Goal: Task Accomplishment & Management: Manage account settings

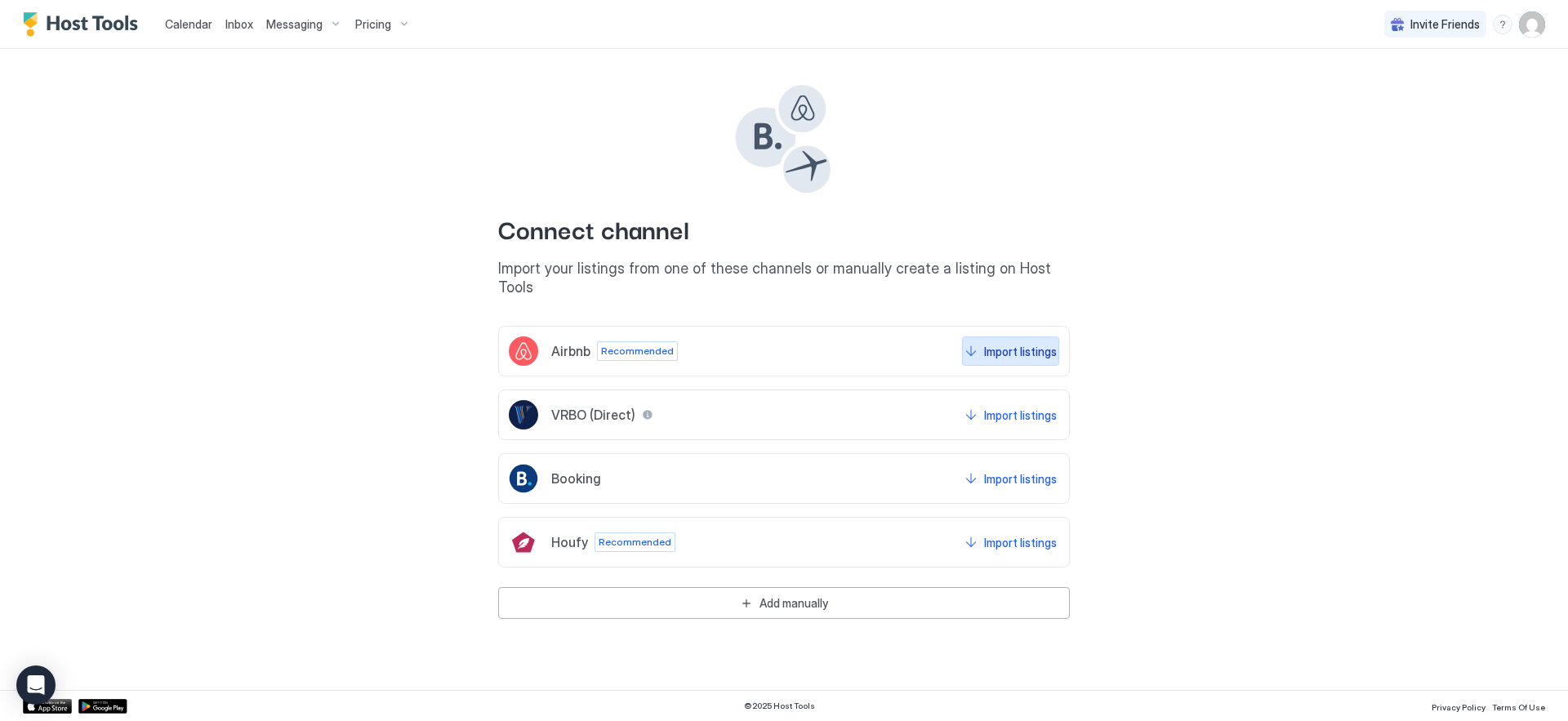
click at [1033, 343] on div "Import listings" at bounding box center [1020, 351] width 73 height 17
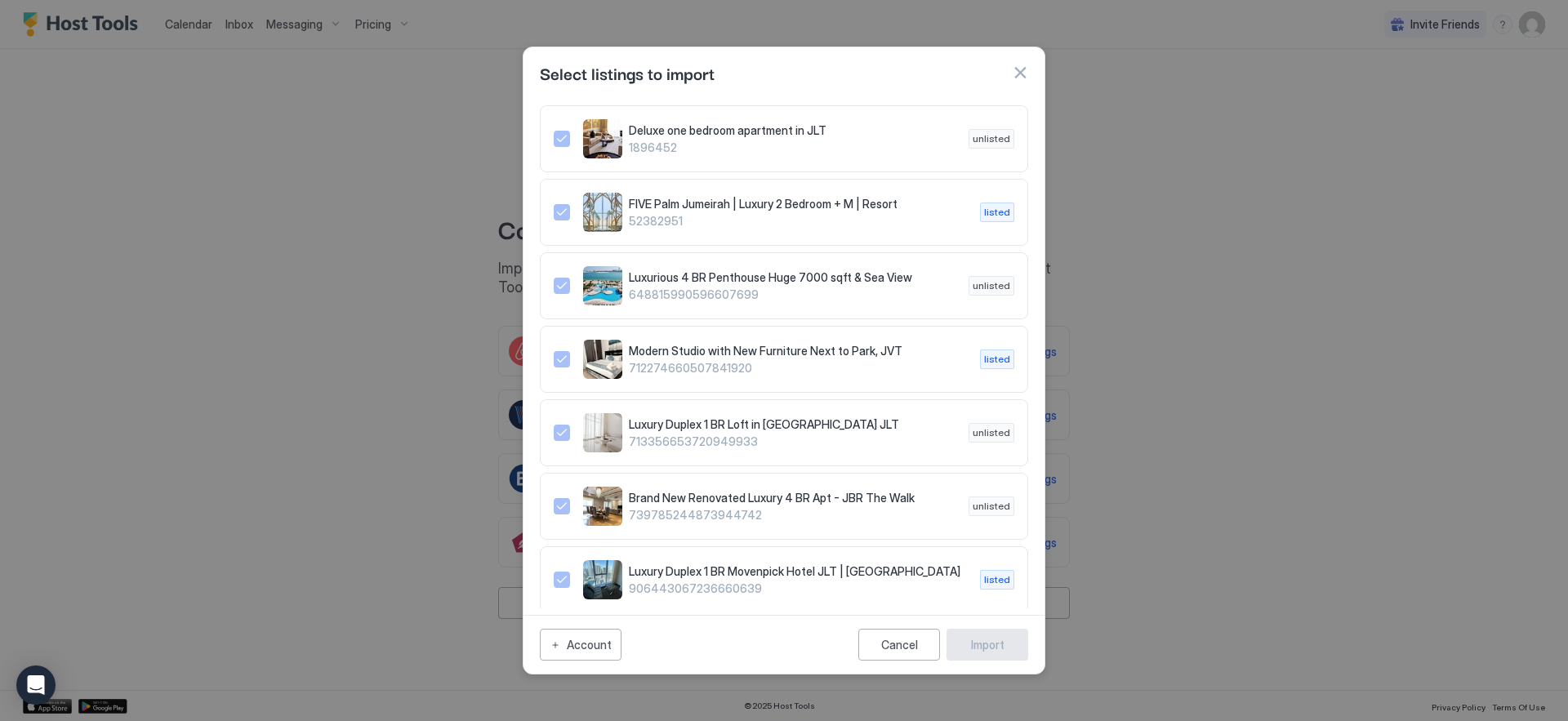
scroll to position [187, 0]
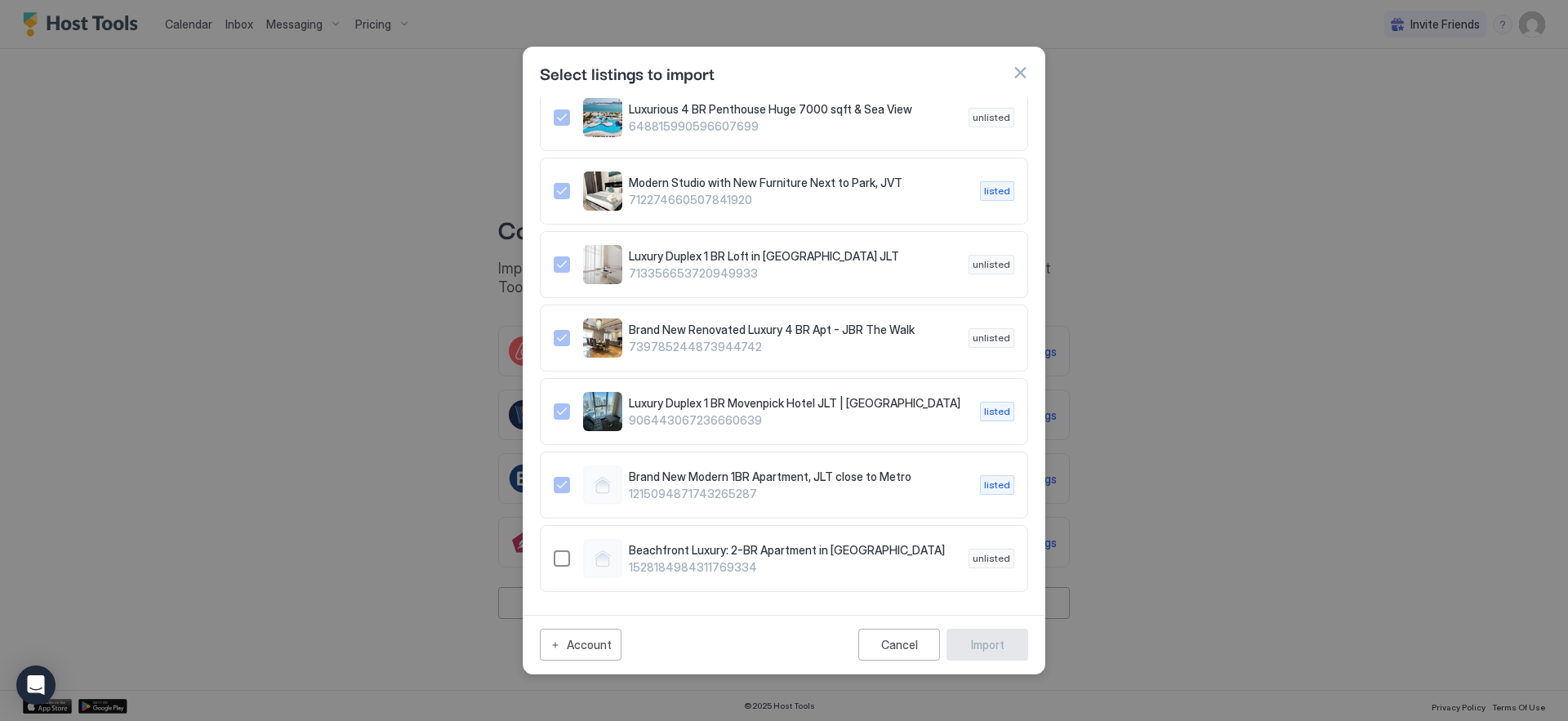
click at [568, 555] on div "1528184984311769334" at bounding box center [562, 559] width 16 height 16
click at [992, 651] on div "Import" at bounding box center [988, 644] width 34 height 17
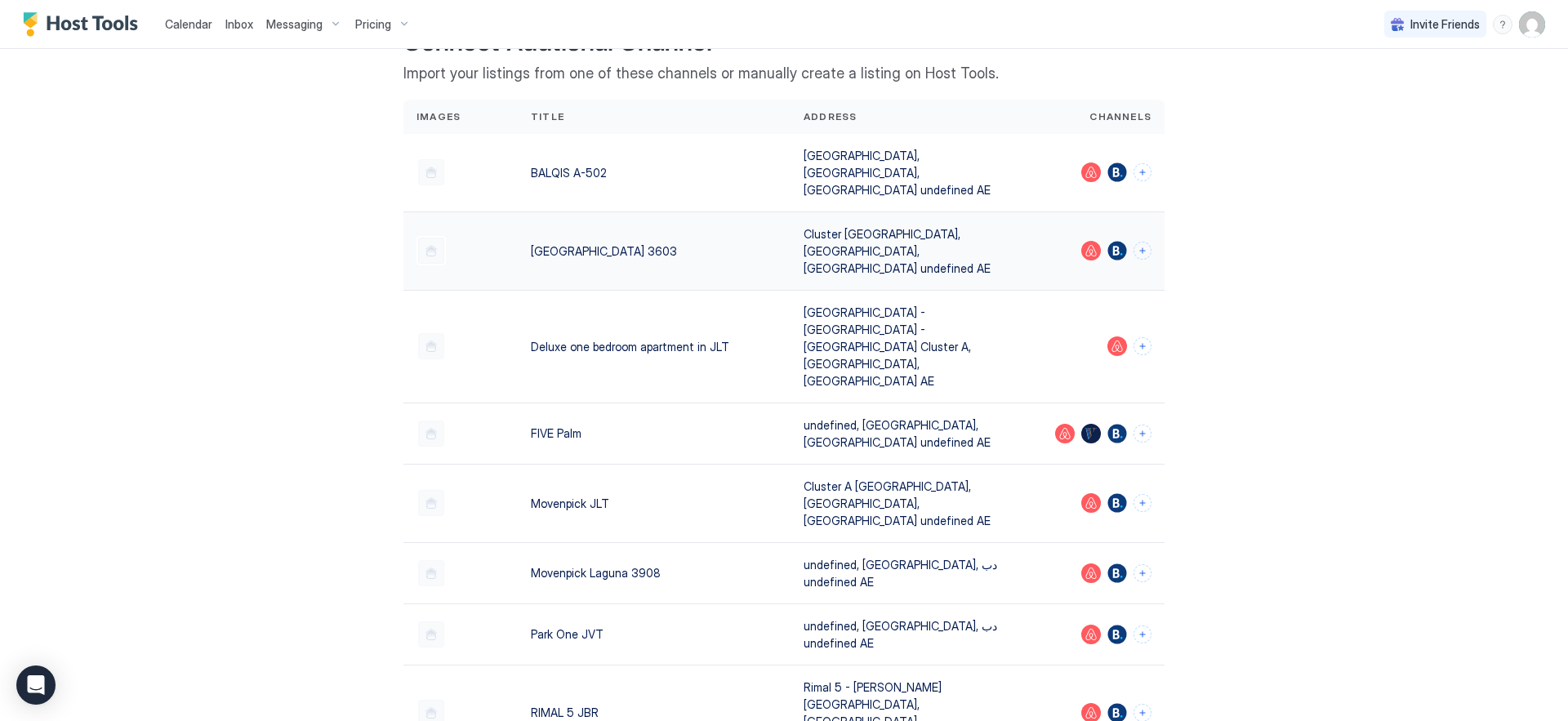
scroll to position [93, 0]
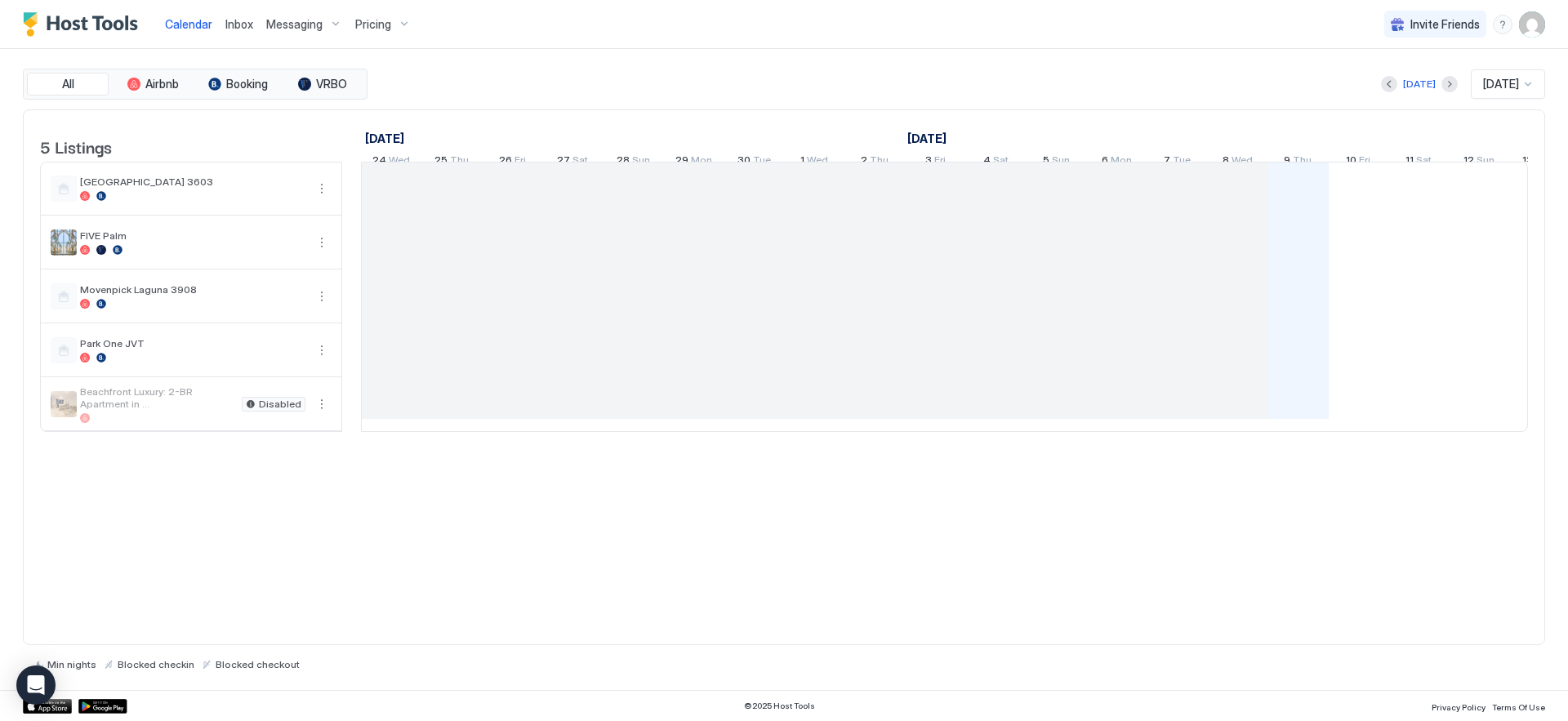
scroll to position [0, 907]
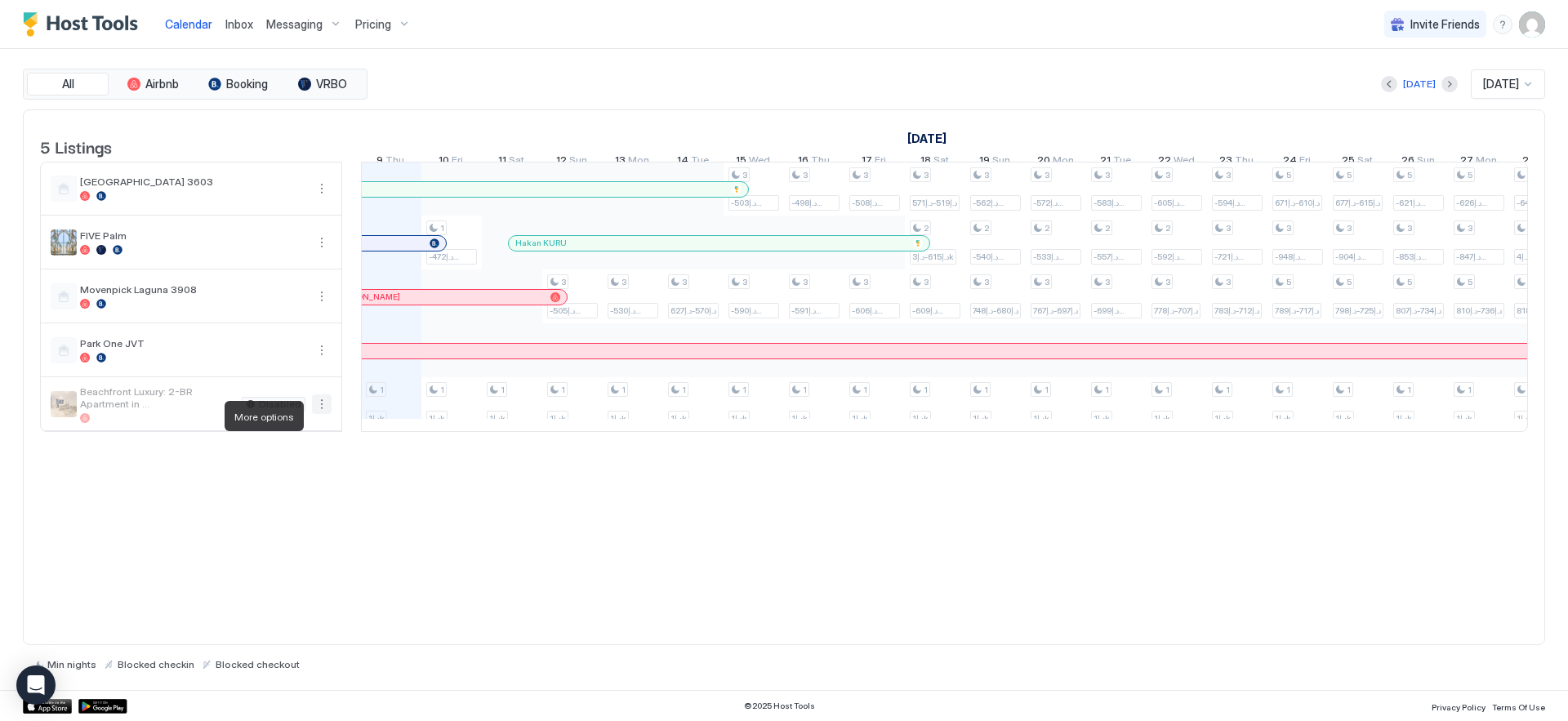
click at [327, 414] on button "More options" at bounding box center [322, 405] width 20 height 20
click at [266, 498] on div "Listing Settings" at bounding box center [284, 491] width 103 height 26
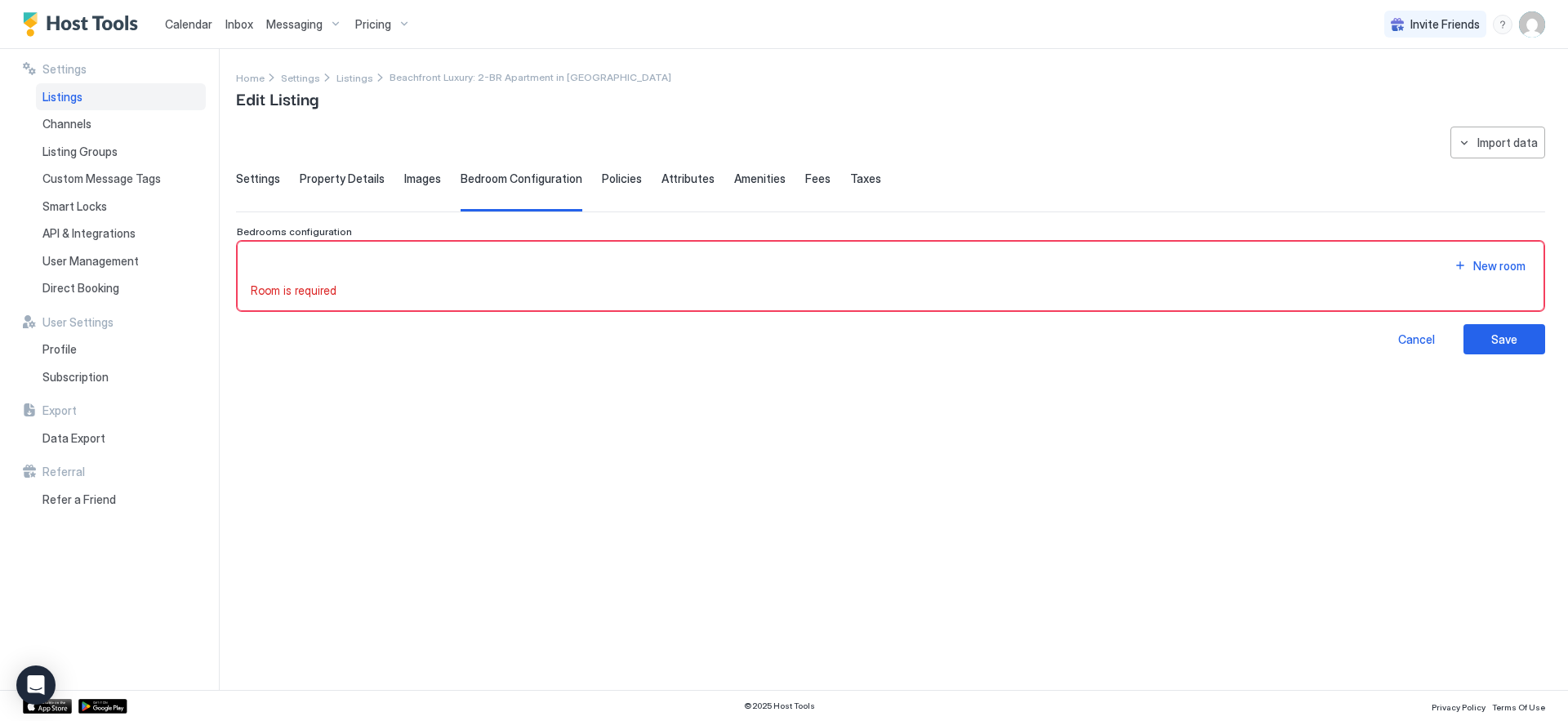
click at [268, 183] on span "Settings" at bounding box center [258, 178] width 44 height 15
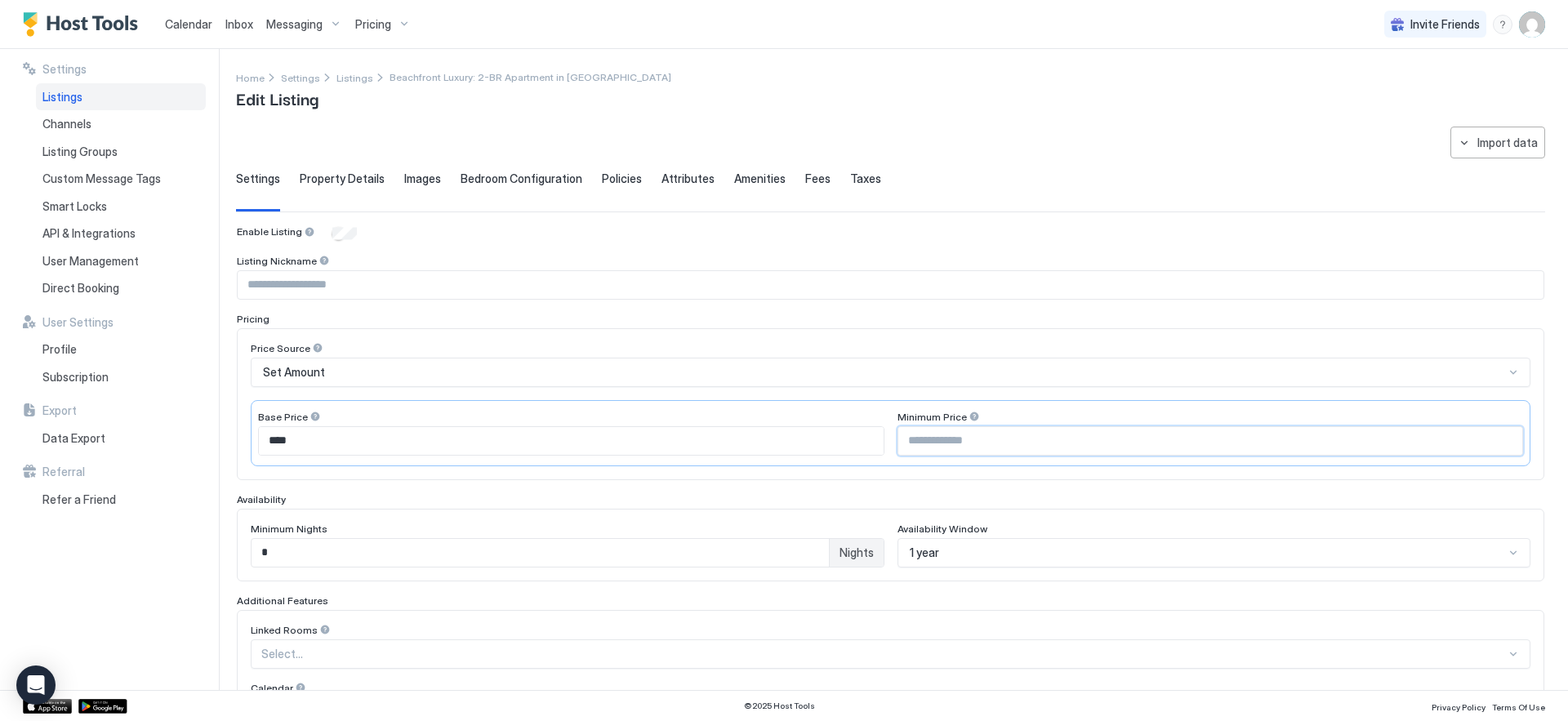
click at [977, 445] on input "Input Field" at bounding box center [1210, 442] width 624 height 28
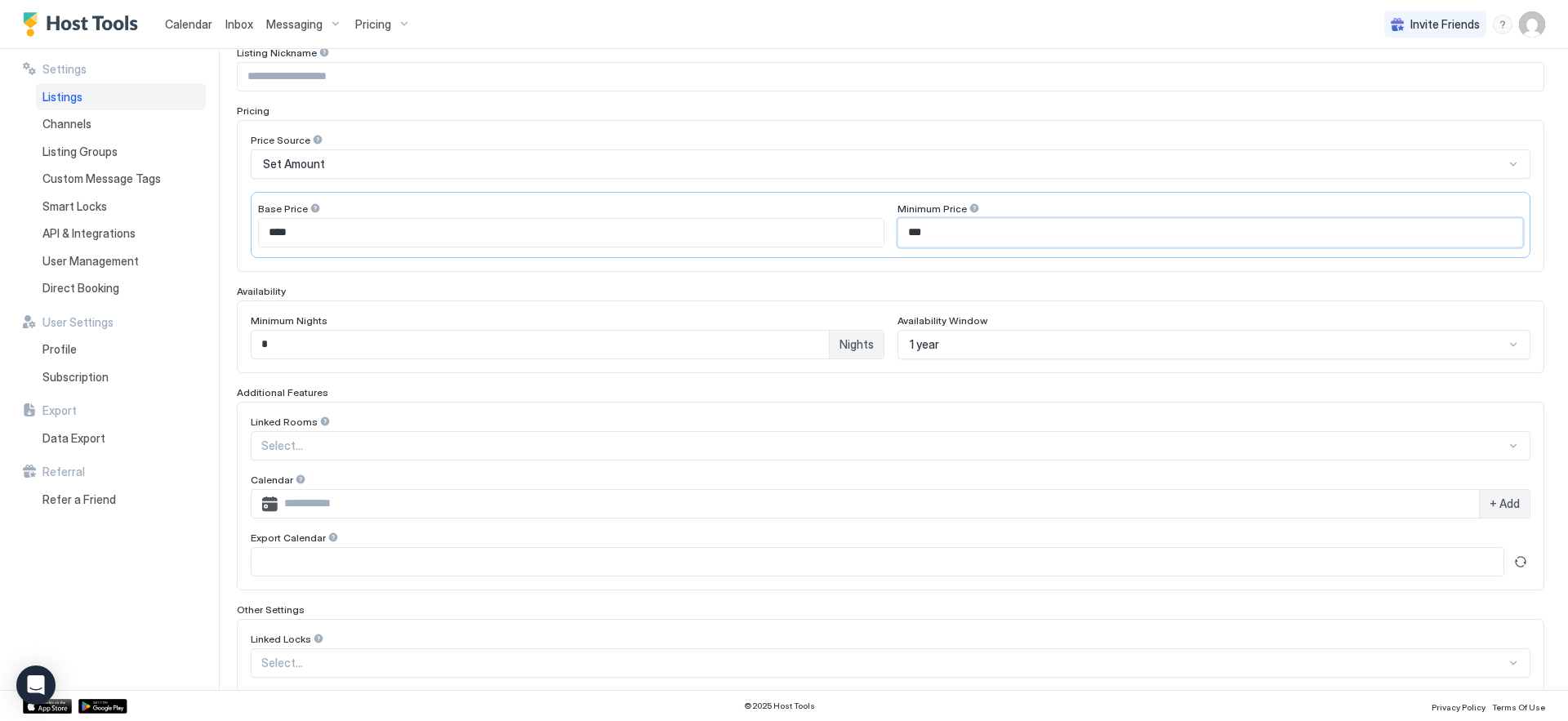
scroll to position [209, 0]
type input "***"
click at [989, 339] on div "1 year" at bounding box center [1207, 343] width 596 height 15
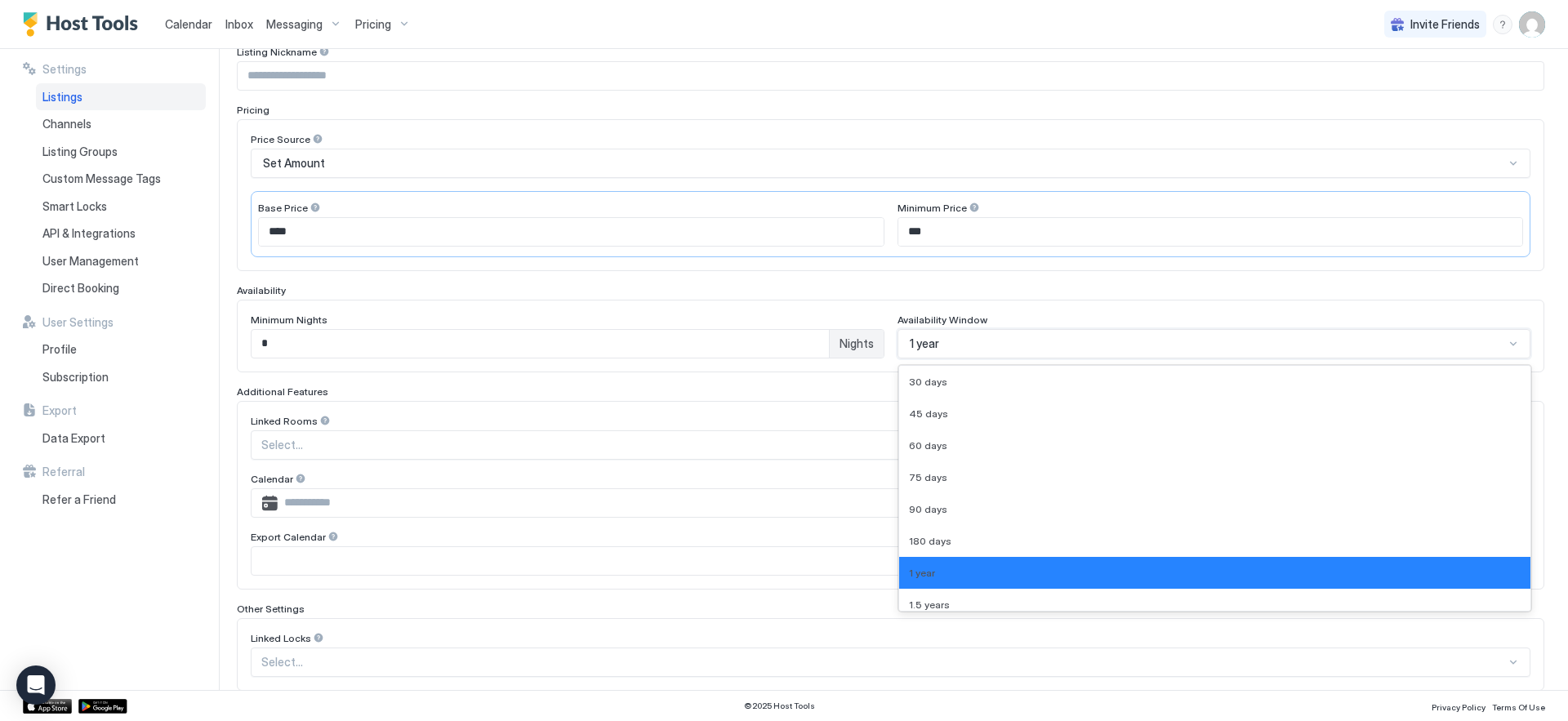
click at [989, 339] on div "1 year" at bounding box center [1207, 343] width 596 height 15
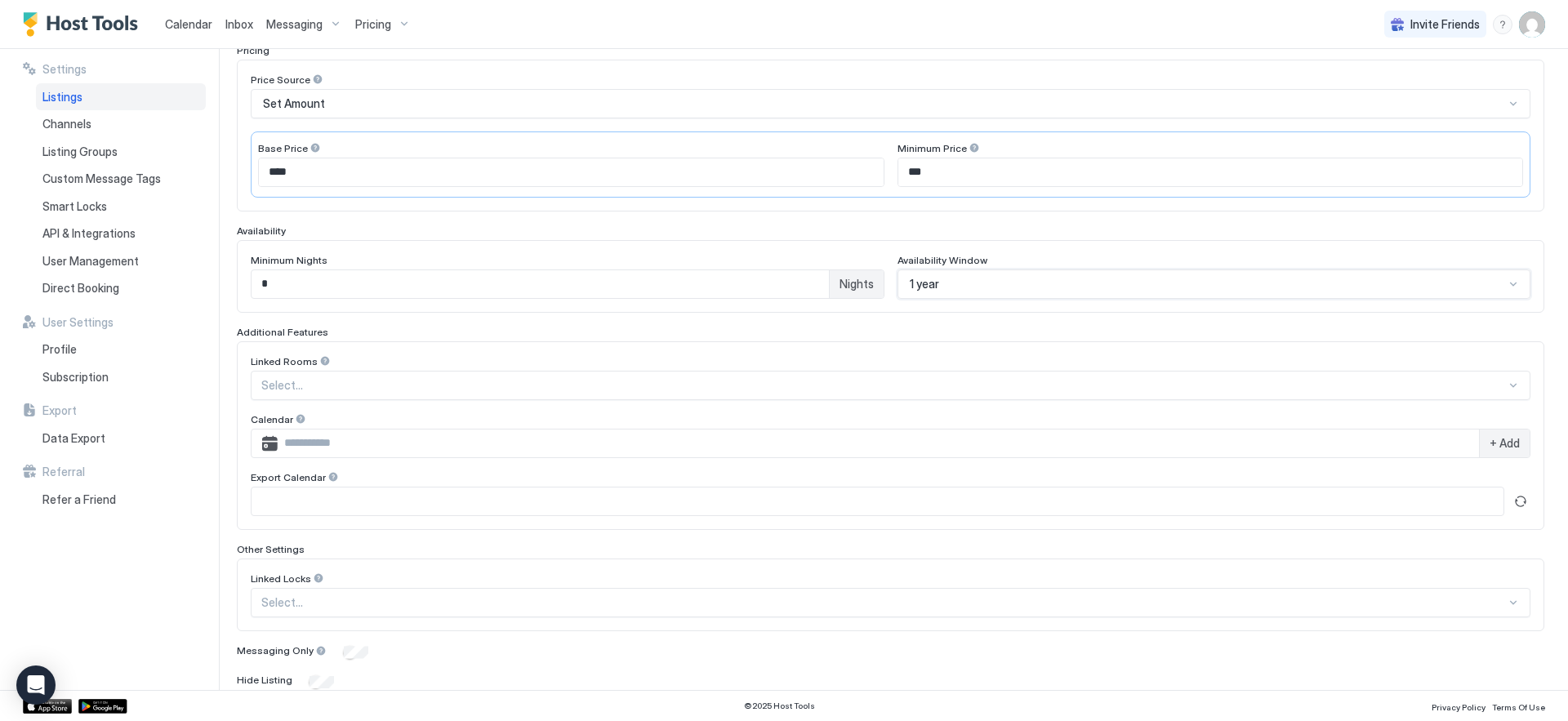
scroll to position [331, 0]
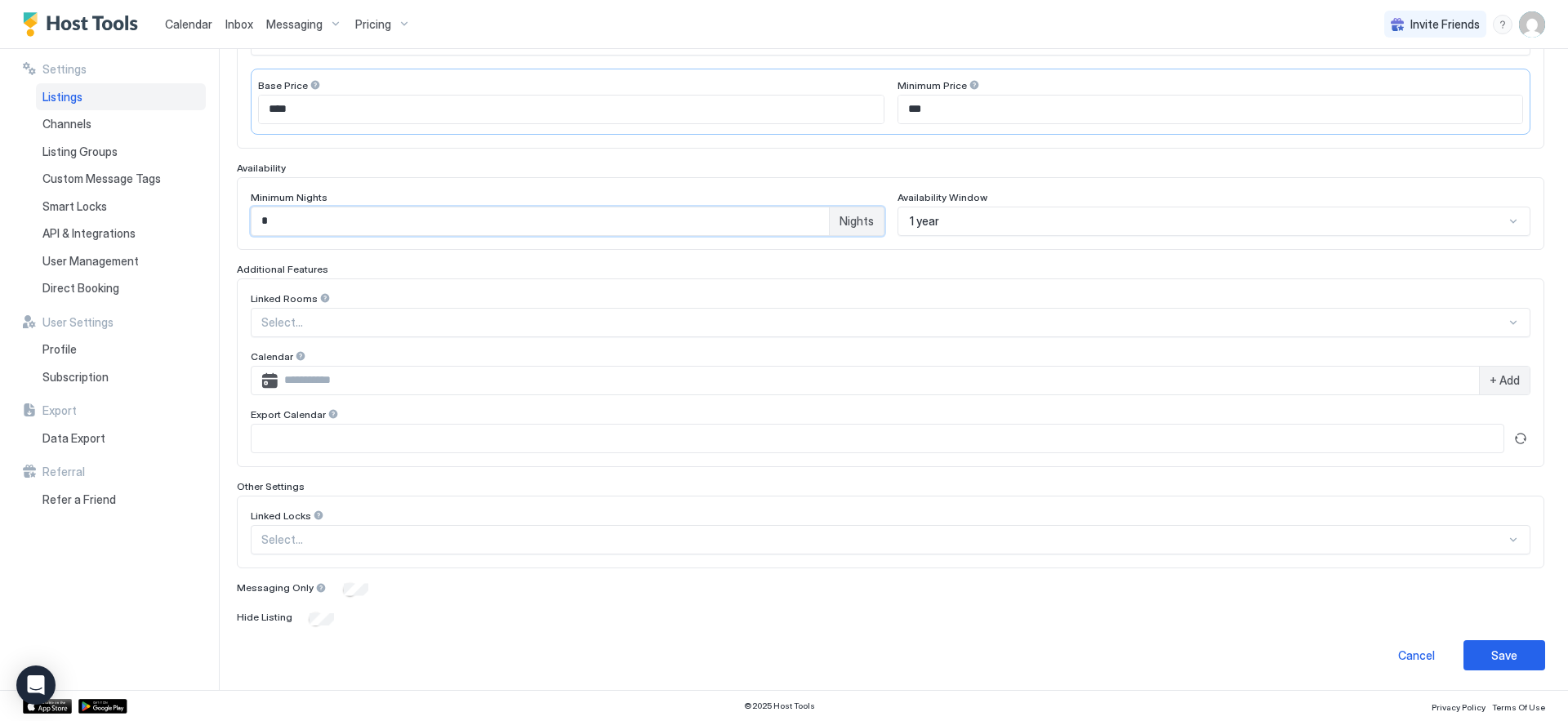
click at [277, 229] on input "*" at bounding box center [540, 222] width 578 height 28
drag, startPoint x: 277, startPoint y: 229, endPoint x: 64, endPoint y: 171, distance: 220.8
click at [64, 171] on div "**********" at bounding box center [784, 369] width 1568 height 641
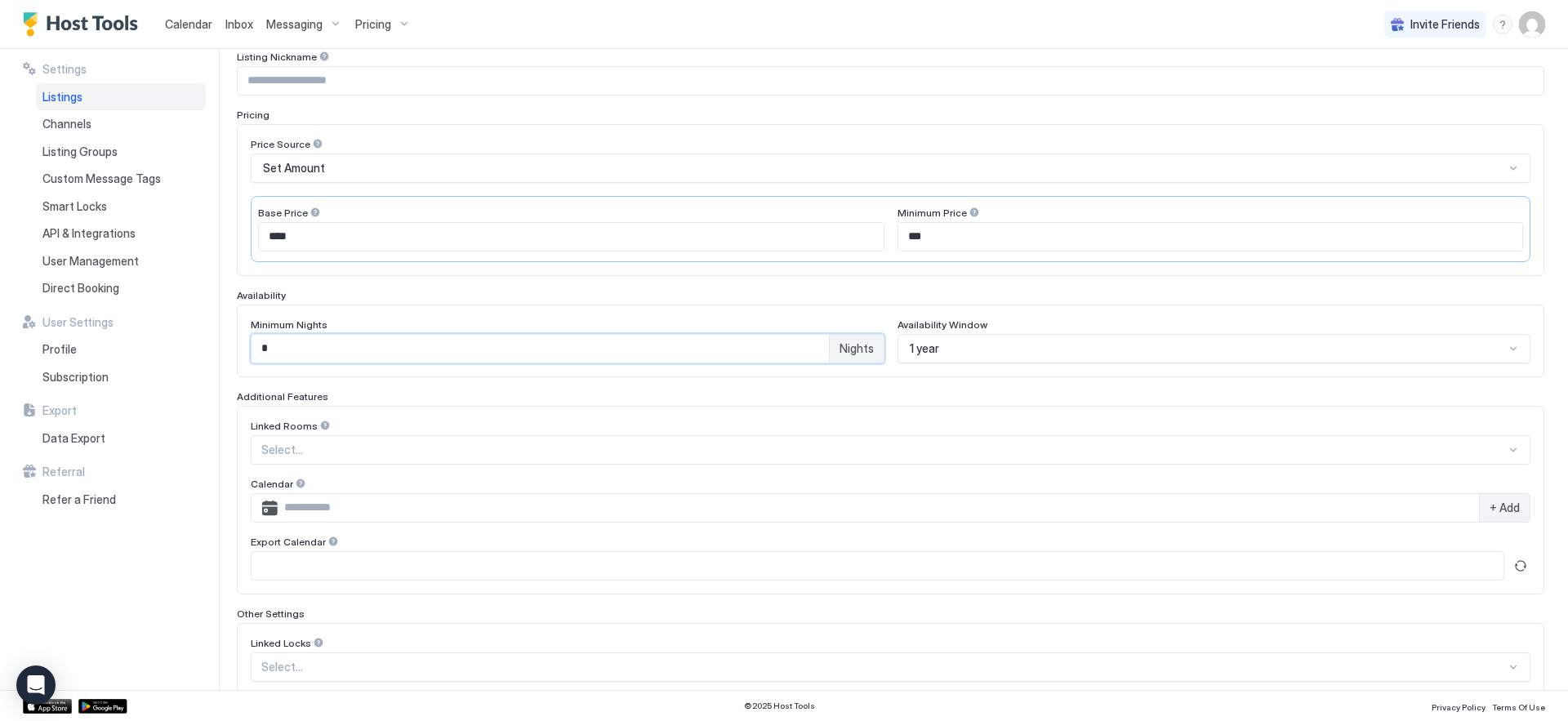
scroll to position [0, 0]
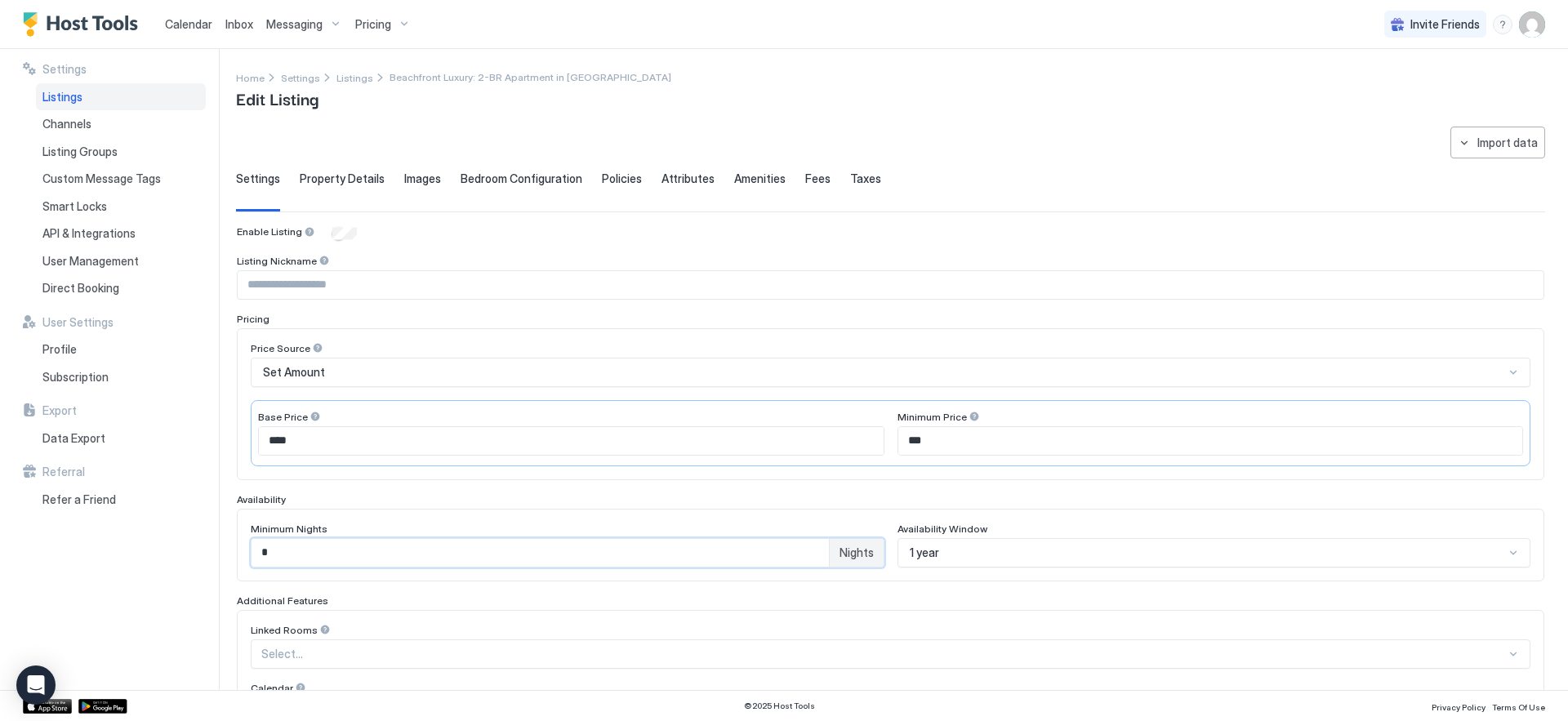
type input "*"
click at [341, 226] on div "Enable Listing" at bounding box center [890, 234] width 1307 height 16
click at [350, 240] on div "Enable Listing" at bounding box center [890, 234] width 1307 height 16
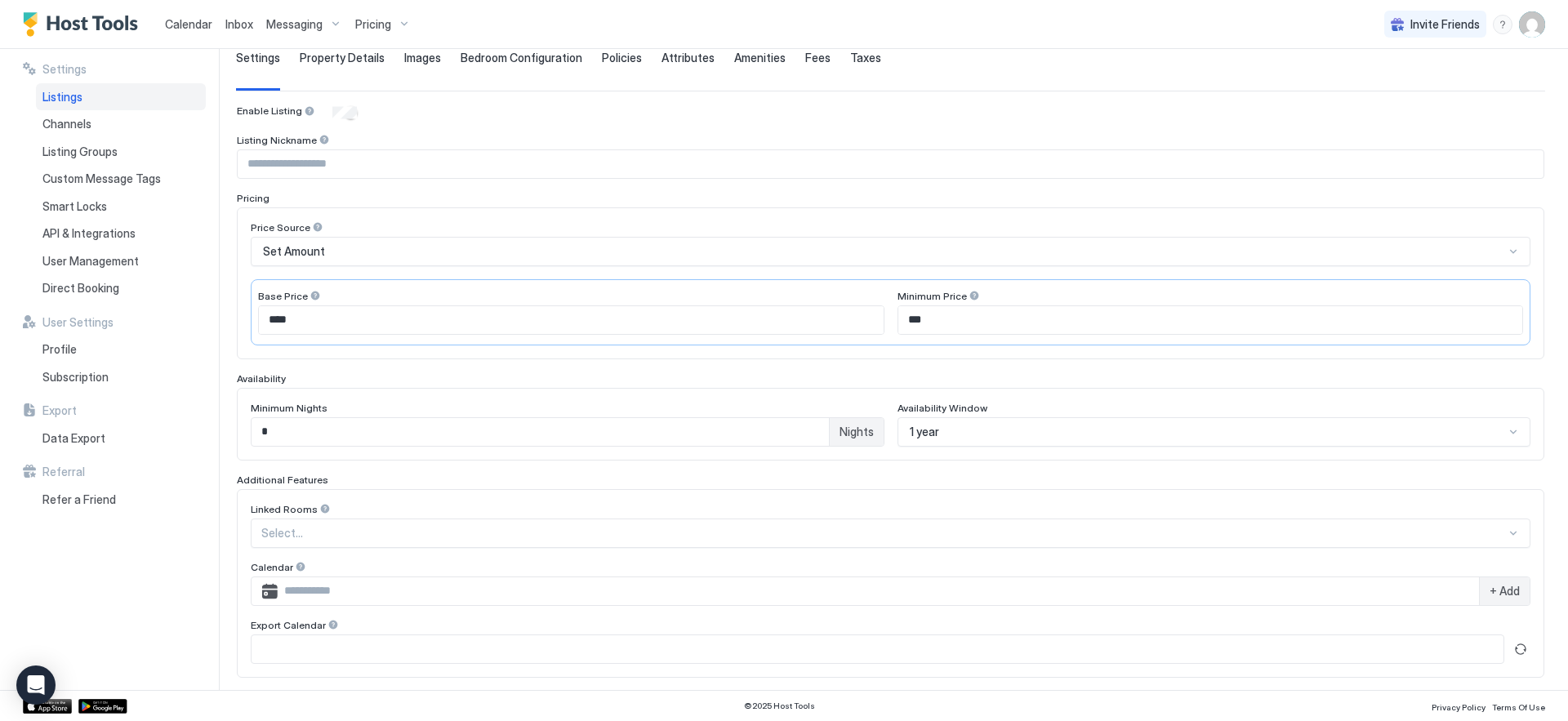
scroll to position [302, 0]
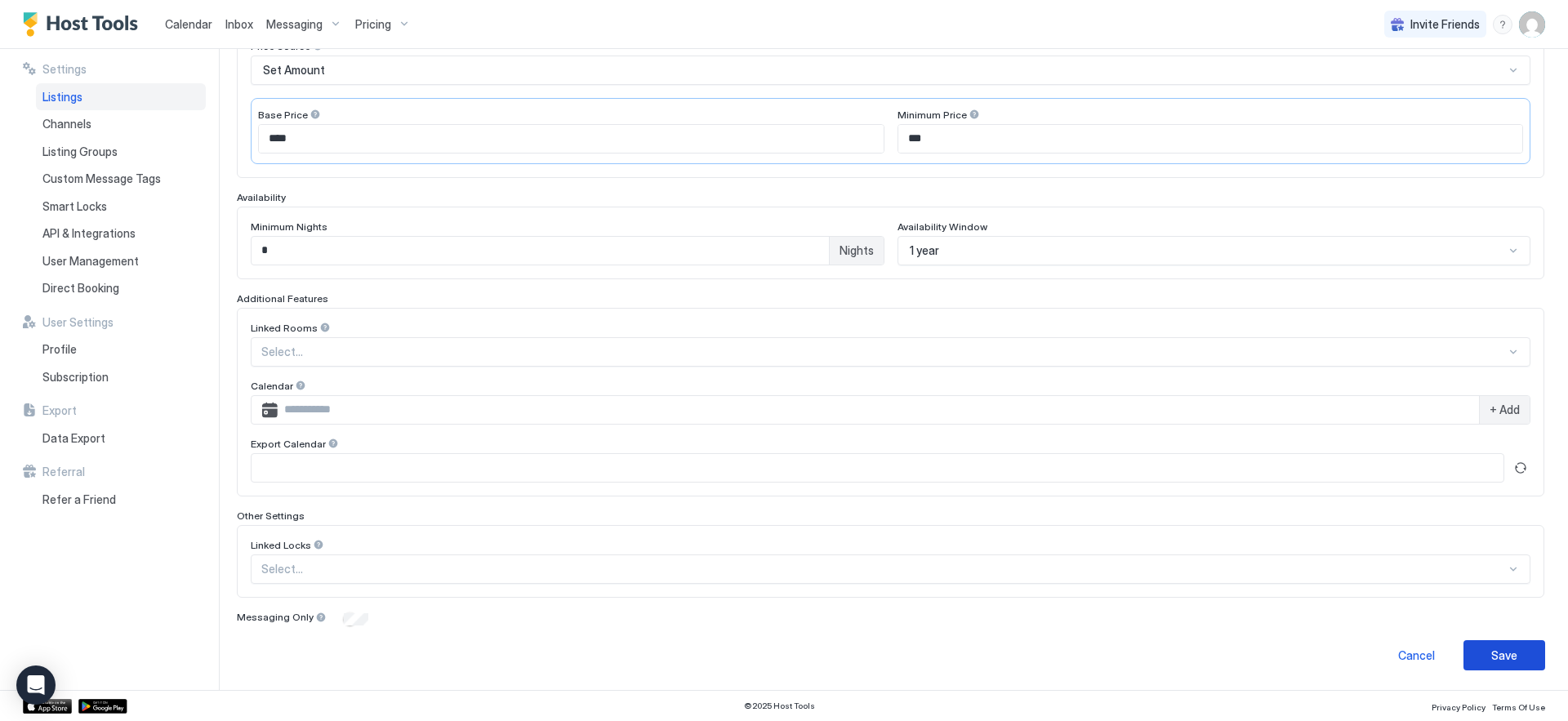
click at [1491, 654] on div "Save" at bounding box center [1504, 654] width 26 height 17
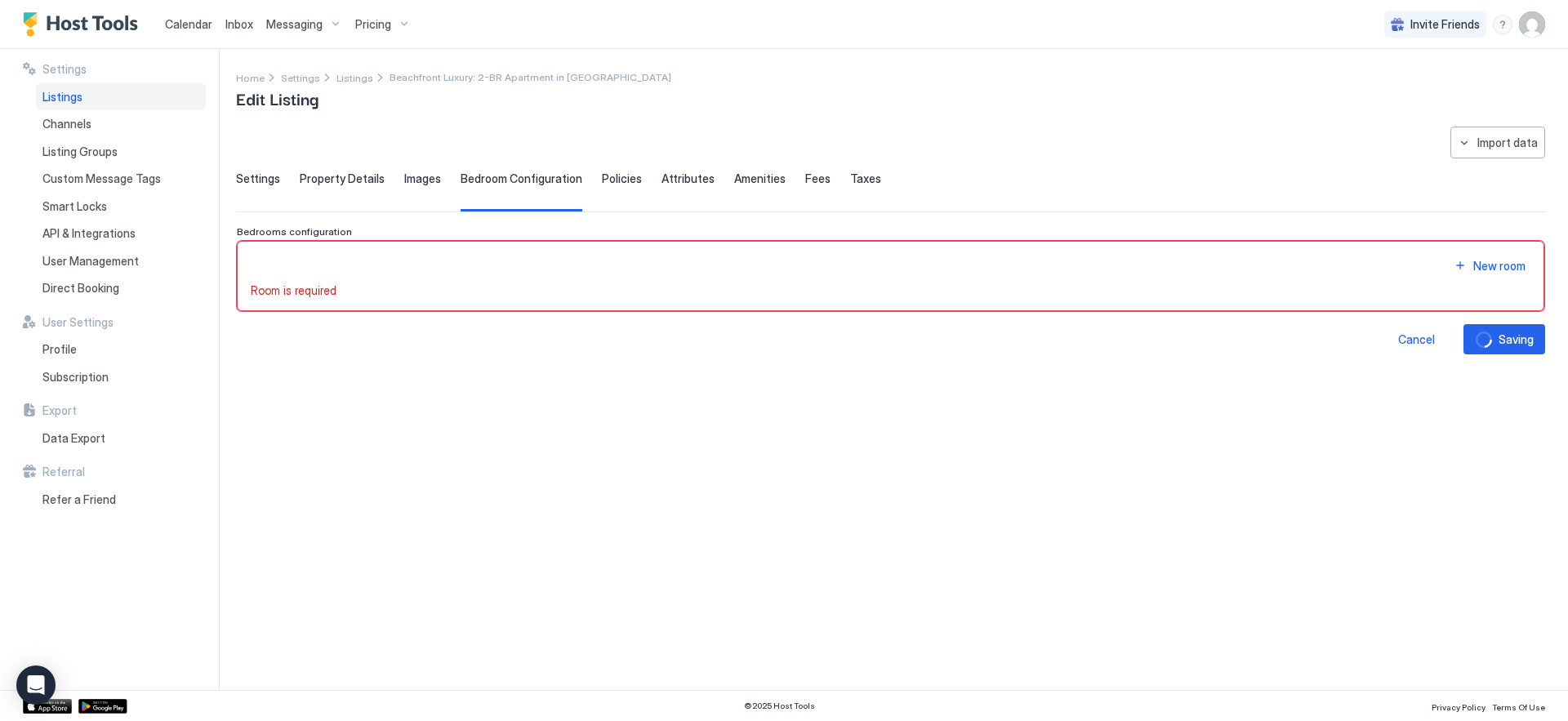
scroll to position [0, 0]
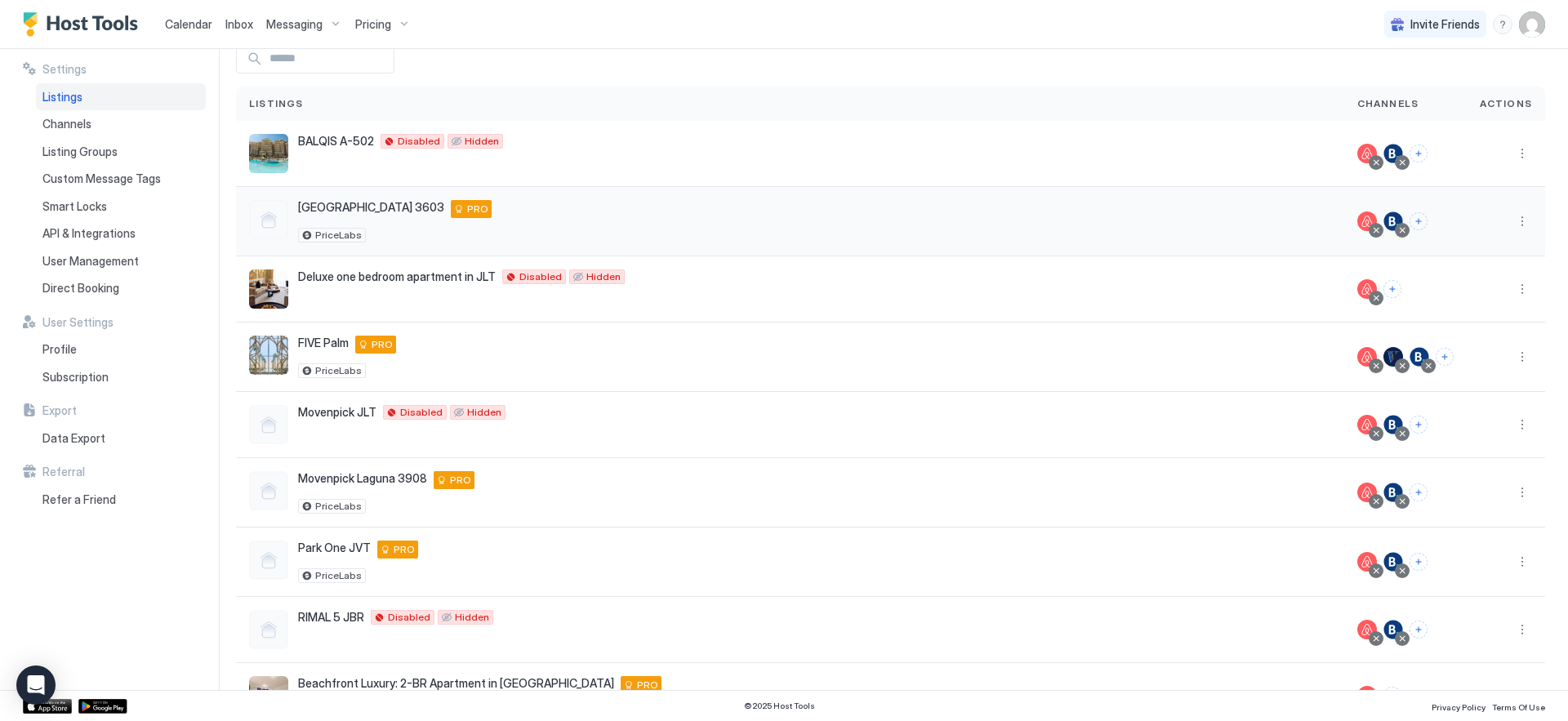
scroll to position [141, 0]
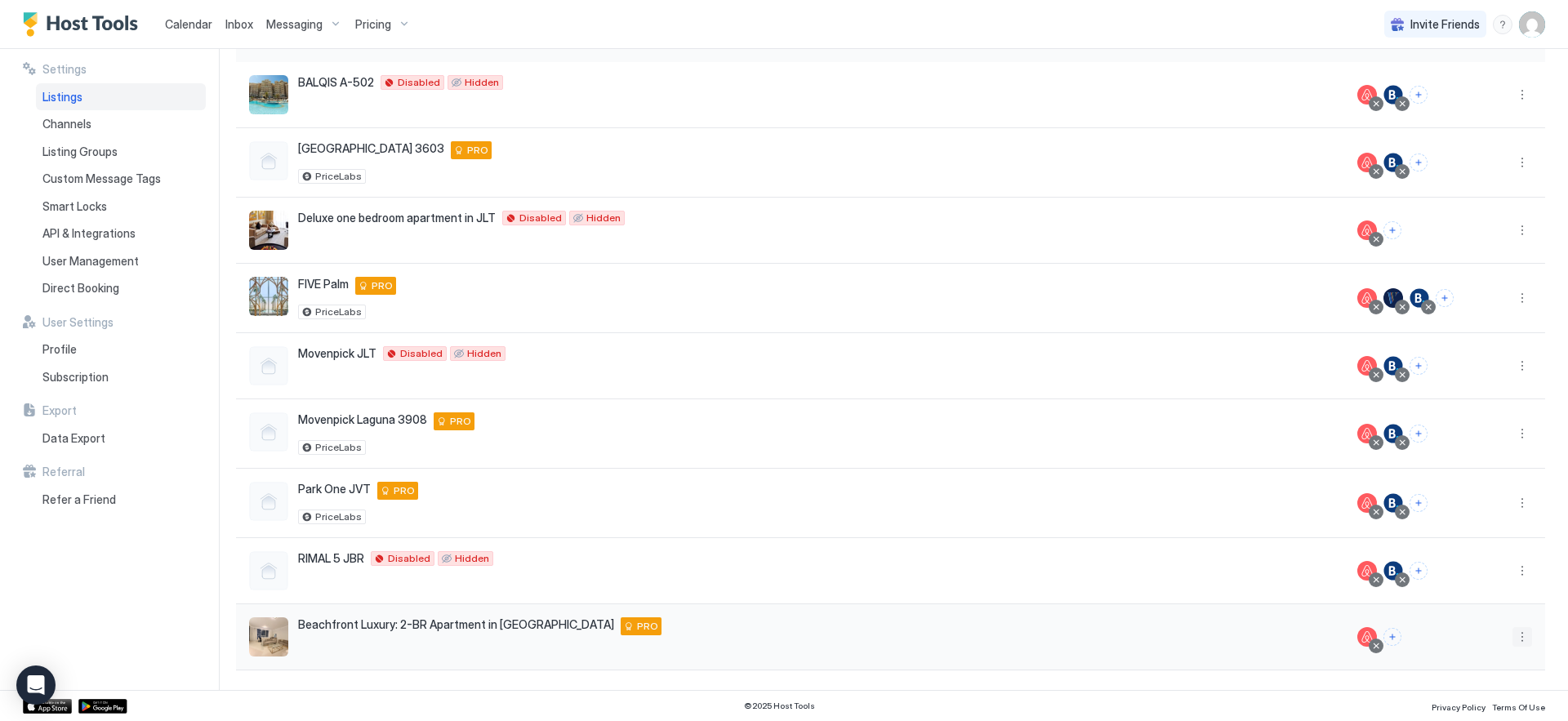
click at [1512, 640] on button "More options" at bounding box center [1522, 637] width 20 height 20
click at [1476, 539] on span "Listing Settings" at bounding box center [1473, 534] width 73 height 12
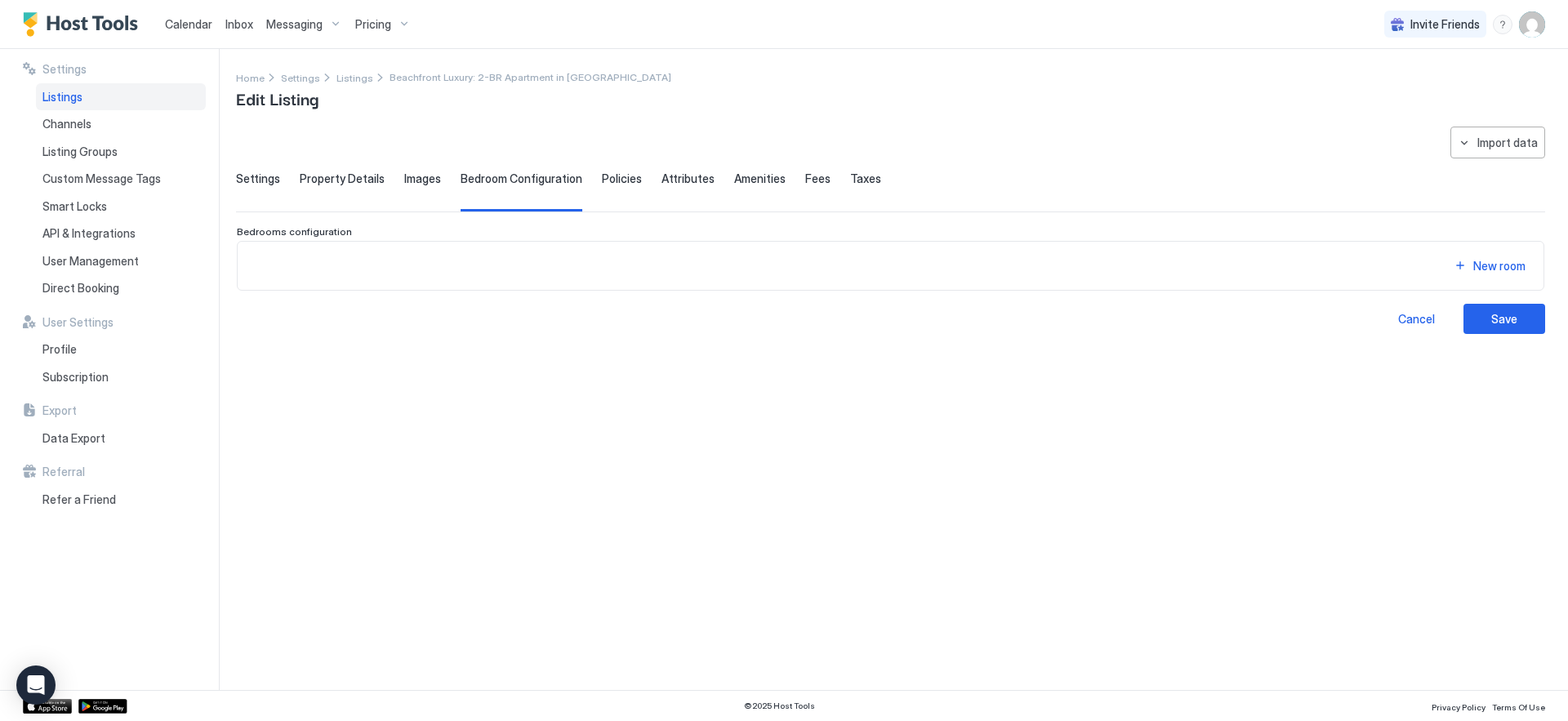
click at [606, 185] on span "Policies" at bounding box center [621, 178] width 40 height 15
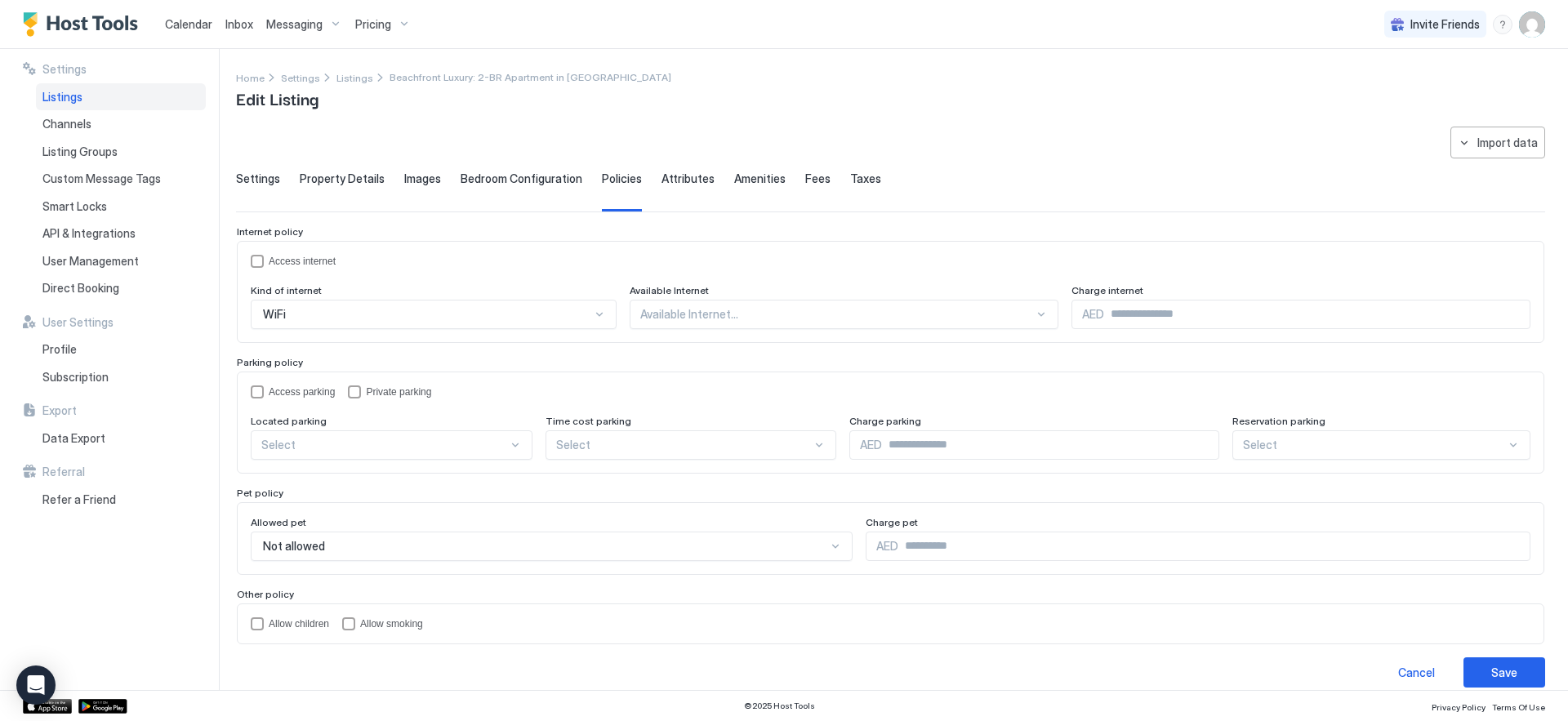
click at [690, 197] on div "Attributes" at bounding box center [687, 191] width 53 height 40
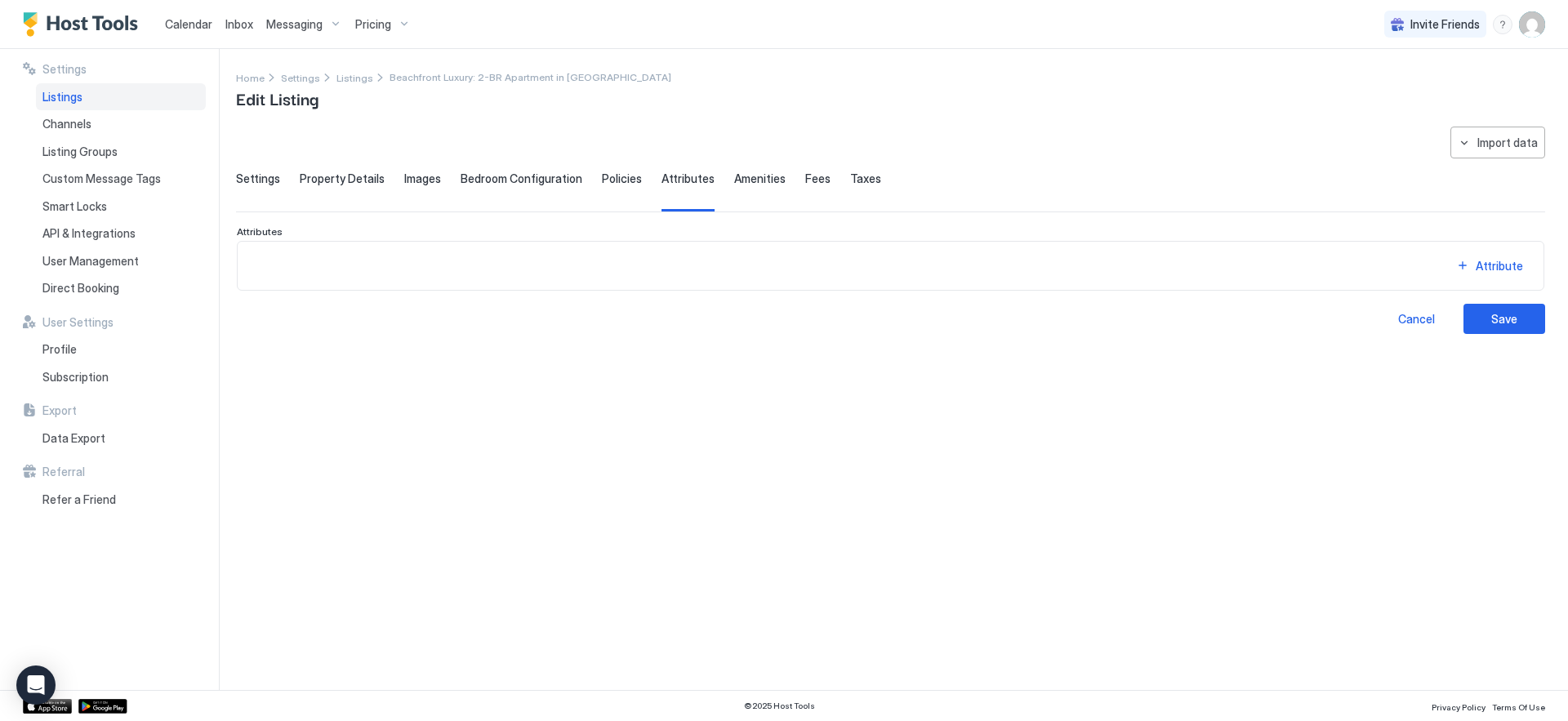
click at [742, 176] on span "Amenities" at bounding box center [760, 178] width 52 height 15
click at [806, 184] on span "Fees" at bounding box center [817, 178] width 25 height 15
click at [850, 189] on div "Taxes" at bounding box center [865, 191] width 31 height 40
click at [328, 188] on div "Property Details" at bounding box center [341, 191] width 85 height 40
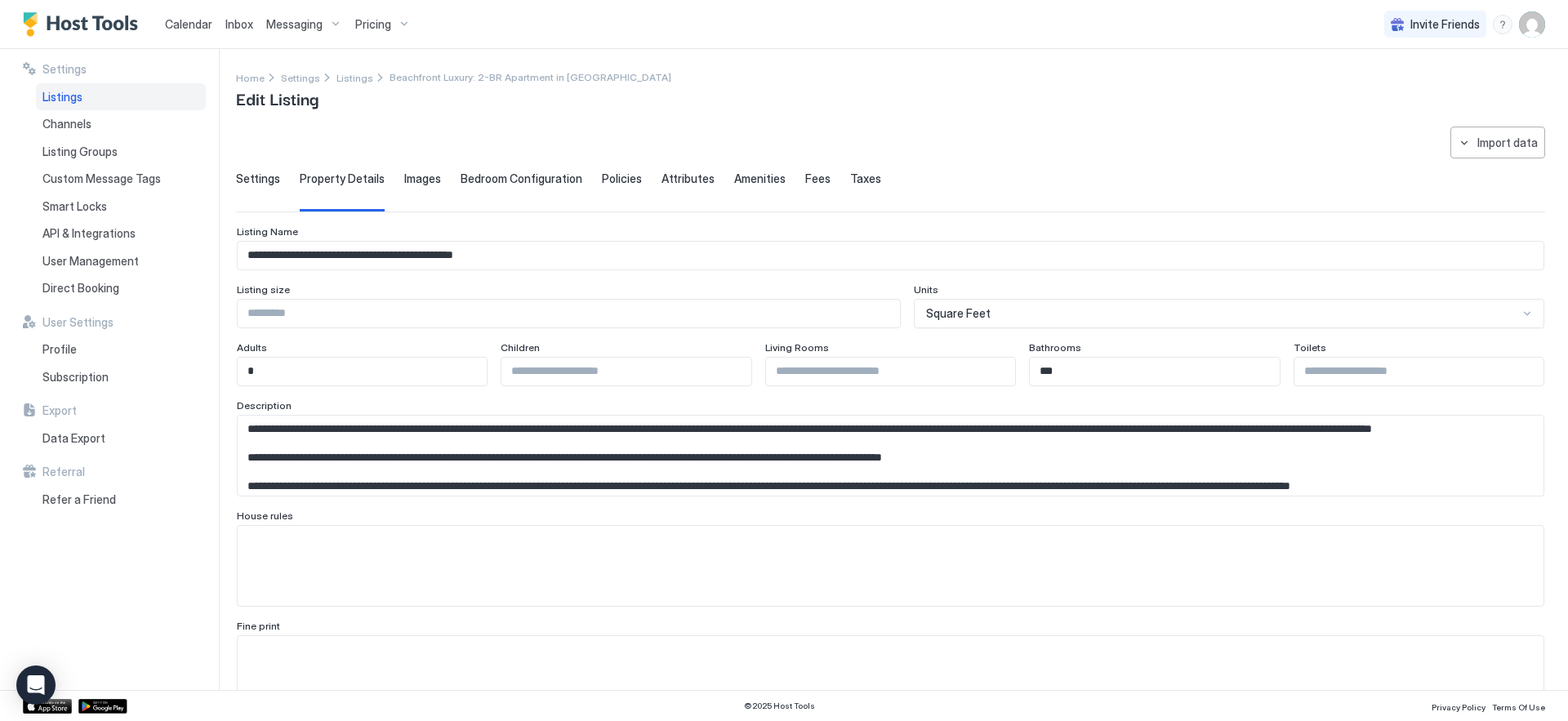
click at [318, 308] on input "Input Field" at bounding box center [569, 313] width 662 height 28
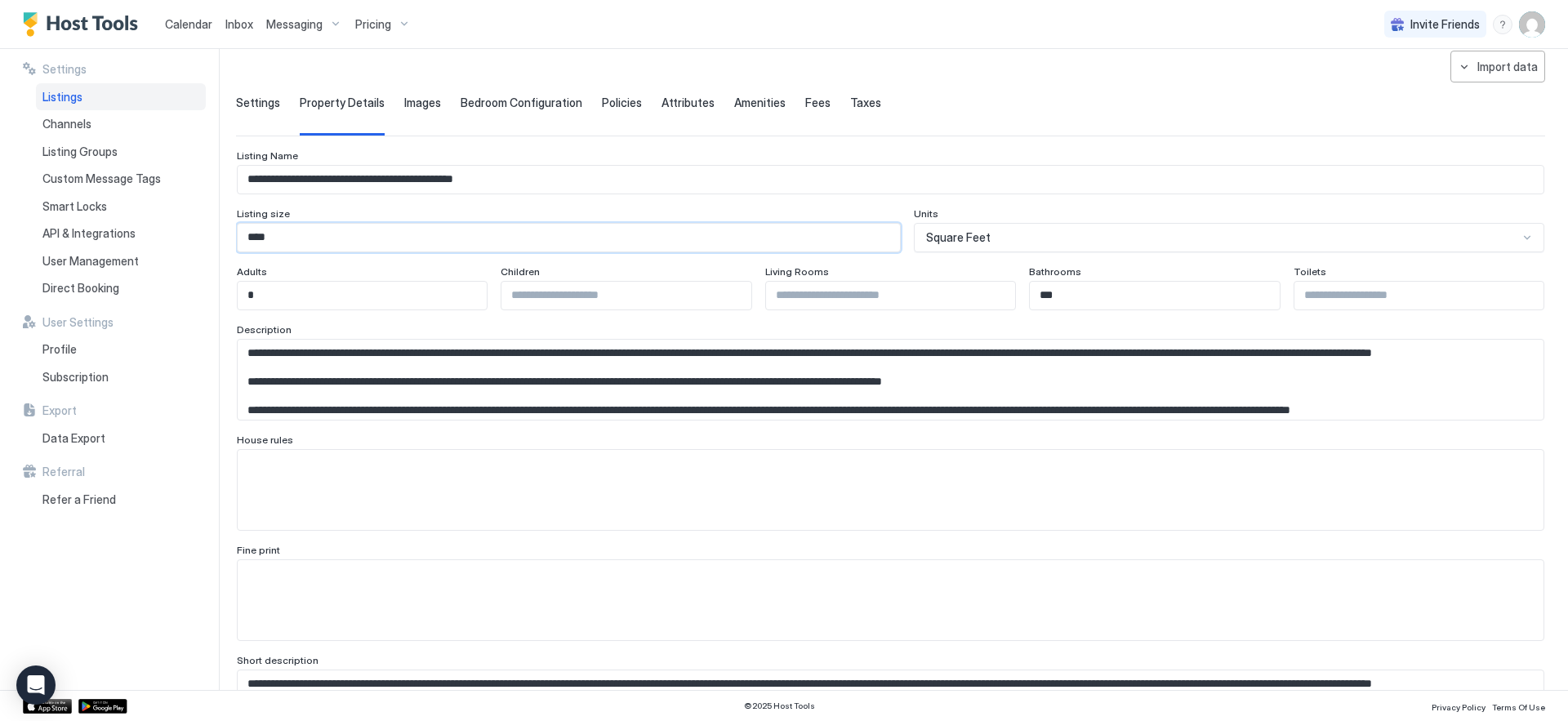
scroll to position [78, 0]
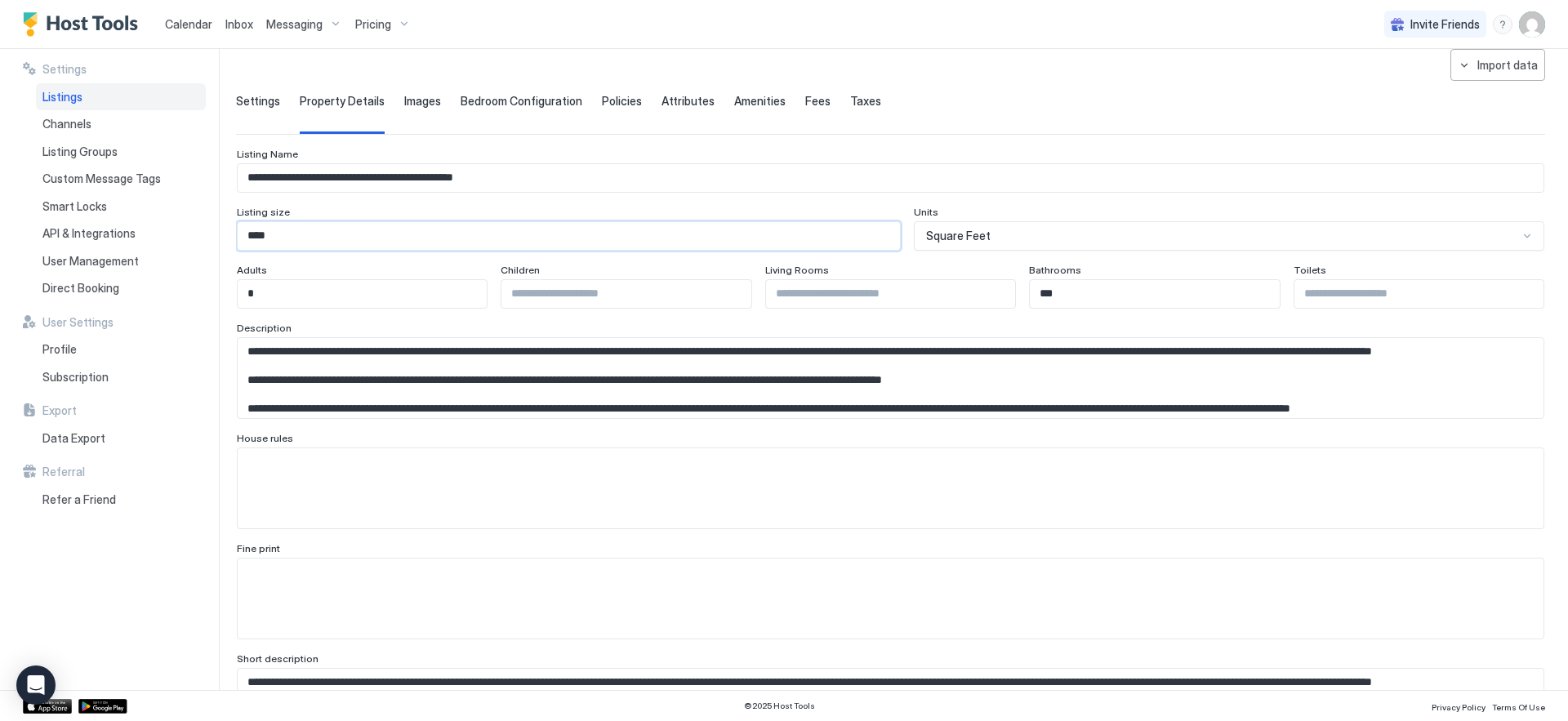
type input "****"
click at [905, 301] on input "Input Field" at bounding box center [890, 294] width 249 height 28
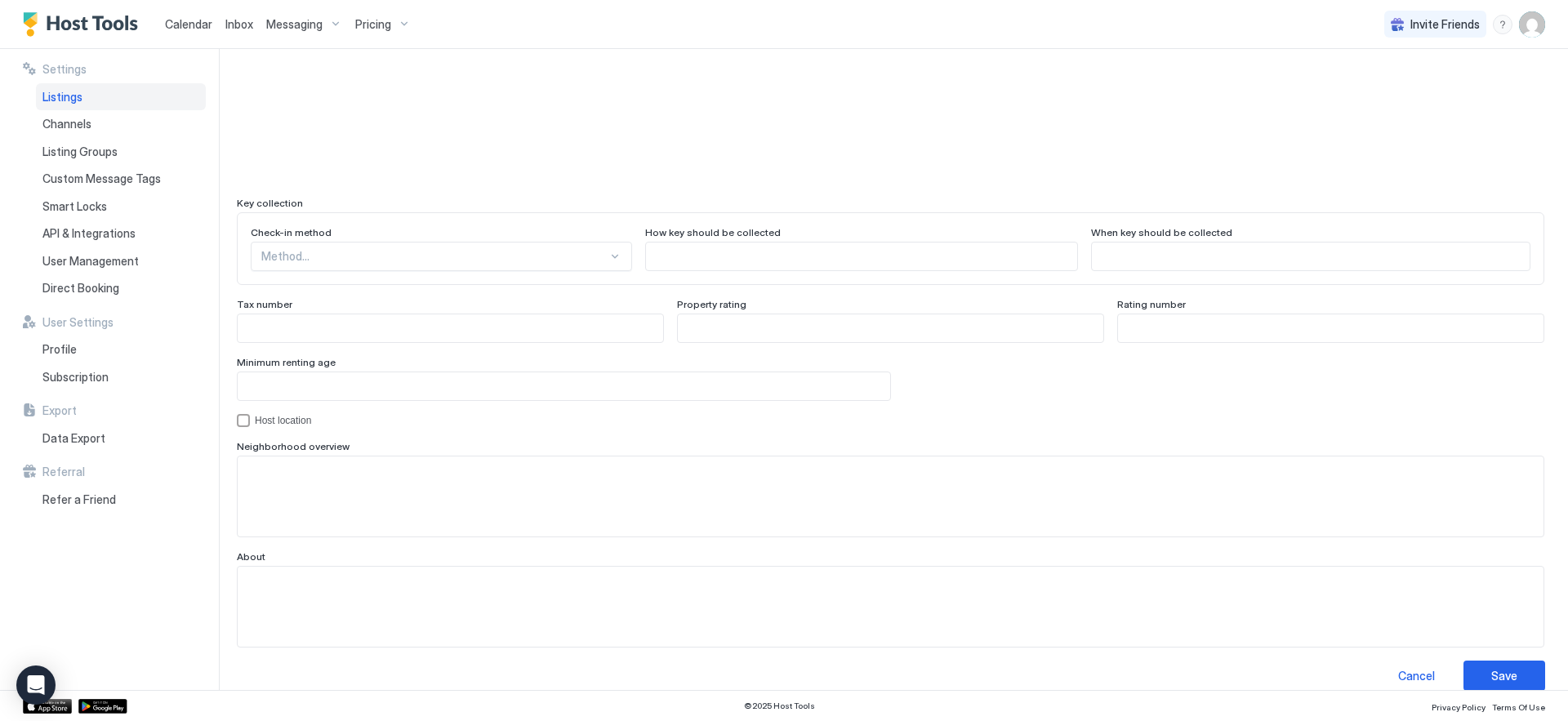
scroll to position [1403, 0]
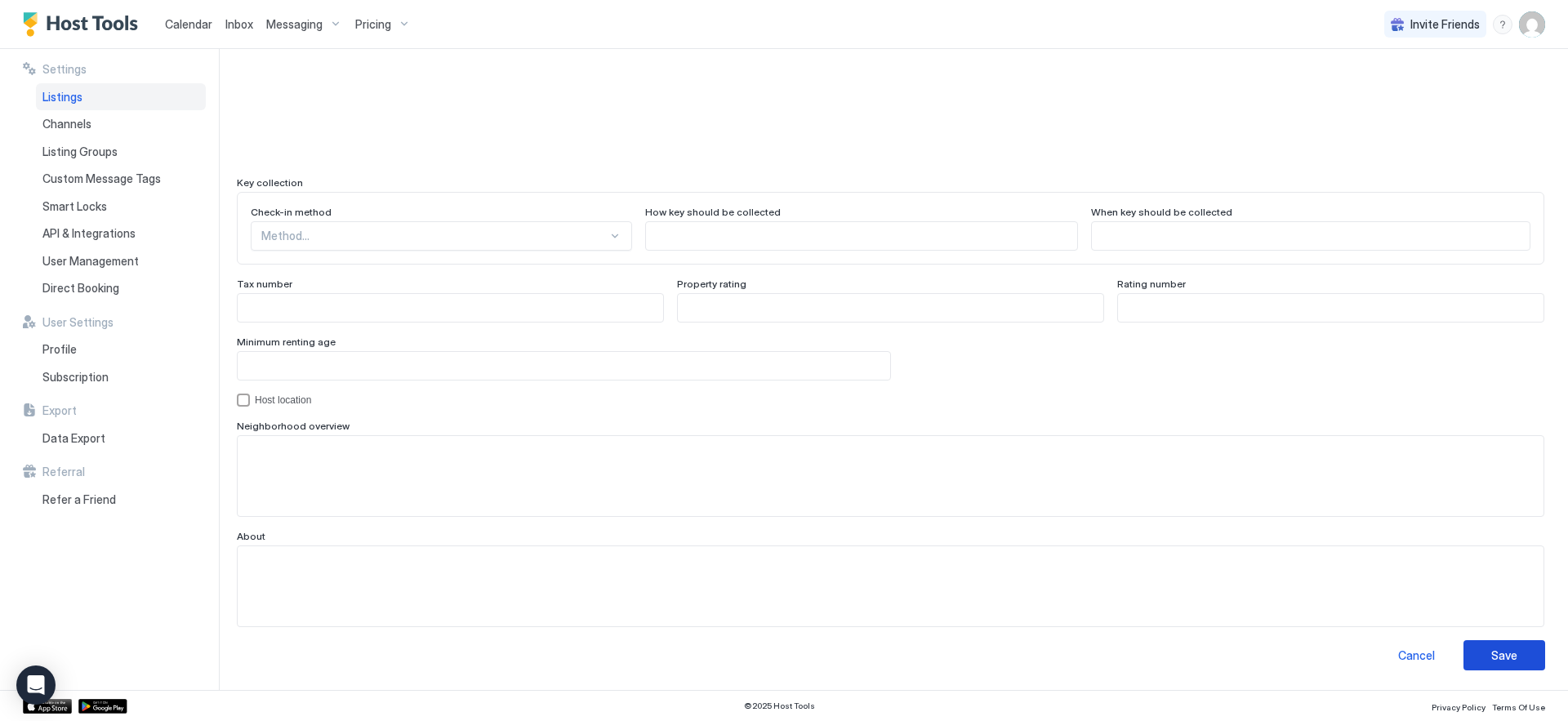
click at [1496, 661] on div "Save" at bounding box center [1504, 654] width 26 height 17
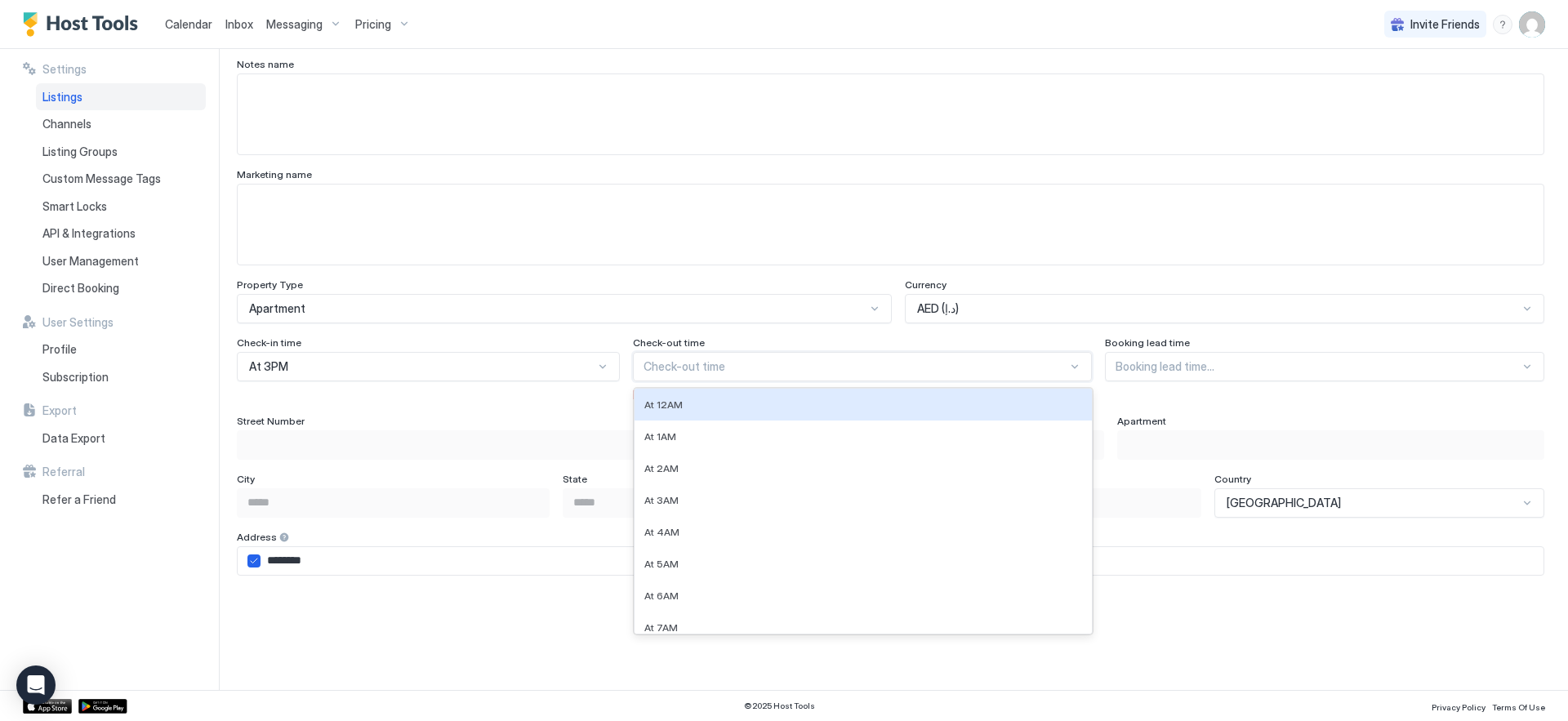
click at [755, 382] on div "At 12AM, 1 of 24. 24 results available. Use Up and Down to choose options, pres…" at bounding box center [862, 367] width 459 height 30
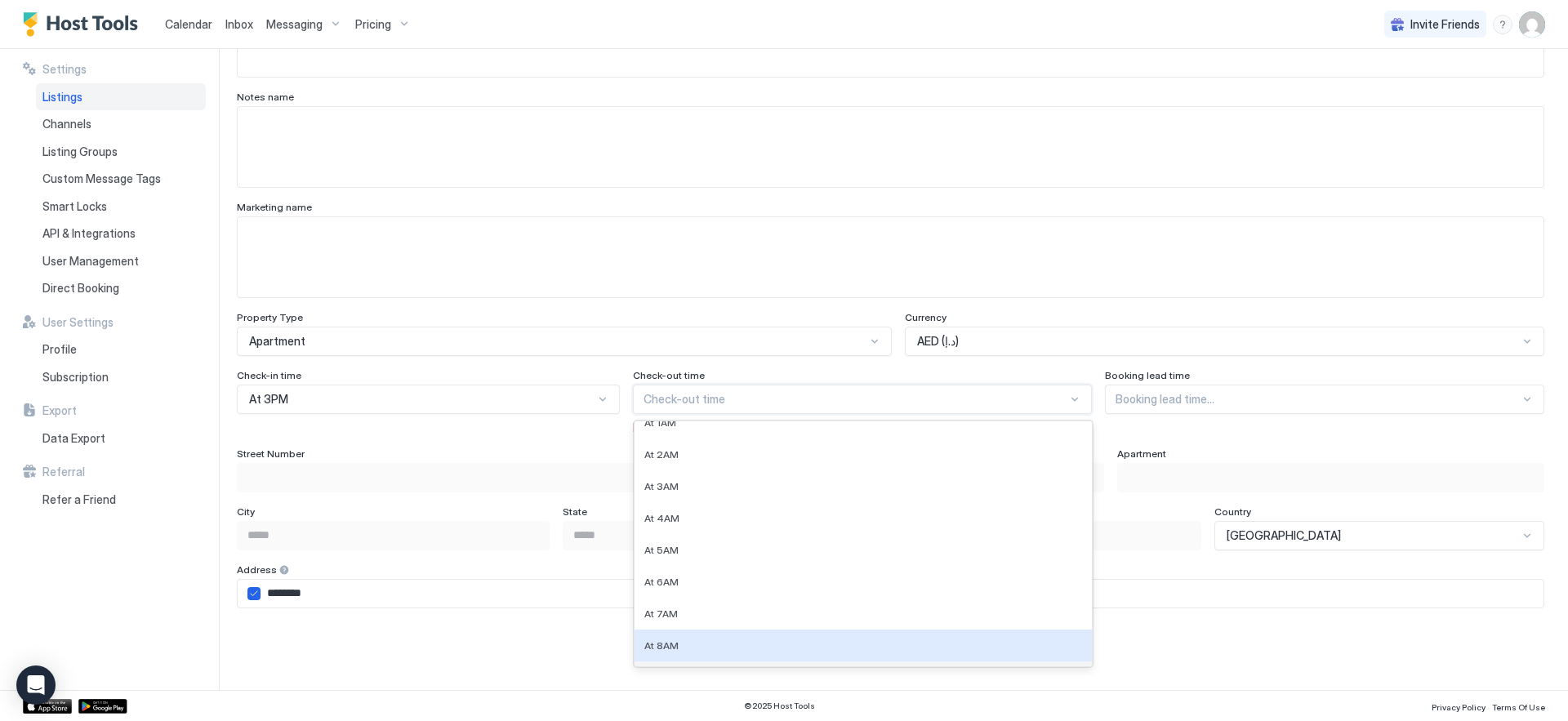
scroll to position [135, 0]
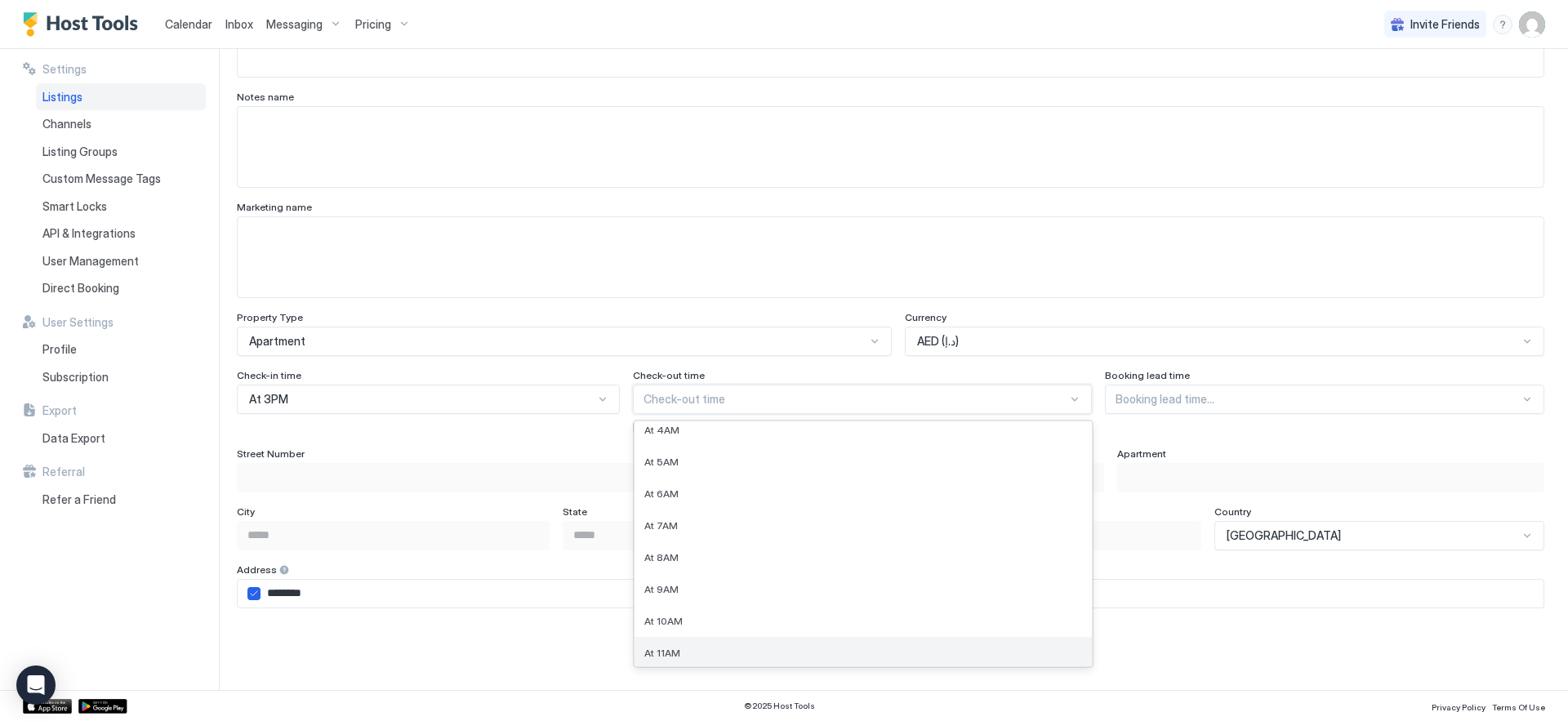
click at [674, 646] on span "At 11AM" at bounding box center [662, 652] width 36 height 12
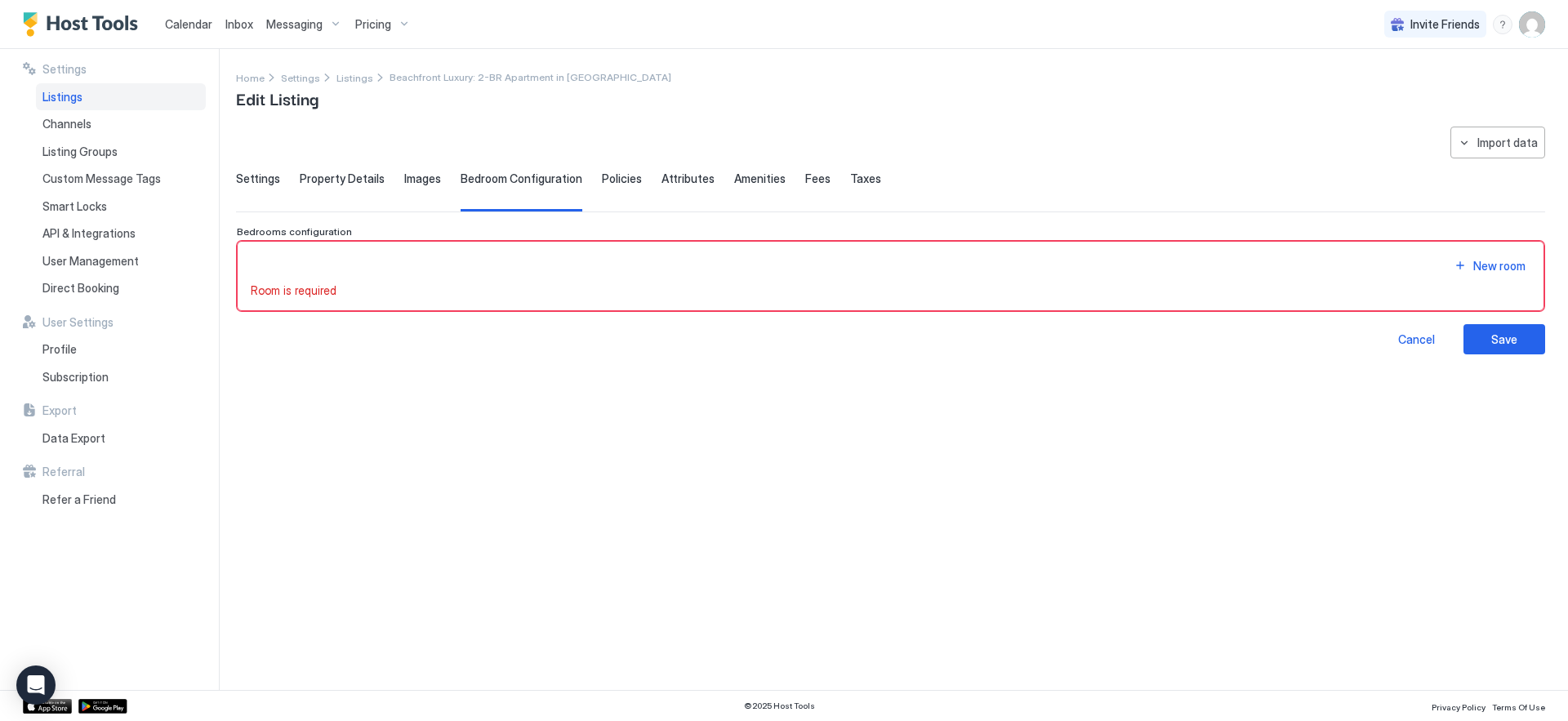
click at [614, 190] on div "Policies" at bounding box center [621, 191] width 40 height 40
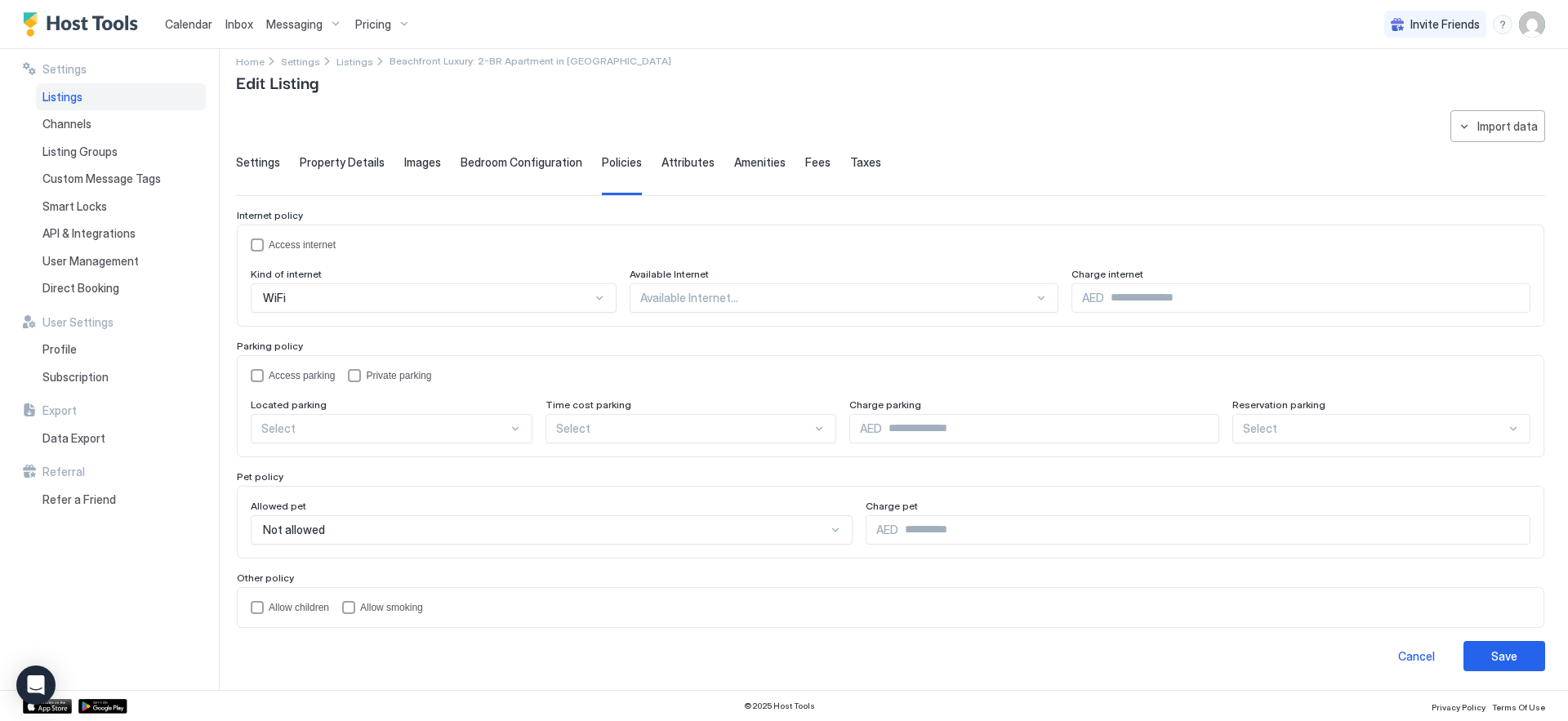
scroll to position [17, 0]
click at [614, 370] on div "Access parking Private parking" at bounding box center [890, 374] width 1280 height 13
click at [249, 170] on div "Settings" at bounding box center [258, 174] width 44 height 40
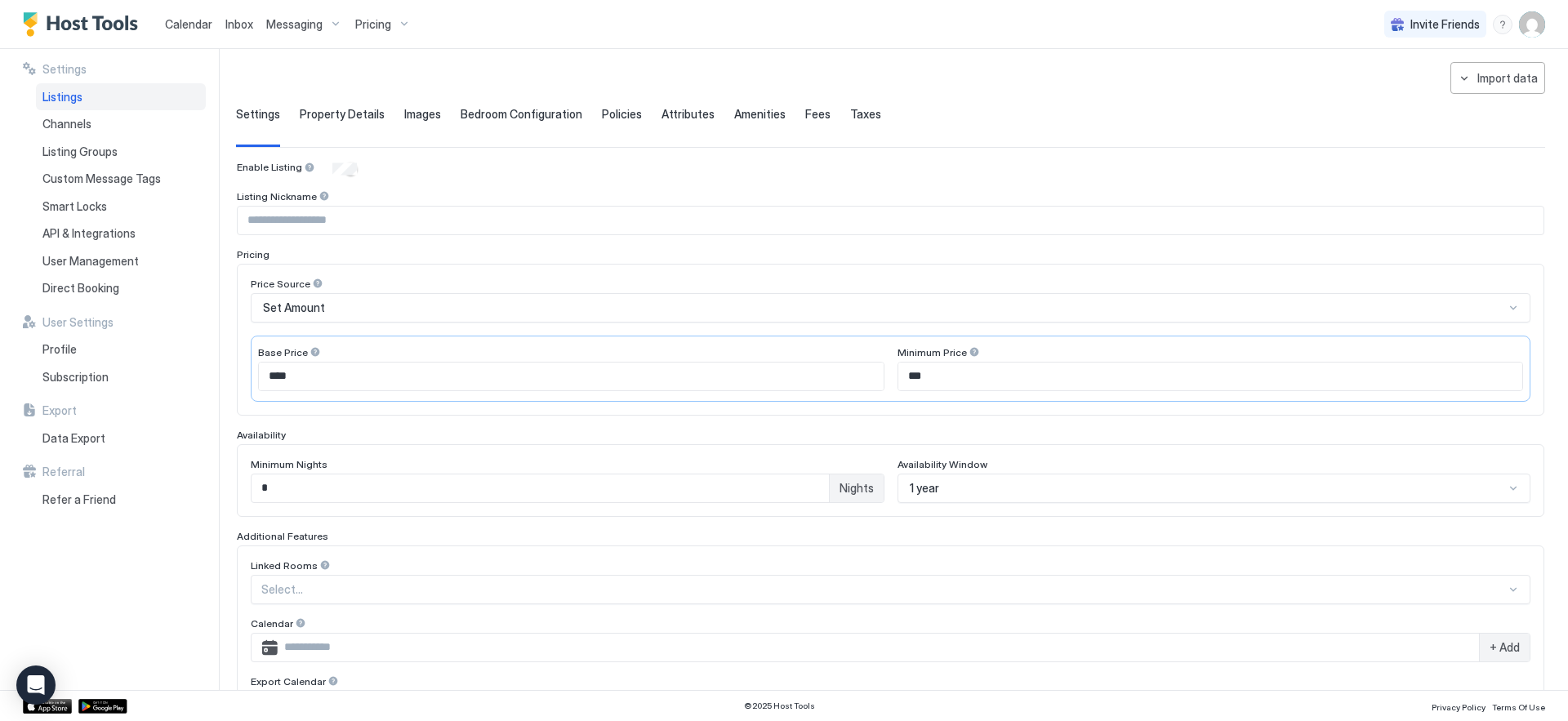
scroll to position [302, 0]
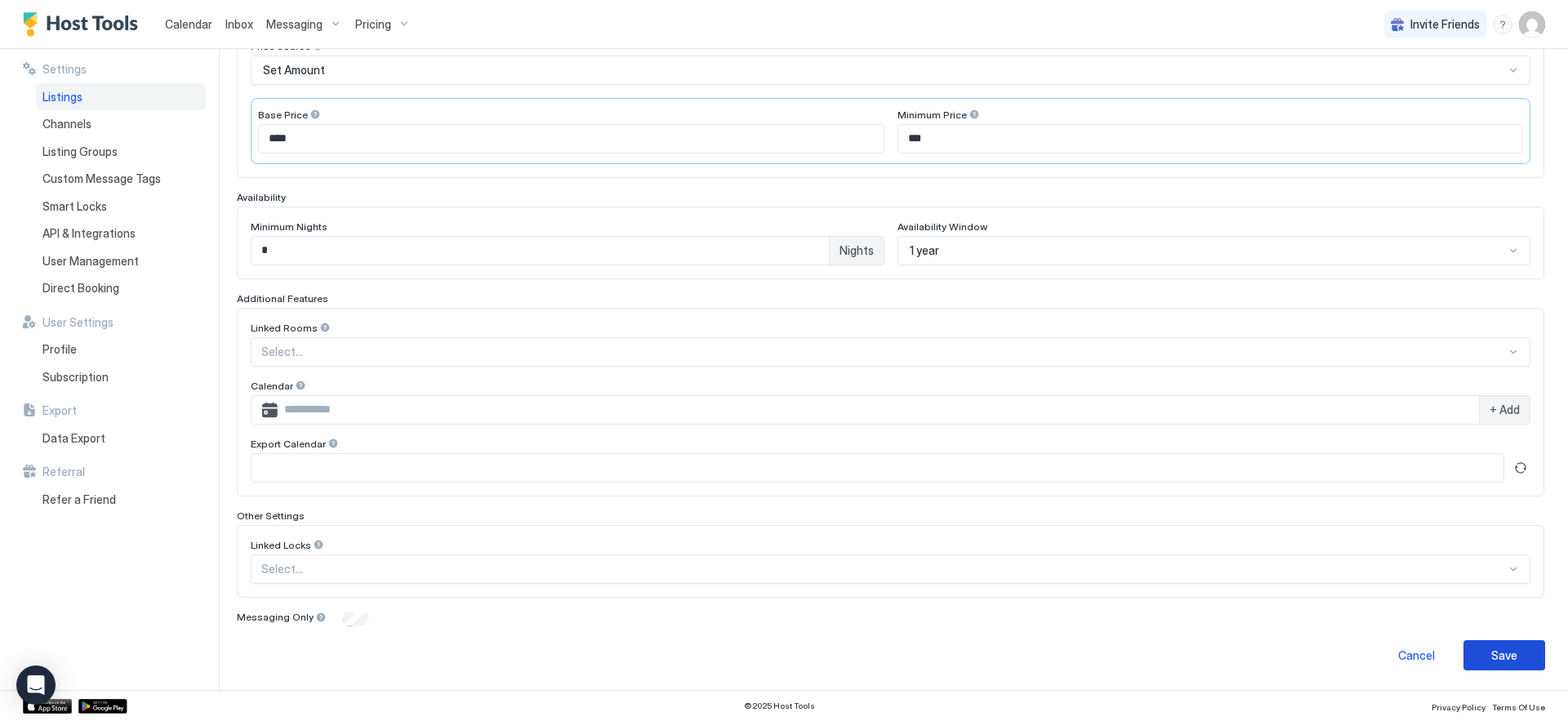
click at [1501, 656] on div "Save" at bounding box center [1504, 654] width 26 height 17
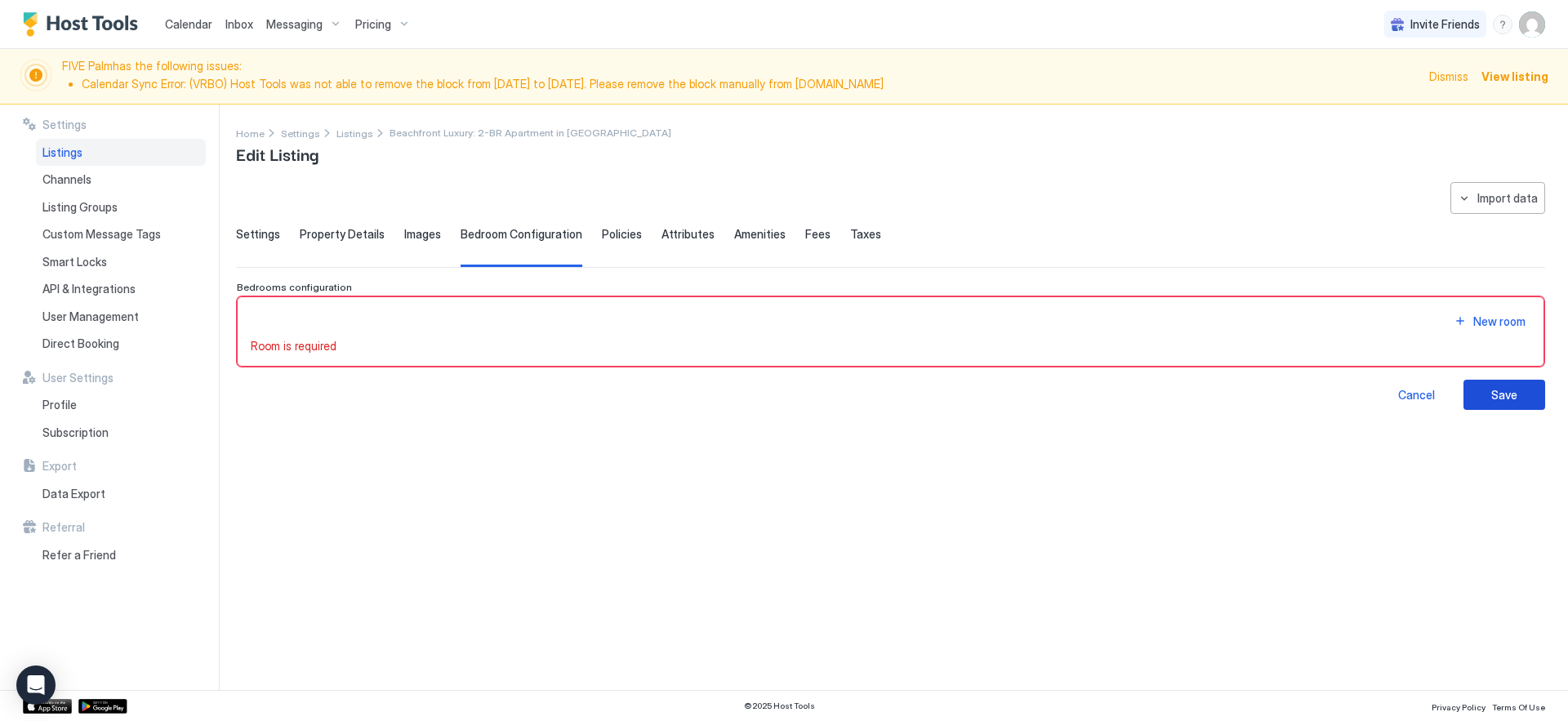
click at [1489, 393] on button "Save" at bounding box center [1504, 395] width 82 height 30
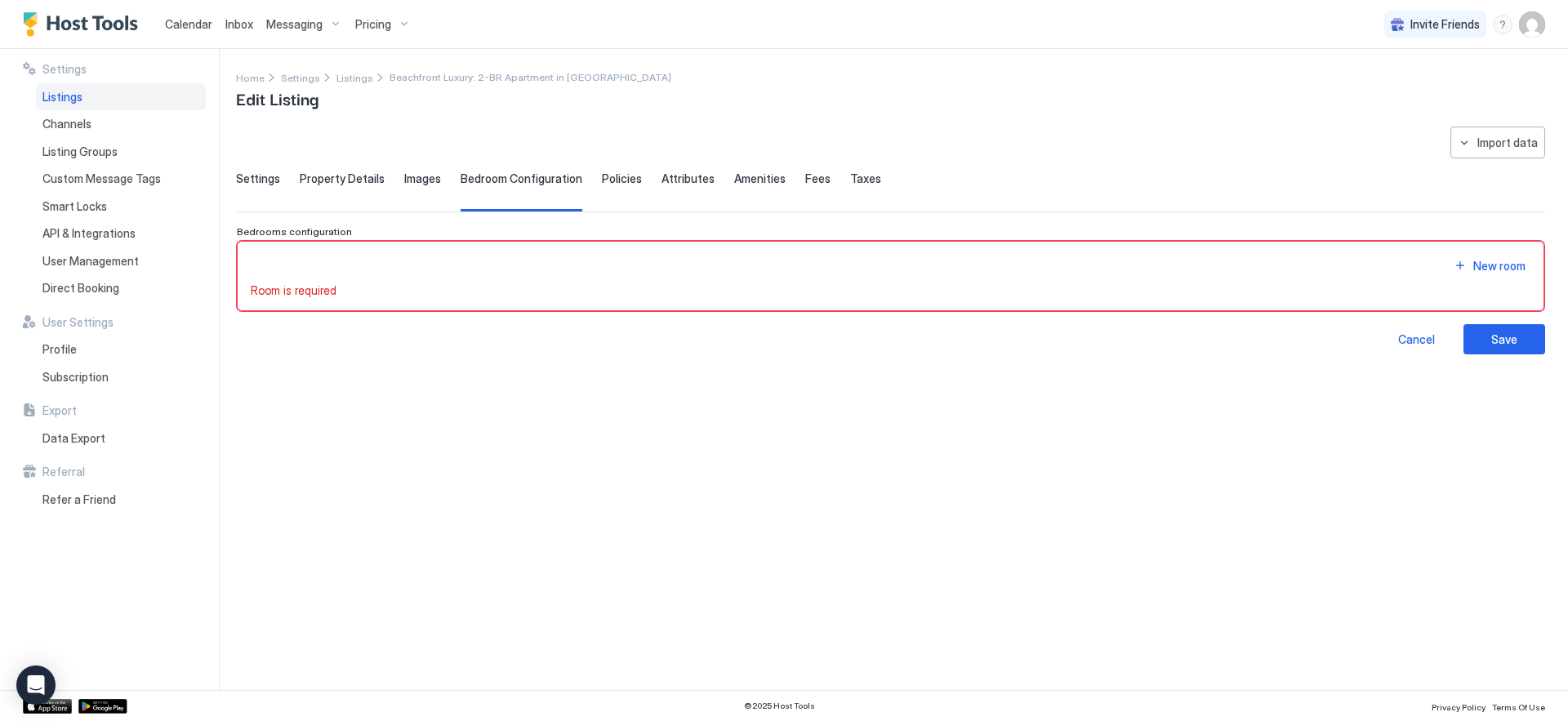
click at [385, 31] on div "Pricing" at bounding box center [383, 25] width 69 height 28
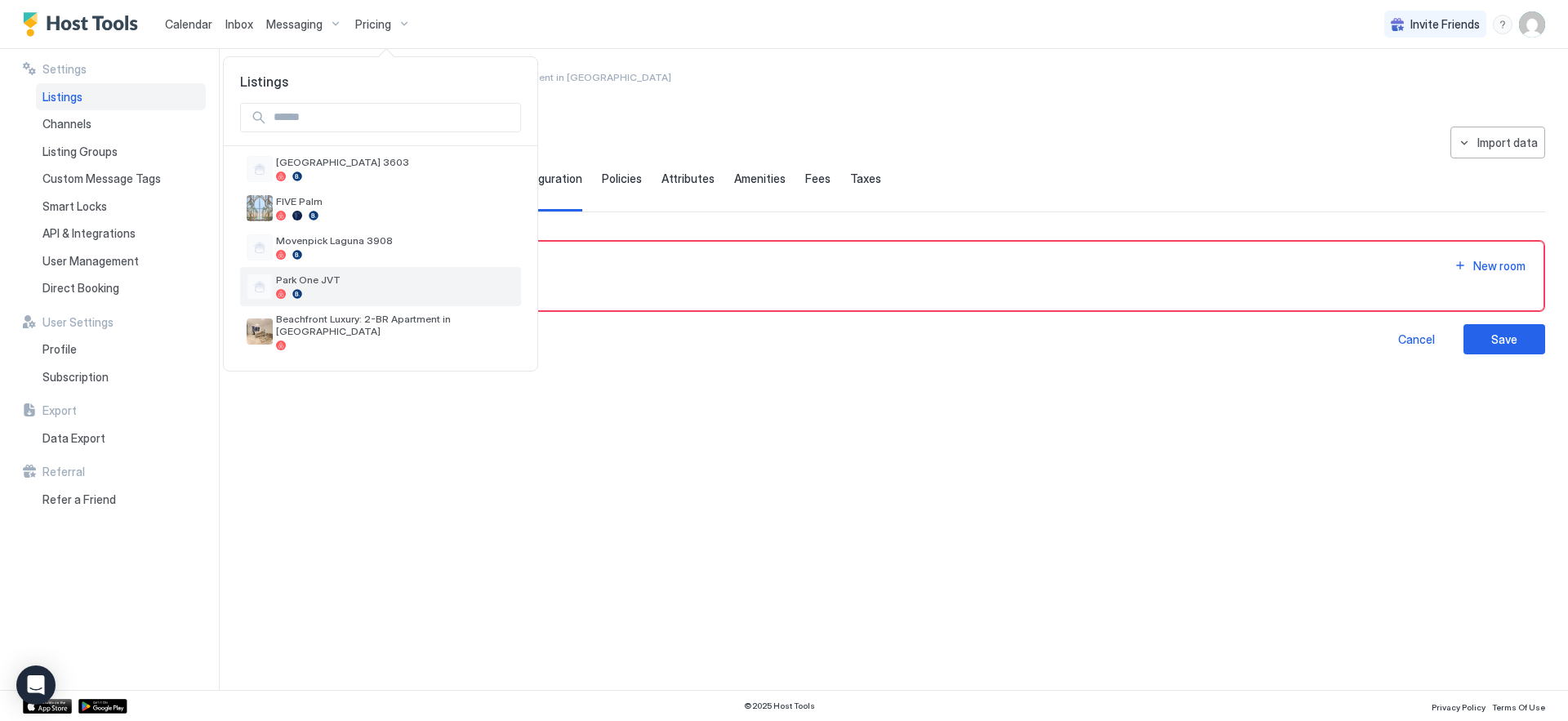
scroll to position [48, 0]
click at [417, 323] on span "Beachfront Luxury: 2-BR Apartment in [GEOGRAPHIC_DATA]" at bounding box center [396, 322] width 239 height 25
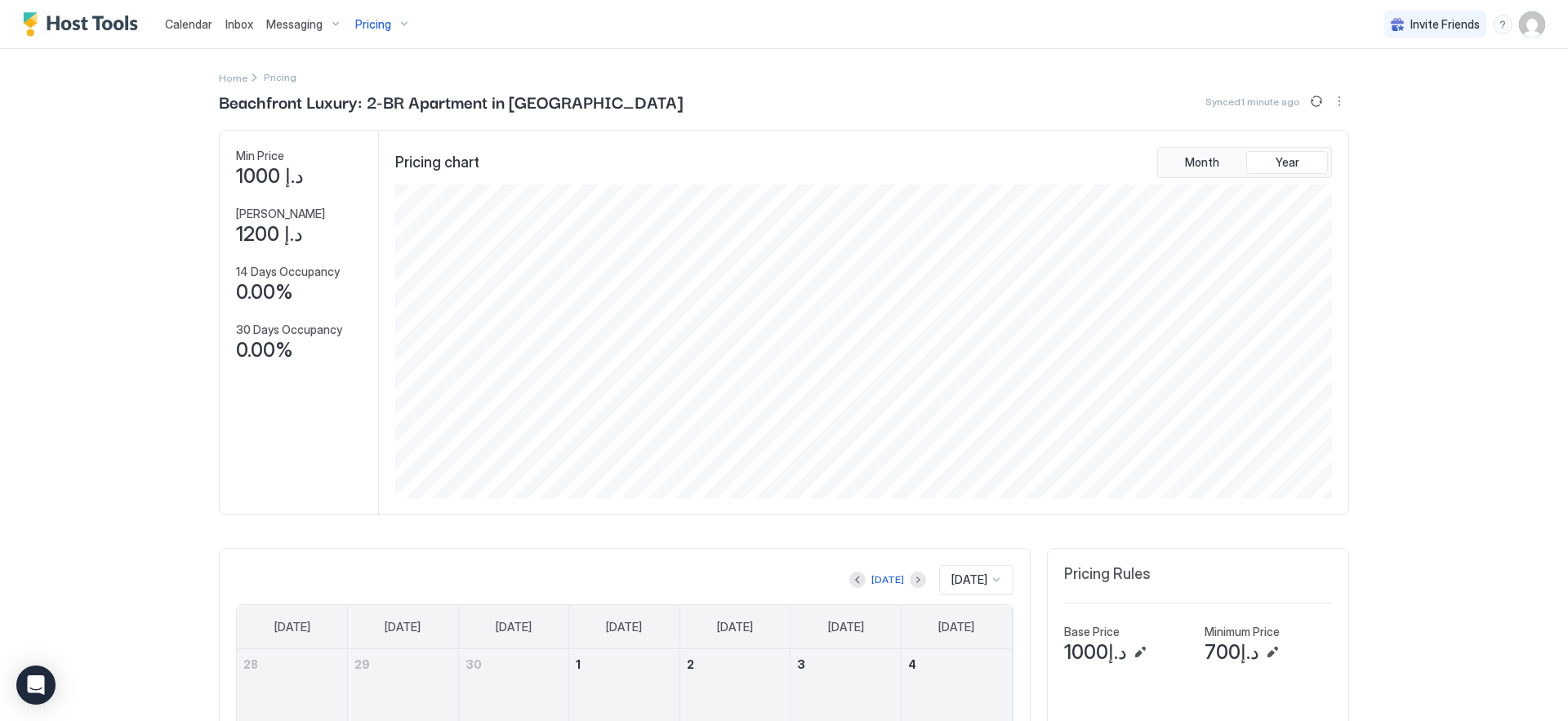
click at [1519, 26] on img "User profile" at bounding box center [1532, 24] width 26 height 26
click at [1395, 97] on div "Settings" at bounding box center [1428, 91] width 208 height 29
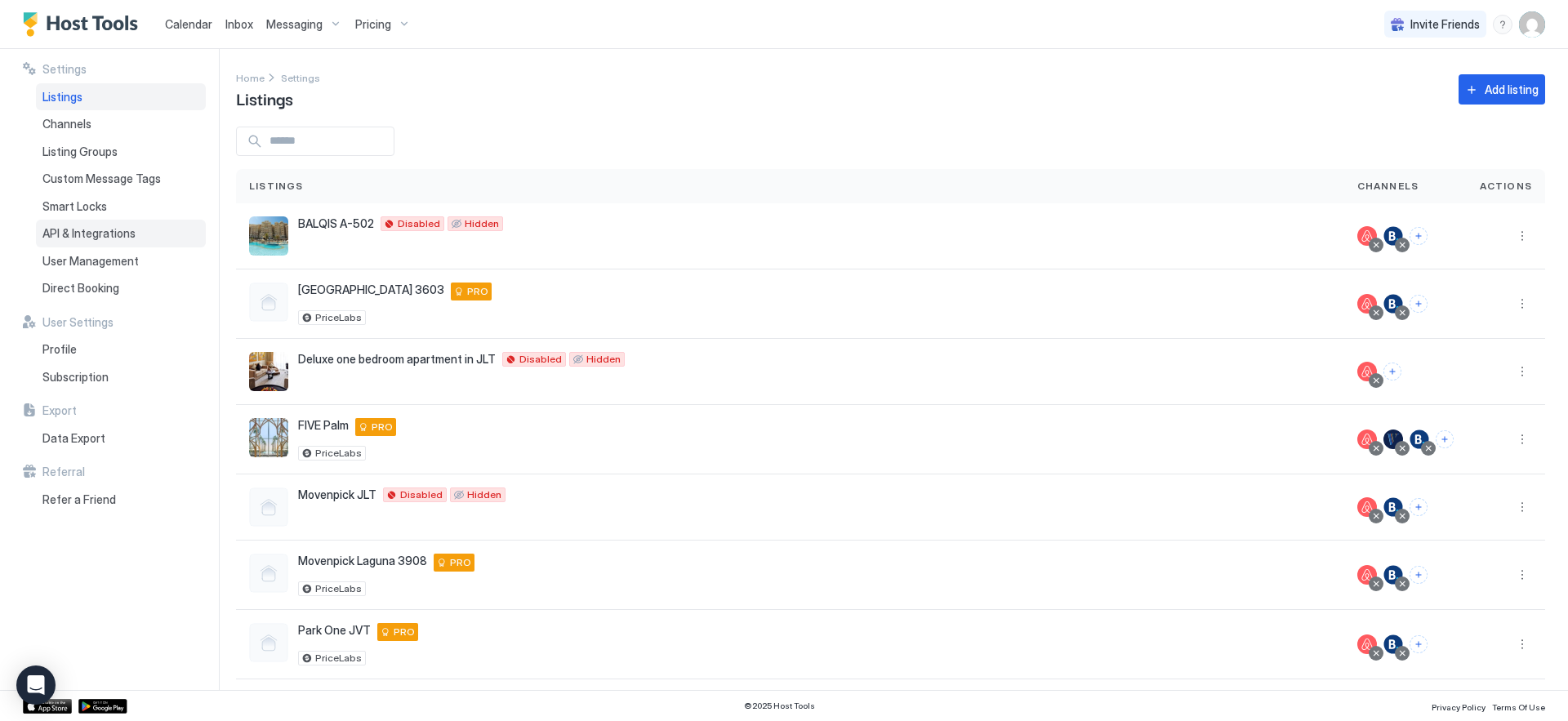
click at [98, 236] on span "API & Integrations" at bounding box center [89, 233] width 93 height 15
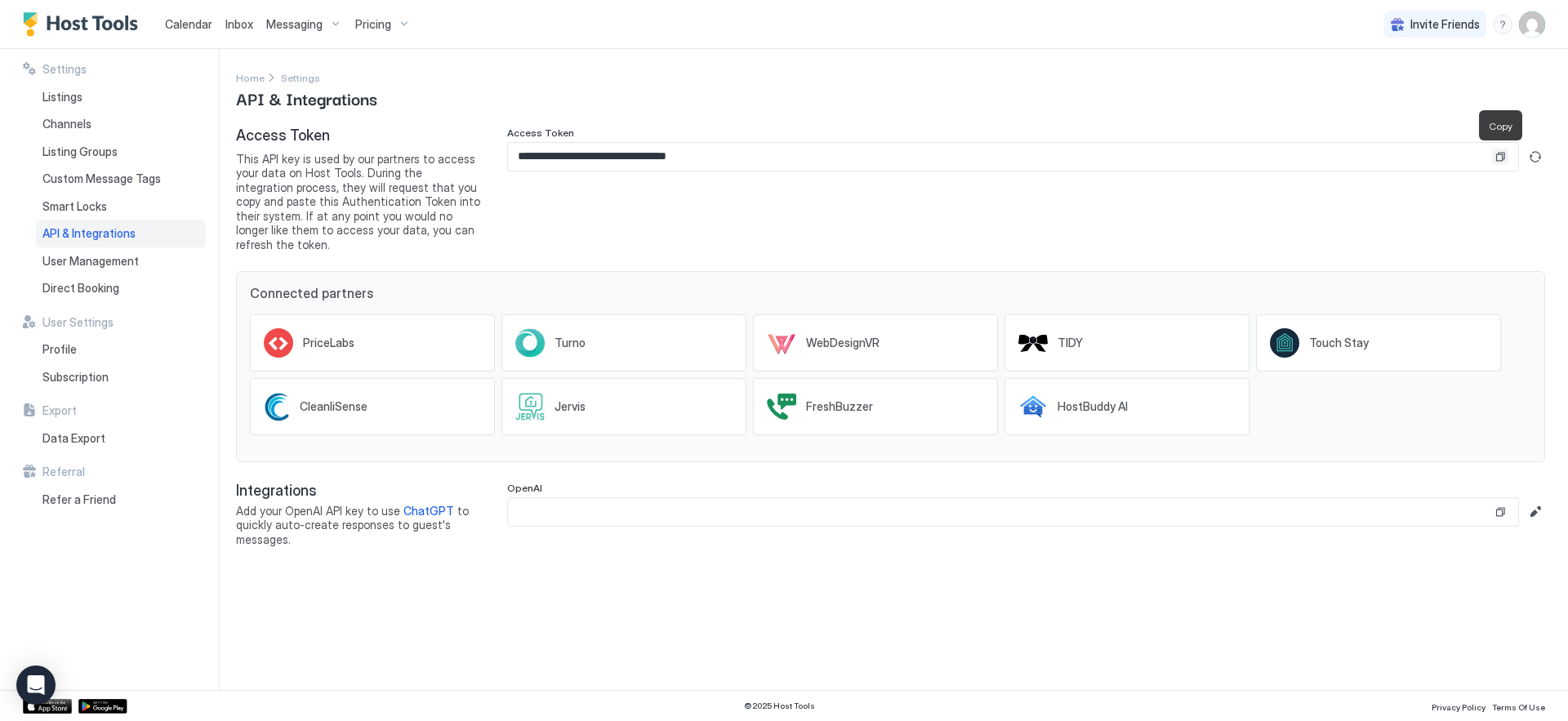
click at [1502, 161] on button "Copy" at bounding box center [1499, 156] width 16 height 16
click at [371, 26] on span "Pricing" at bounding box center [373, 24] width 36 height 15
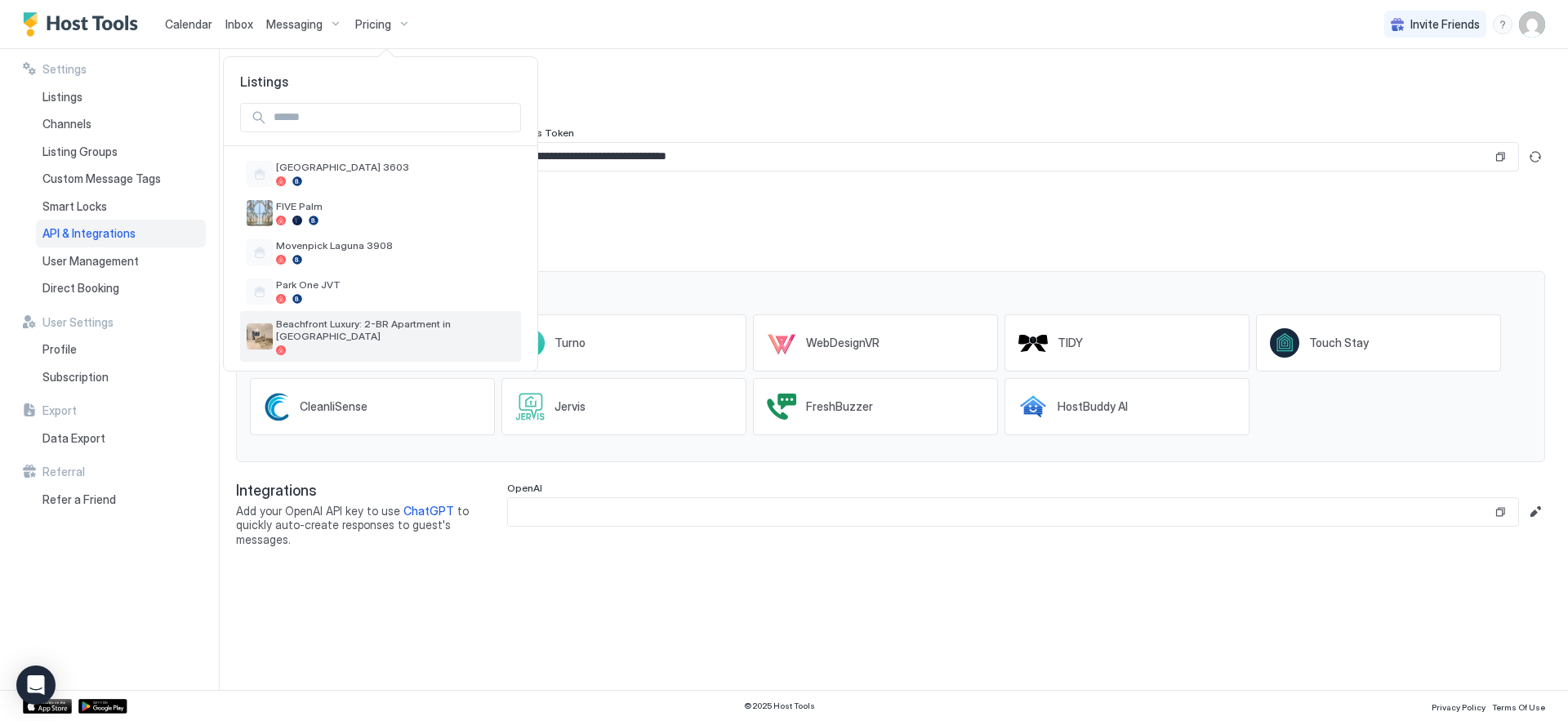
scroll to position [48, 0]
click at [389, 326] on span "Beachfront Luxury: 2-BR Apartment in [GEOGRAPHIC_DATA]" at bounding box center [396, 322] width 239 height 25
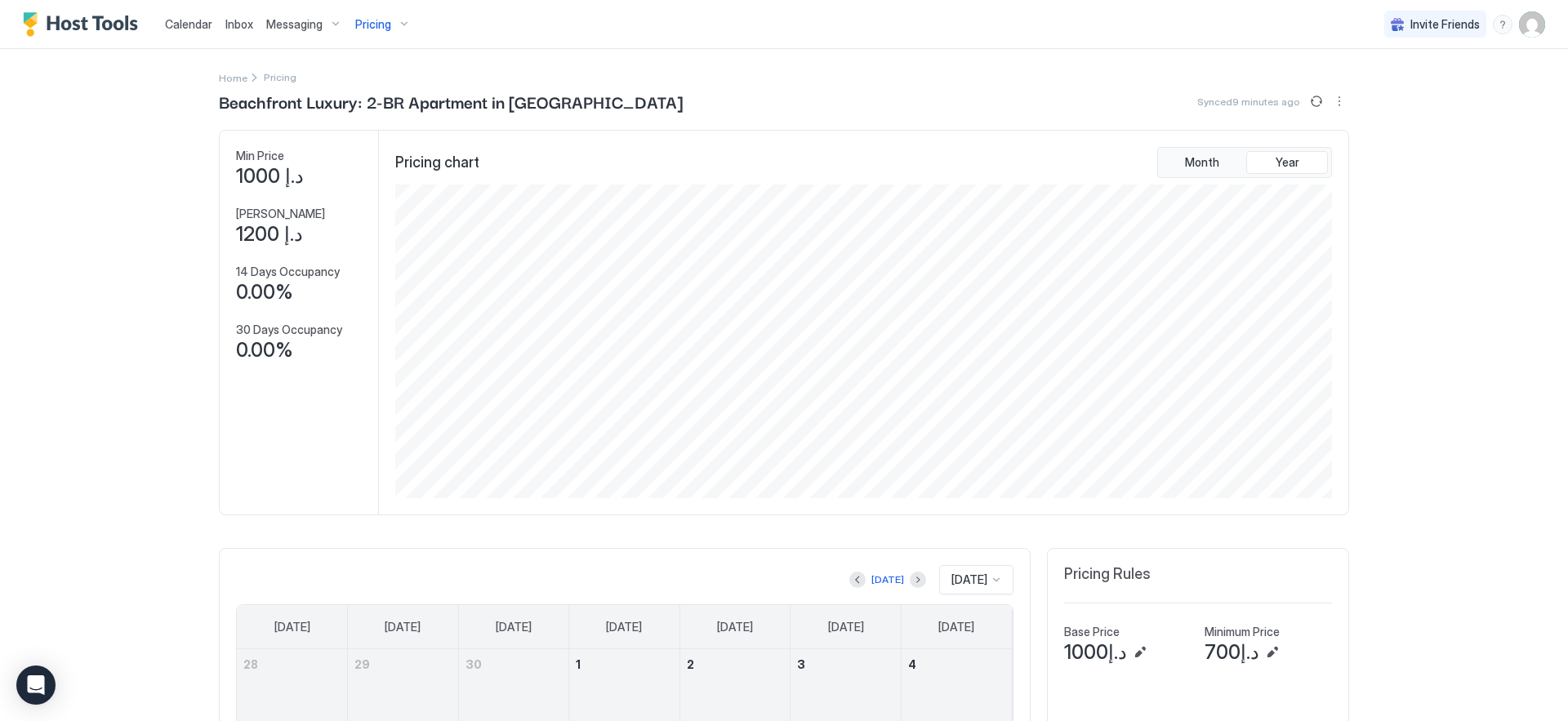
click at [1519, 30] on img "User profile" at bounding box center [1532, 24] width 26 height 26
click at [1417, 93] on div "Settings" at bounding box center [1428, 91] width 208 height 29
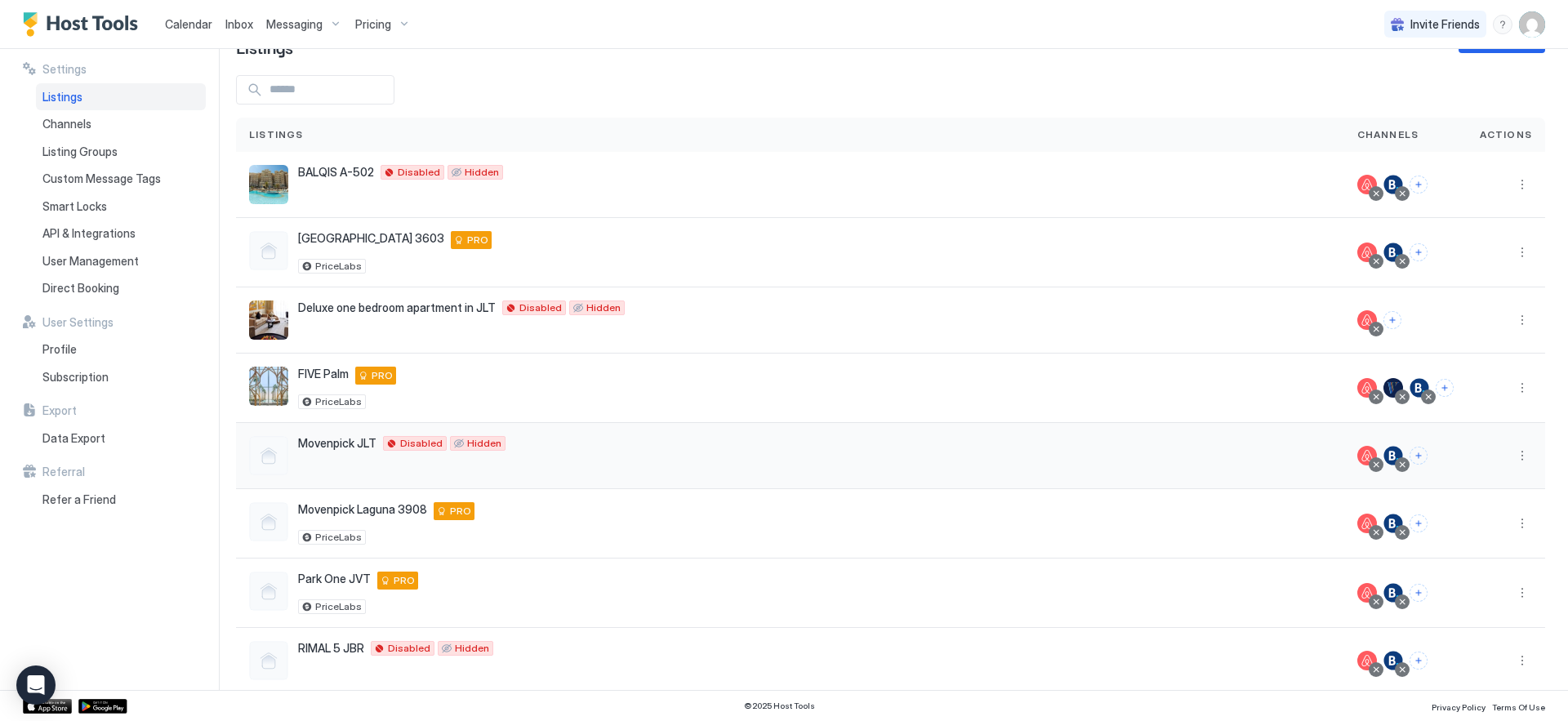
scroll to position [141, 0]
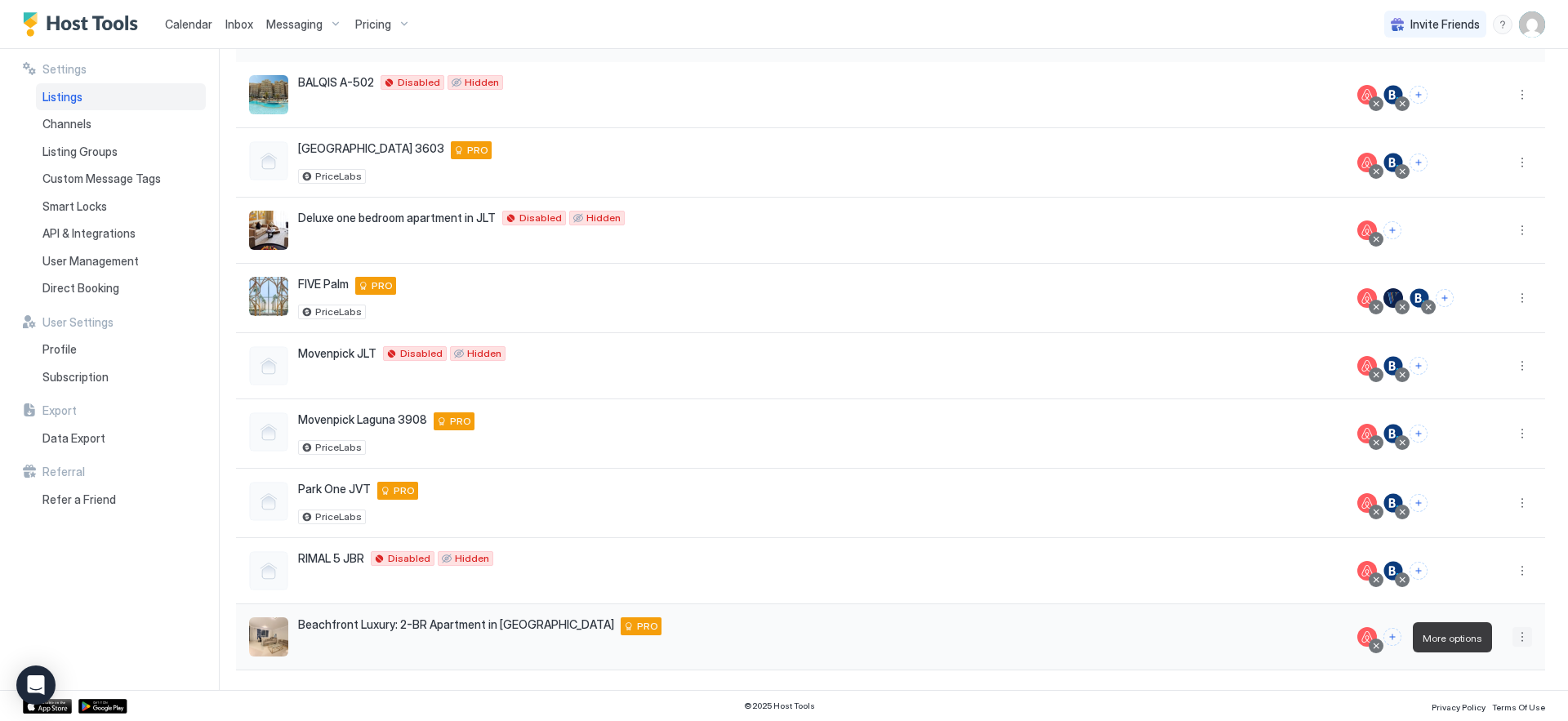
click at [1512, 637] on button "More options" at bounding box center [1522, 637] width 20 height 20
click at [1481, 508] on div "Pricing" at bounding box center [1468, 509] width 112 height 26
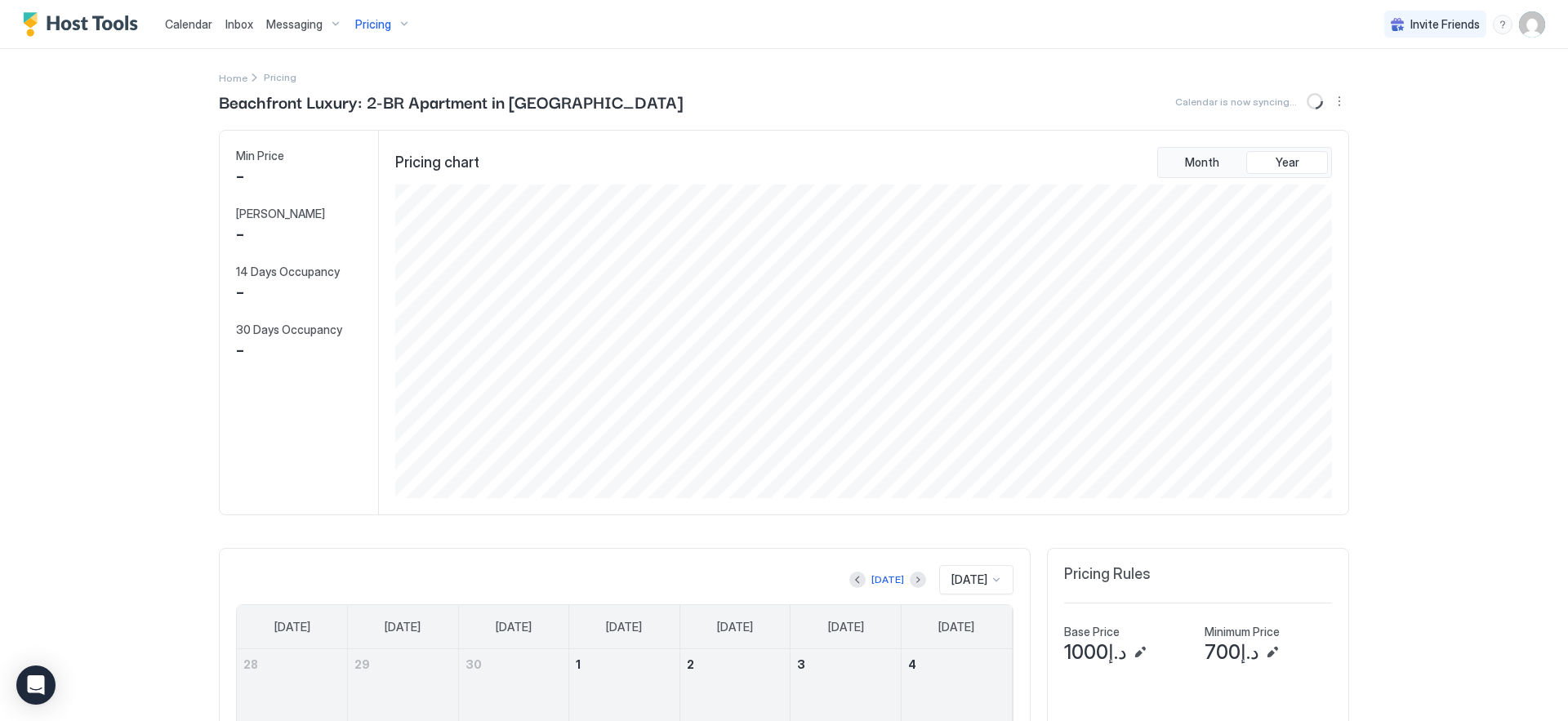
scroll to position [313, 940]
click at [1519, 27] on img "User profile" at bounding box center [1532, 24] width 26 height 26
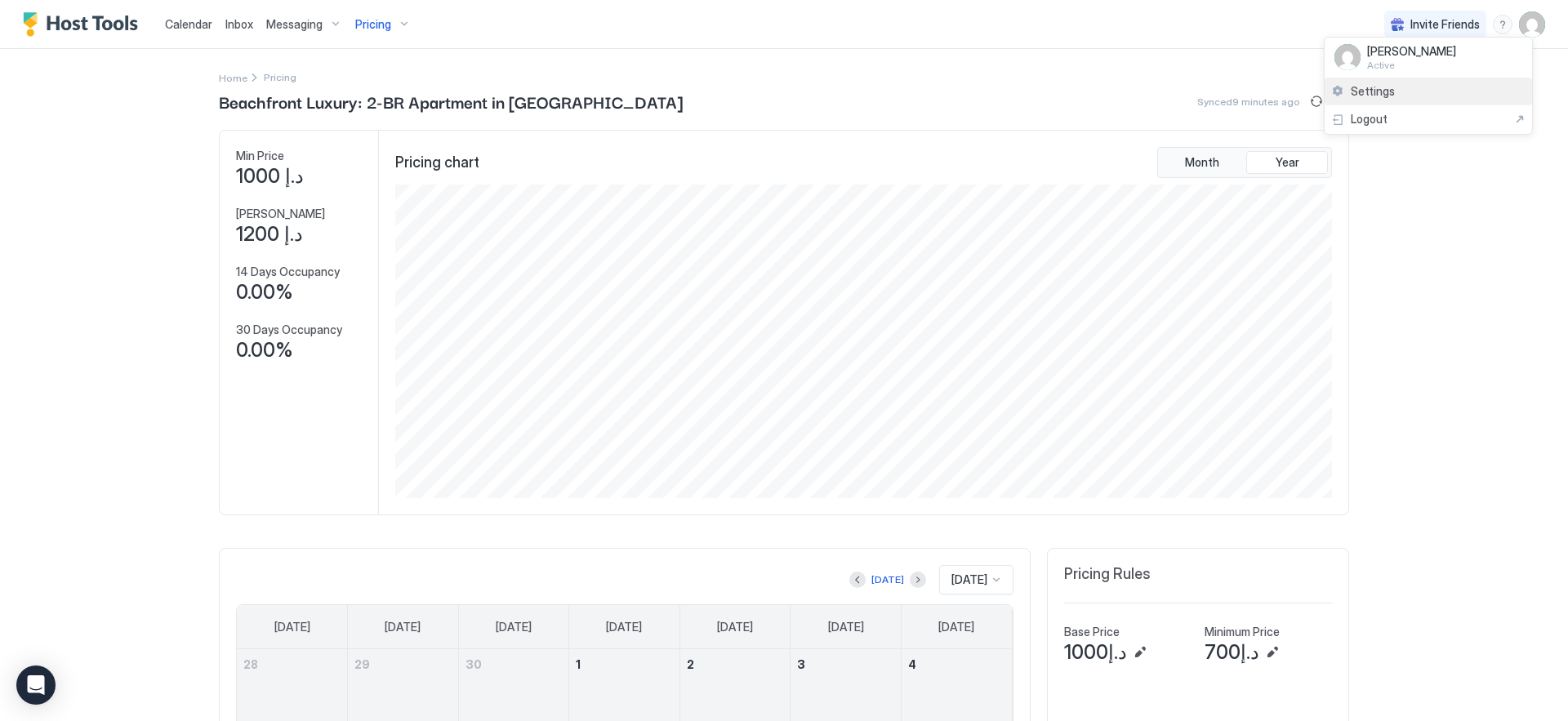
click at [1484, 92] on div "Settings" at bounding box center [1428, 91] width 208 height 29
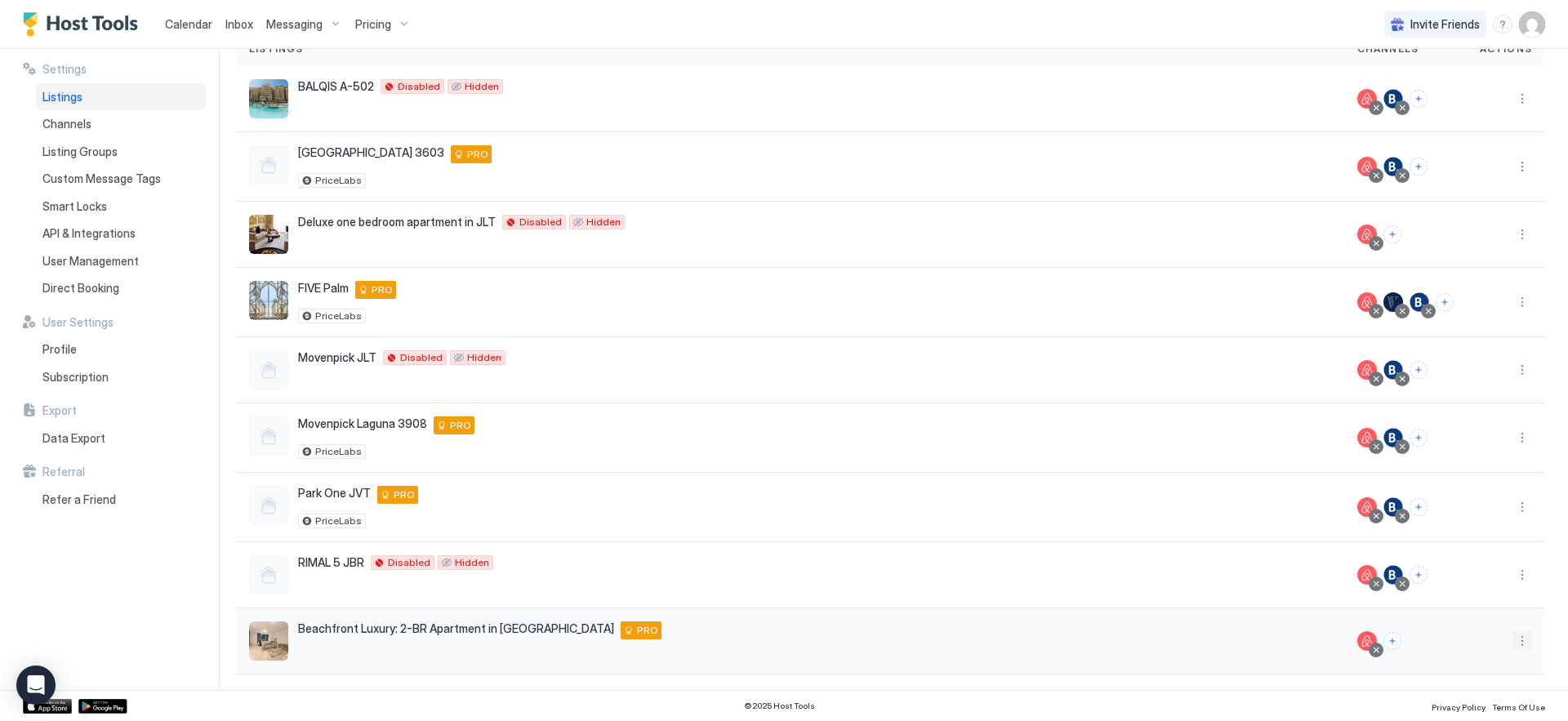
scroll to position [141, 0]
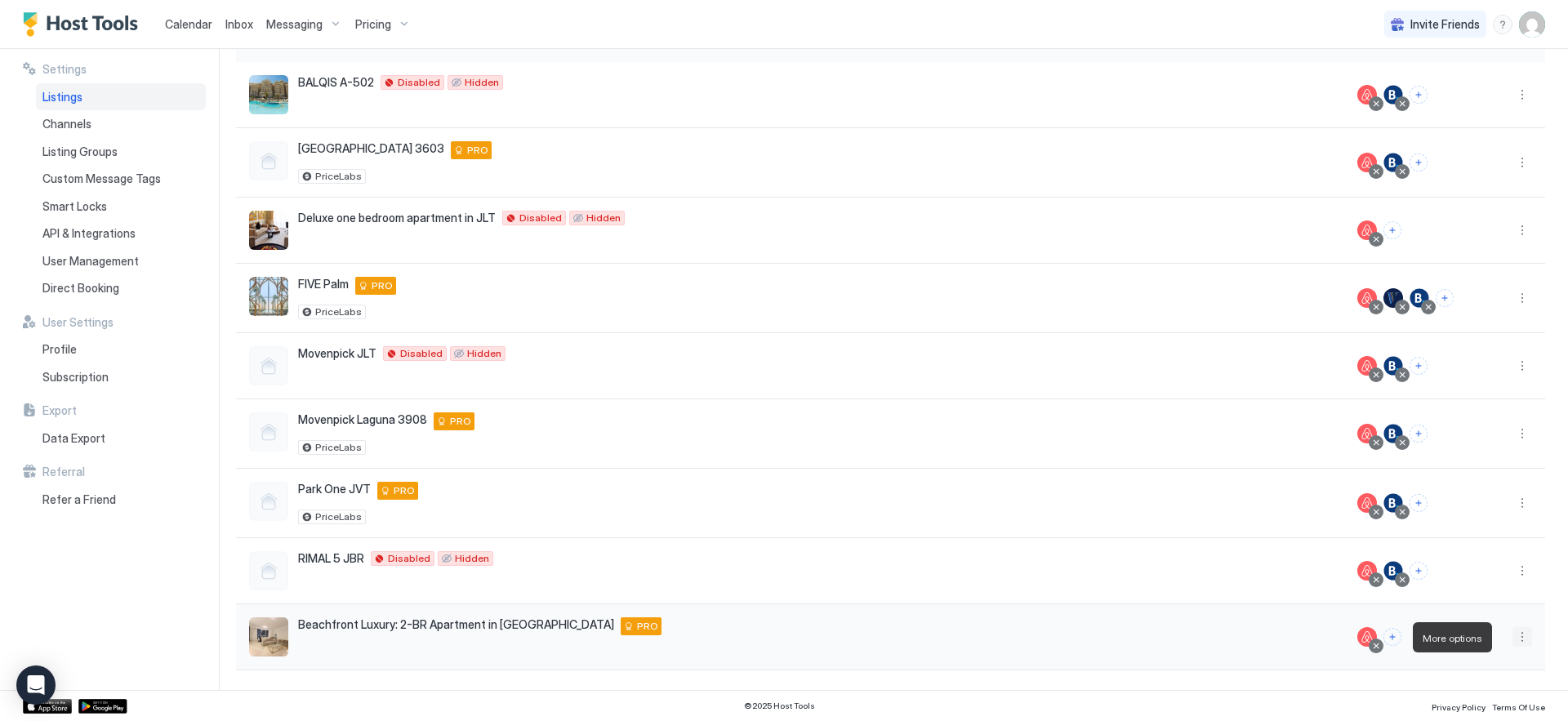
click at [1512, 632] on button "More options" at bounding box center [1522, 637] width 20 height 20
click at [1493, 538] on span "Listing Settings" at bounding box center [1473, 534] width 73 height 12
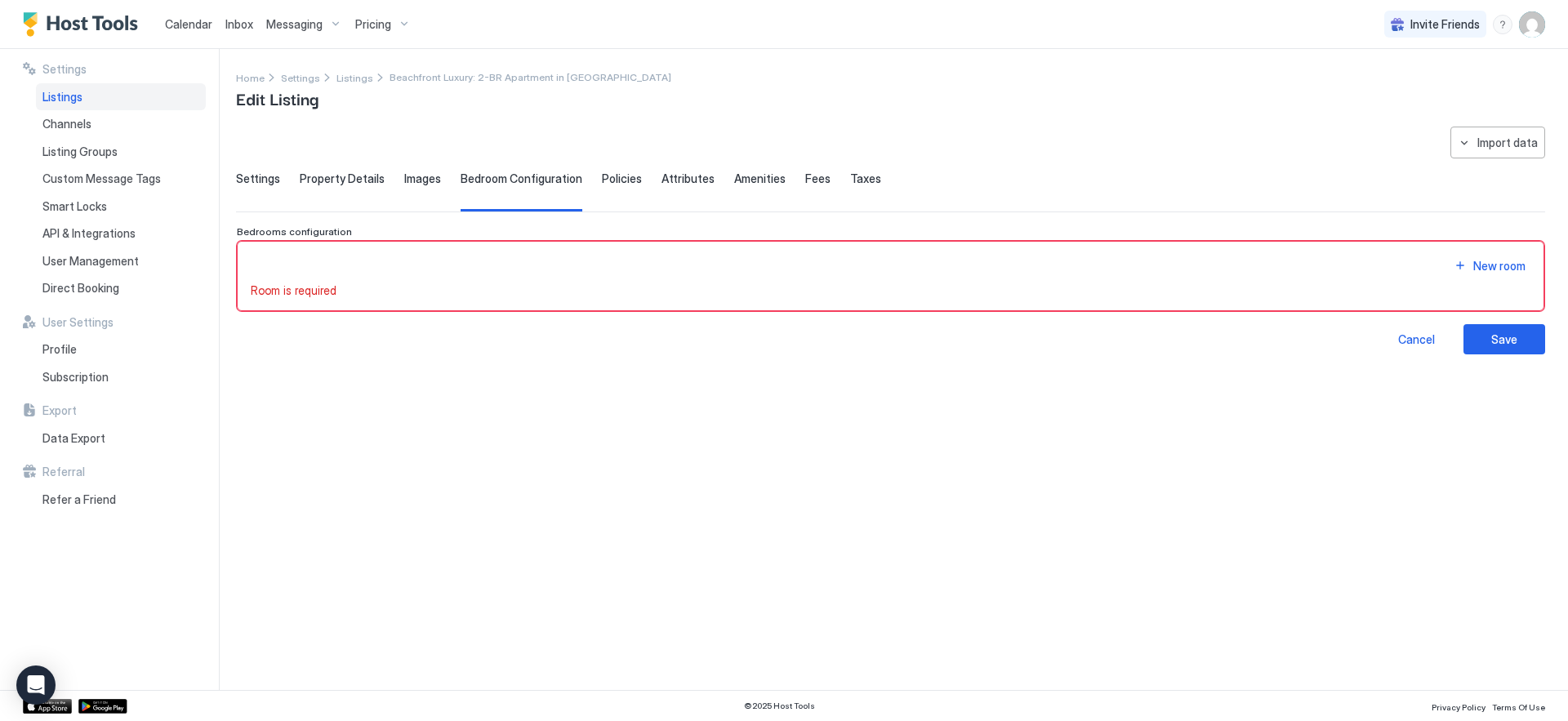
click at [336, 181] on span "Property Details" at bounding box center [341, 178] width 85 height 15
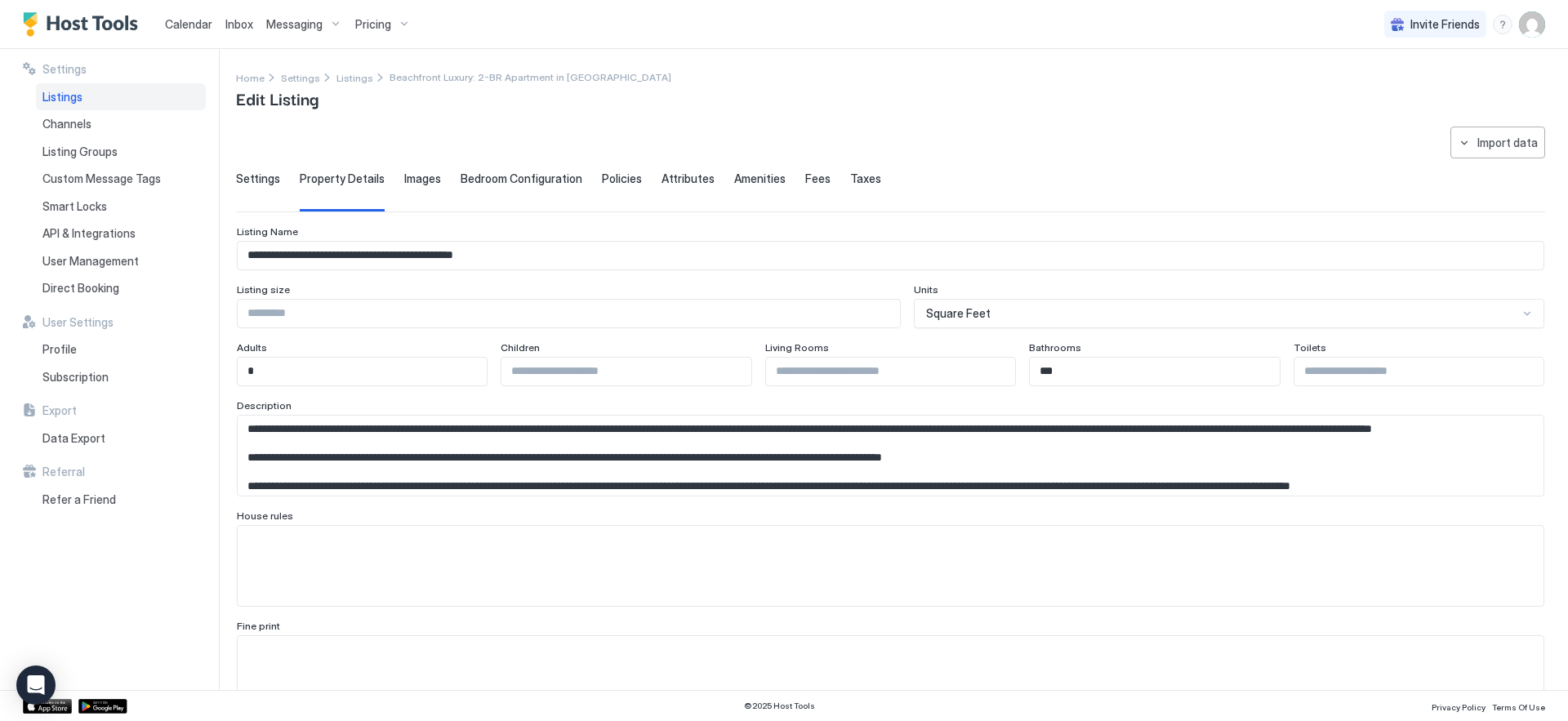
click at [236, 190] on div "Settings" at bounding box center [258, 191] width 44 height 40
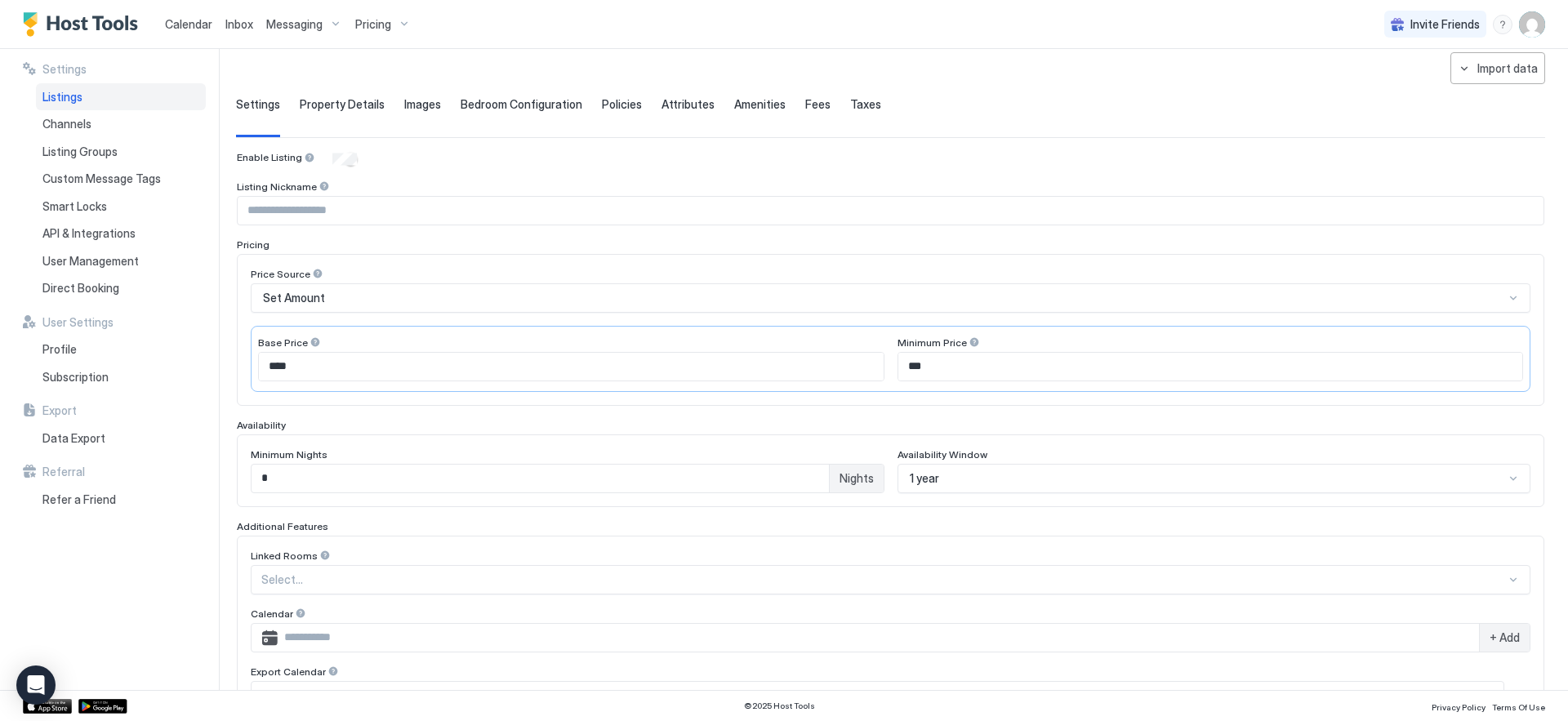
scroll to position [93, 0]
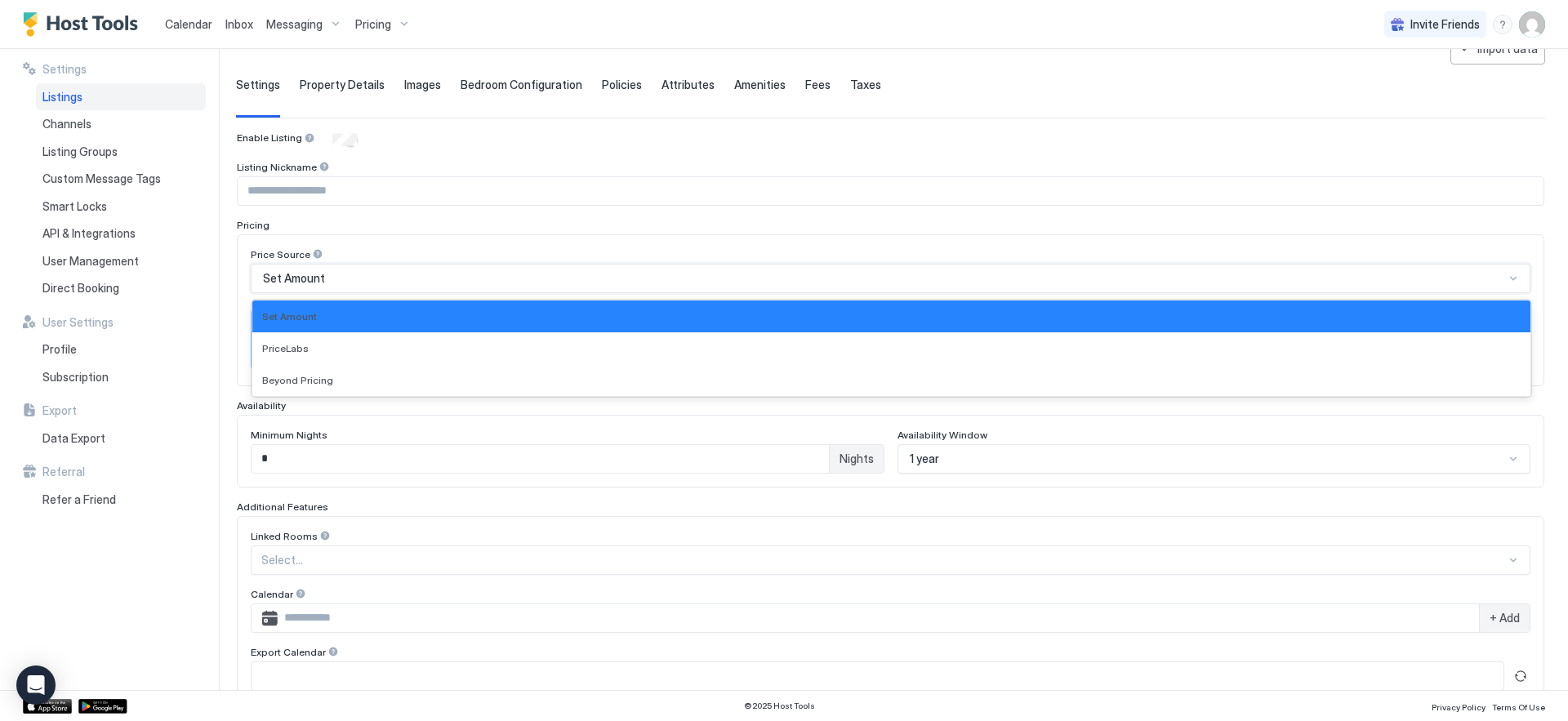
click at [528, 282] on div "Set Amount" at bounding box center [883, 278] width 1241 height 15
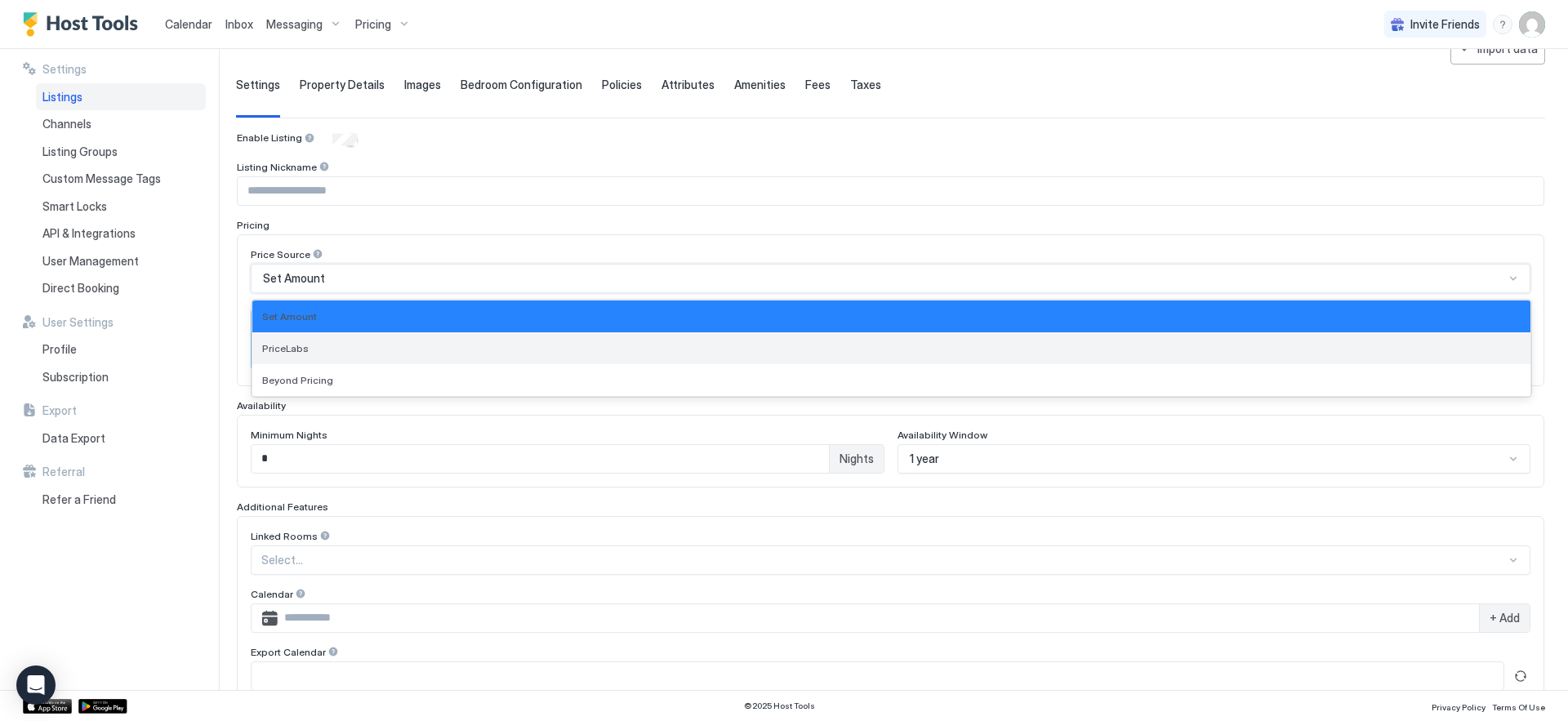
click at [482, 347] on div "PriceLabs" at bounding box center [892, 348] width 1259 height 12
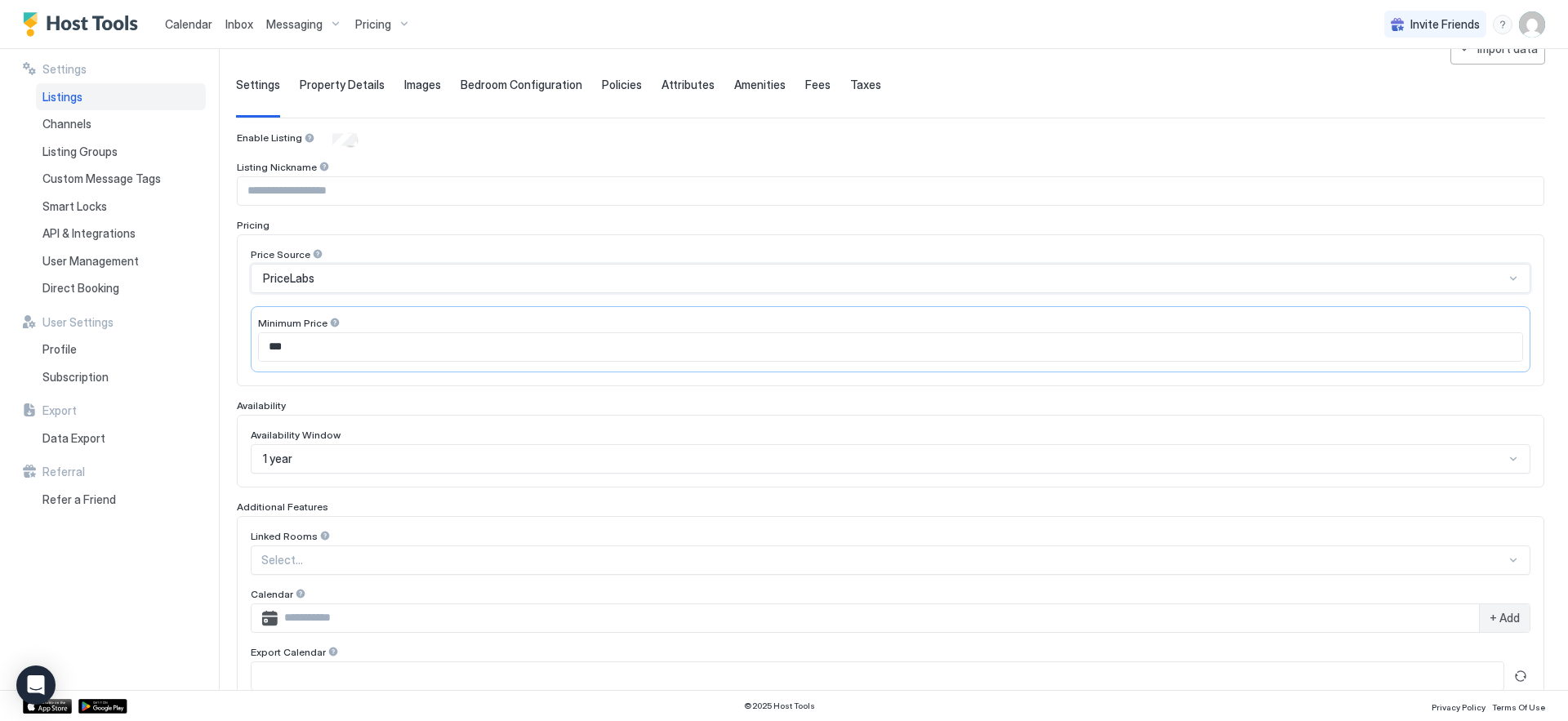
click at [415, 352] on input "***" at bounding box center [890, 347] width 1264 height 28
drag, startPoint x: 309, startPoint y: 357, endPoint x: 299, endPoint y: 348, distance: 13.5
click at [308, 355] on div "***" at bounding box center [891, 347] width 1265 height 30
drag, startPoint x: 294, startPoint y: 345, endPoint x: 73, endPoint y: 327, distance: 221.7
click at [73, 327] on div "**********" at bounding box center [784, 369] width 1568 height 641
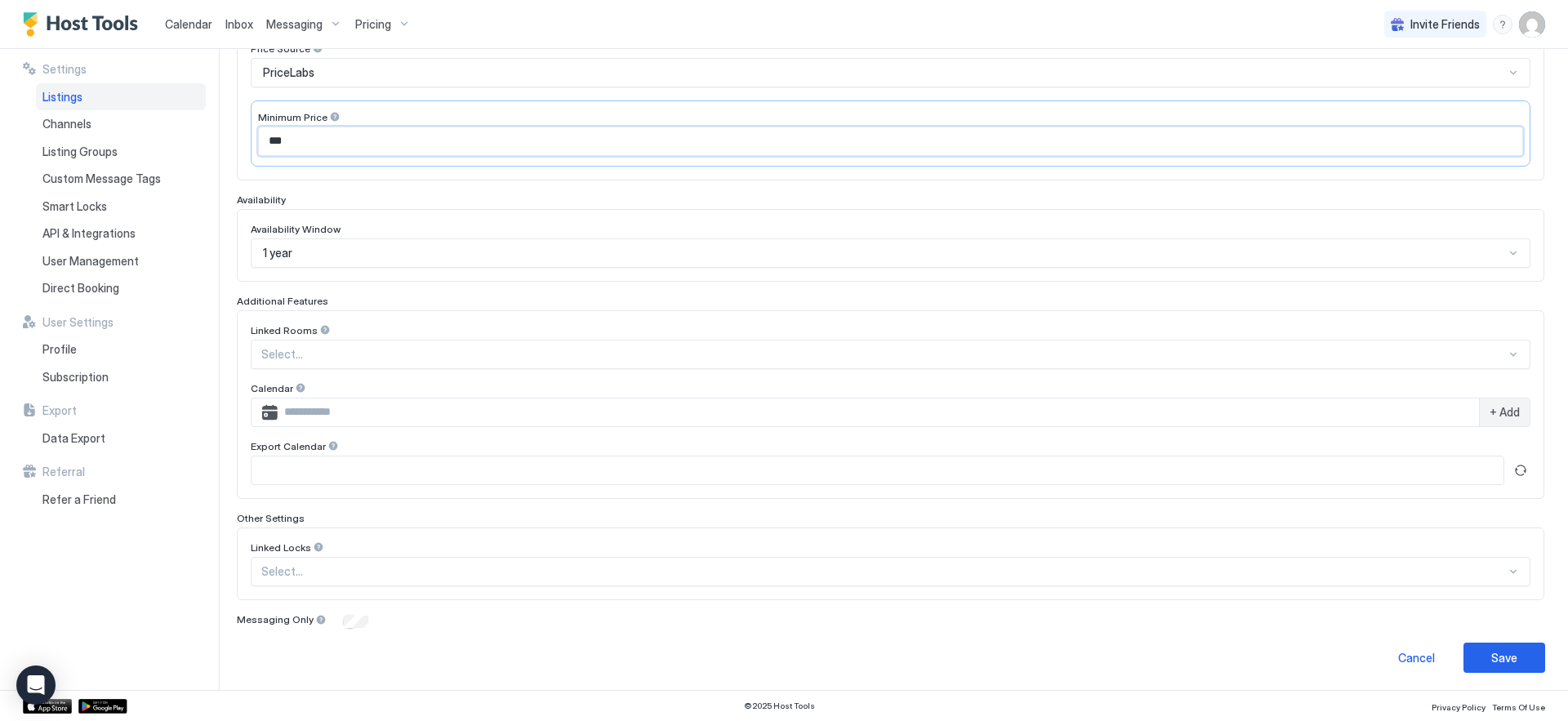
scroll to position [302, 0]
type input "***"
click at [1482, 644] on button "Save" at bounding box center [1504, 655] width 82 height 30
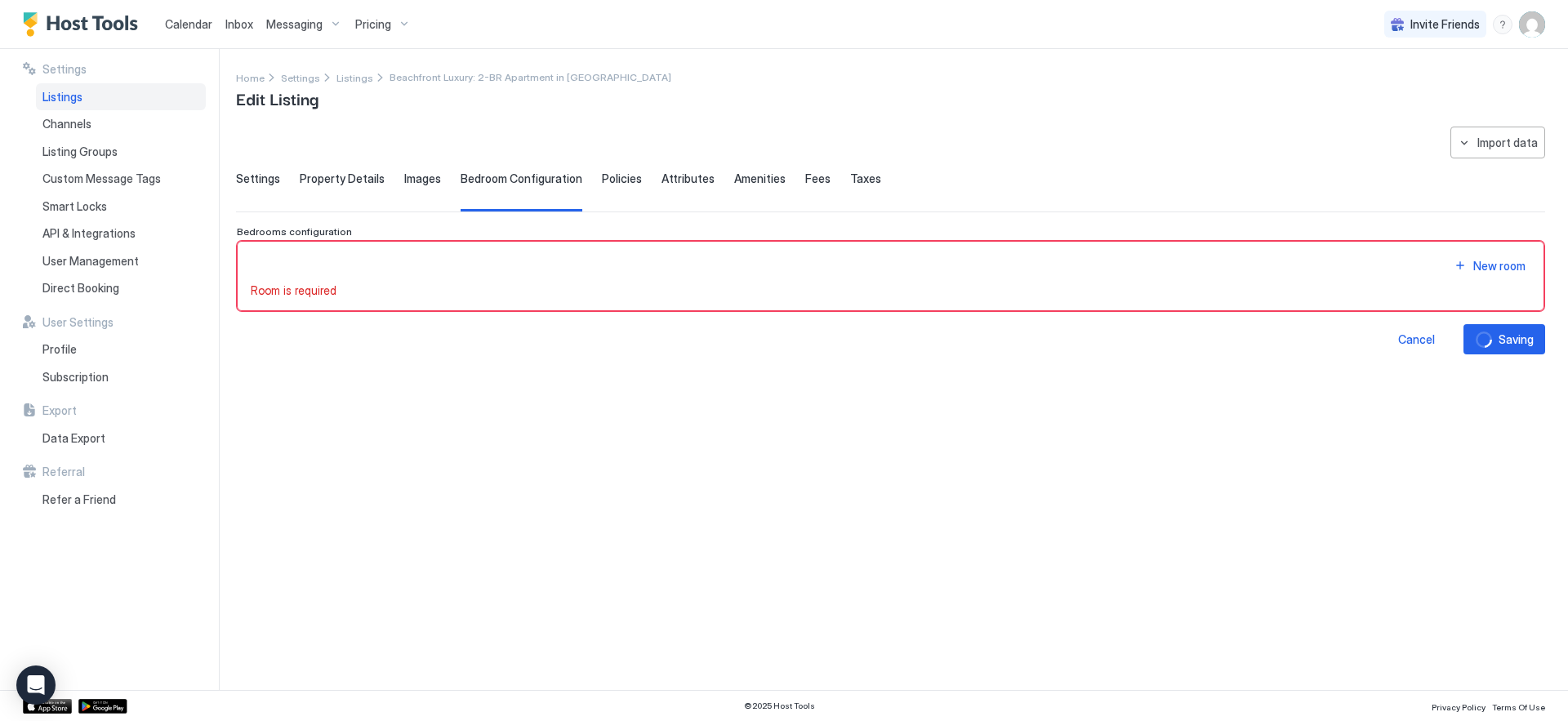
scroll to position [0, 0]
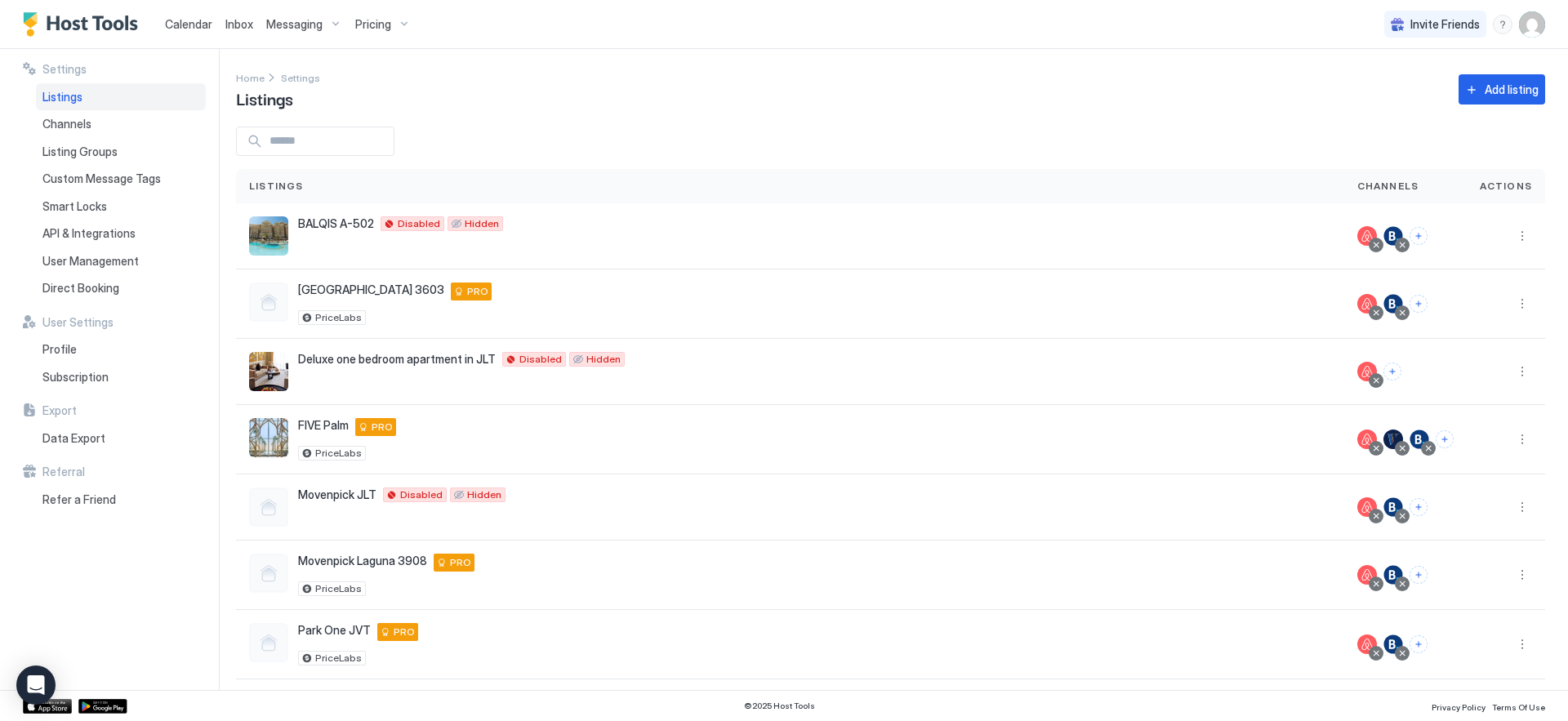
click at [385, 34] on div "Pricing" at bounding box center [383, 25] width 69 height 28
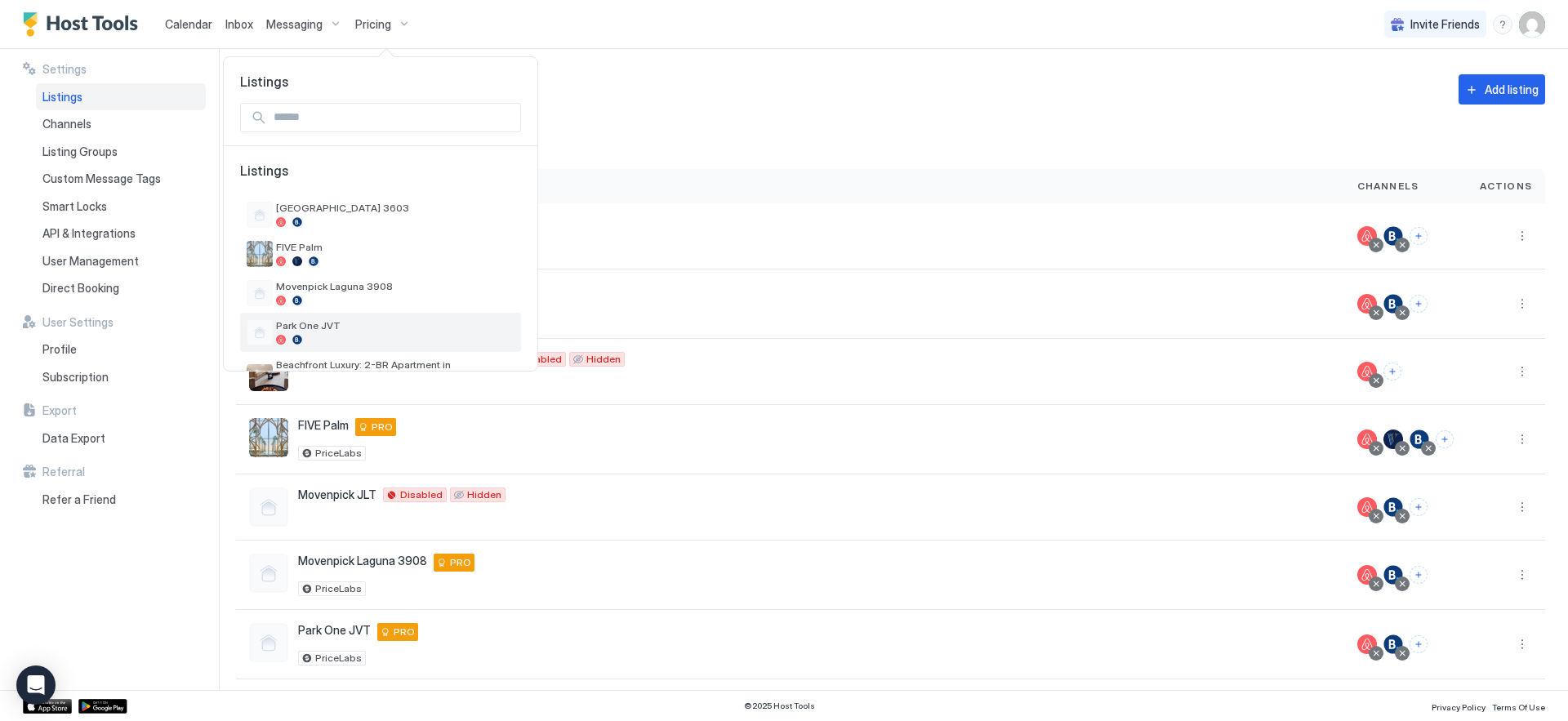
click at [361, 348] on div "Park One JVT" at bounding box center [380, 332] width 281 height 39
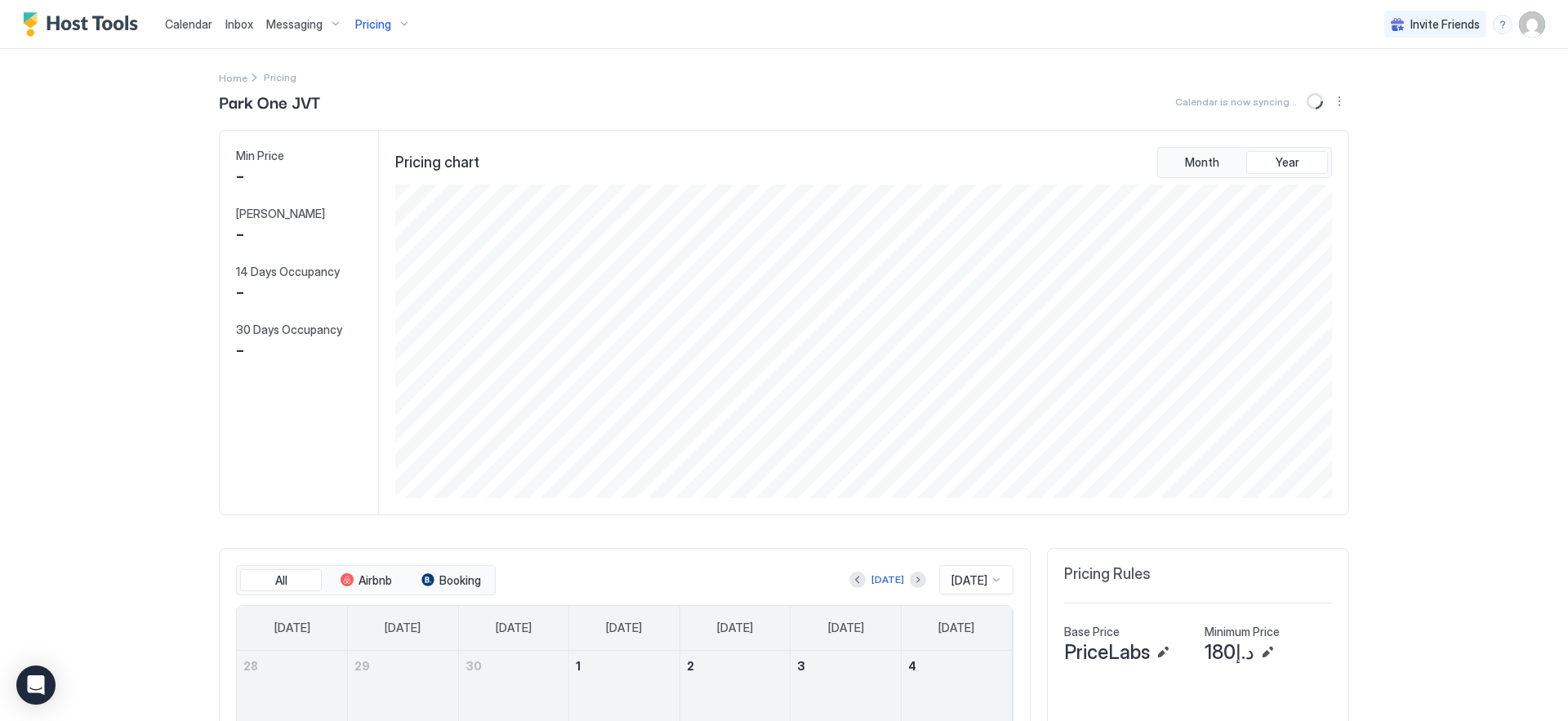
scroll to position [313, 940]
click at [392, 37] on div "Pricing" at bounding box center [383, 25] width 69 height 28
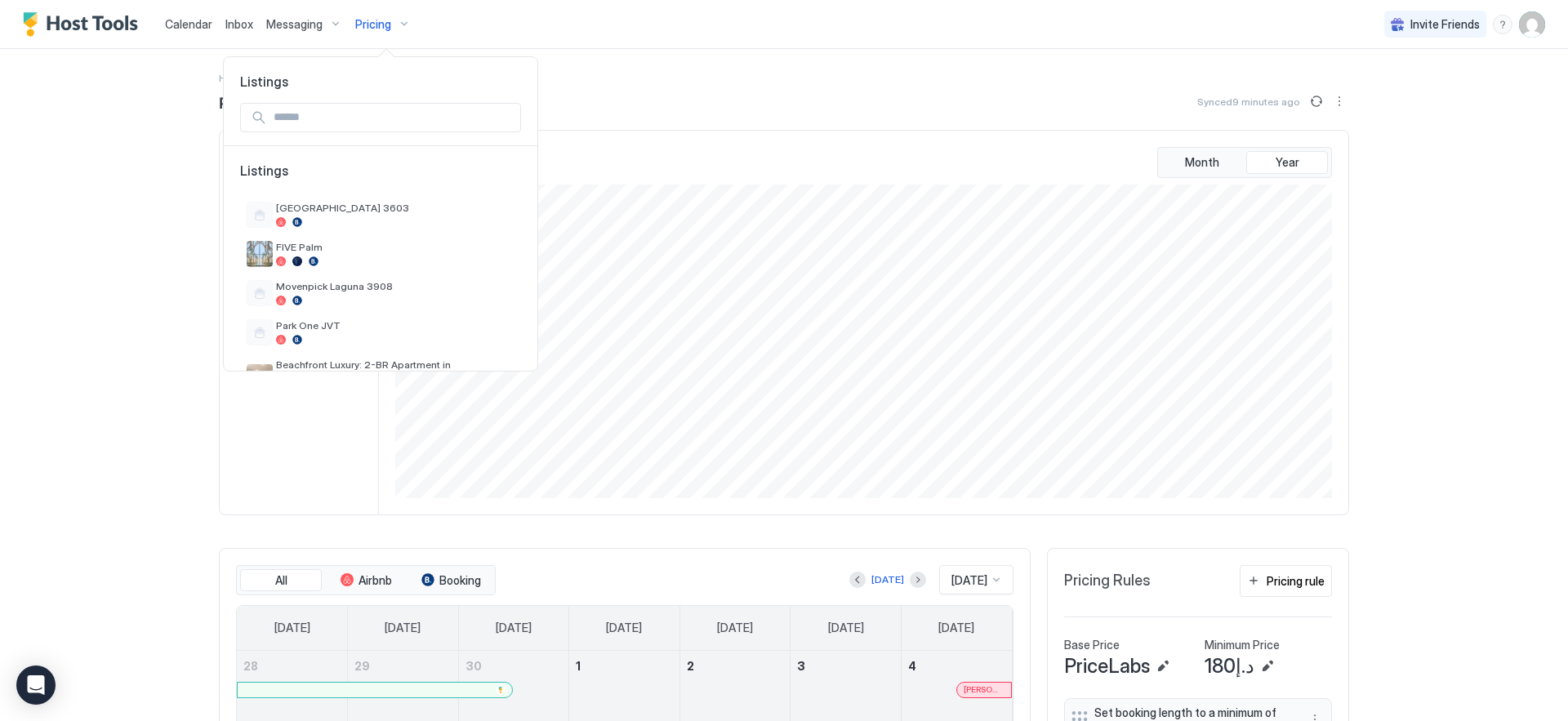
click at [383, 31] on div at bounding box center [784, 360] width 1568 height 721
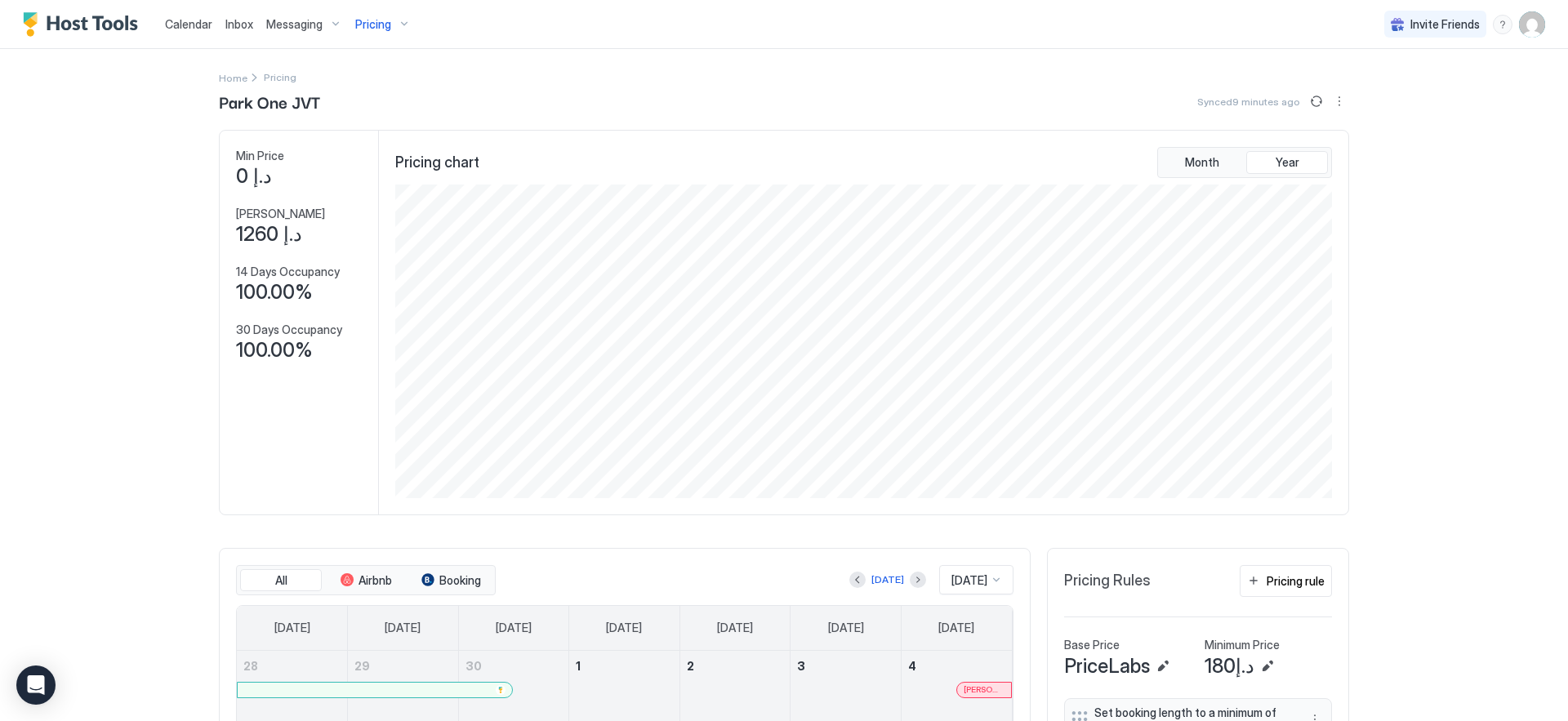
click at [405, 26] on div "Pricing" at bounding box center [383, 25] width 69 height 28
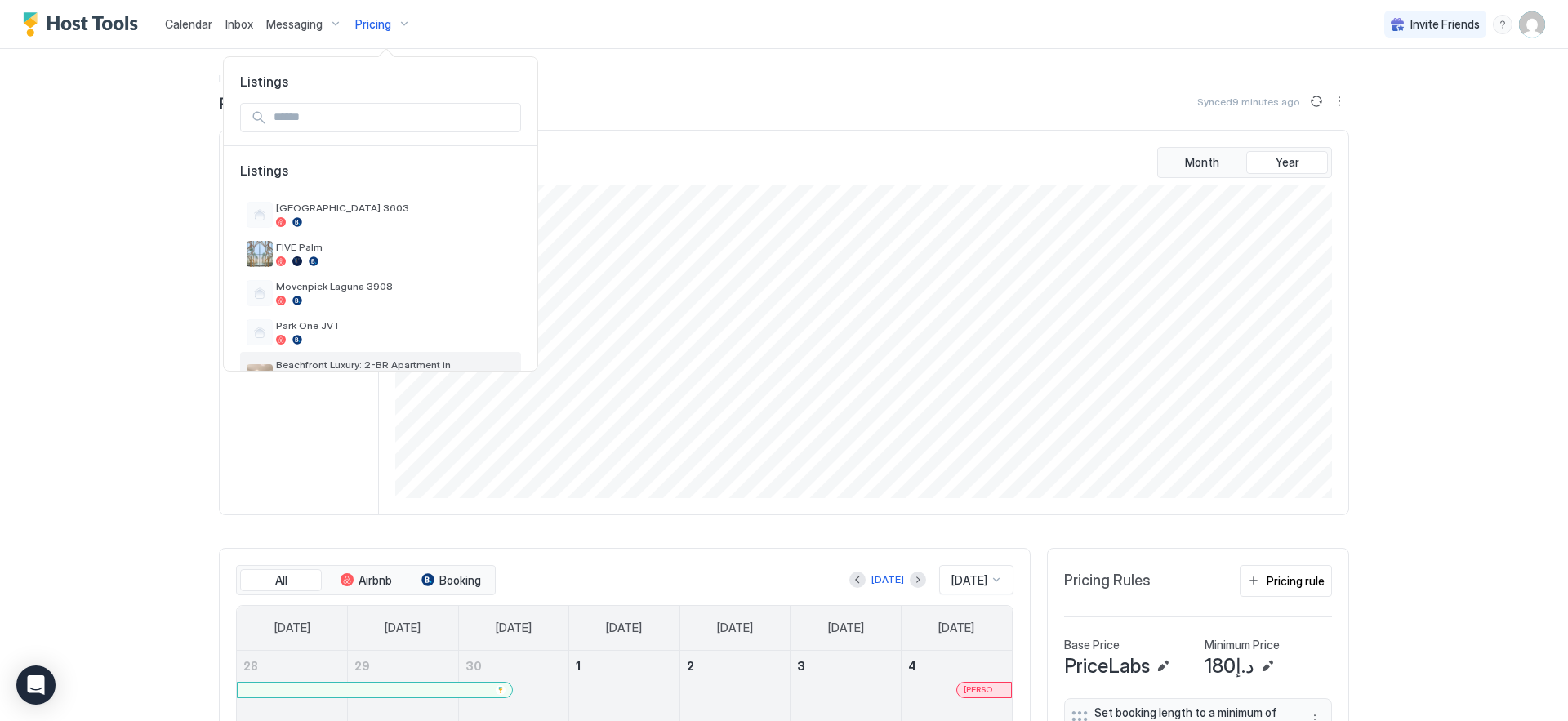
click at [373, 368] on span "Beachfront Luxury: 2-BR Apartment in [GEOGRAPHIC_DATA]" at bounding box center [396, 371] width 239 height 25
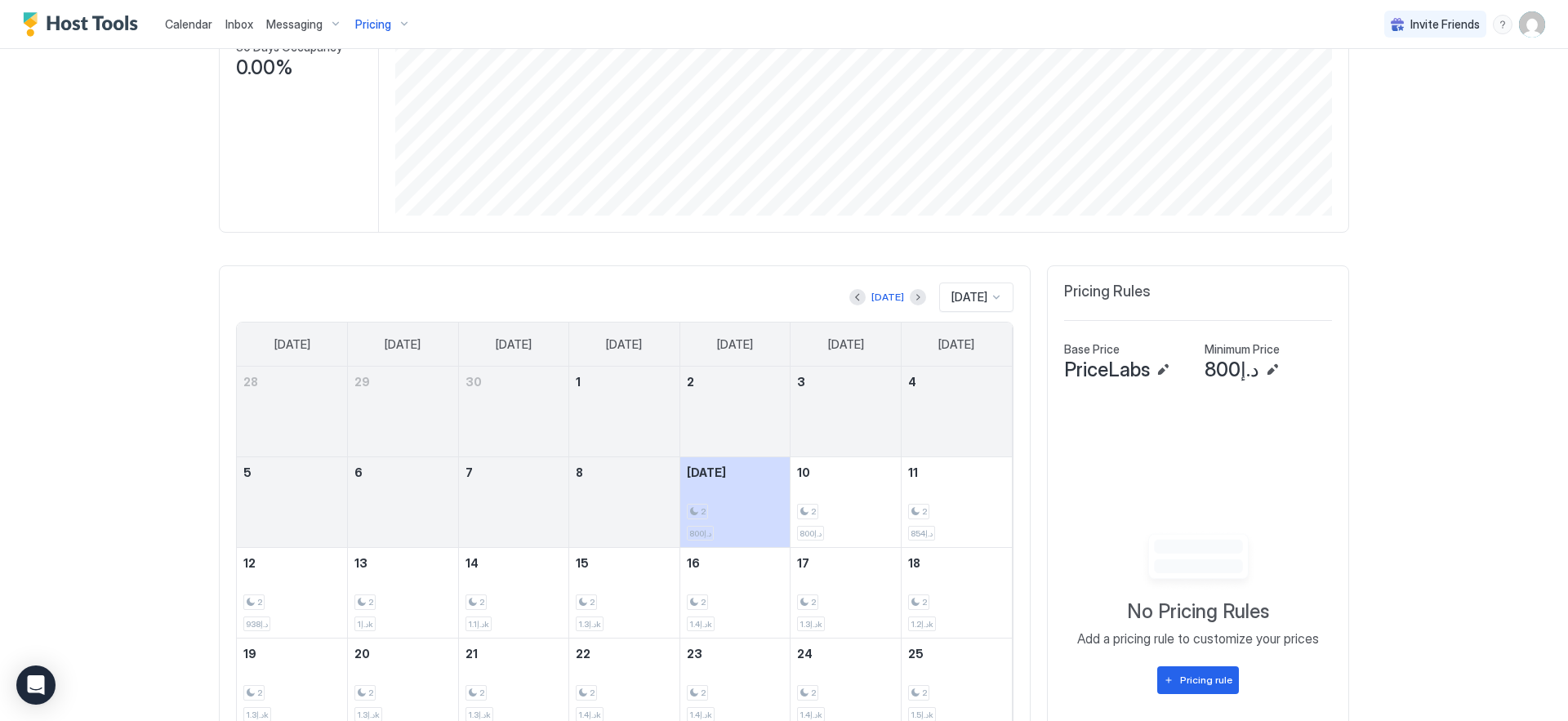
scroll to position [446, 0]
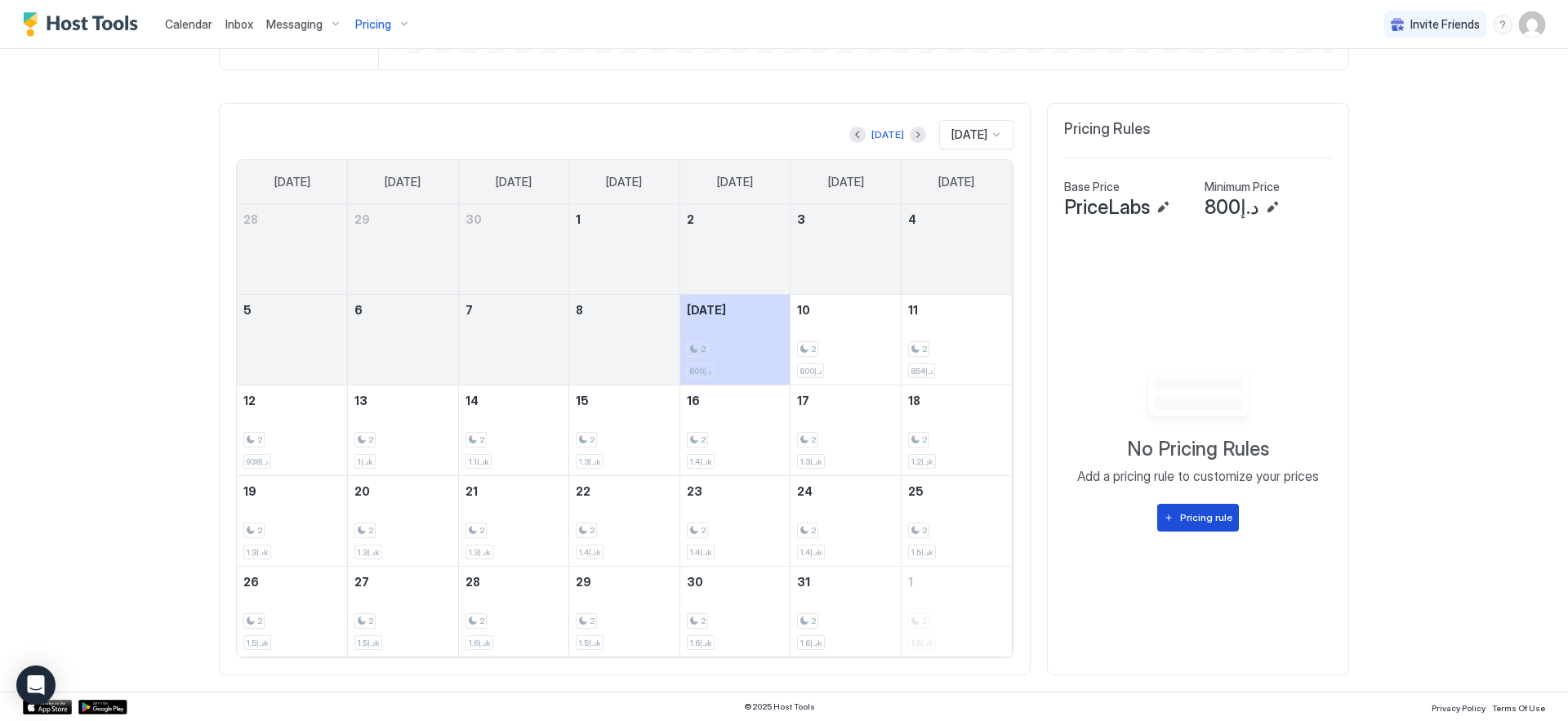
click at [1180, 515] on div "Pricing rule" at bounding box center [1206, 517] width 53 height 15
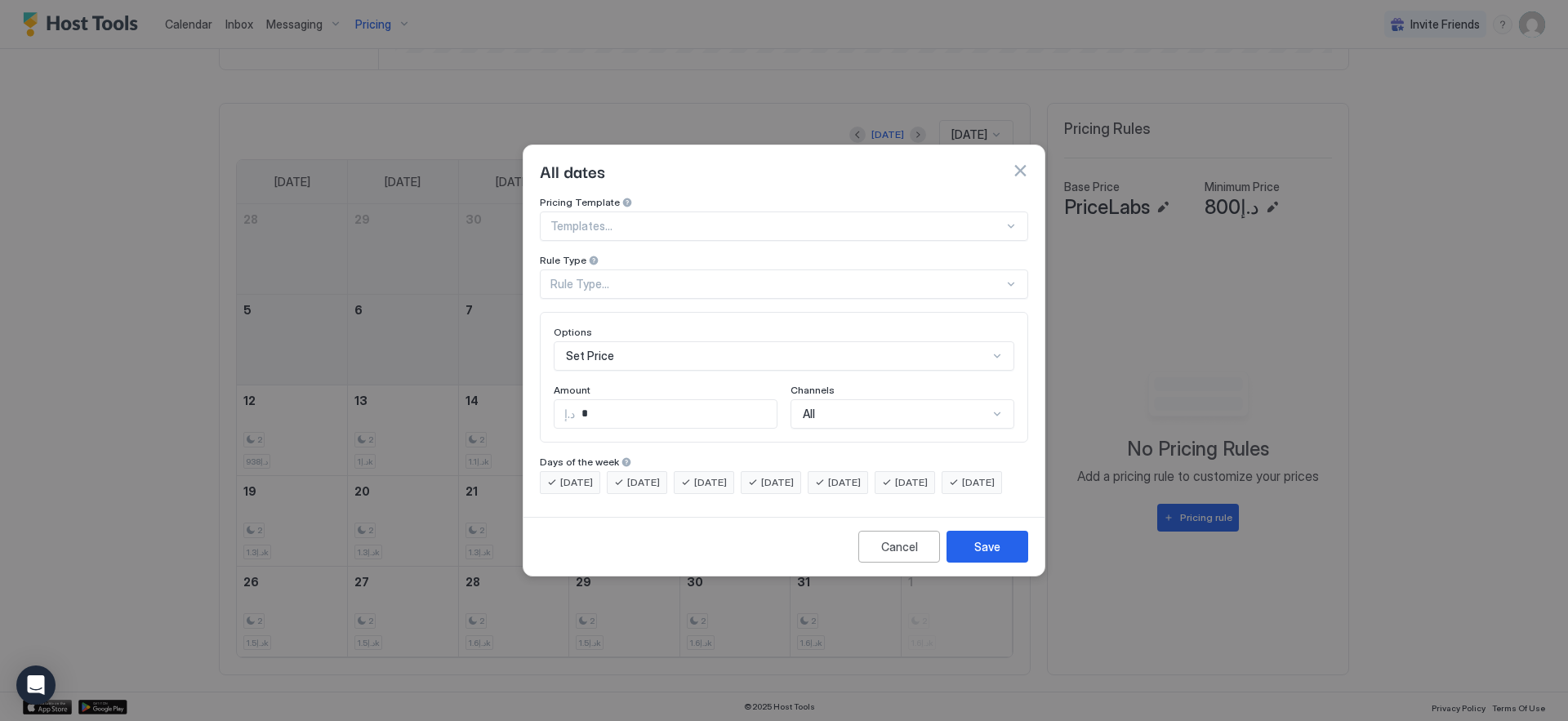
click at [956, 219] on div at bounding box center [778, 226] width 453 height 15
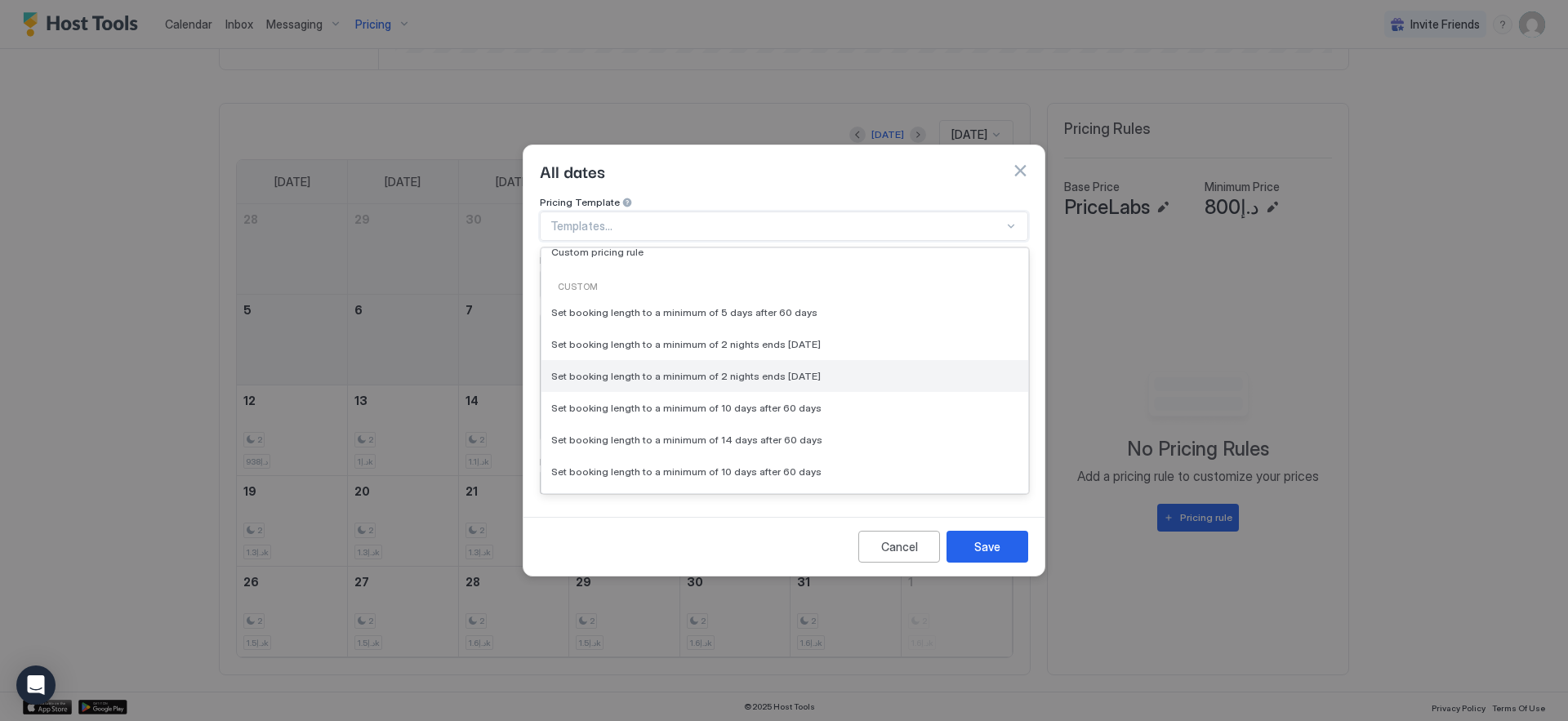
scroll to position [172, 0]
click at [814, 359] on div "Set booking length to a minimum of 2 nights ends [DATE]" at bounding box center [784, 365] width 467 height 12
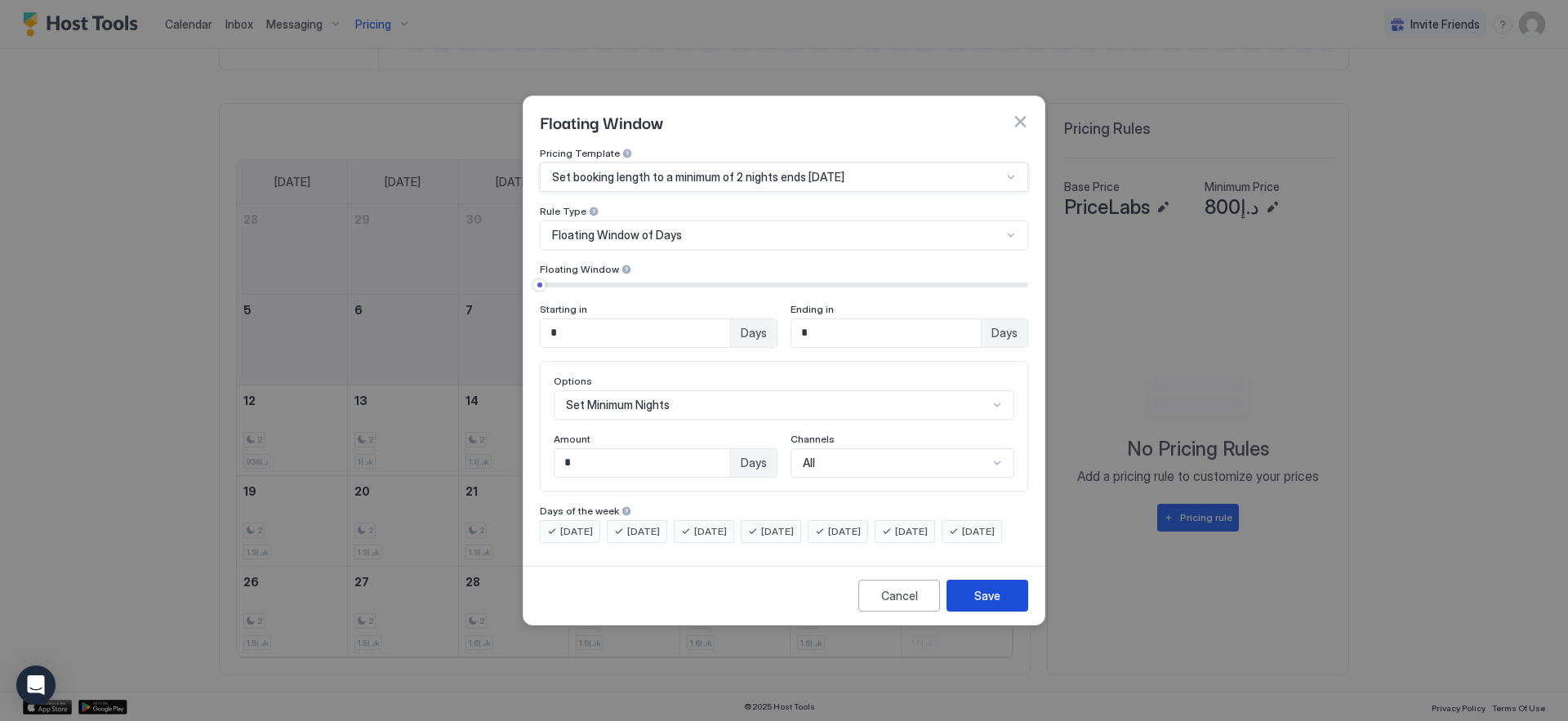
click at [994, 601] on button "Save" at bounding box center [987, 596] width 82 height 32
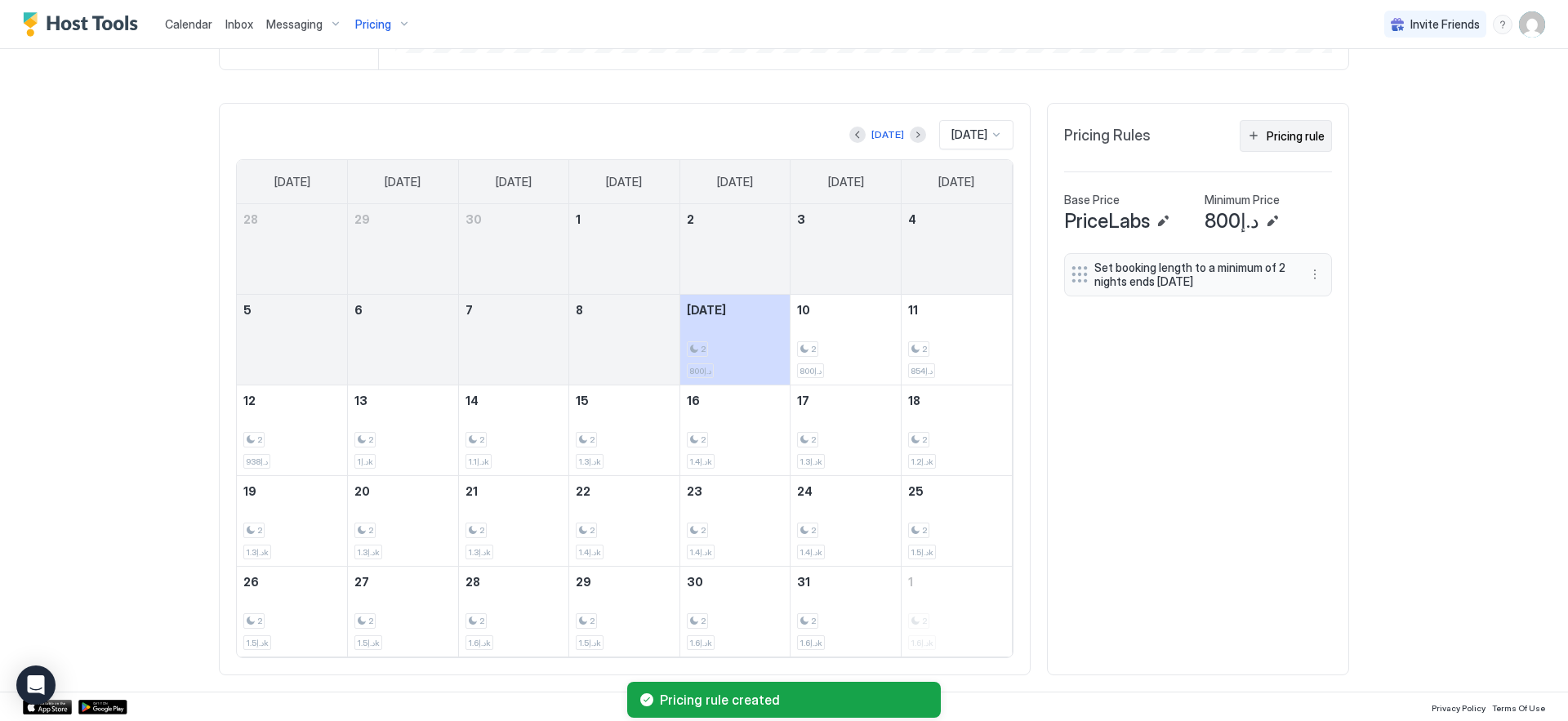
click at [1269, 146] on button "Pricing rule" at bounding box center [1286, 136] width 92 height 32
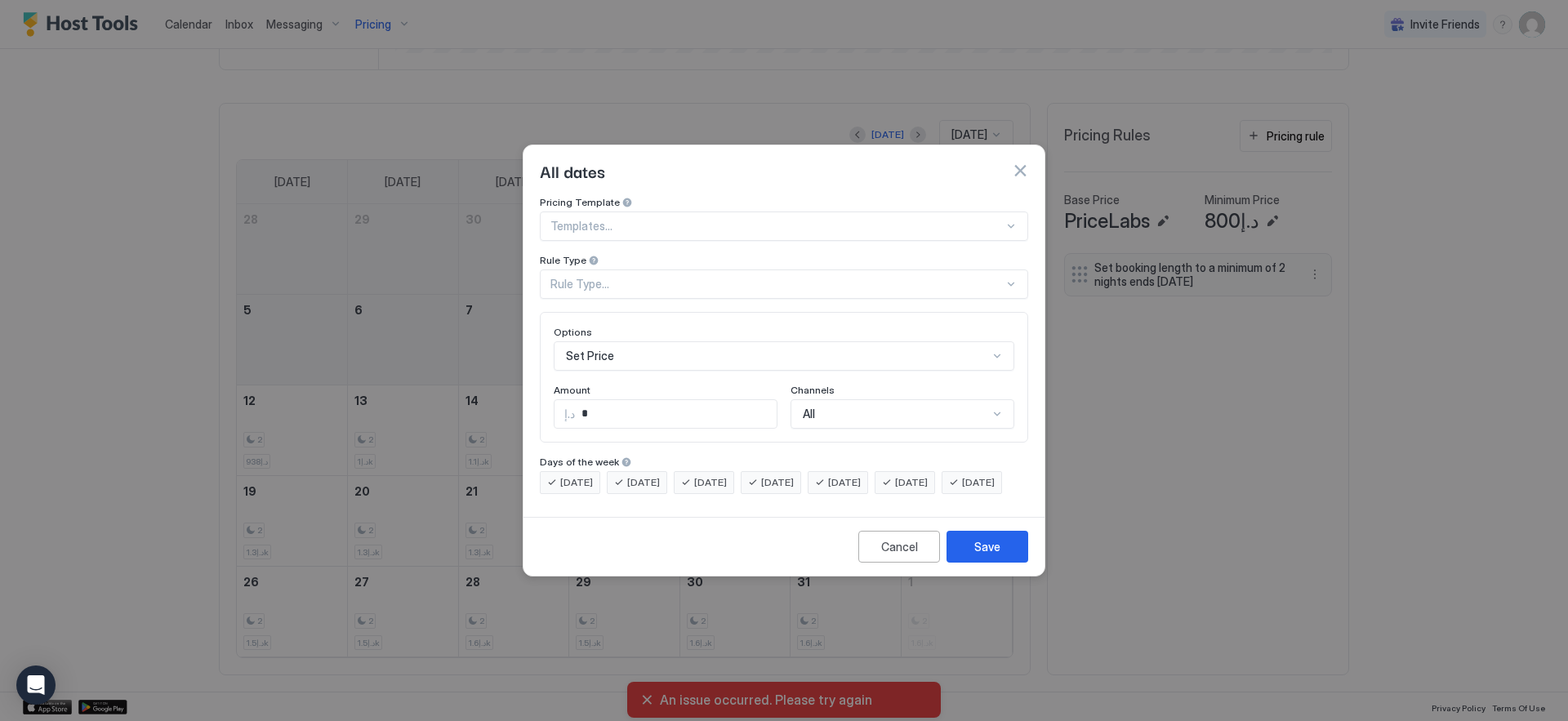
click at [752, 219] on div at bounding box center [778, 226] width 453 height 15
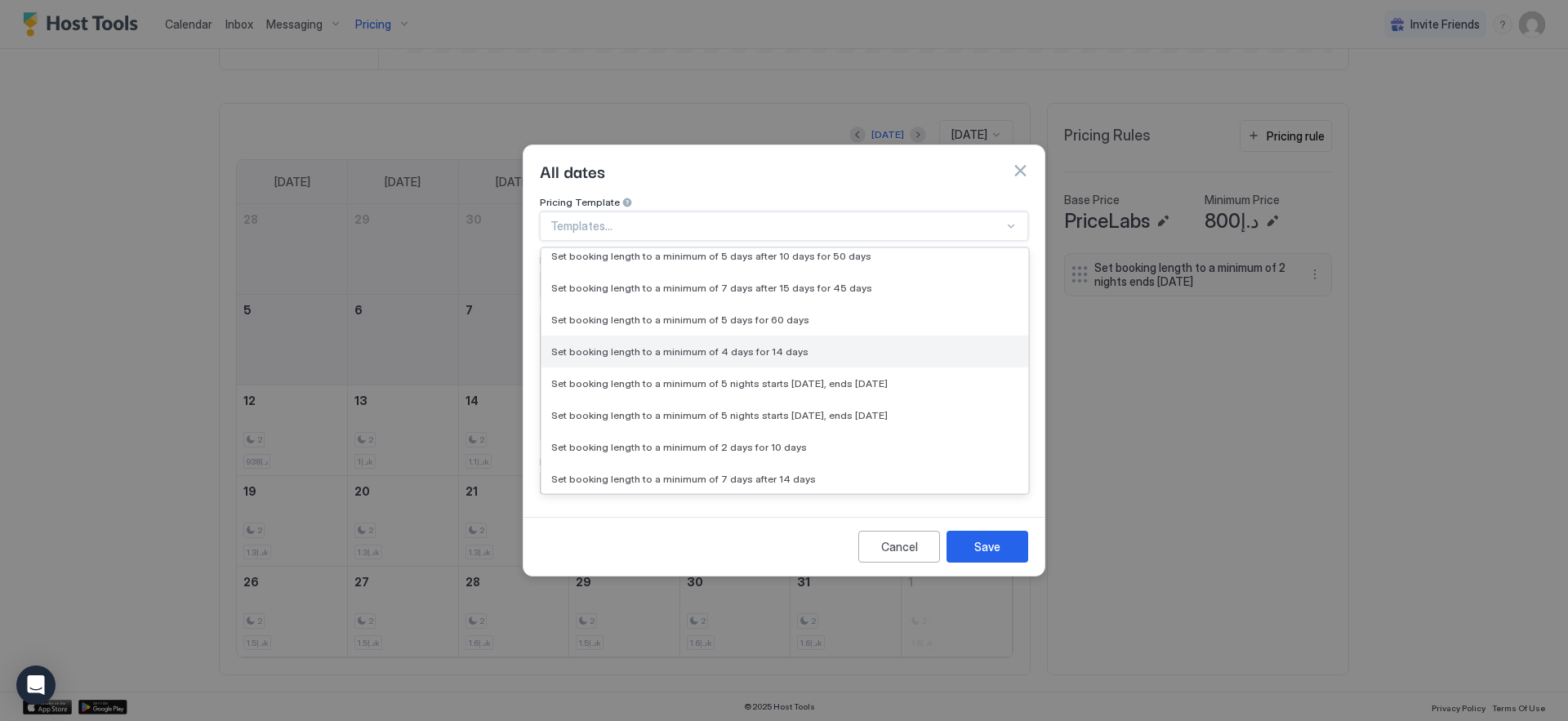
scroll to position [657, 0]
click at [779, 351] on span "Set booking length to a minimum of 2 days for 10 days" at bounding box center [678, 357] width 256 height 12
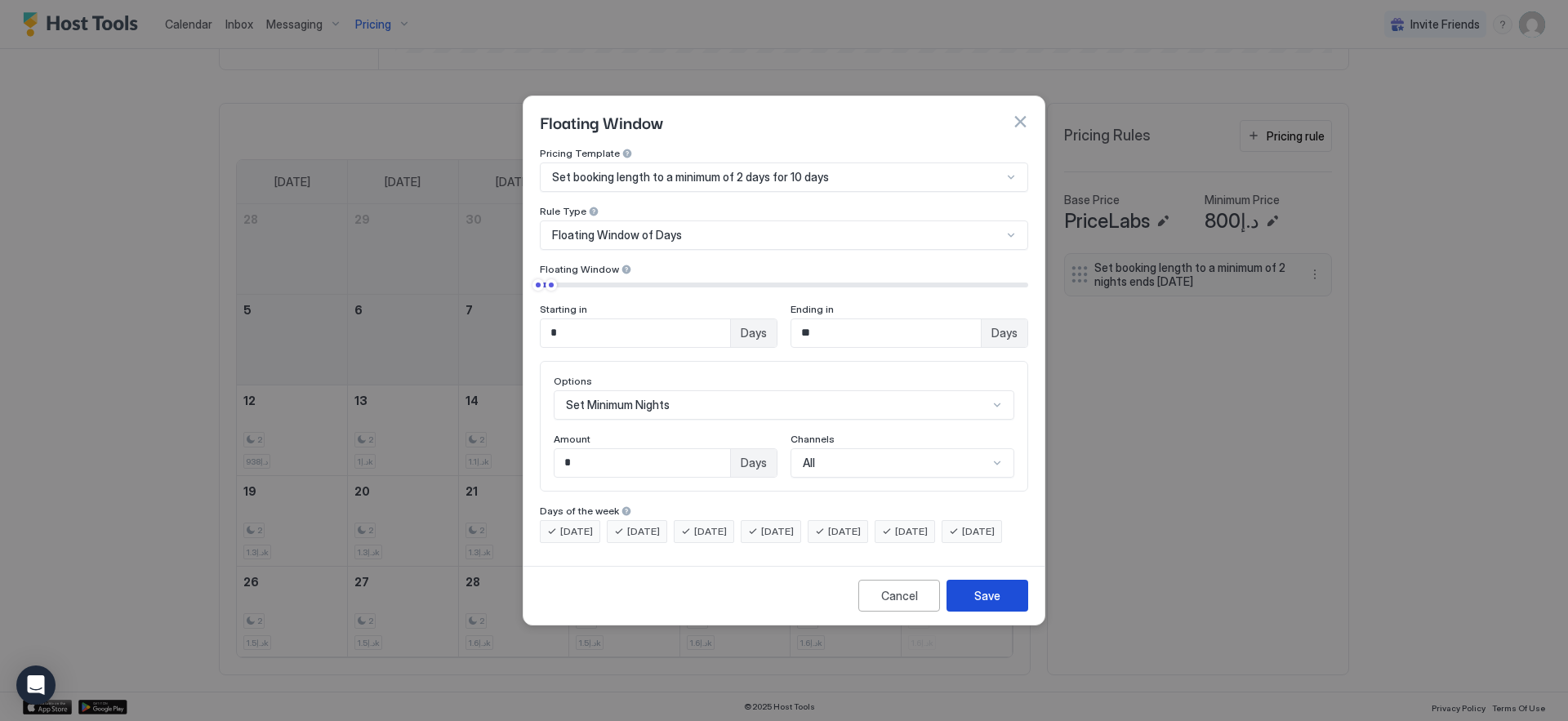
click at [978, 605] on div "Save" at bounding box center [987, 596] width 26 height 17
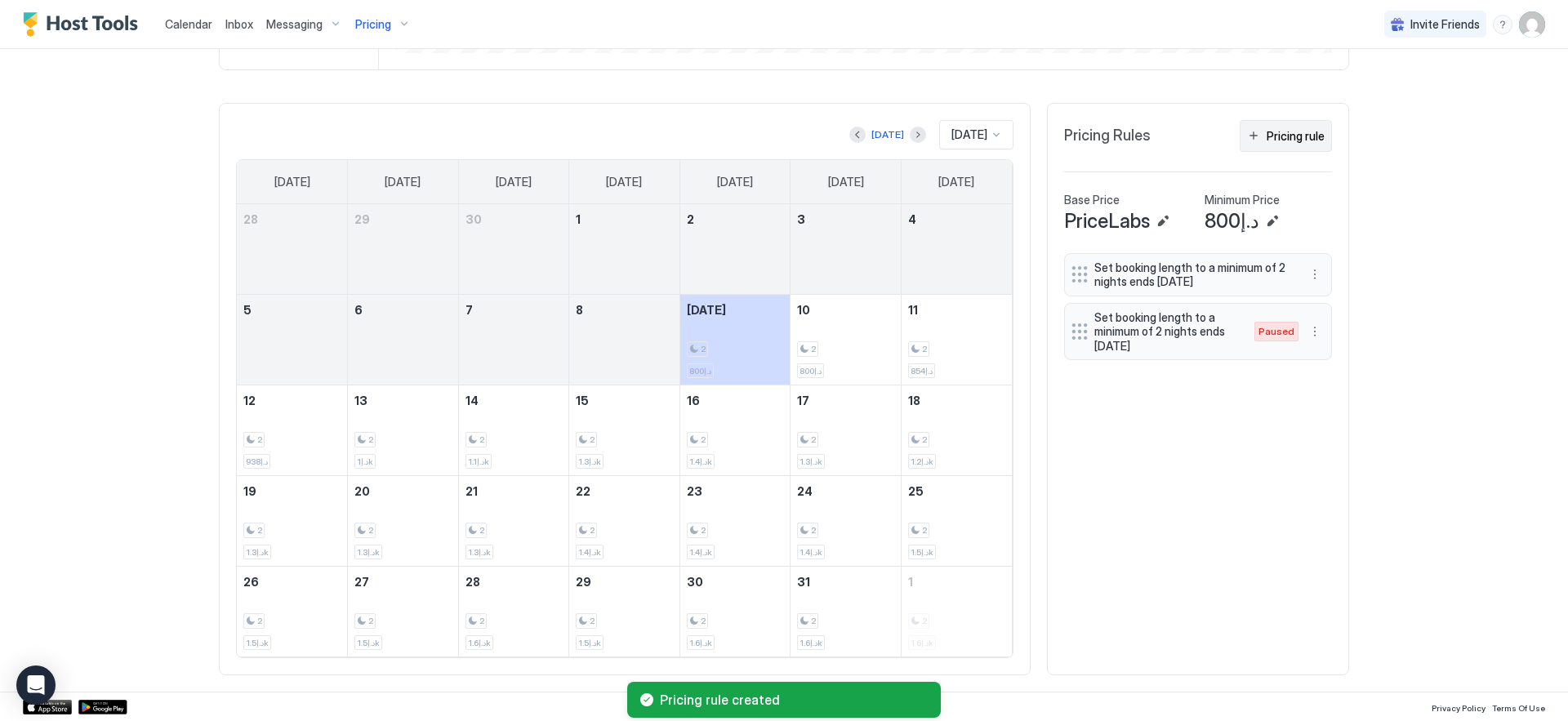
click at [1309, 143] on div "Pricing rule" at bounding box center [1296, 135] width 58 height 17
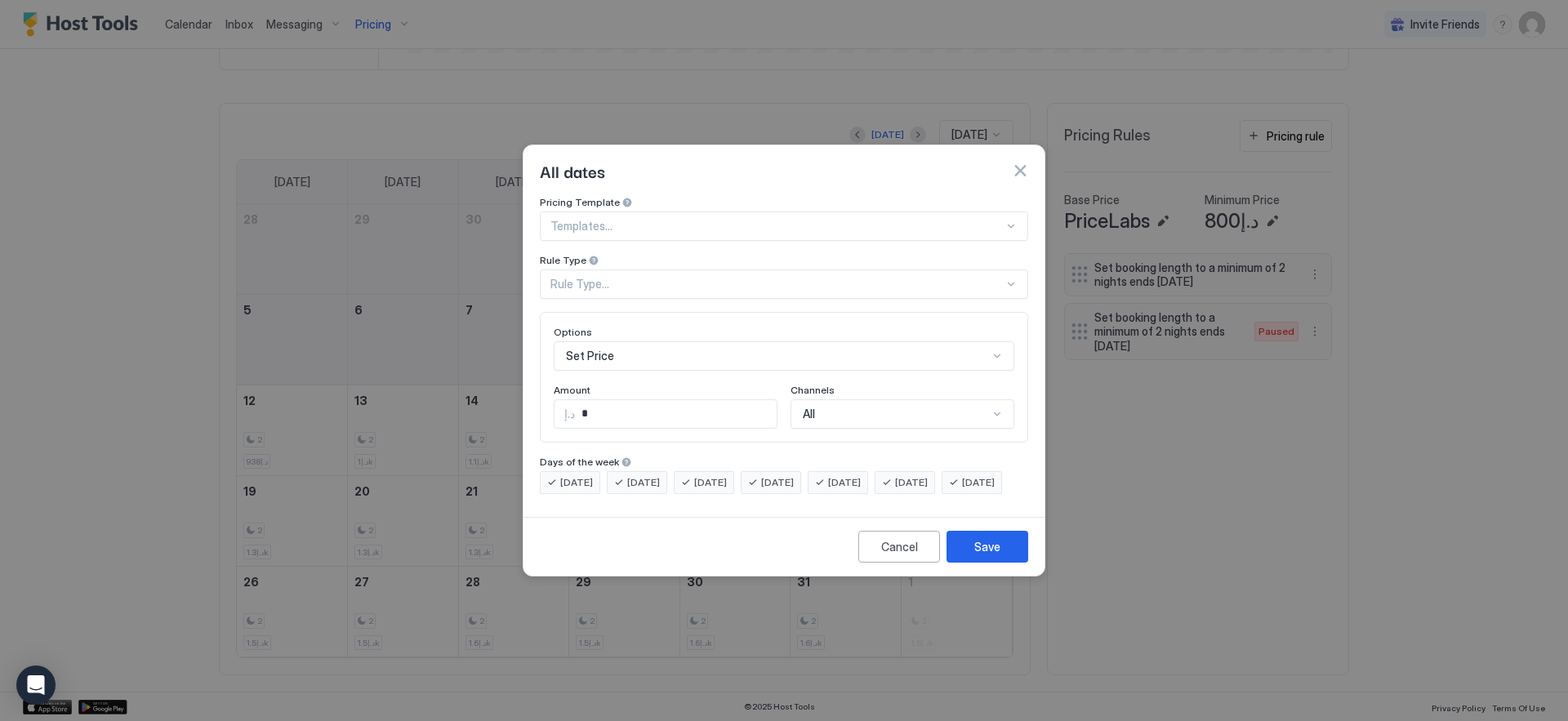
click at [775, 219] on div at bounding box center [778, 226] width 453 height 15
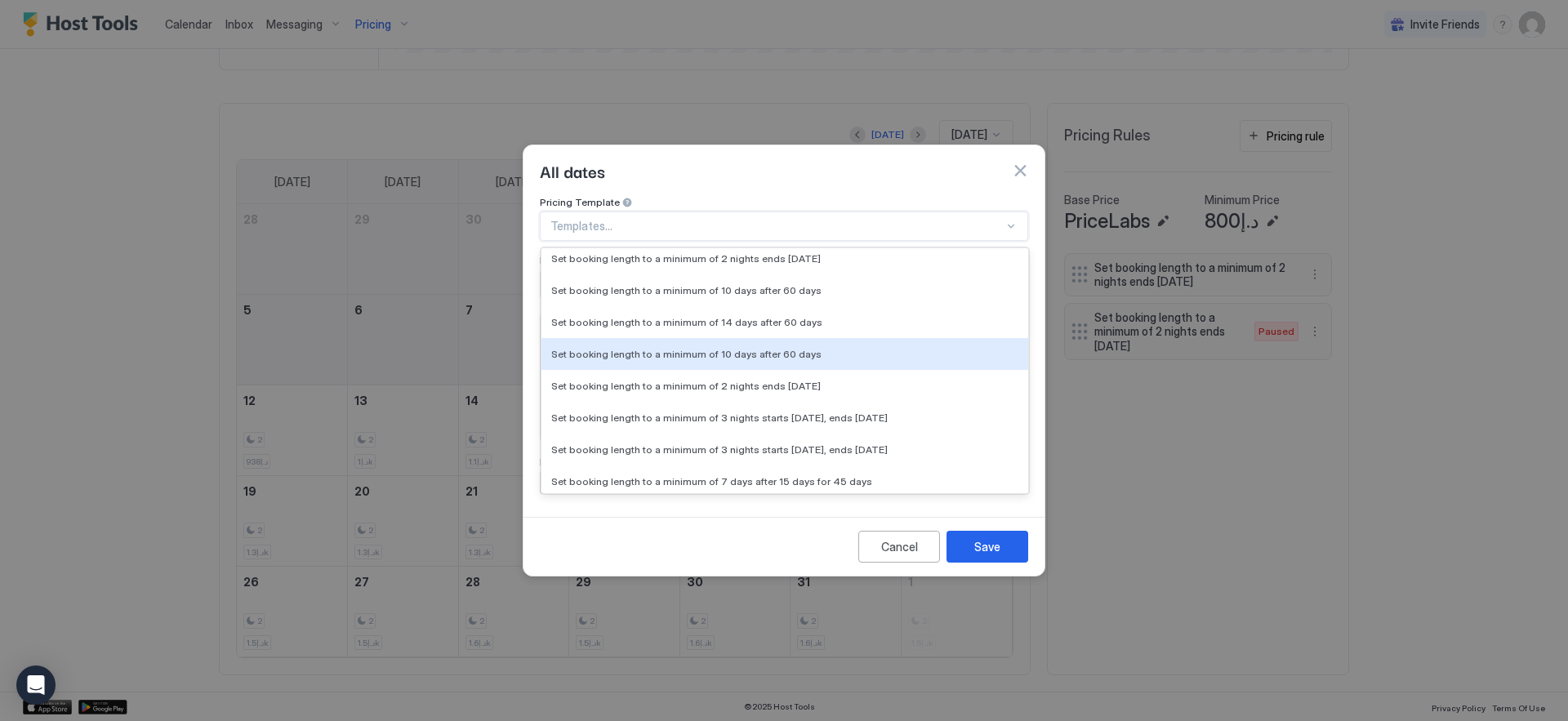
scroll to position [354, 0]
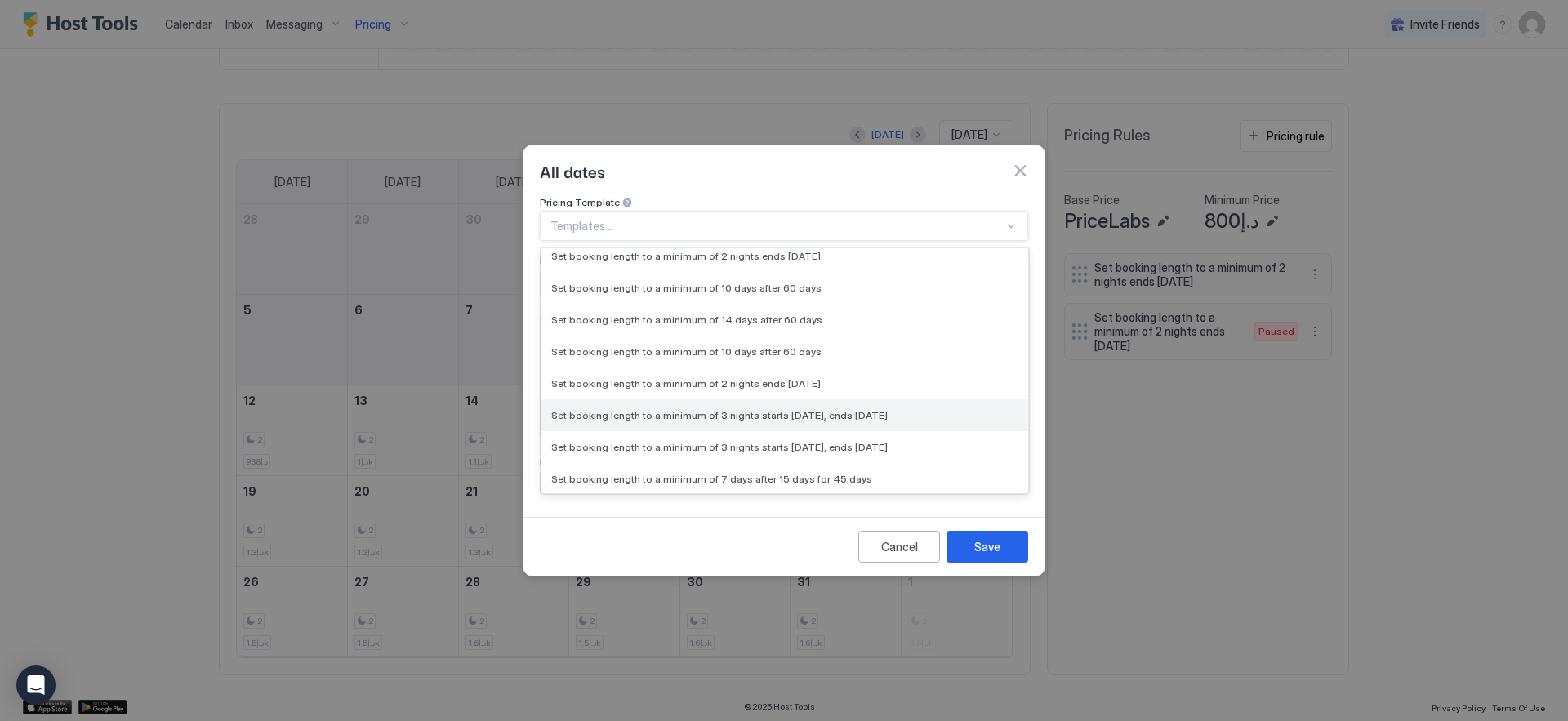
click at [754, 409] on span "Set booking length to a minimum of 3 nights starts [DATE], ends [DATE]" at bounding box center [719, 415] width 336 height 12
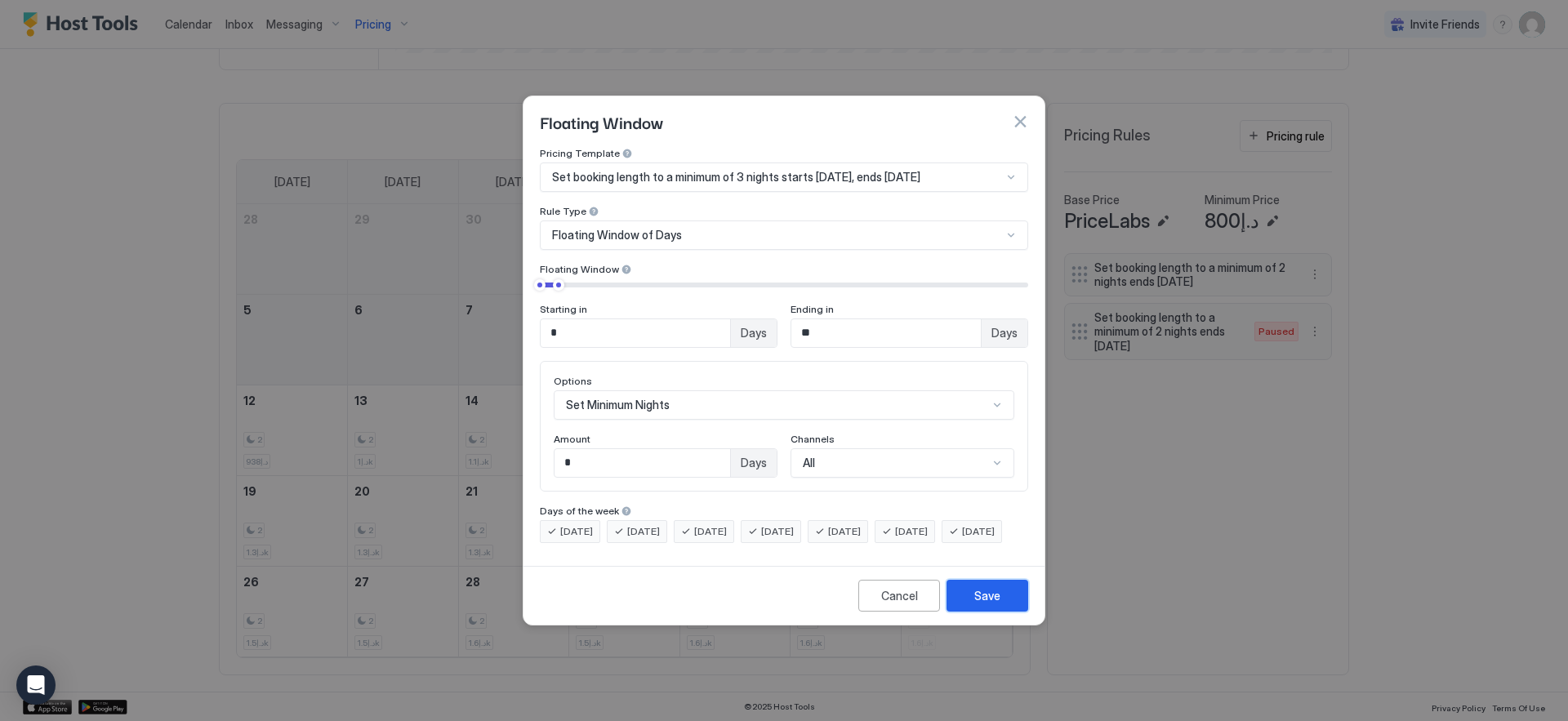
click at [975, 603] on div "Save" at bounding box center [987, 596] width 26 height 17
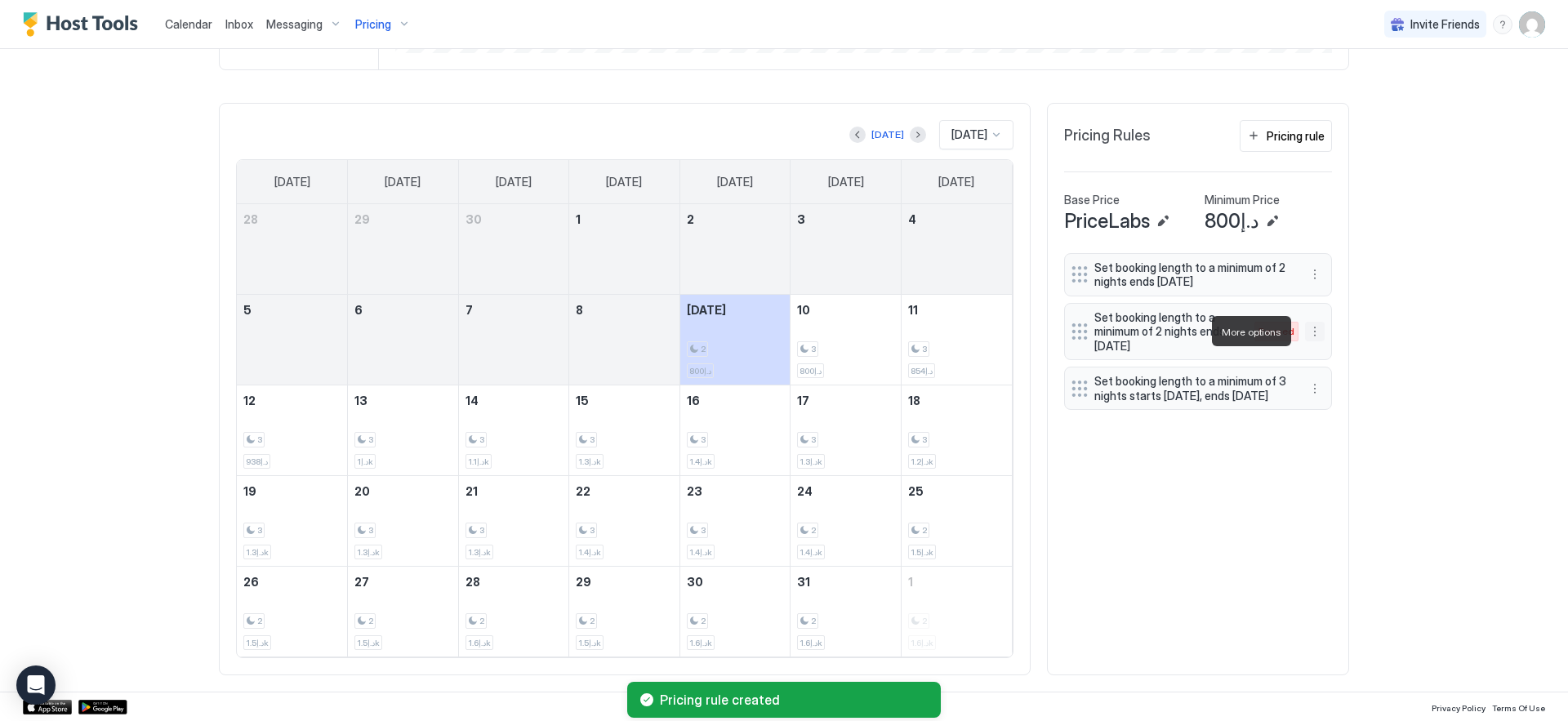
click at [1305, 331] on button "More options" at bounding box center [1314, 332] width 20 height 20
click at [1313, 396] on div "Delete" at bounding box center [1330, 407] width 63 height 26
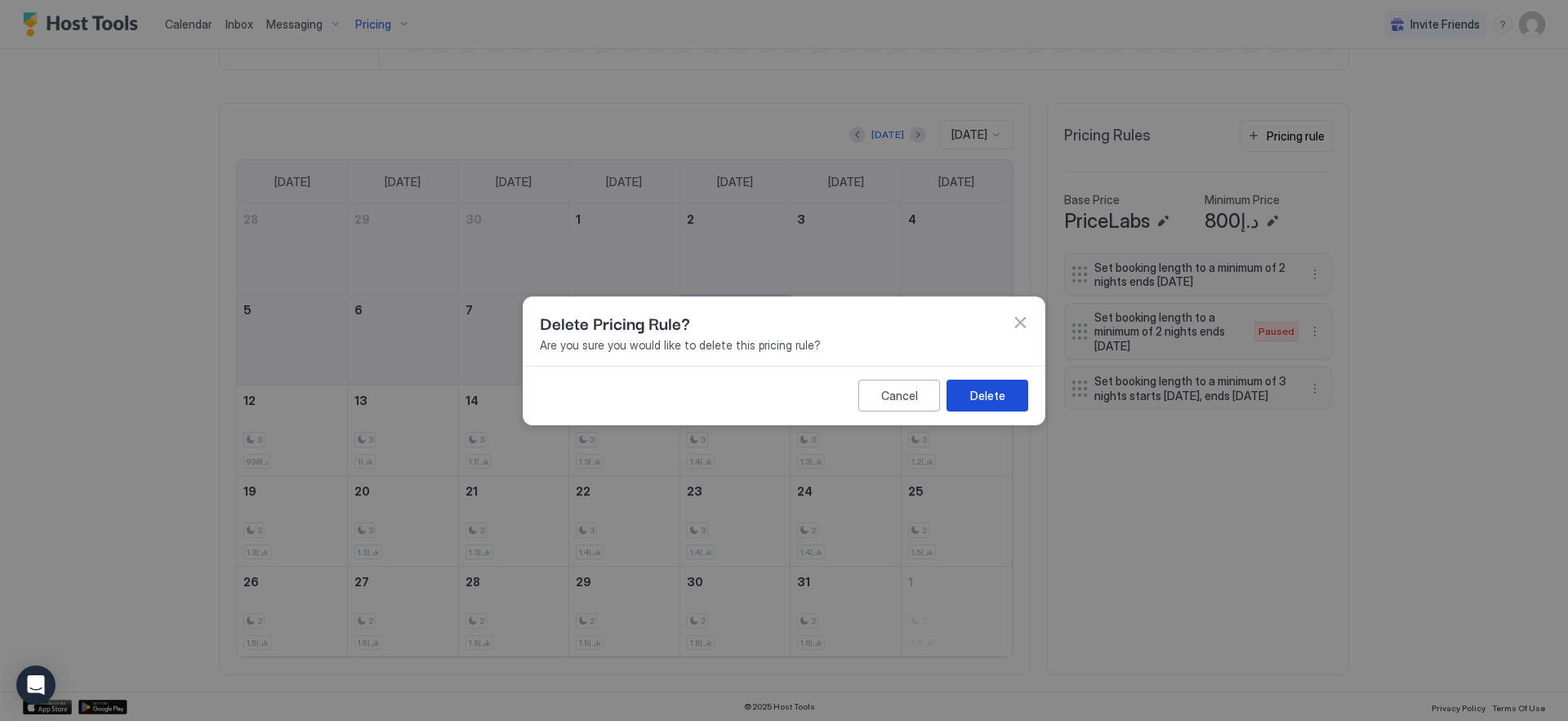
click at [977, 386] on div "Delete" at bounding box center [987, 394] width 35 height 17
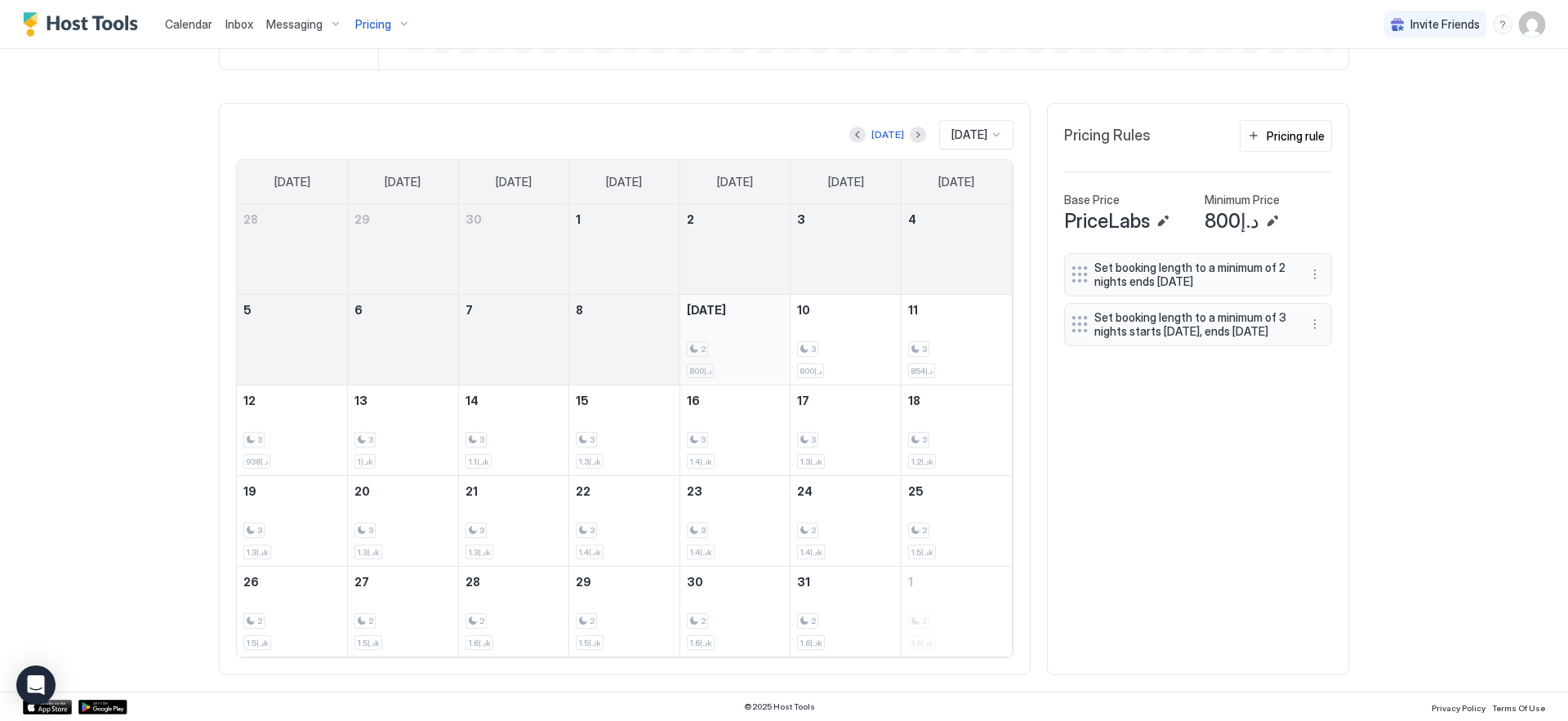
click at [729, 330] on div "2 د.إ800" at bounding box center [736, 339] width 97 height 77
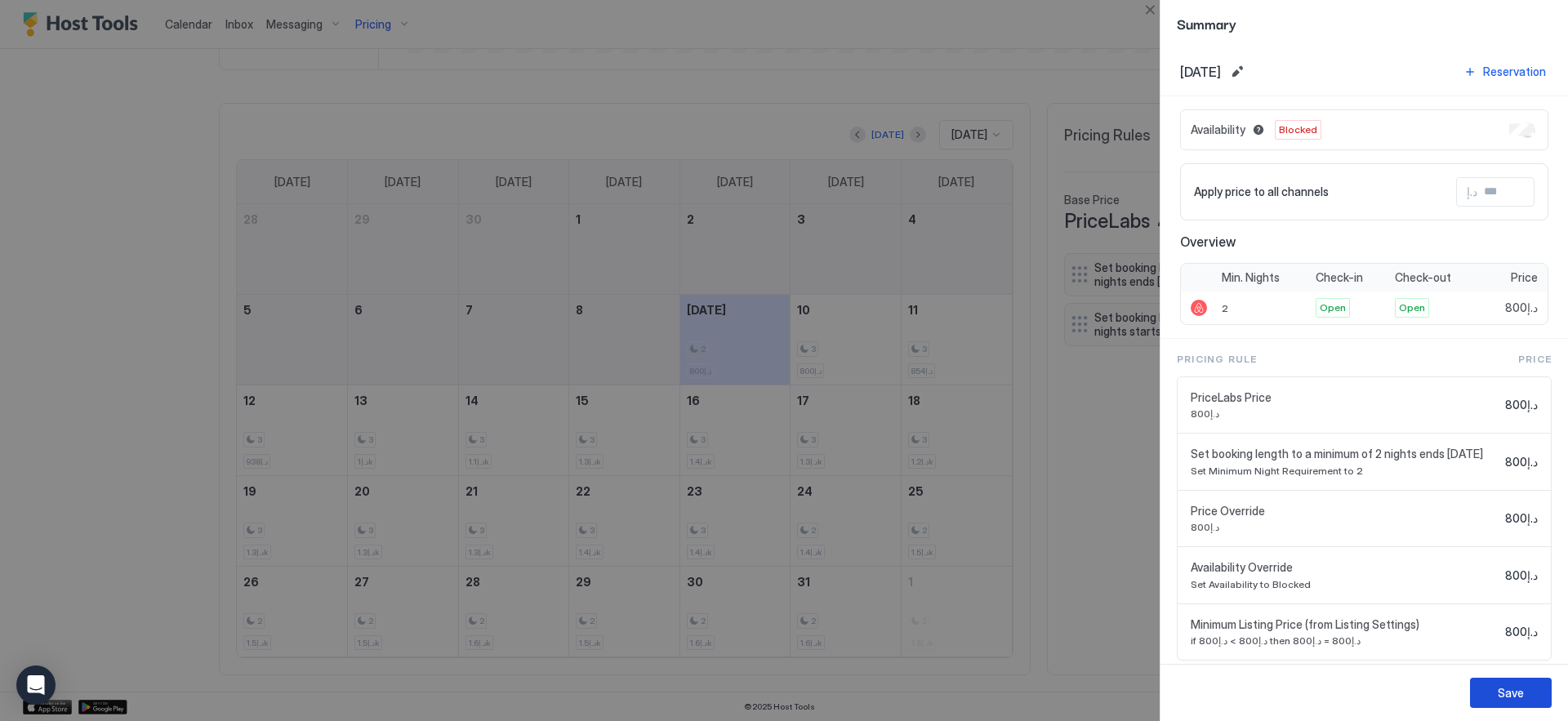
click at [1486, 696] on button "Save" at bounding box center [1510, 693] width 82 height 30
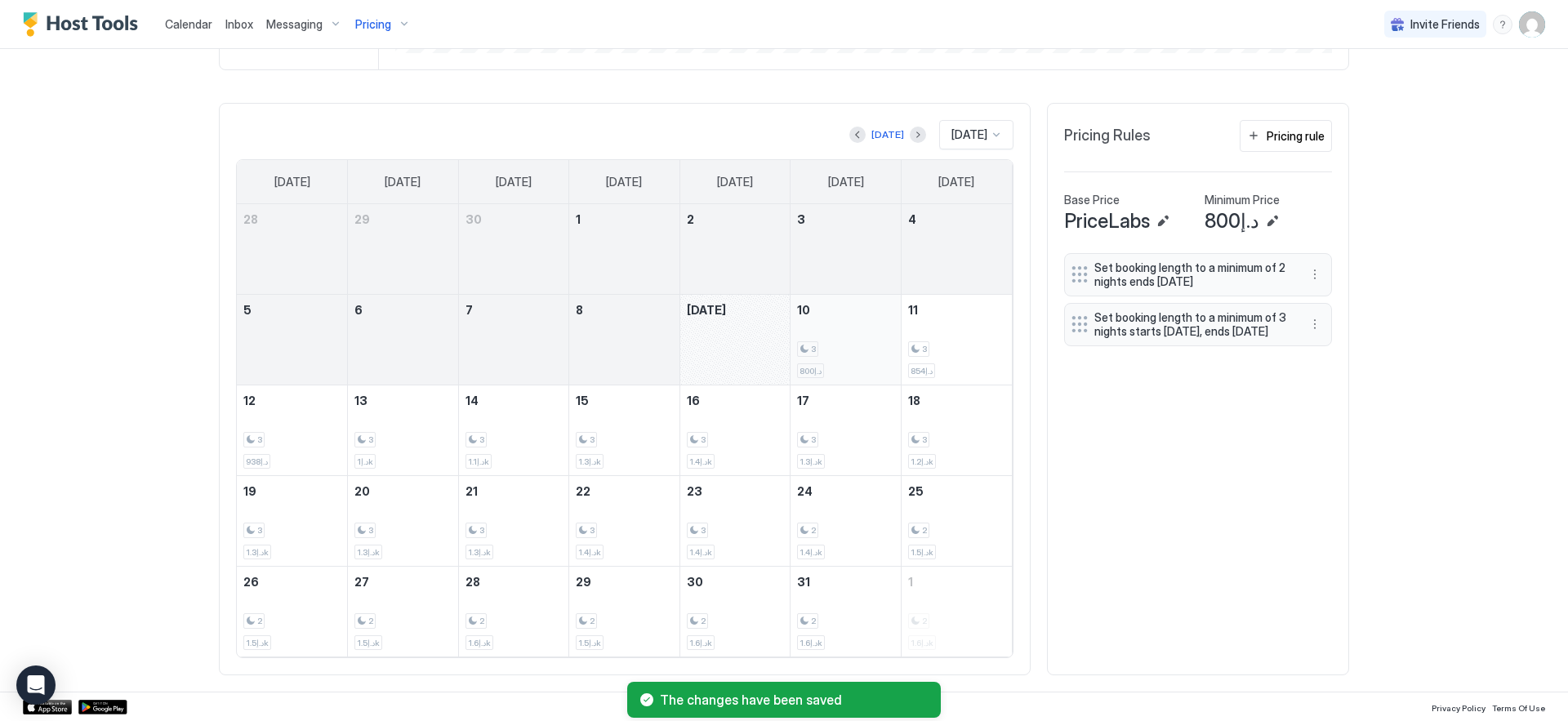
click at [844, 317] on div "3 د.إ800" at bounding box center [846, 339] width 97 height 77
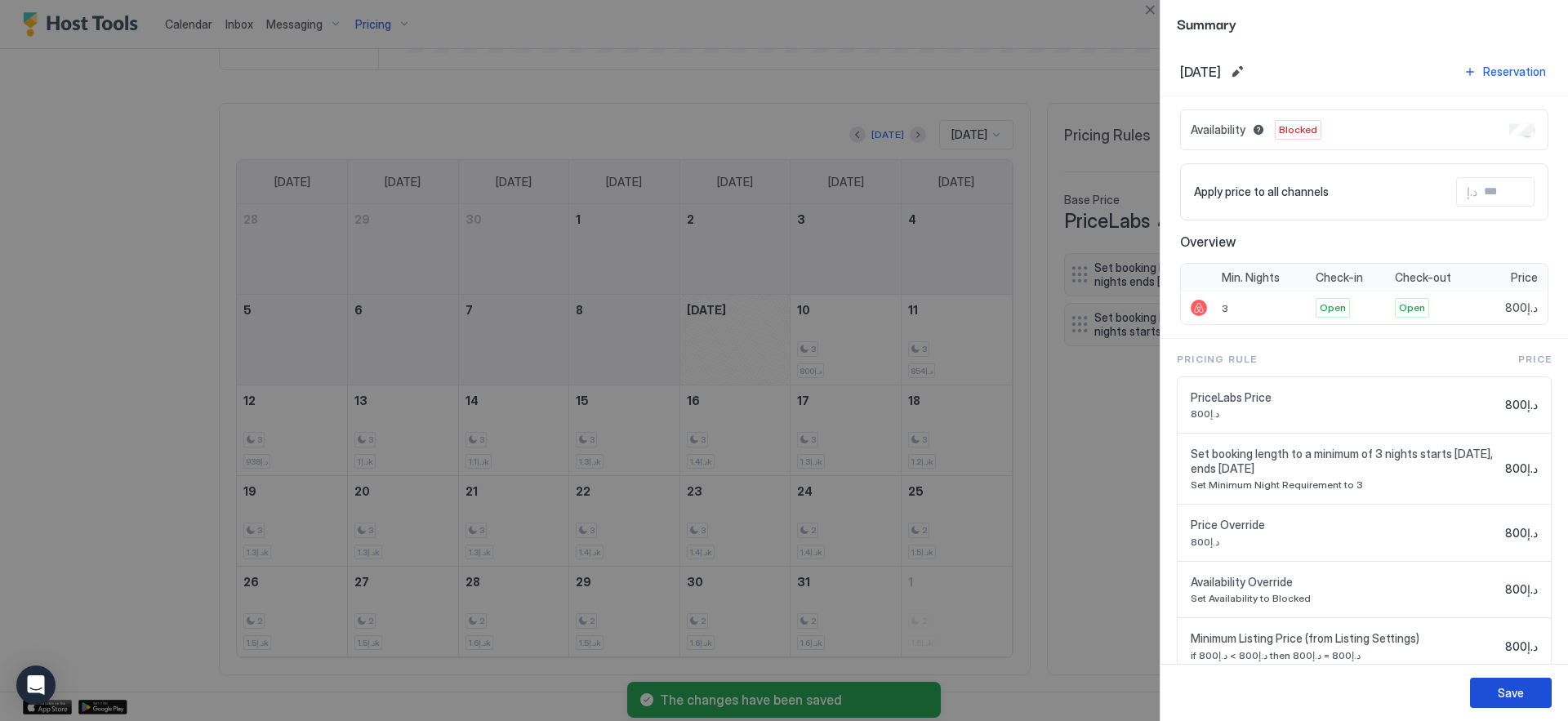
click at [1487, 678] on button "Save" at bounding box center [1510, 693] width 82 height 30
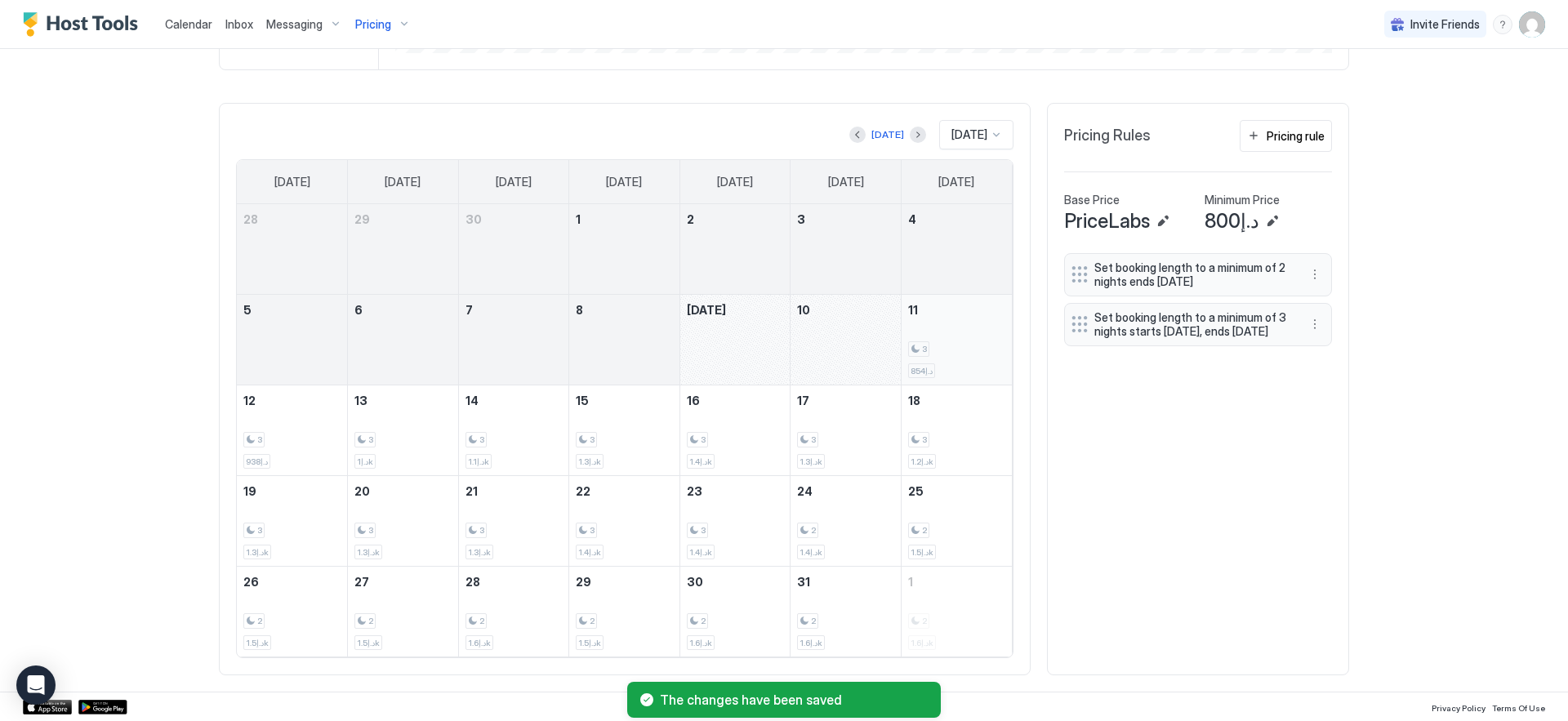
click at [950, 345] on div "3" at bounding box center [957, 349] width 97 height 16
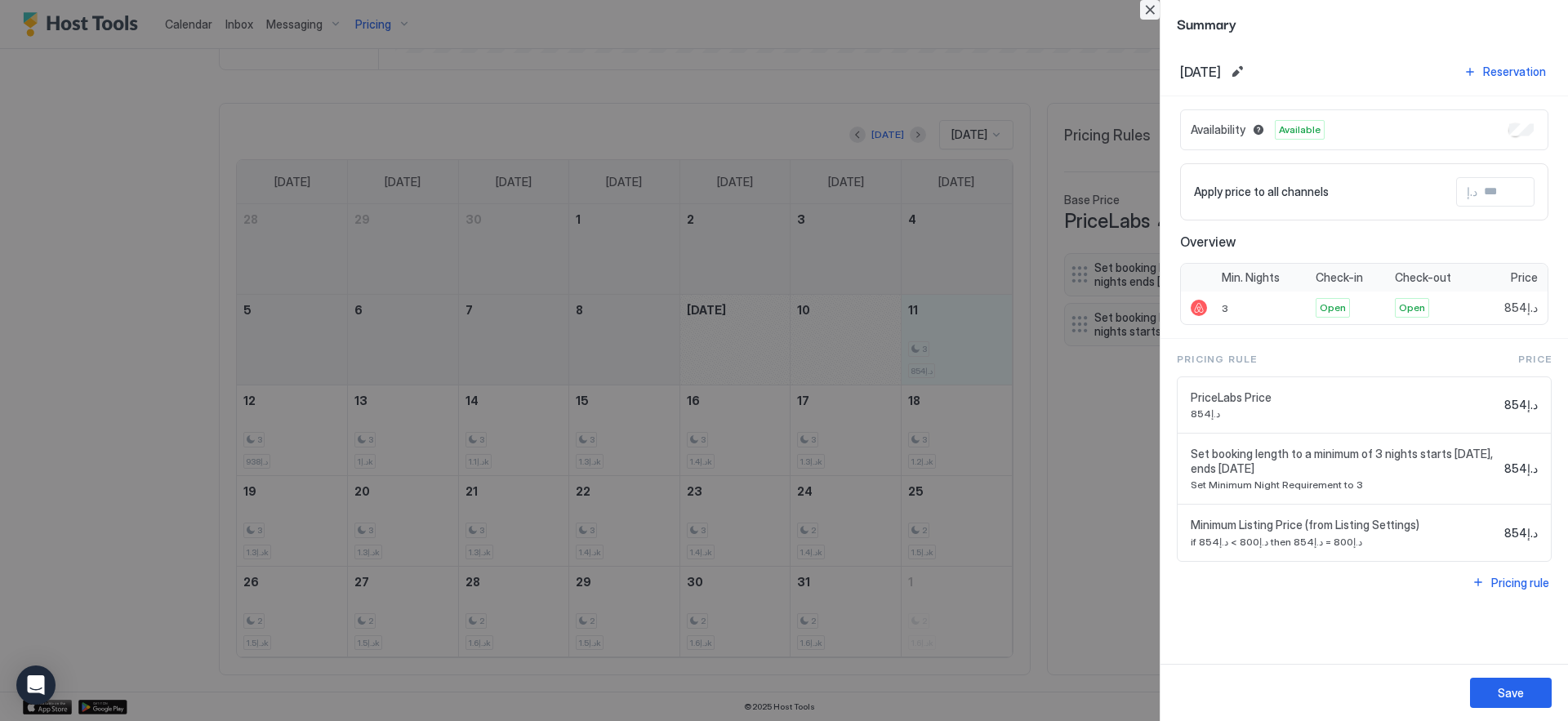
click at [1148, 11] on button "Close" at bounding box center [1150, 10] width 20 height 20
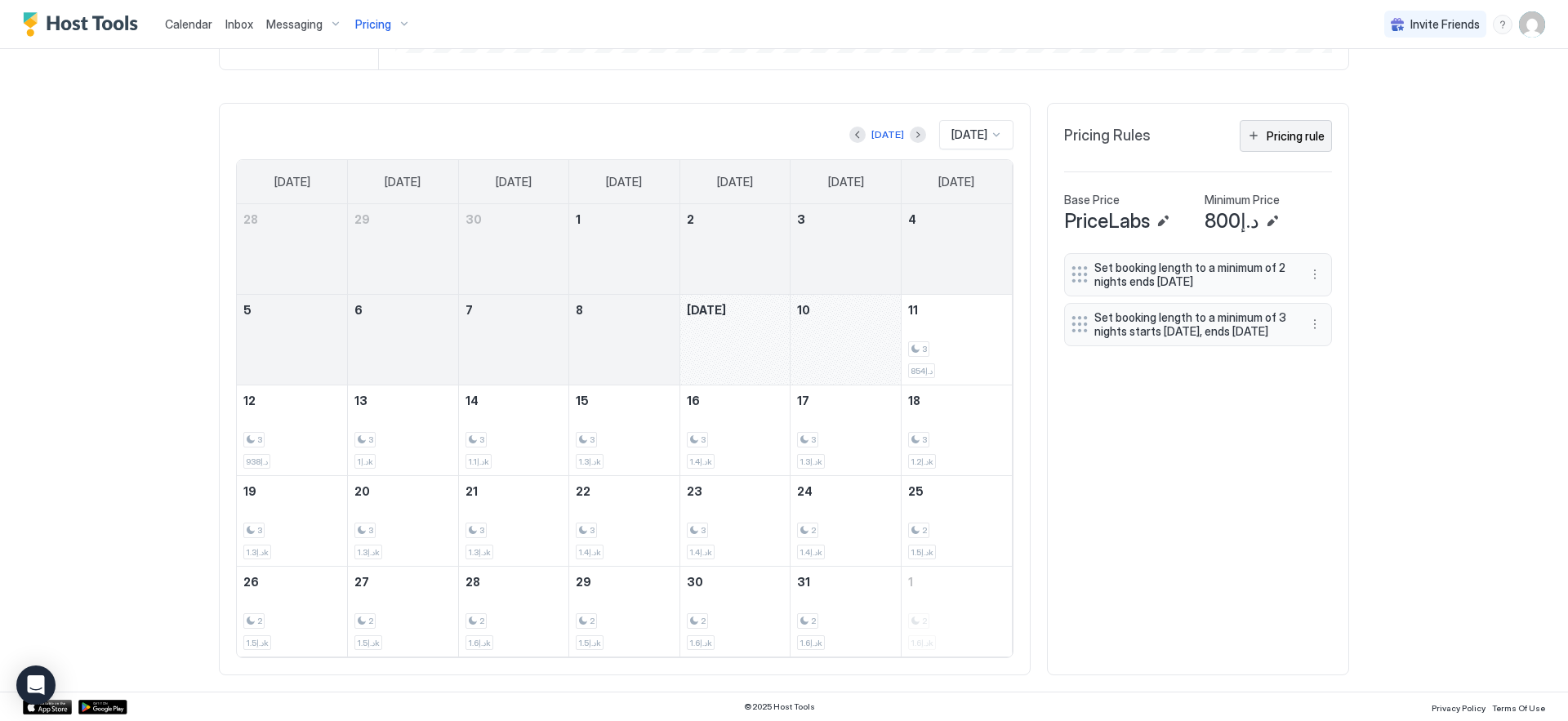
click at [1273, 144] on button "Pricing rule" at bounding box center [1286, 136] width 92 height 32
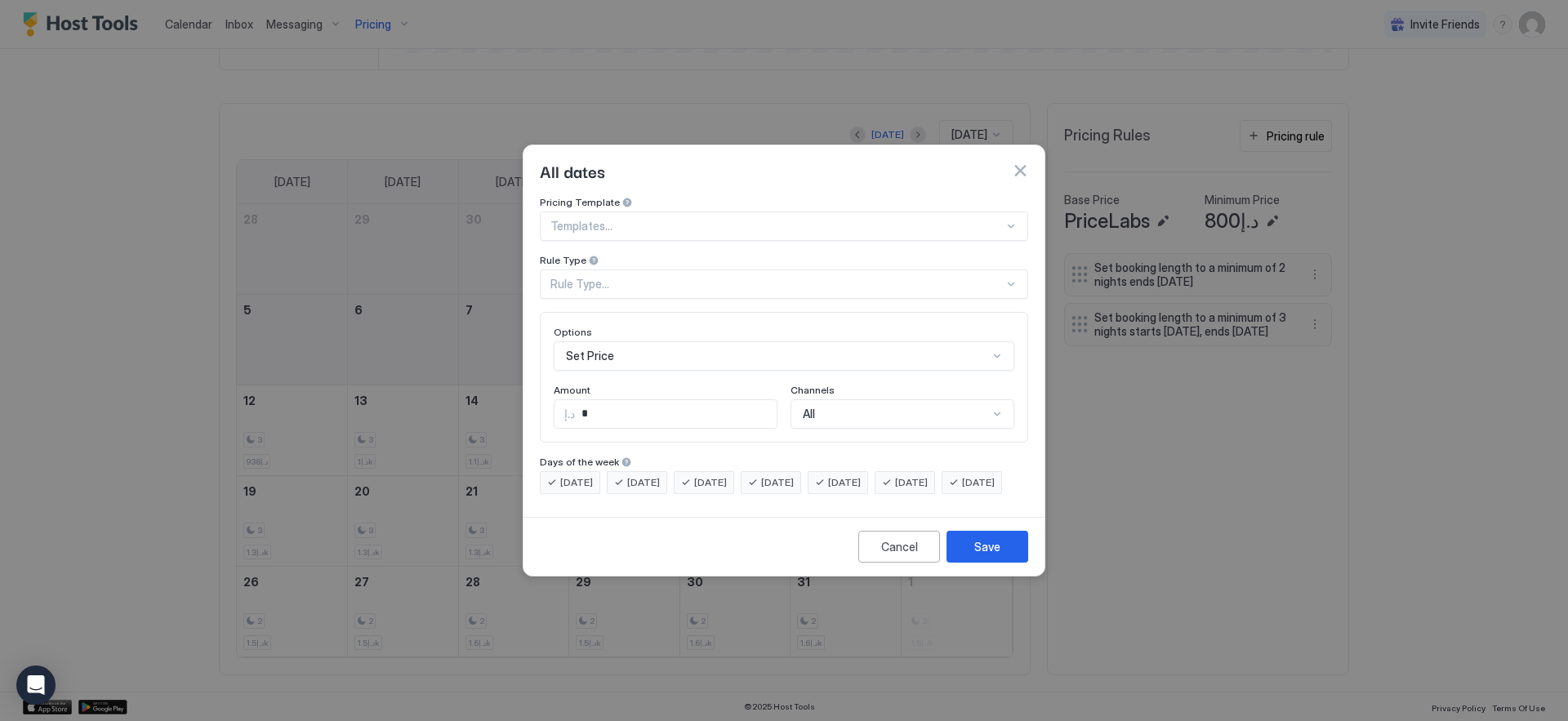
click at [952, 219] on div at bounding box center [778, 226] width 453 height 15
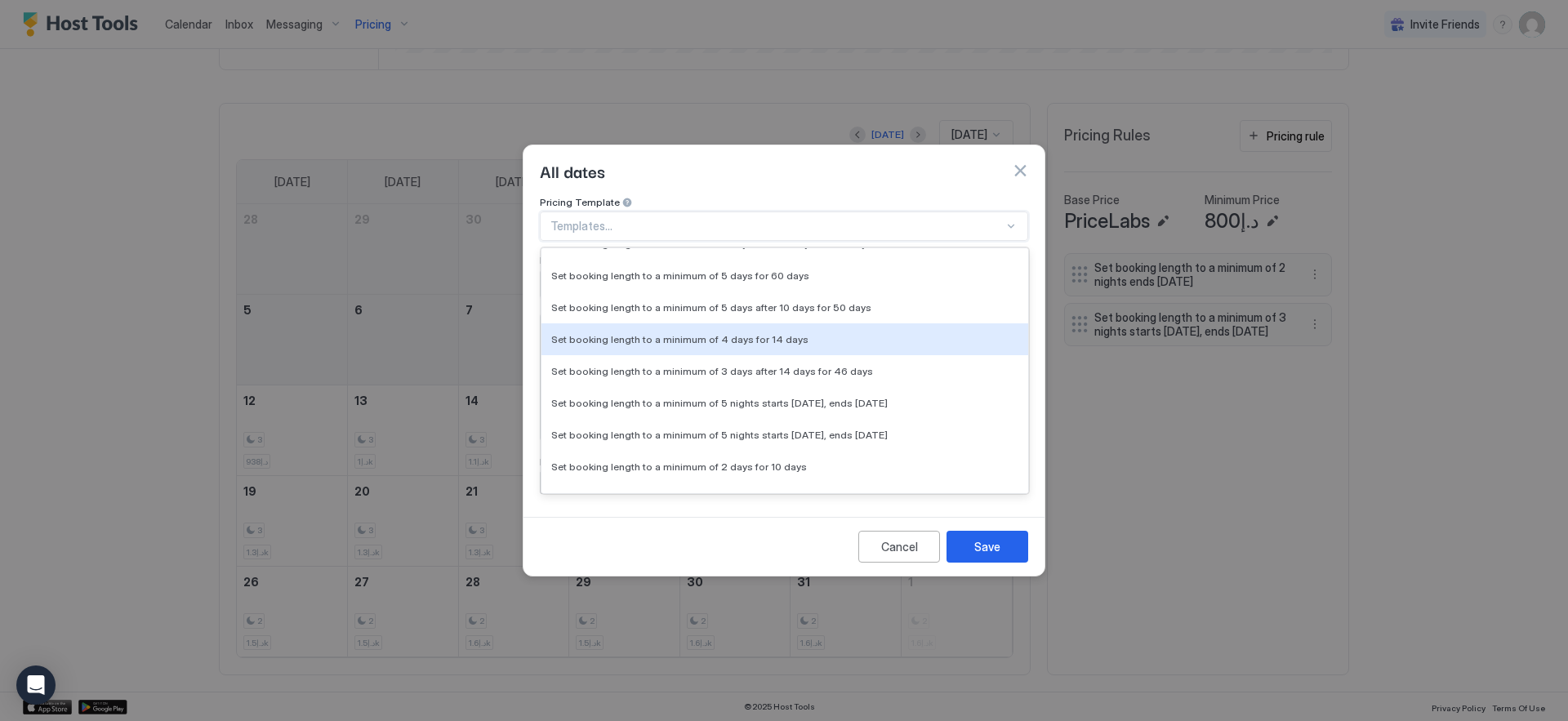
scroll to position [590, 0]
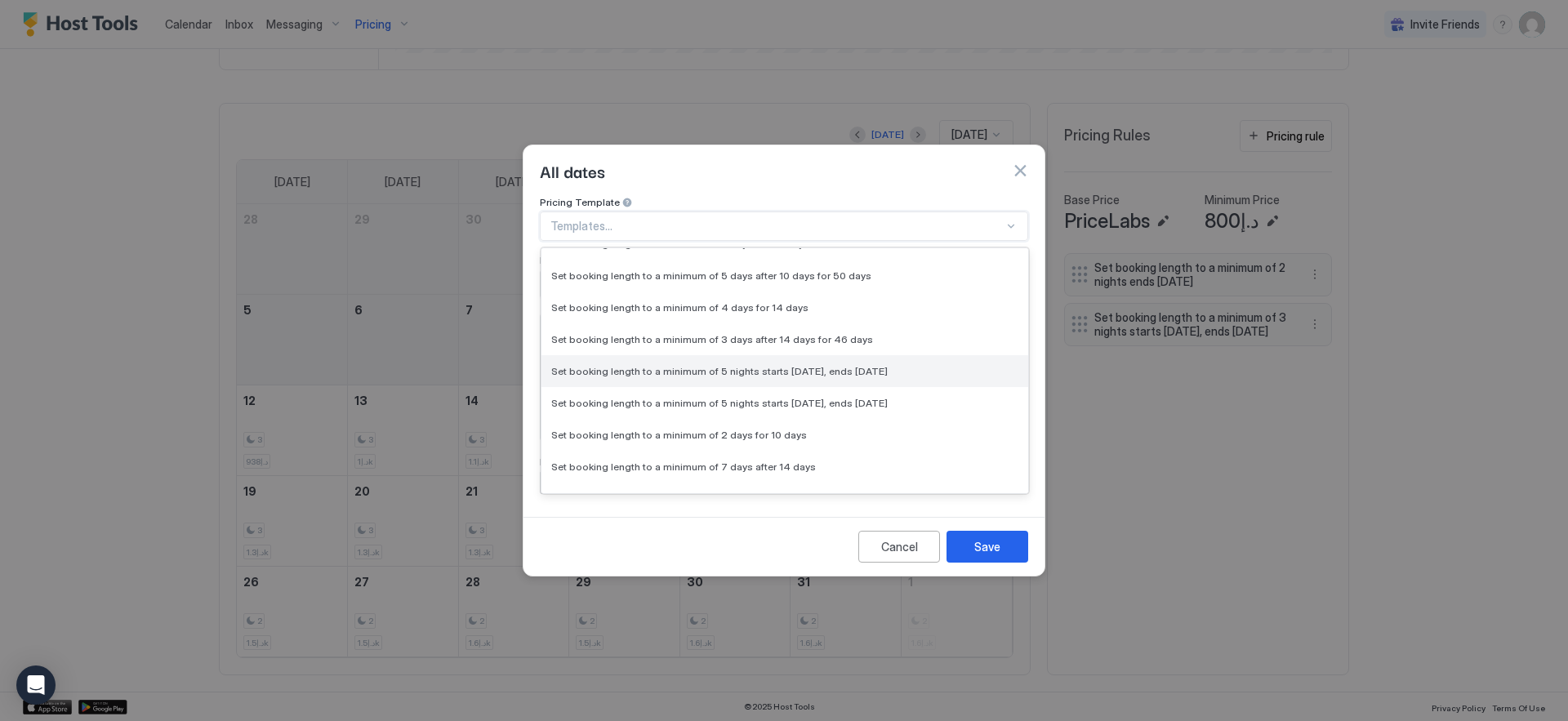
click at [828, 365] on span "Set booking length to a minimum of 5 nights starts [DATE], ends [DATE]" at bounding box center [719, 371] width 336 height 12
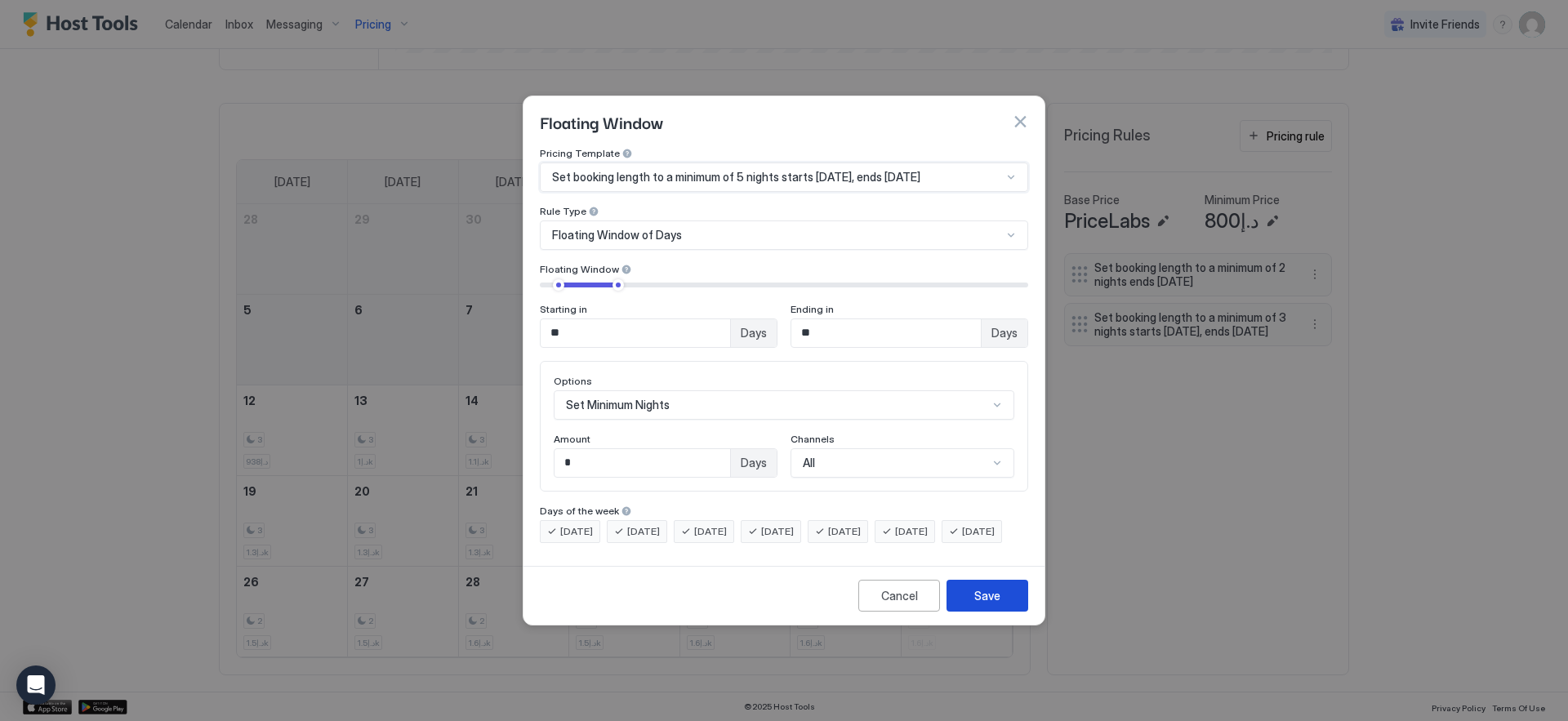
click at [993, 605] on div "Save" at bounding box center [987, 596] width 26 height 17
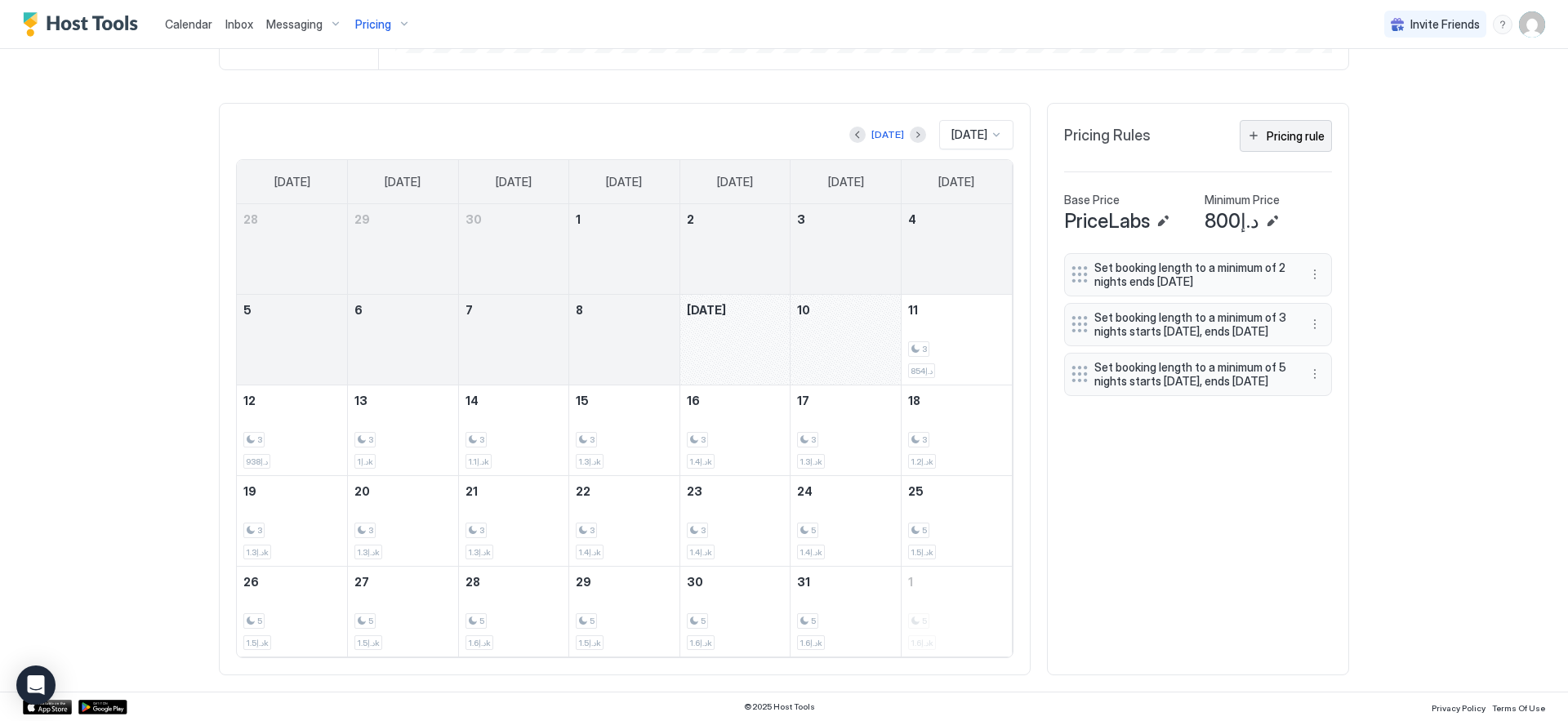
click at [1286, 137] on div "Pricing rule" at bounding box center [1296, 135] width 58 height 17
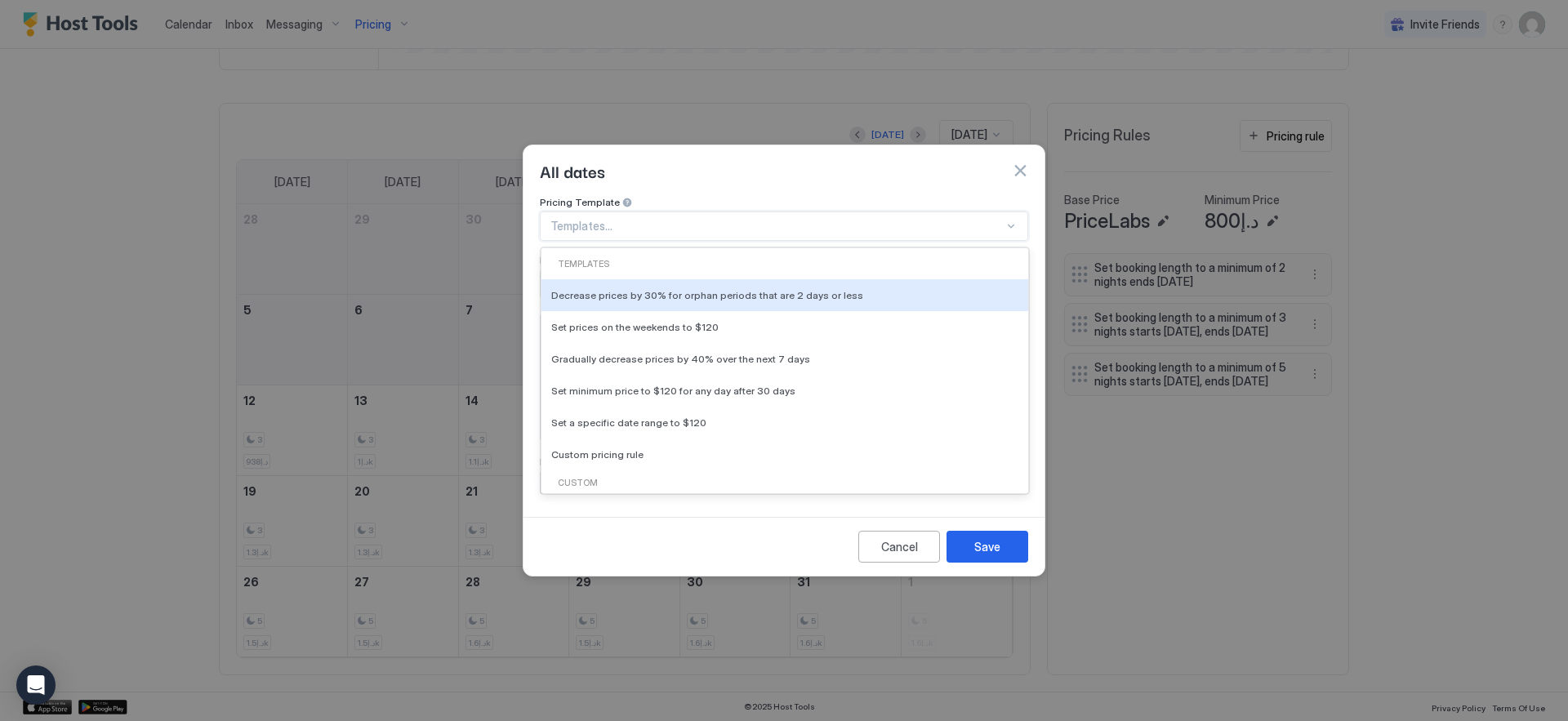
click at [899, 212] on div "Templates..." at bounding box center [784, 227] width 488 height 30
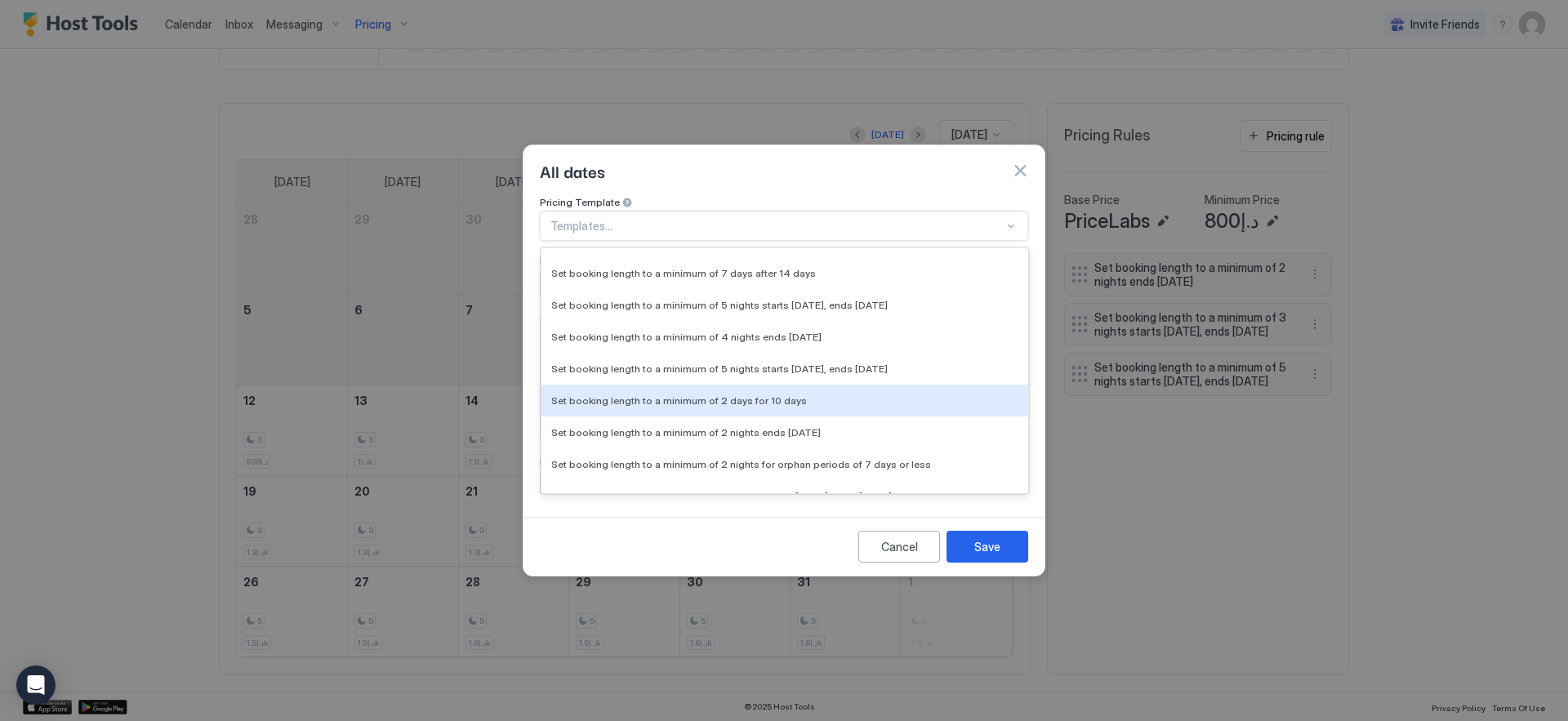
scroll to position [784, 0]
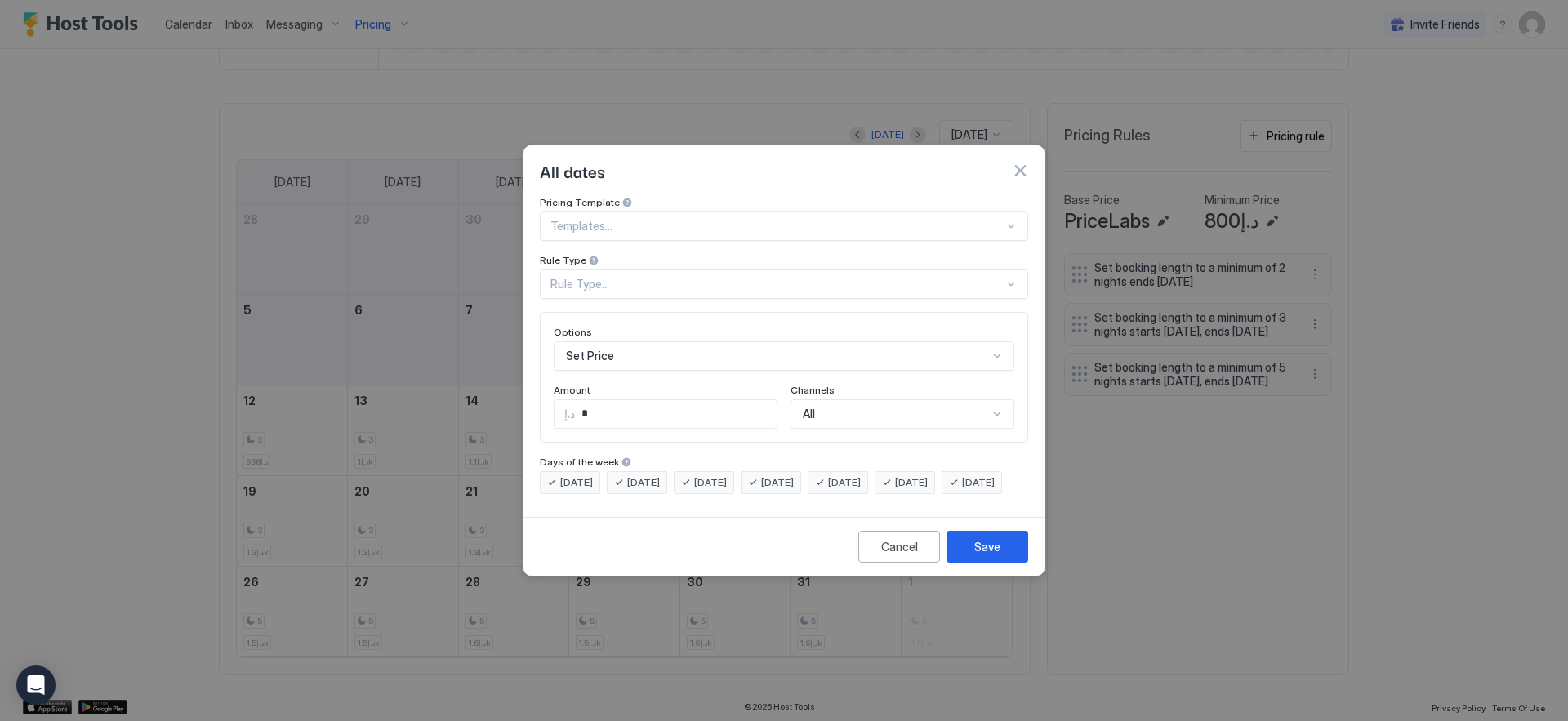
click at [1020, 162] on button "button" at bounding box center [1020, 170] width 16 height 16
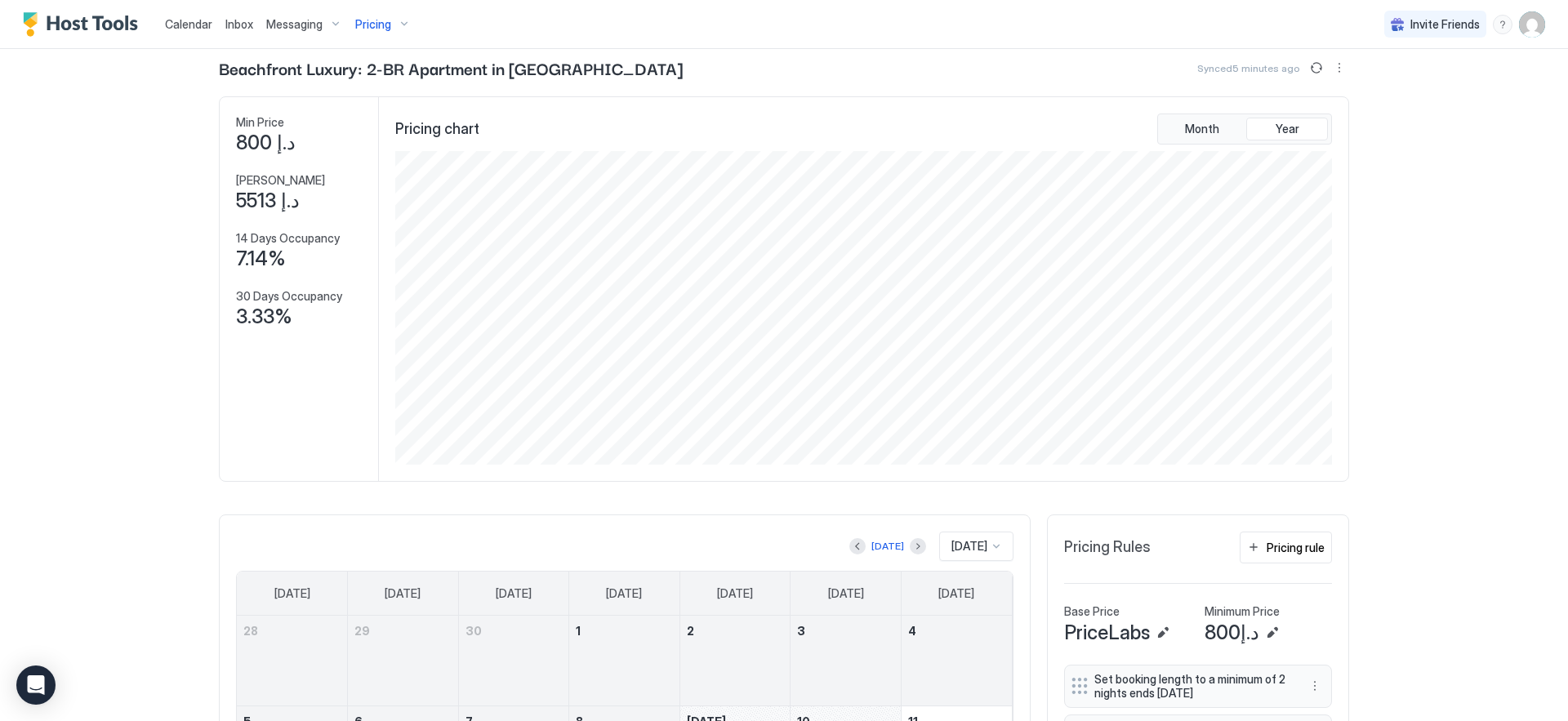
scroll to position [0, 0]
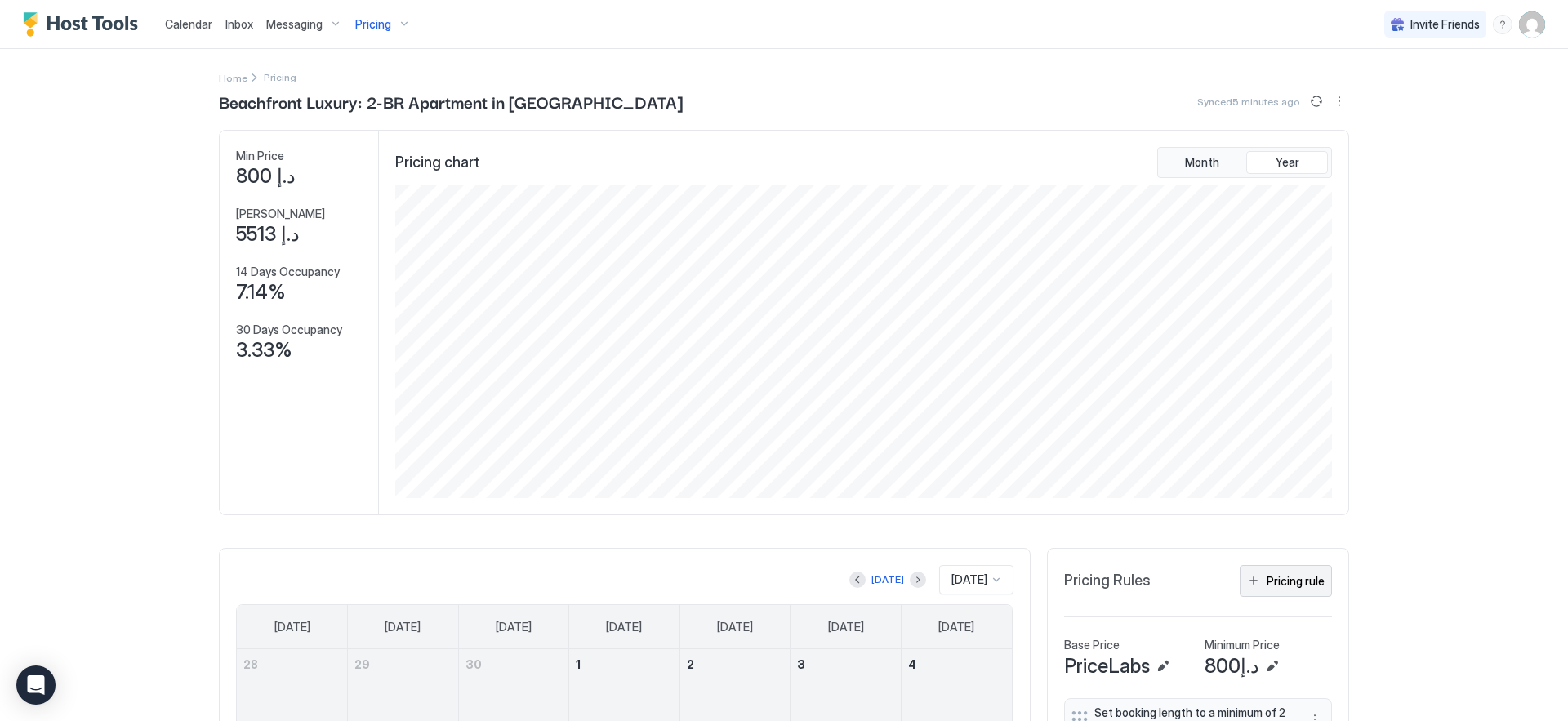
click at [1291, 578] on div "Pricing rule" at bounding box center [1296, 581] width 58 height 17
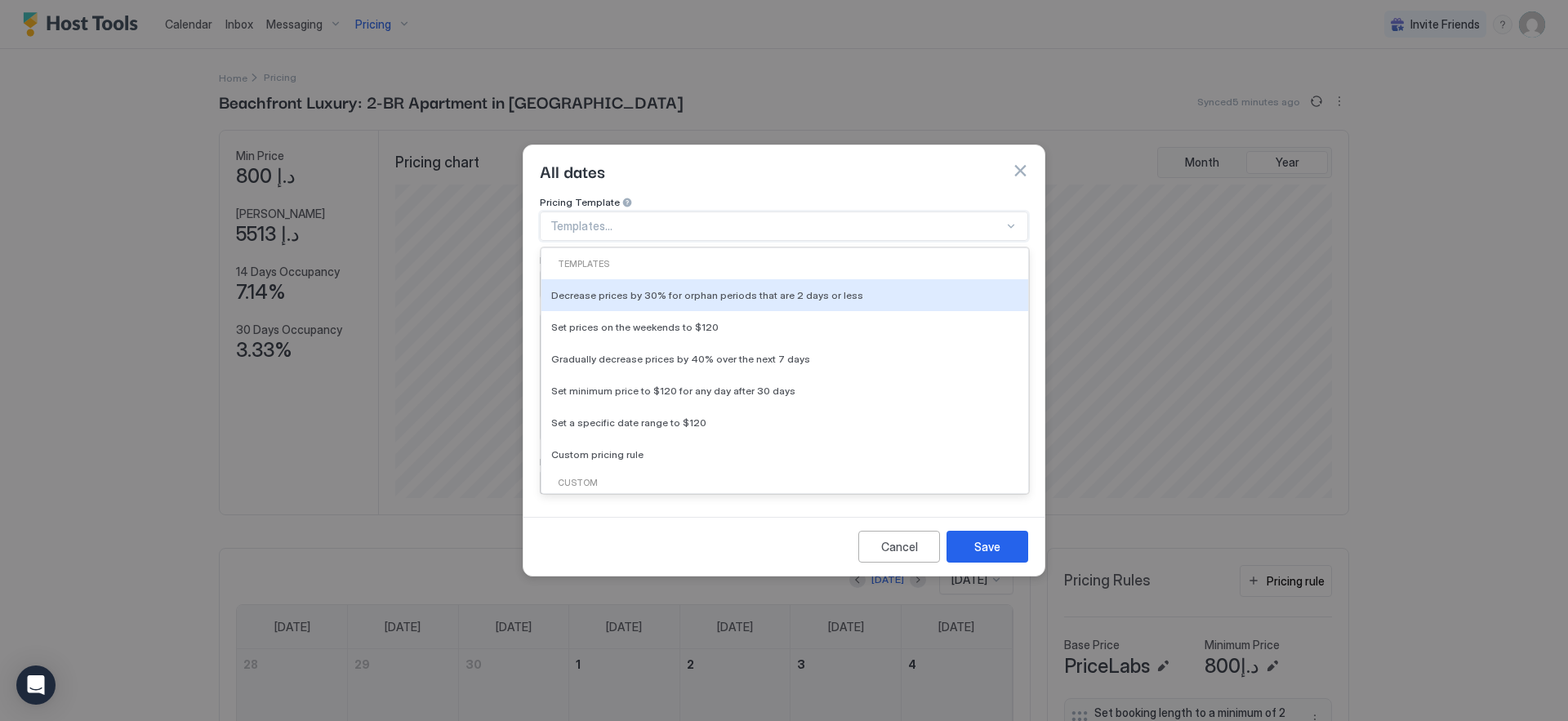
click at [888, 219] on div at bounding box center [778, 226] width 453 height 15
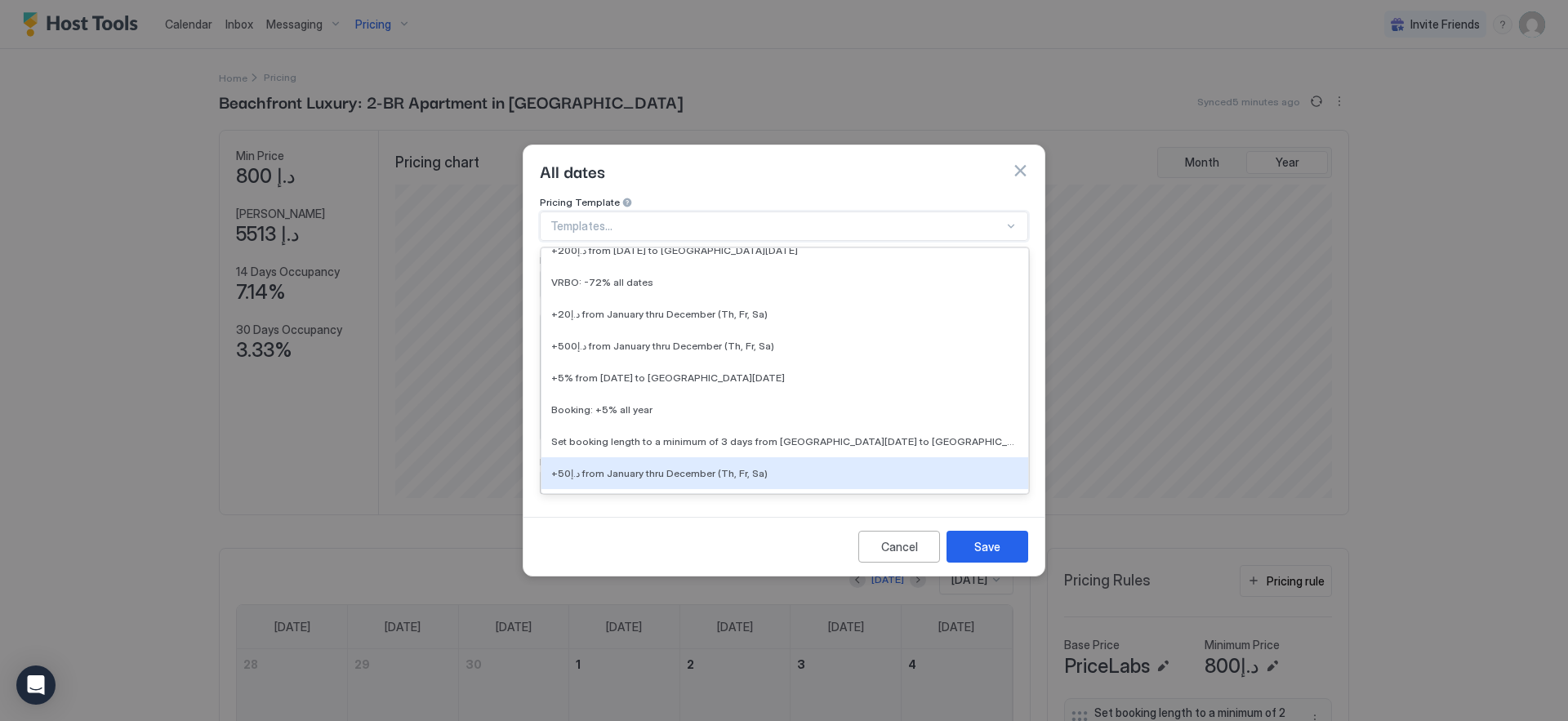
scroll to position [2175, 0]
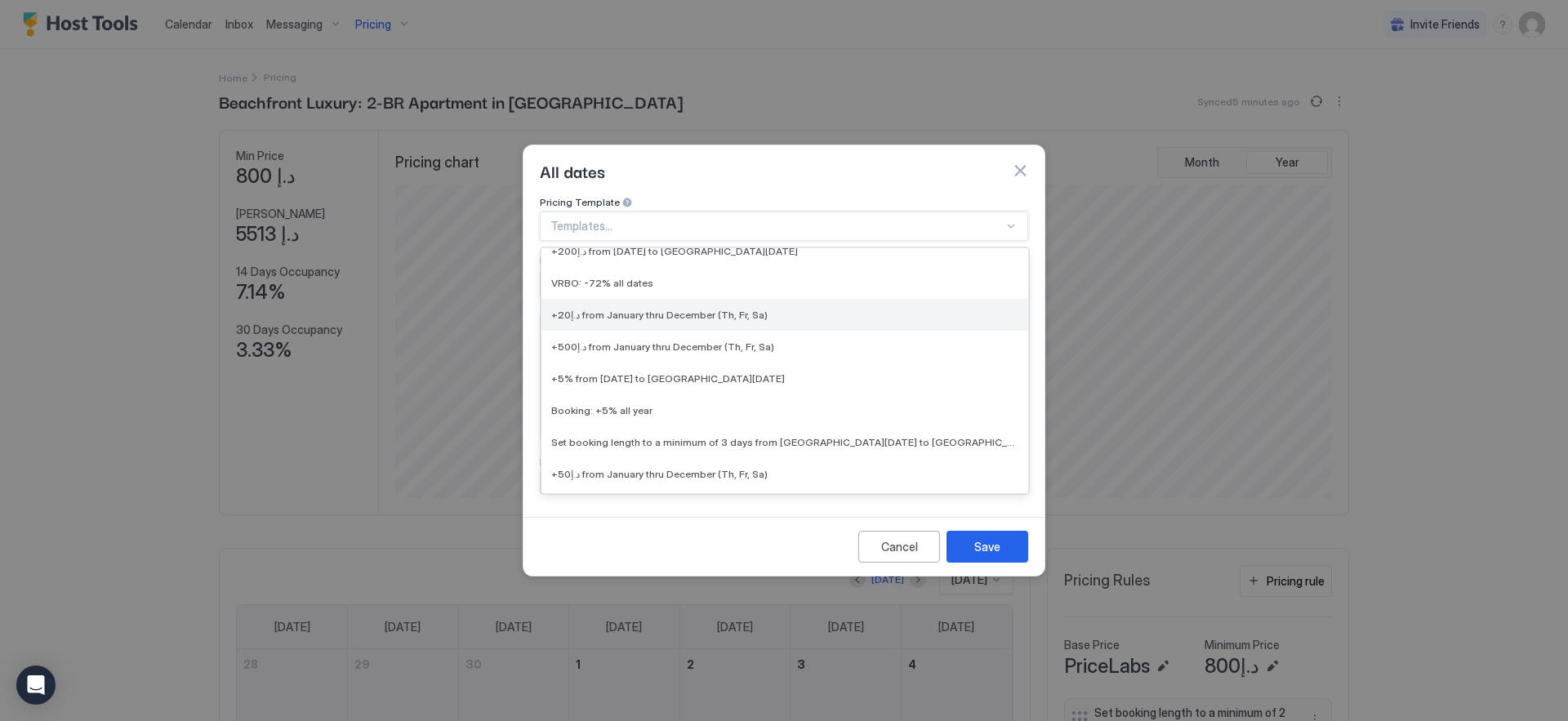
click at [730, 308] on span "+د.إ20 from January thru December (Th, Fr, Sa)" at bounding box center [659, 314] width 217 height 12
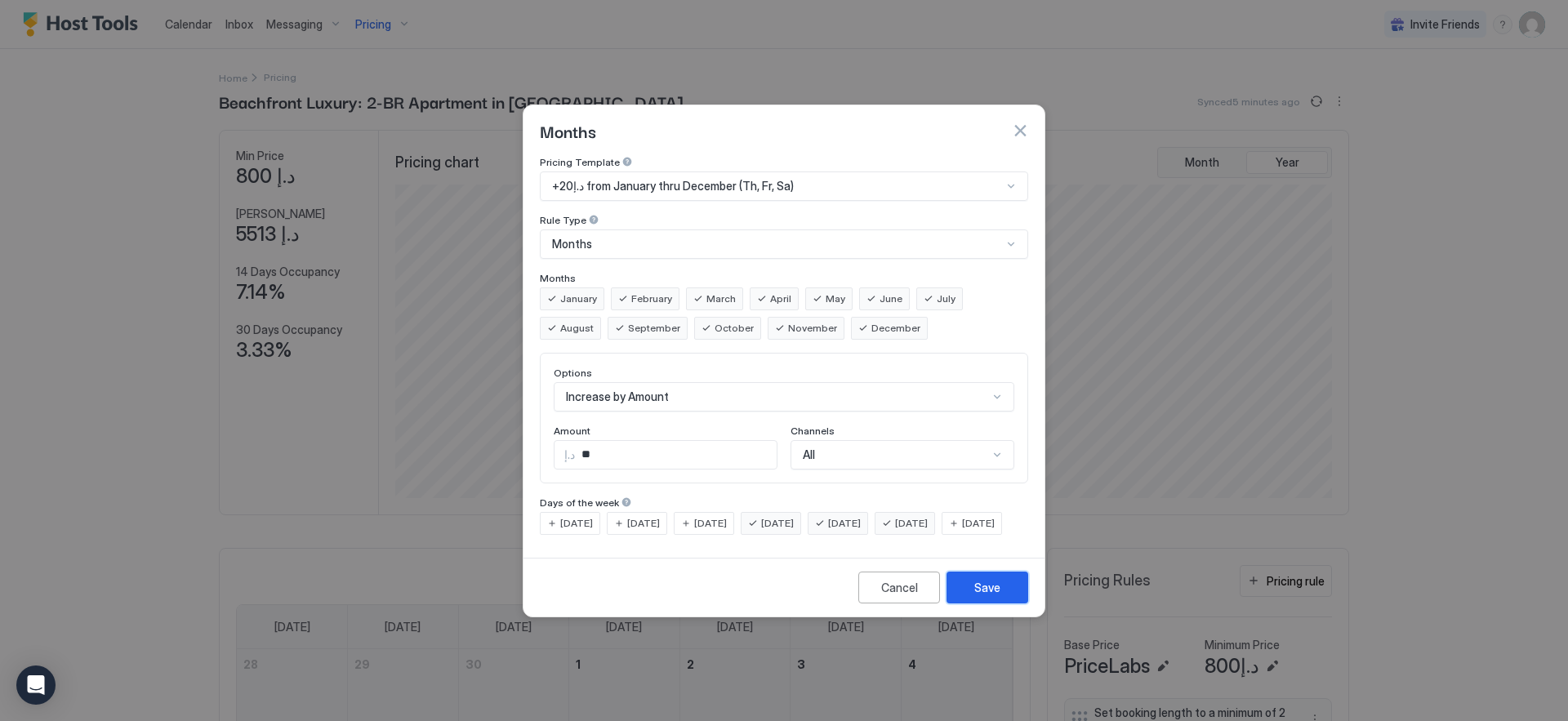
click at [991, 597] on div "Save" at bounding box center [987, 587] width 26 height 17
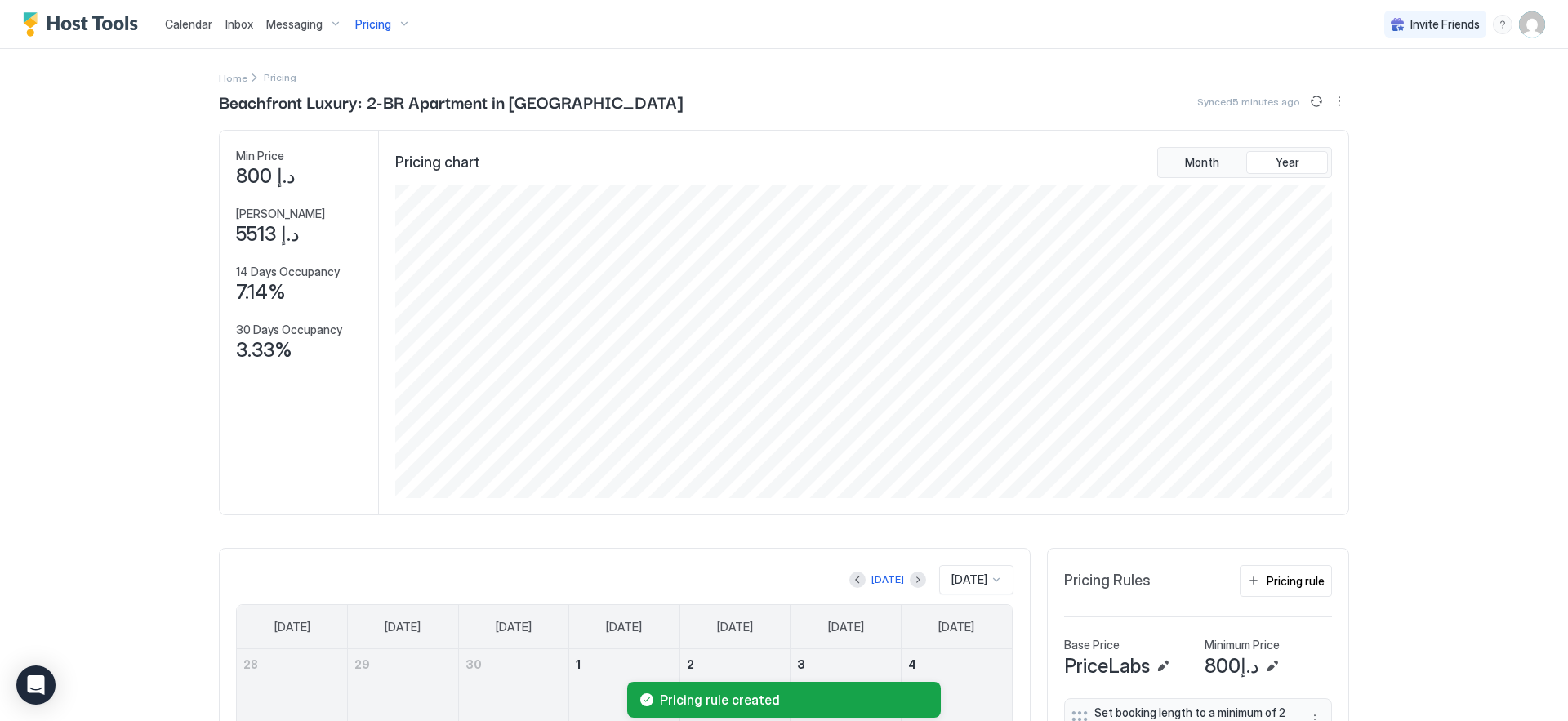
scroll to position [446, 0]
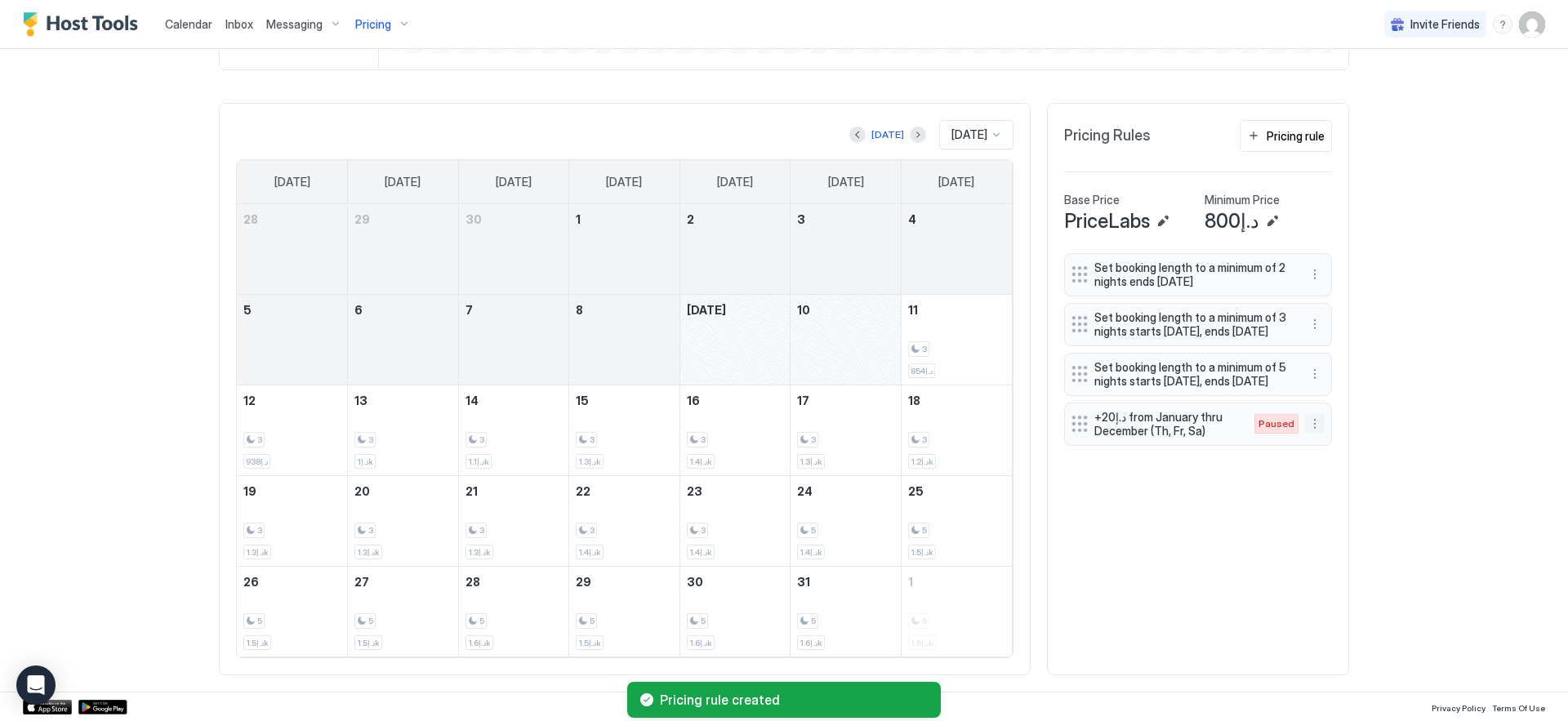
click at [1313, 434] on button "More options" at bounding box center [1314, 424] width 20 height 20
click at [1316, 457] on div "Edit" at bounding box center [1324, 460] width 36 height 12
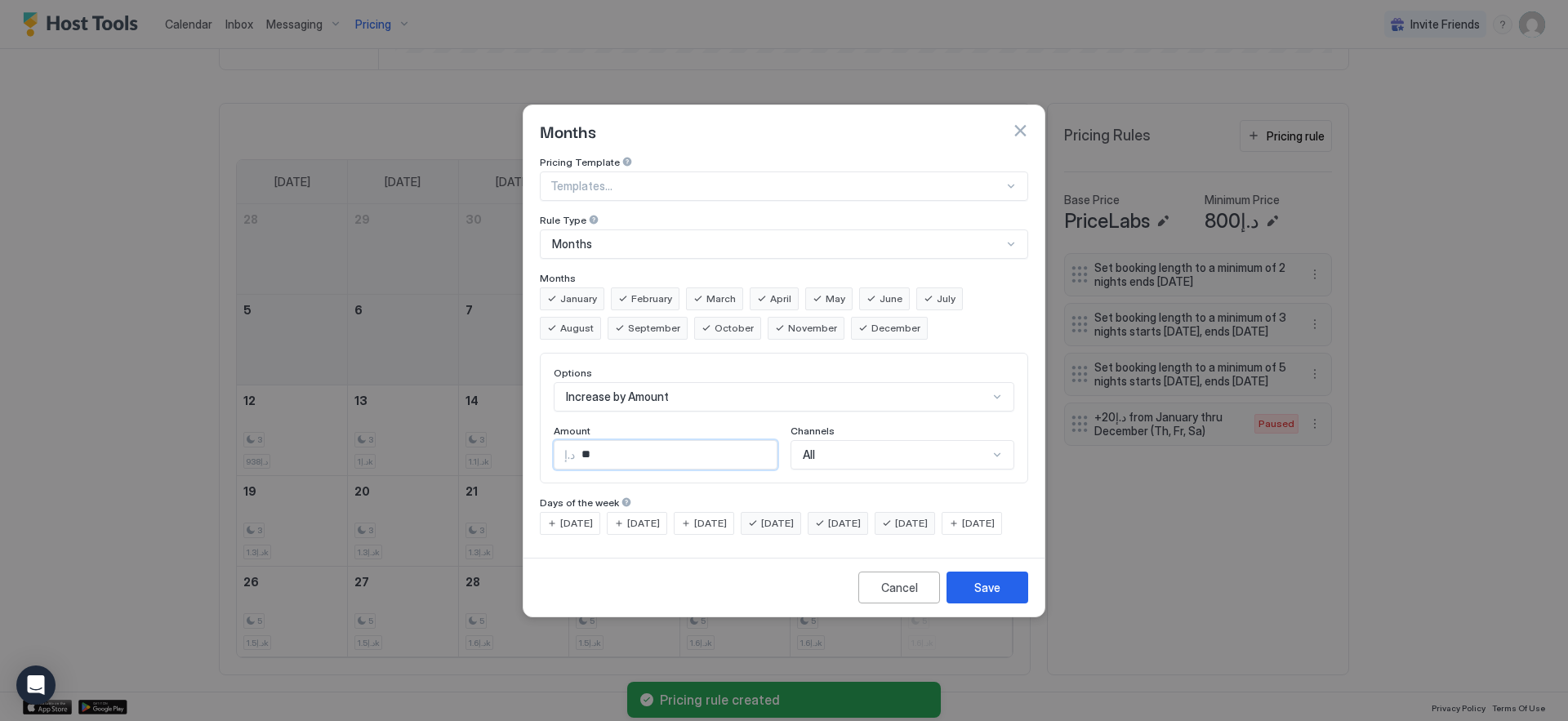
drag, startPoint x: 641, startPoint y: 443, endPoint x: 507, endPoint y: 425, distance: 135.2
click at [507, 425] on div "Months Pricing Template Templates... Rule Type Months Months January February M…" at bounding box center [784, 360] width 1568 height 721
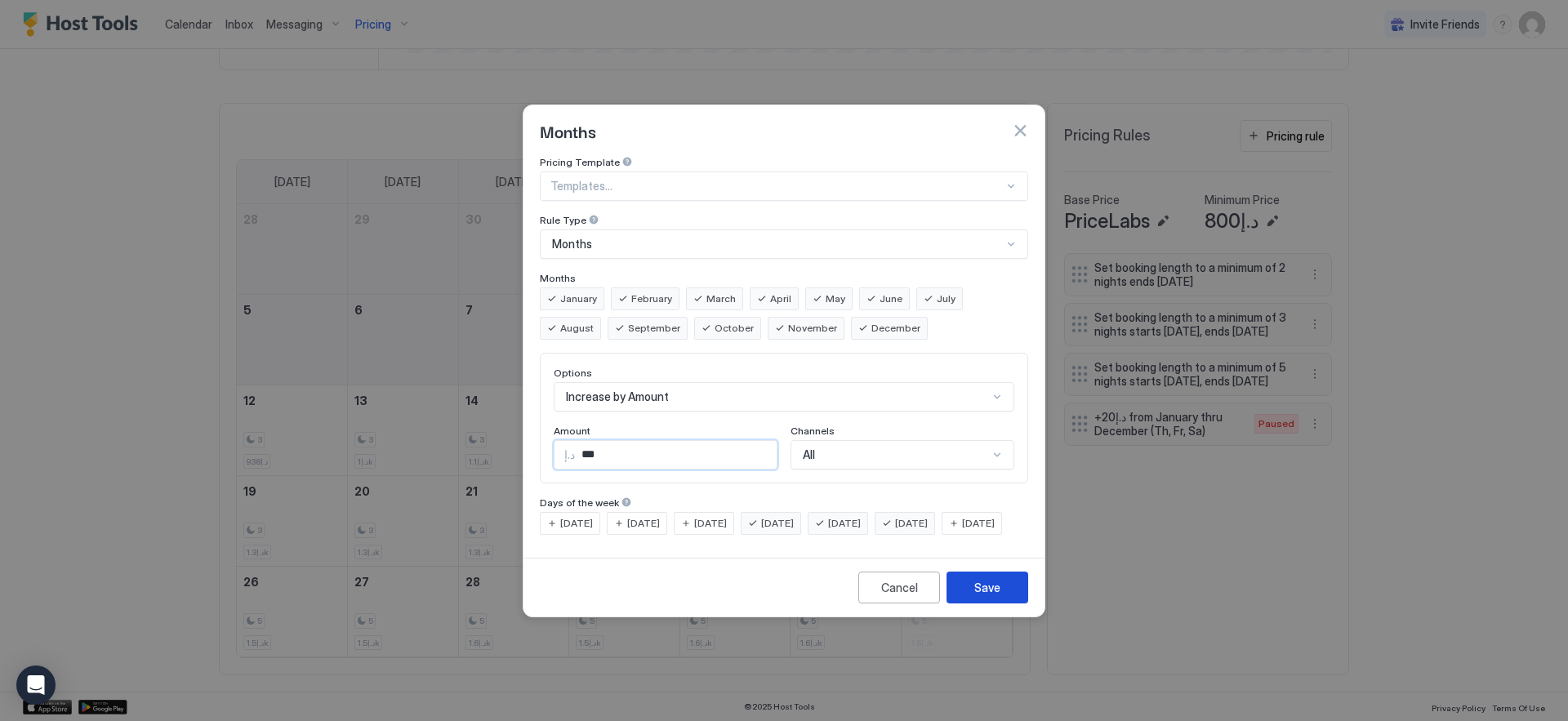
type input "***"
click at [978, 597] on div "Save" at bounding box center [987, 587] width 26 height 17
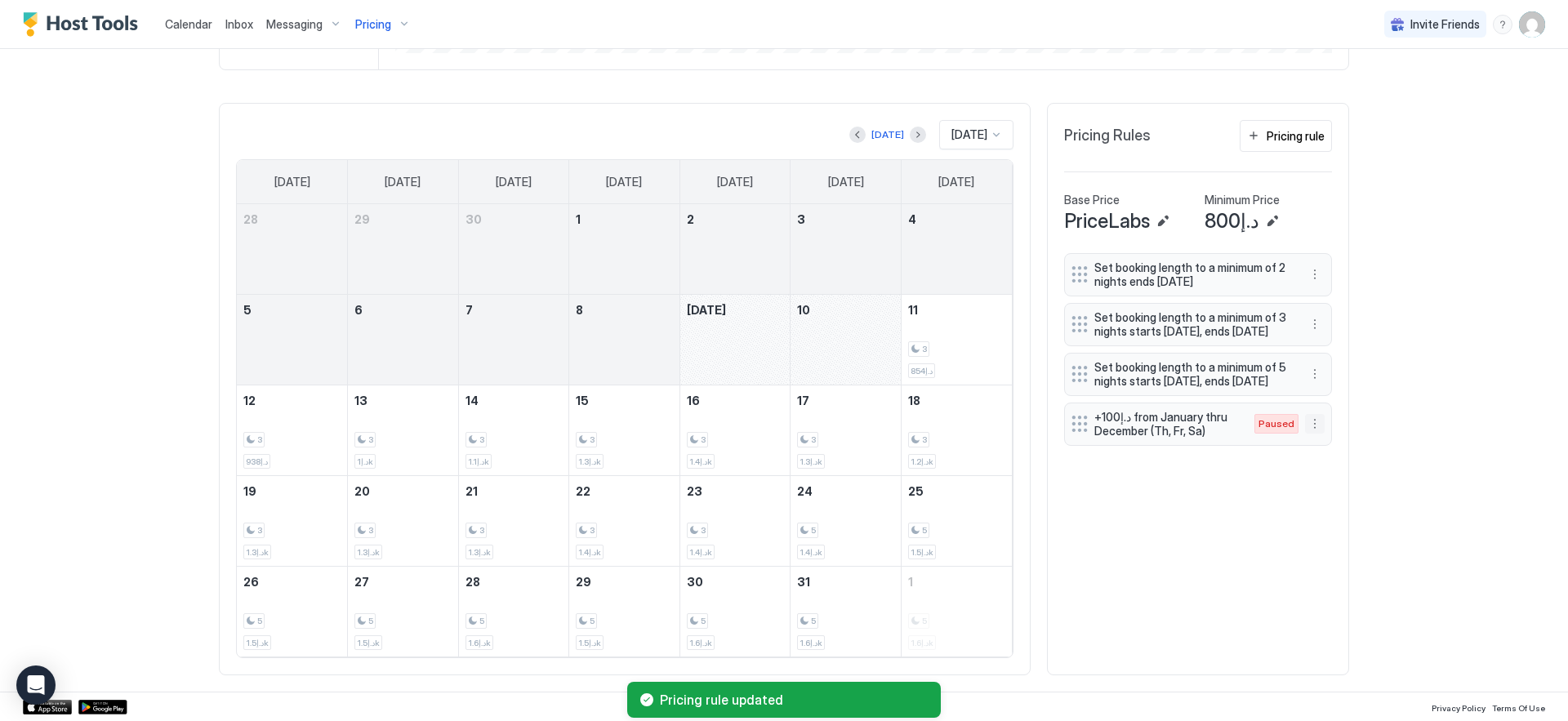
click at [1310, 434] on button "More options" at bounding box center [1314, 424] width 20 height 20
click at [1322, 489] on div "Enable" at bounding box center [1331, 487] width 50 height 12
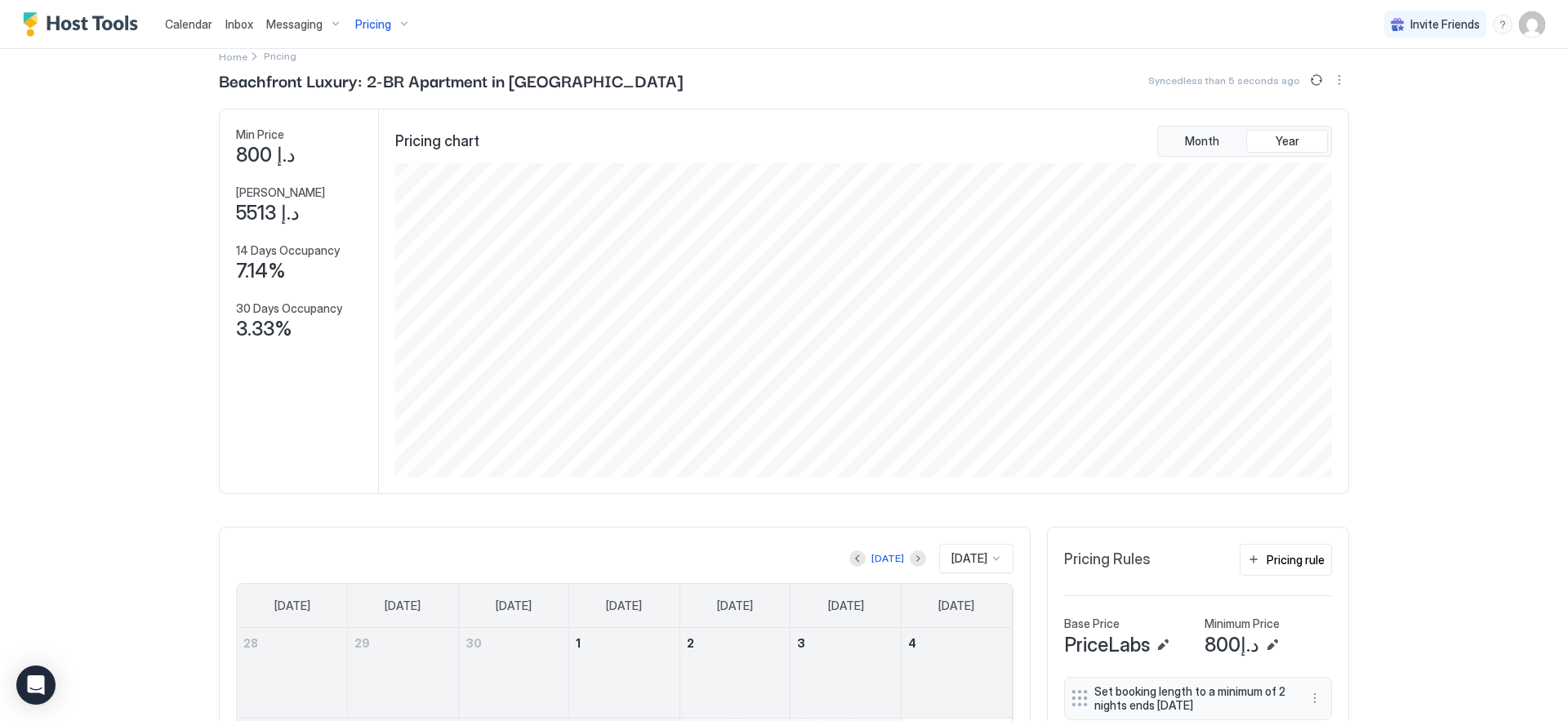
scroll to position [0, 0]
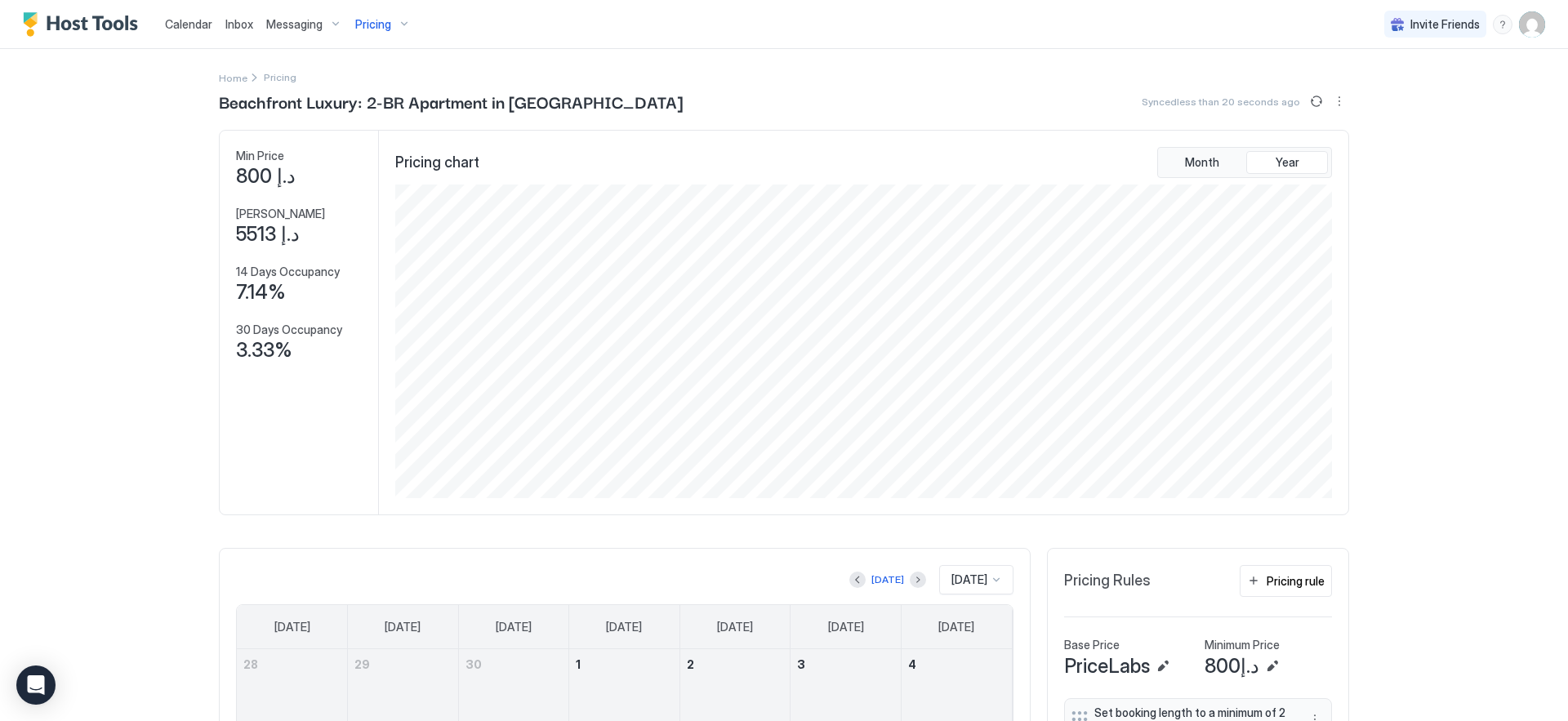
click at [1519, 22] on img "User profile" at bounding box center [1532, 24] width 26 height 26
click at [1394, 91] on div "Settings" at bounding box center [1428, 91] width 208 height 29
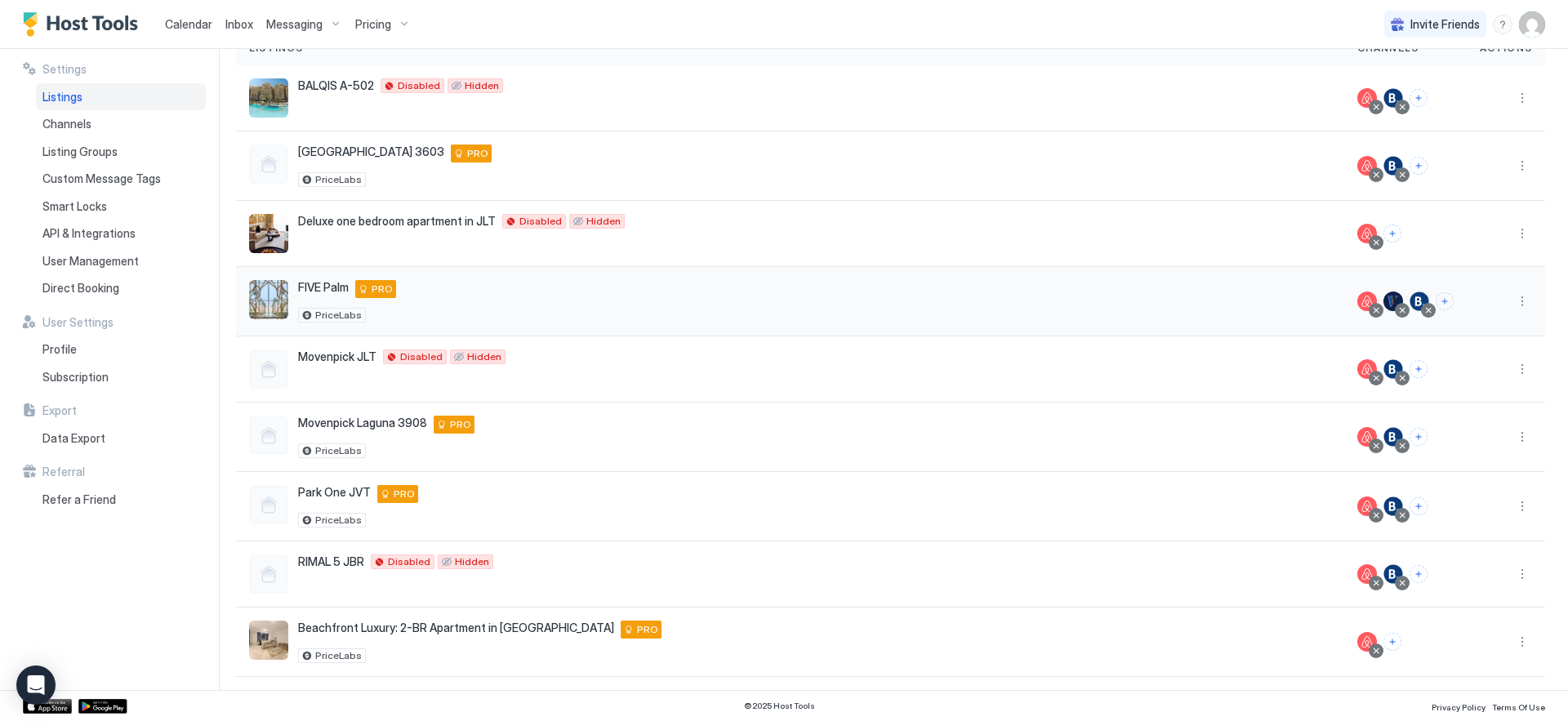
scroll to position [144, 0]
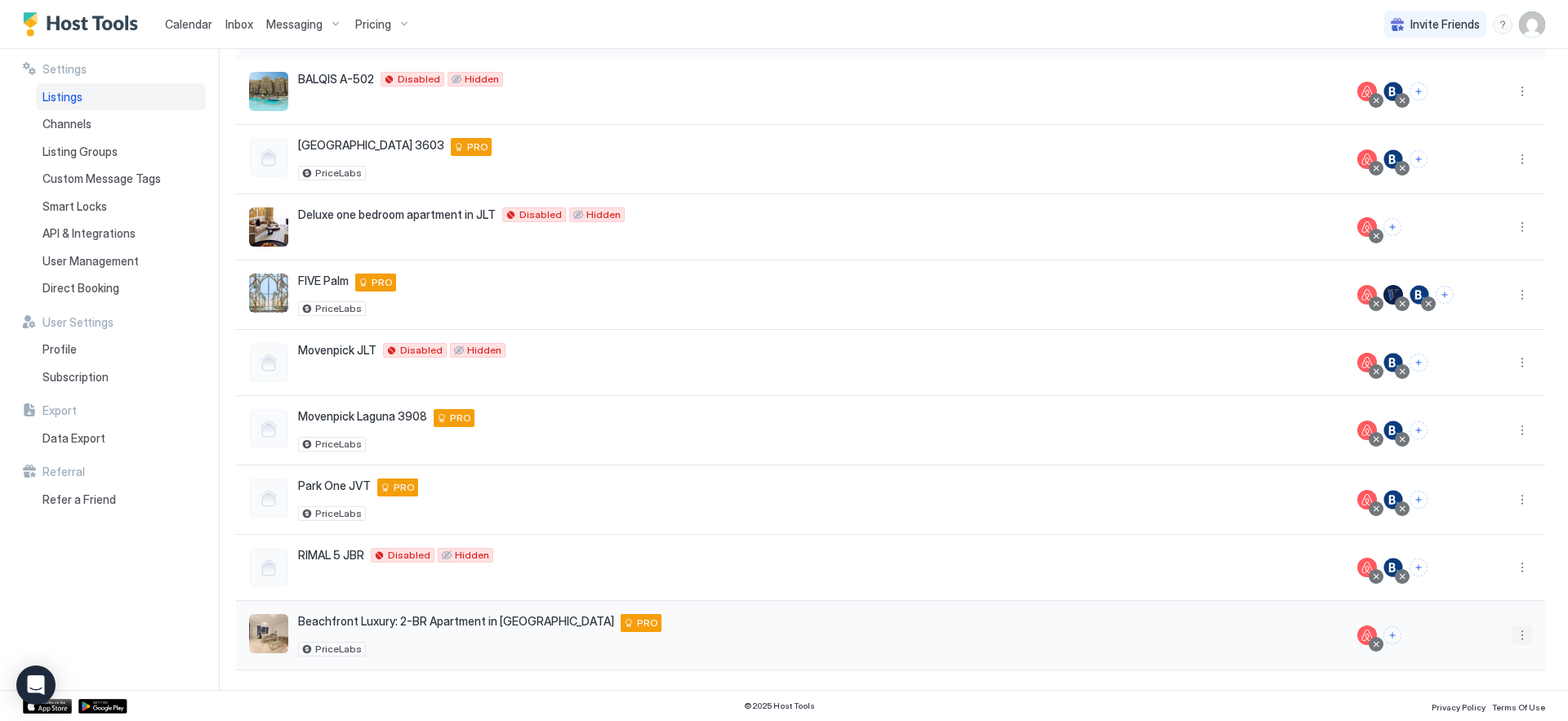
click at [1512, 633] on button "More options" at bounding box center [1522, 635] width 20 height 20
click at [1473, 590] on span "Airbnb Settings" at bounding box center [1471, 585] width 73 height 12
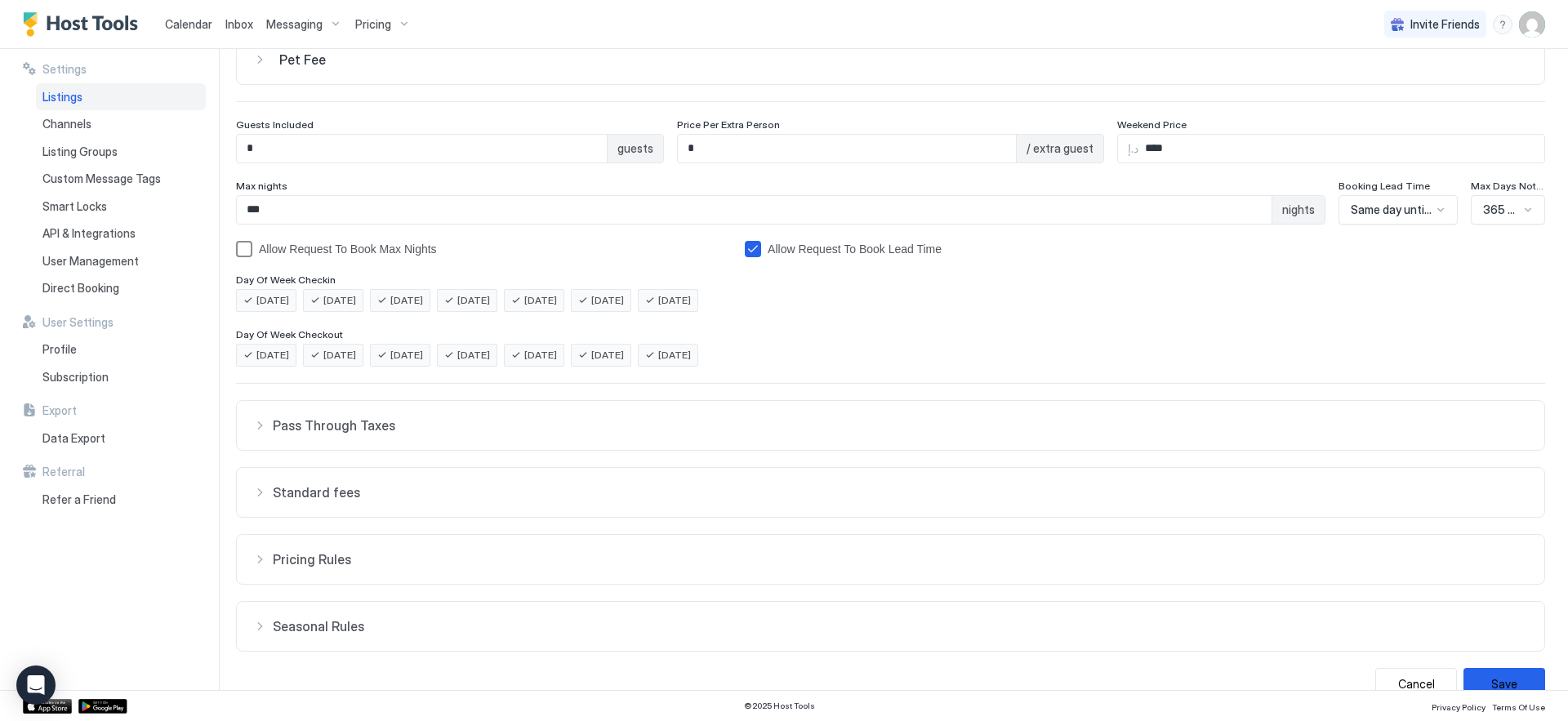
scroll to position [189, 0]
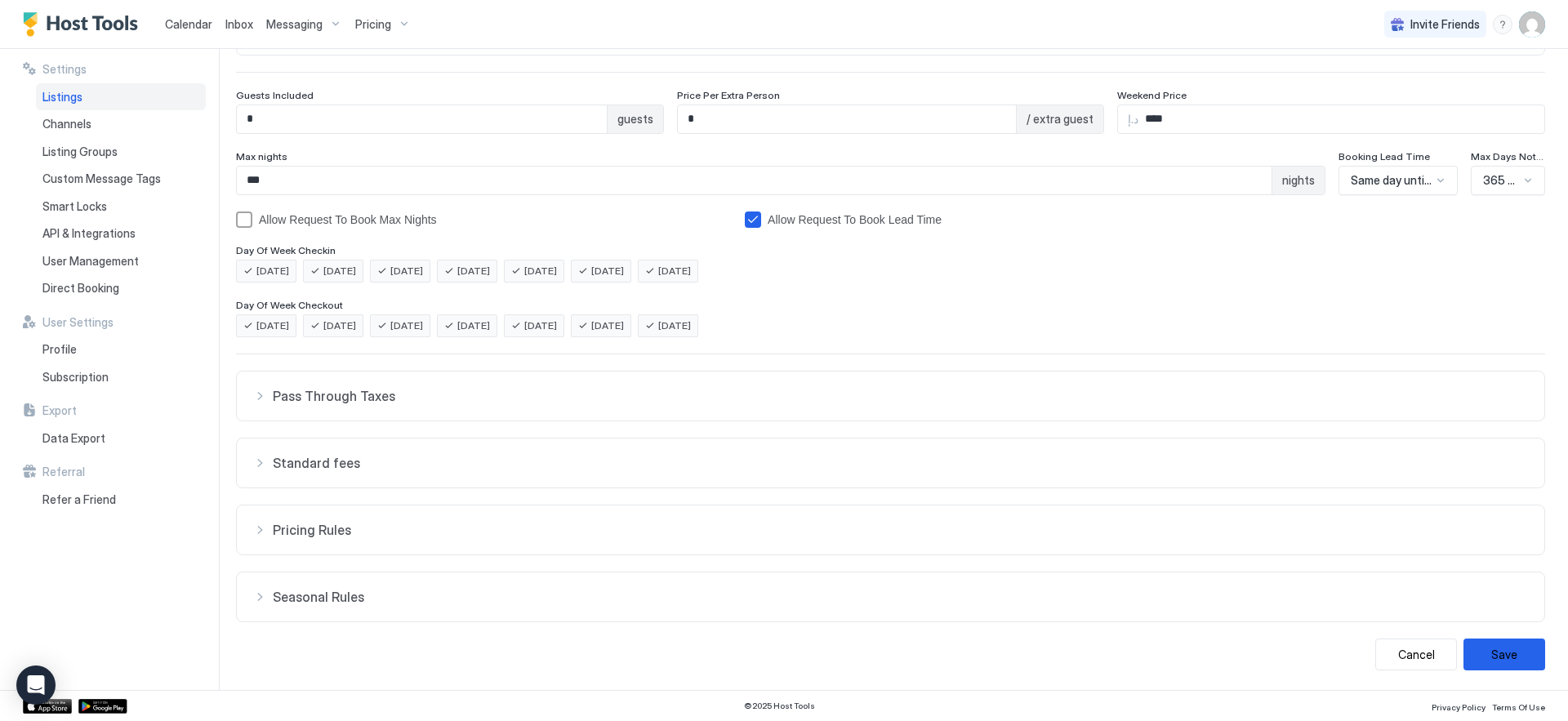
click at [363, 470] on span "Standard fees" at bounding box center [900, 462] width 1255 height 16
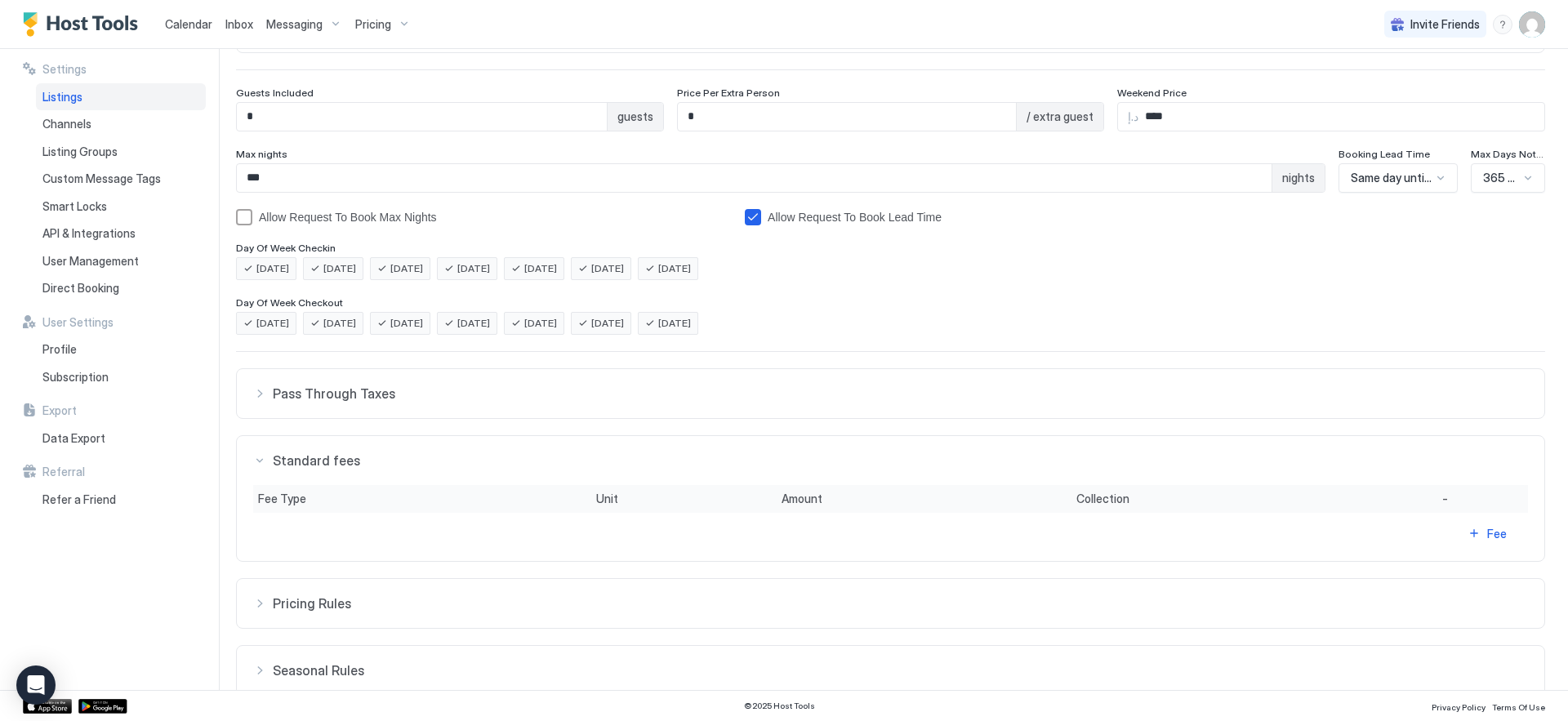
scroll to position [192, 0]
click at [1466, 533] on button "Fee" at bounding box center [1486, 533] width 82 height 22
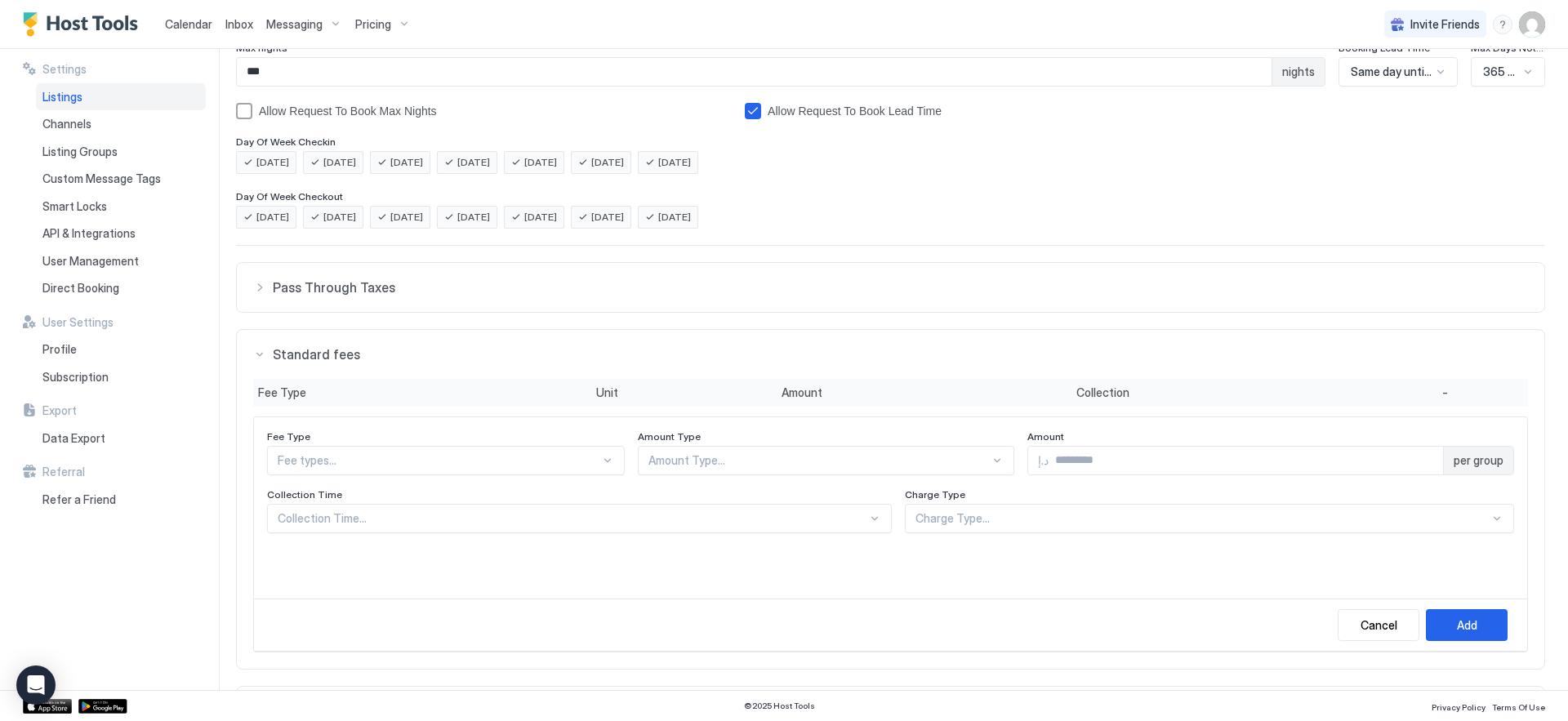
click at [591, 451] on div "Fee types..." at bounding box center [446, 460] width 358 height 30
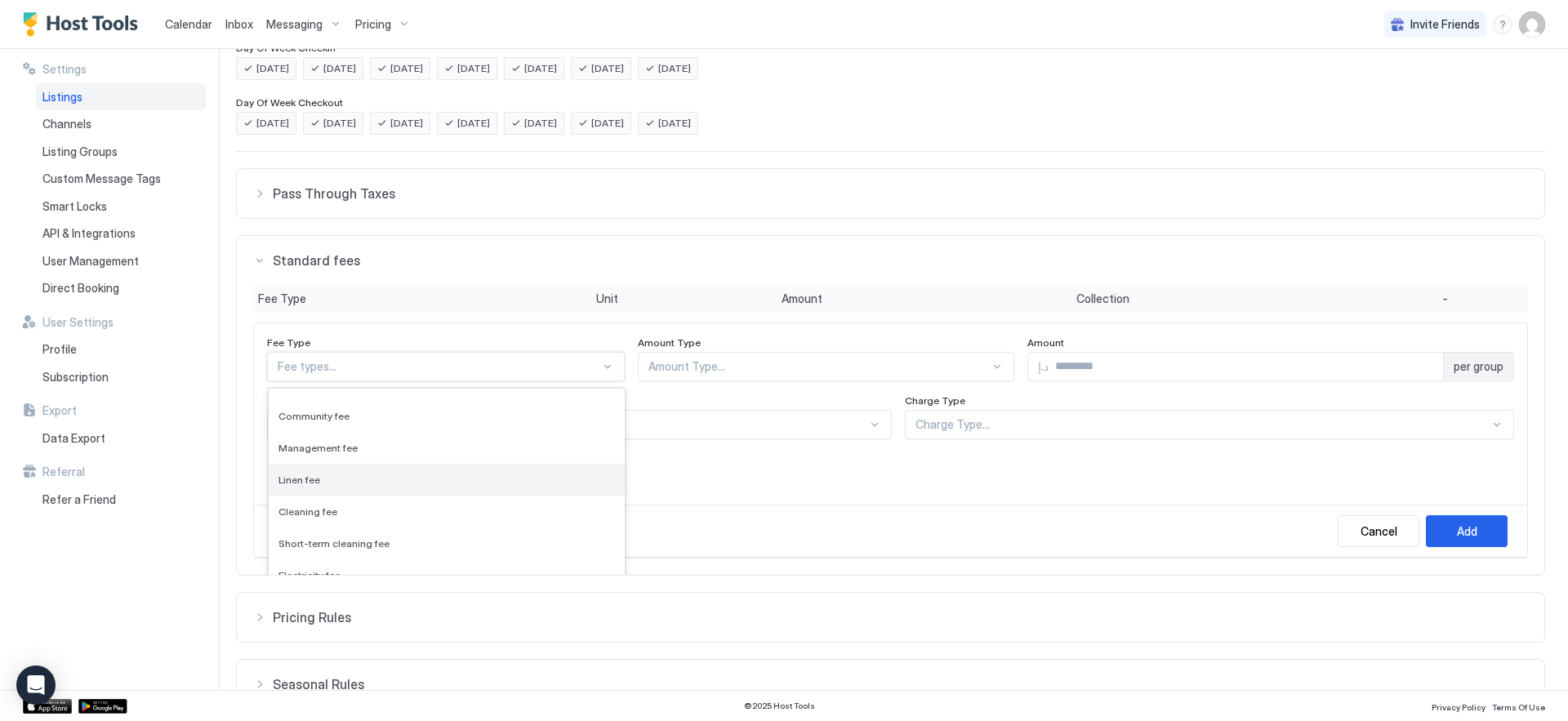
scroll to position [21, 0]
click at [446, 505] on div "Cleaning fee" at bounding box center [446, 511] width 336 height 12
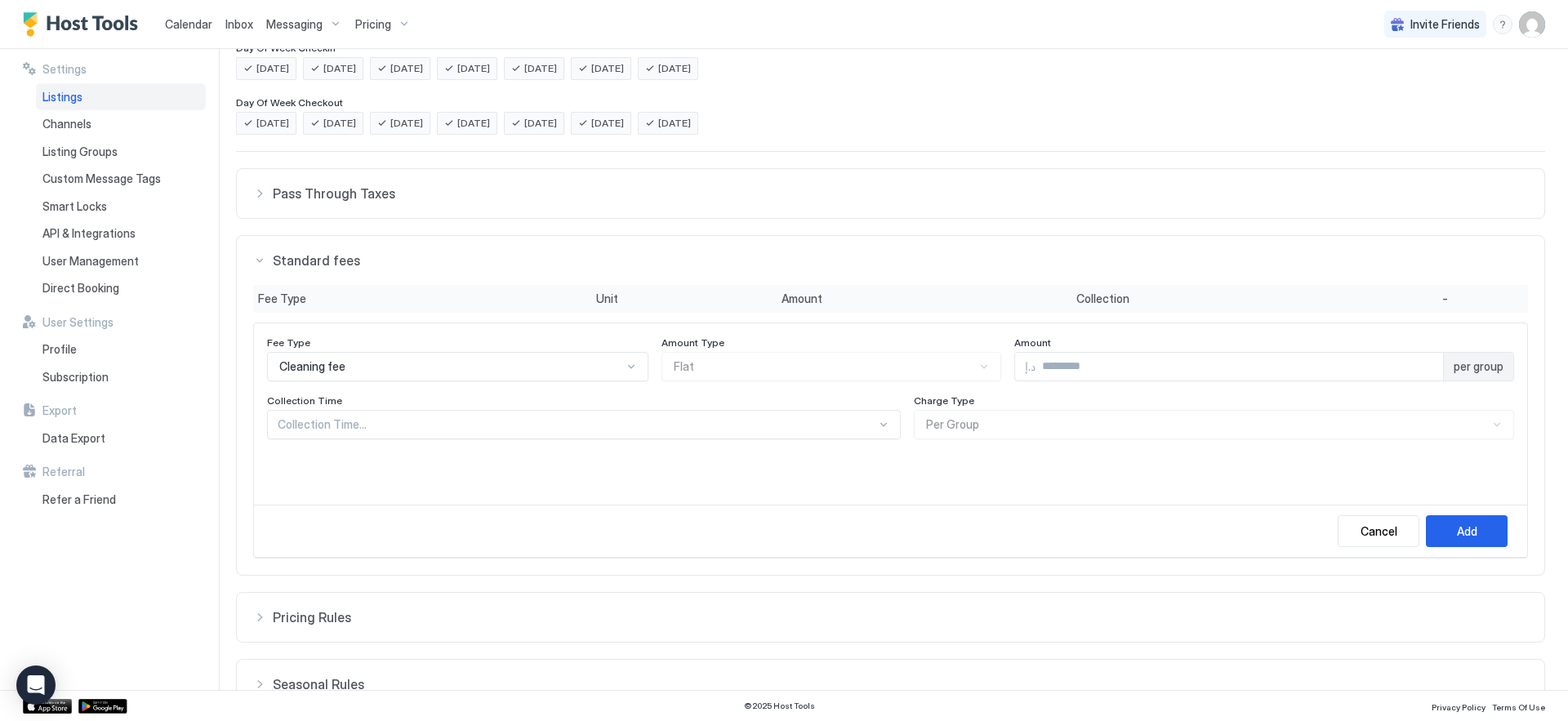
click at [805, 372] on div "Amount Type Flat" at bounding box center [831, 358] width 340 height 45
click at [1068, 370] on input "Input Field" at bounding box center [1239, 367] width 408 height 28
type input "***"
click at [766, 415] on div "Collection Time..." at bounding box center [584, 425] width 633 height 30
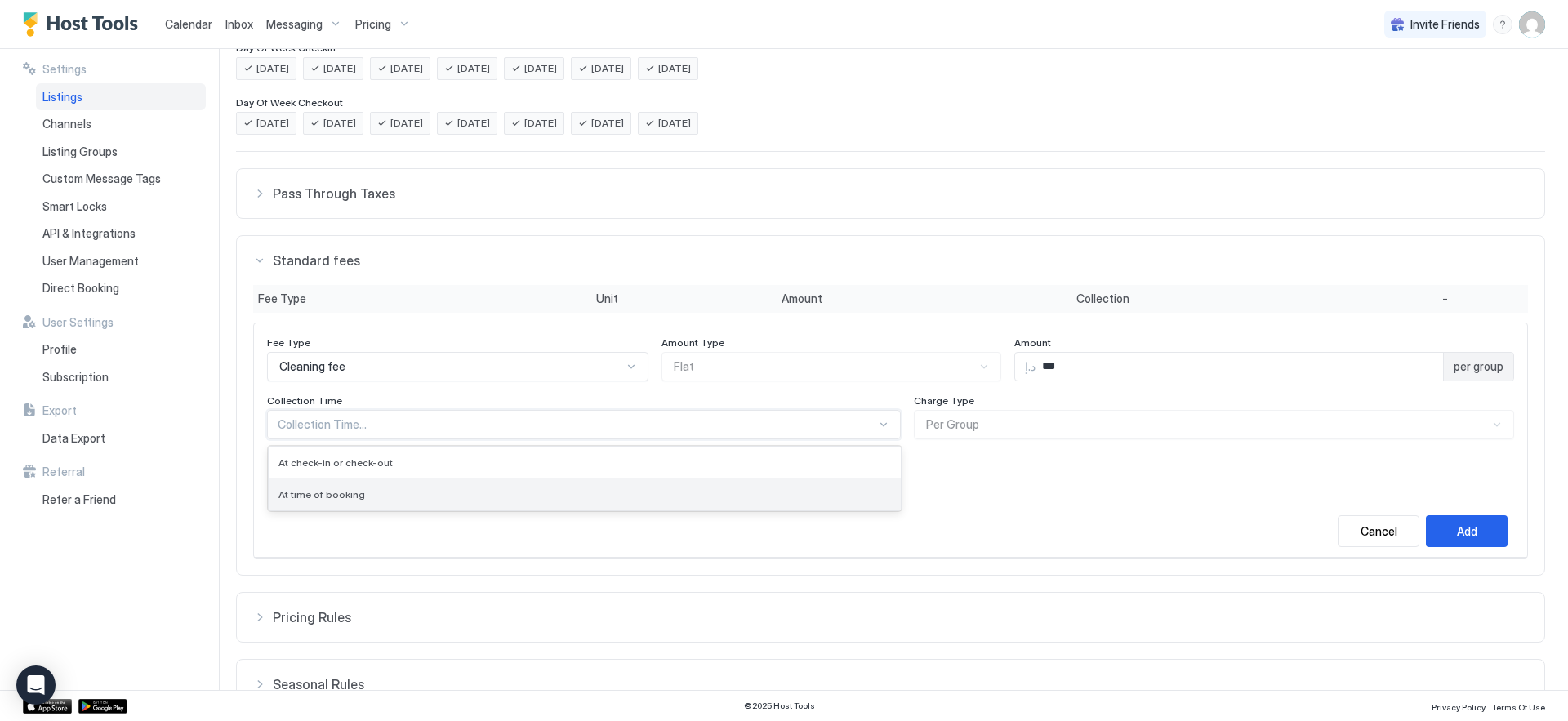
click at [712, 486] on div "At time of booking" at bounding box center [585, 494] width 632 height 32
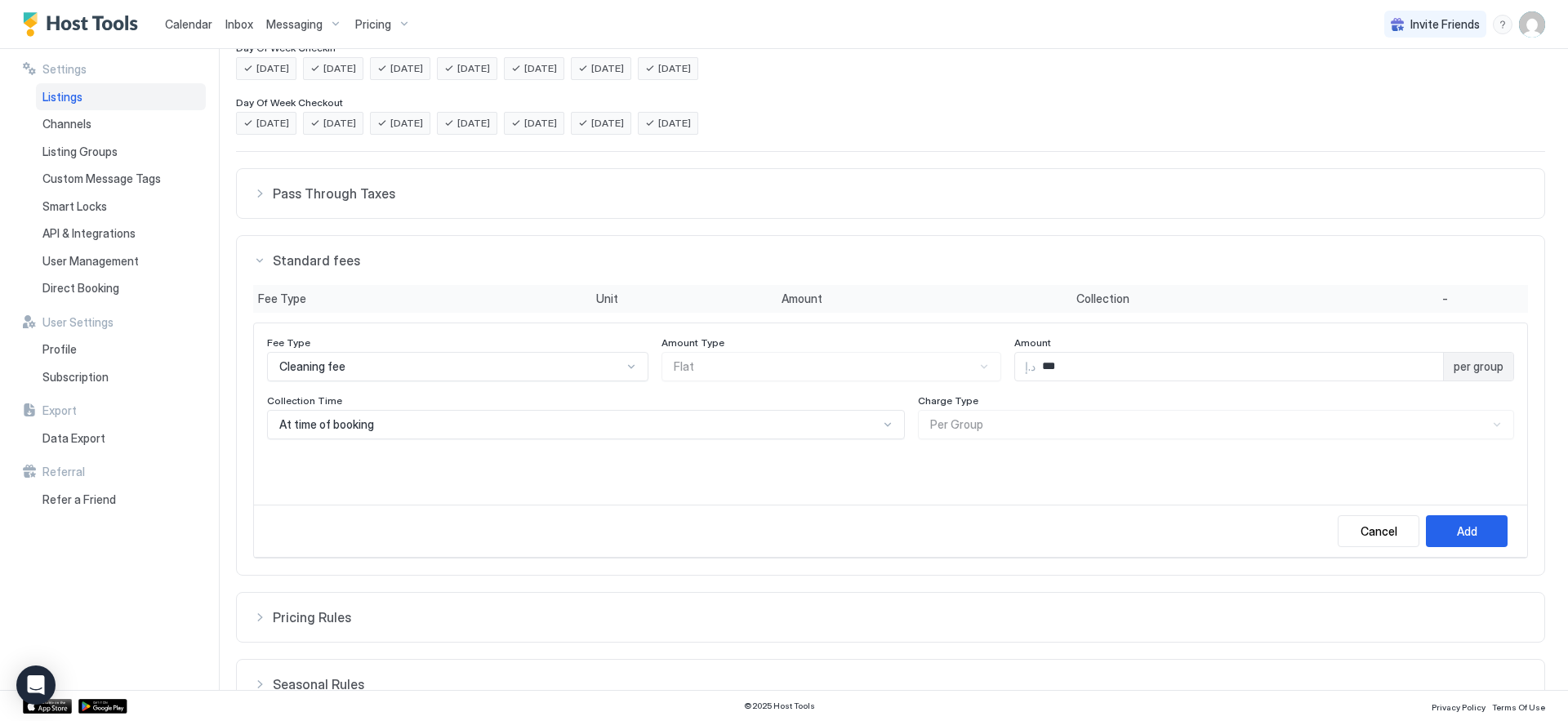
click at [1087, 429] on div "Charge Type Per Group" at bounding box center [1216, 417] width 597 height 45
click at [1026, 414] on div "Charge Type Per Group" at bounding box center [1216, 417] width 597 height 45
click at [883, 434] on div "At time of booking" at bounding box center [586, 425] width 637 height 30
click at [866, 437] on div "At time of booking" at bounding box center [586, 425] width 637 height 30
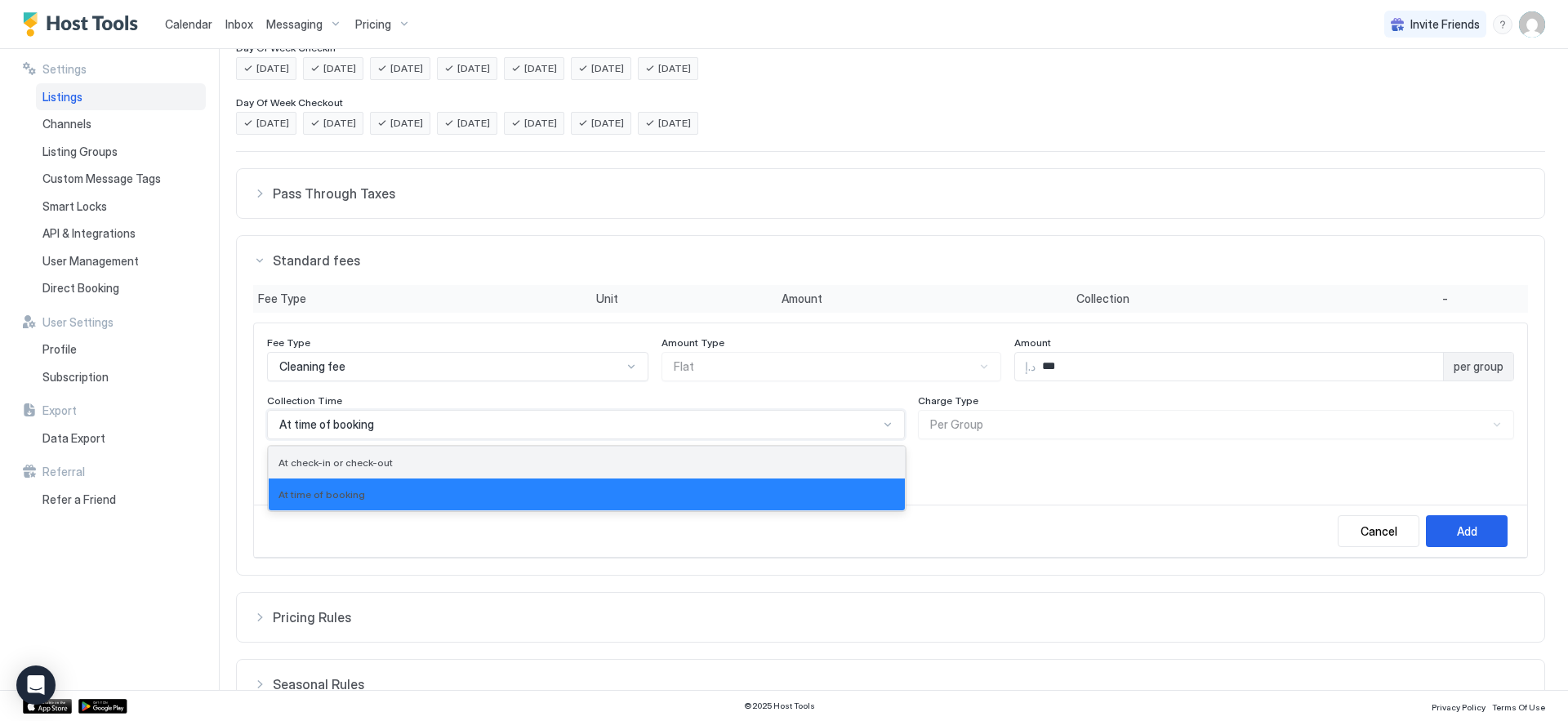
click at [848, 465] on div "At check-in or check-out" at bounding box center [587, 462] width 616 height 12
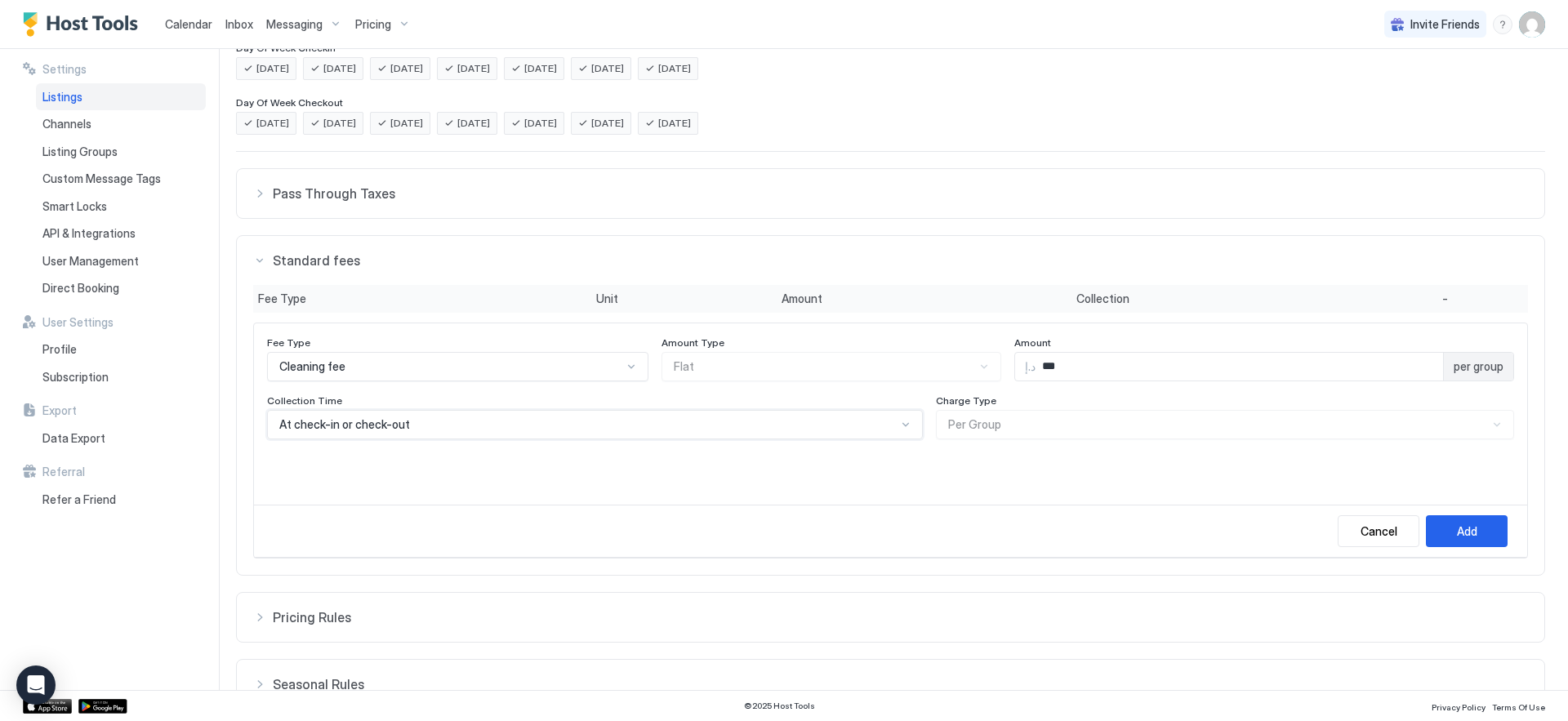
click at [873, 427] on div "At check-in or check-out" at bounding box center [588, 425] width 617 height 15
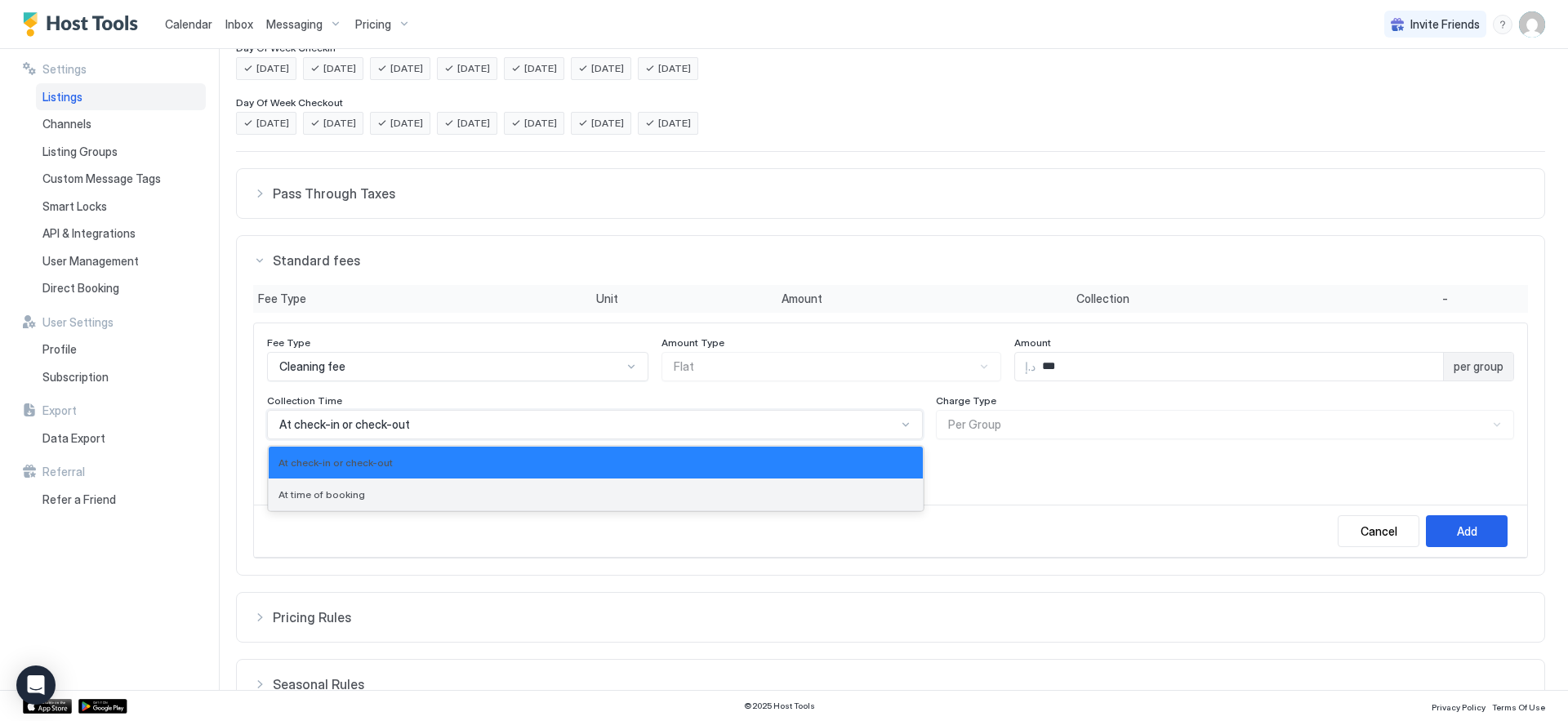
click at [829, 492] on div "At time of booking" at bounding box center [596, 494] width 634 height 12
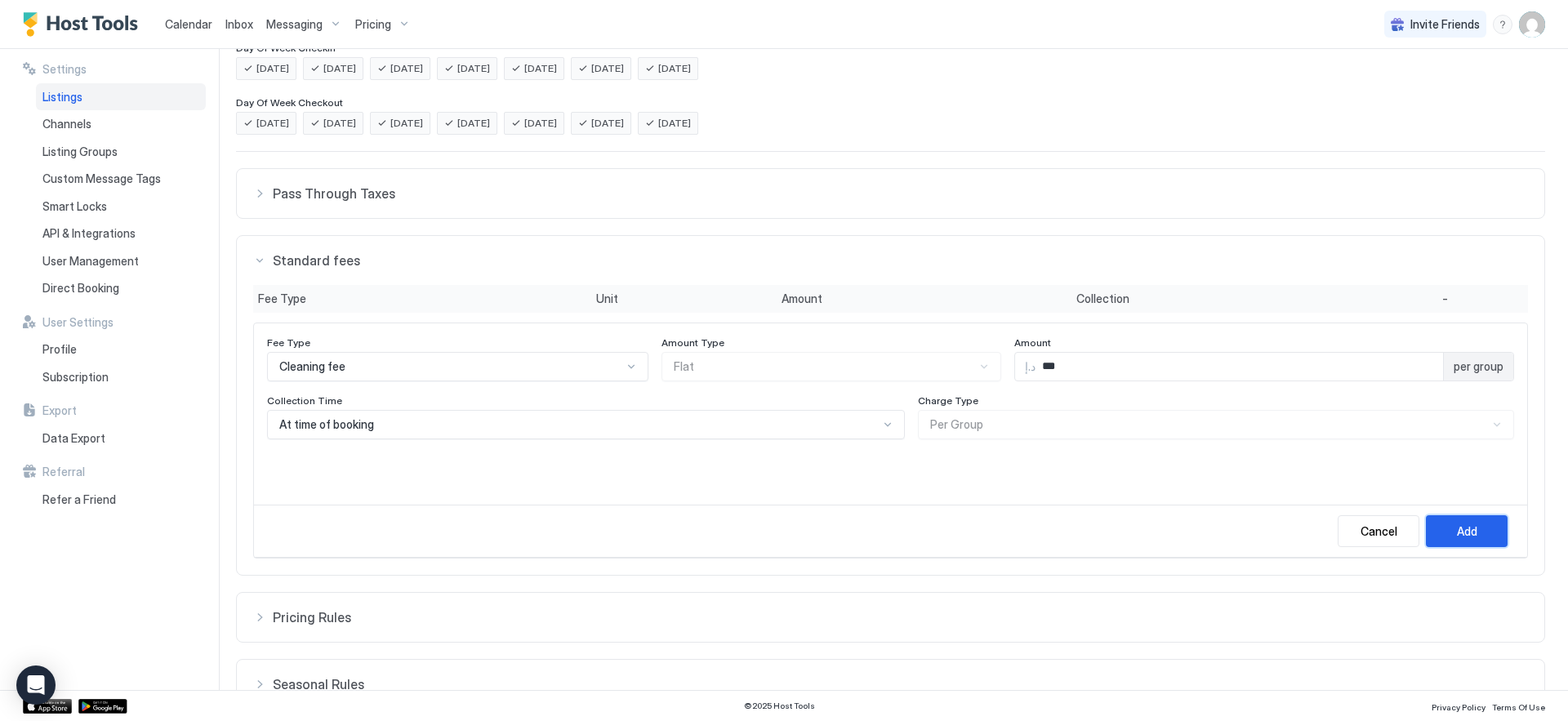
click at [1457, 527] on div "Add" at bounding box center [1467, 531] width 21 height 17
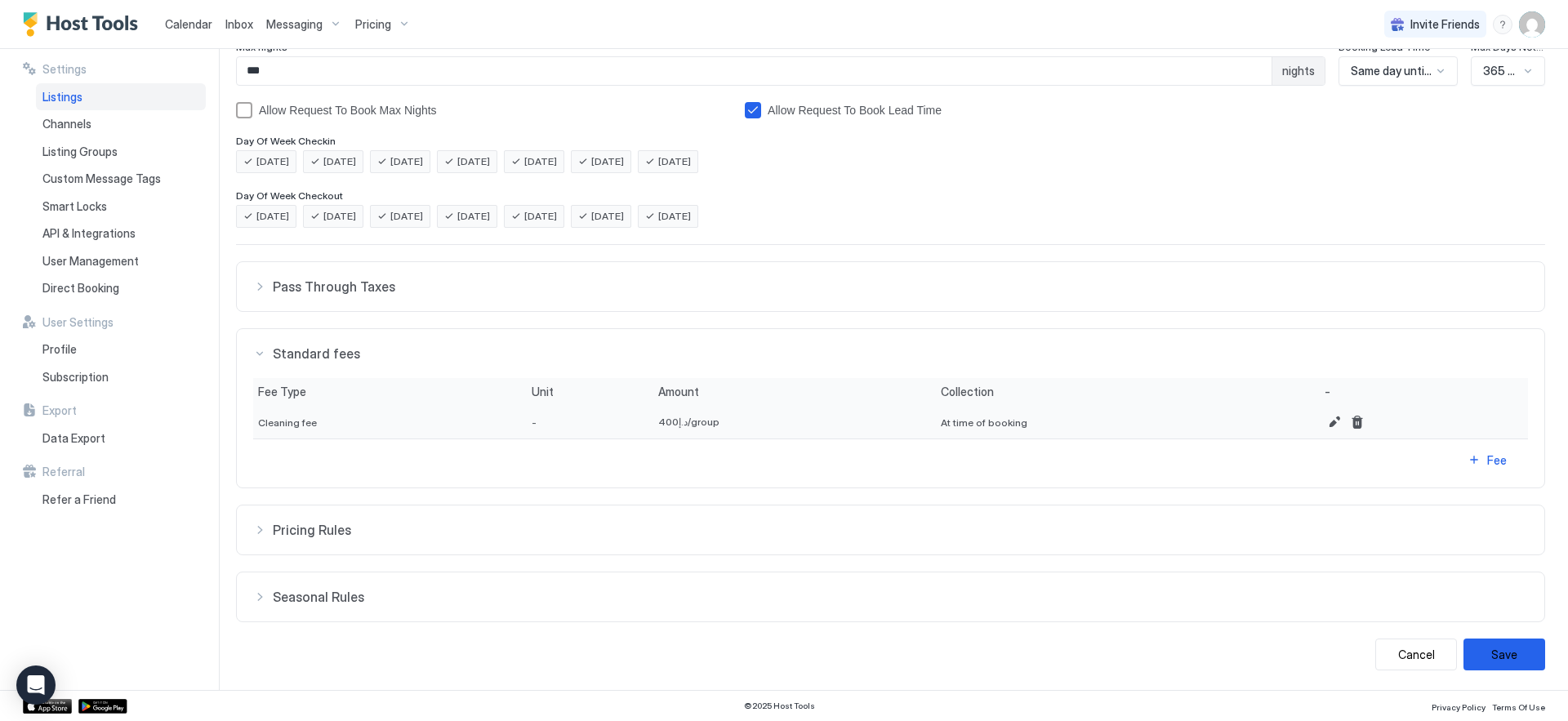
click at [1442, 527] on span "Pricing Rules" at bounding box center [900, 530] width 1255 height 16
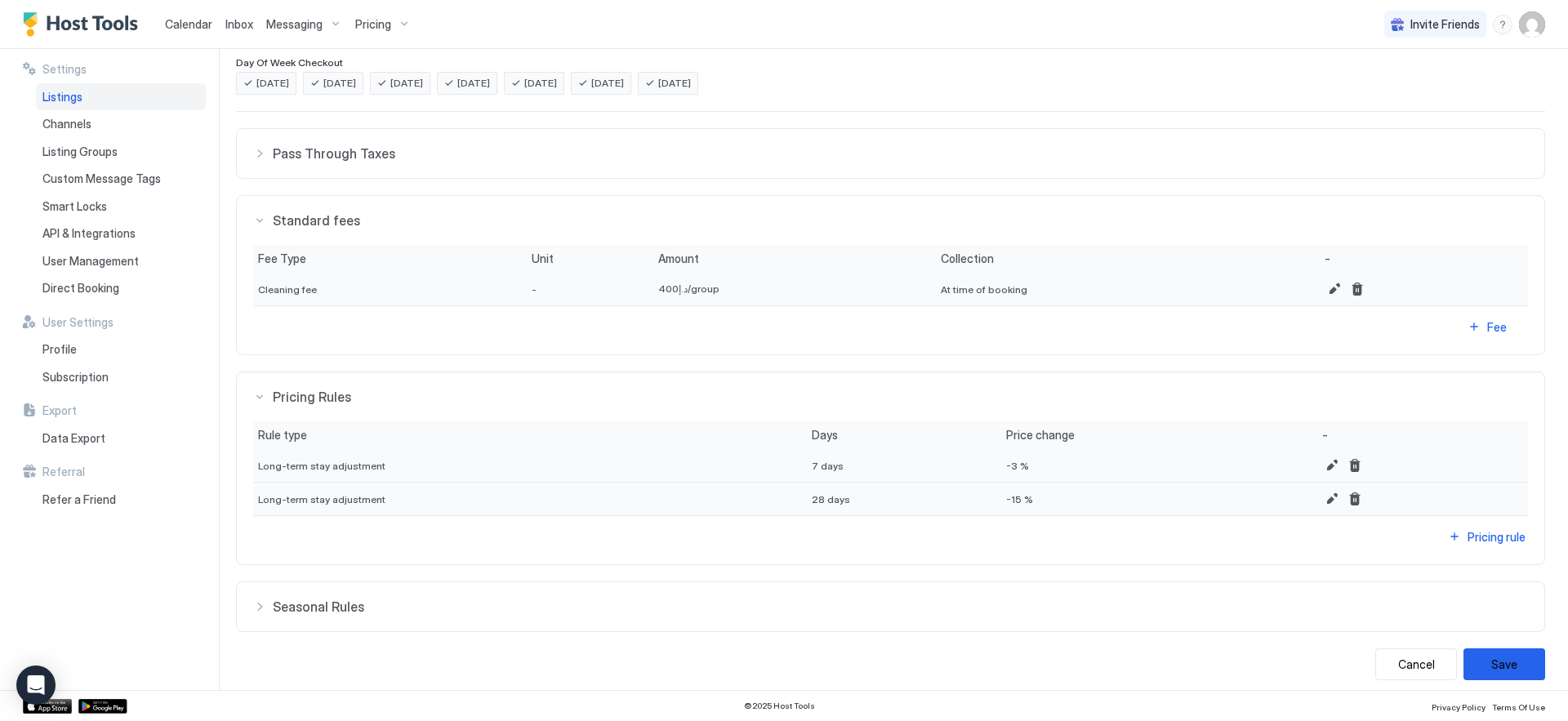
scroll to position [441, 0]
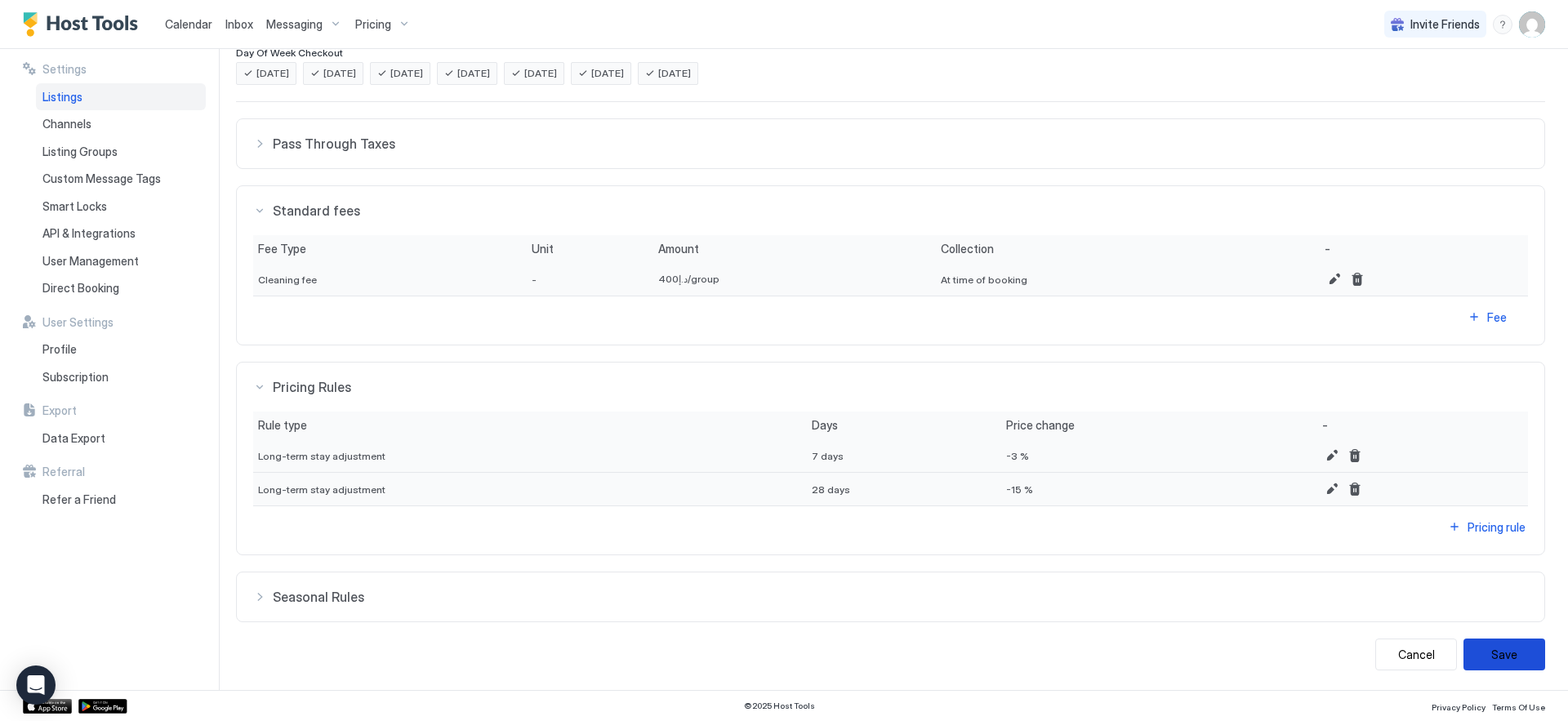
click at [1489, 650] on button "Save" at bounding box center [1504, 654] width 82 height 32
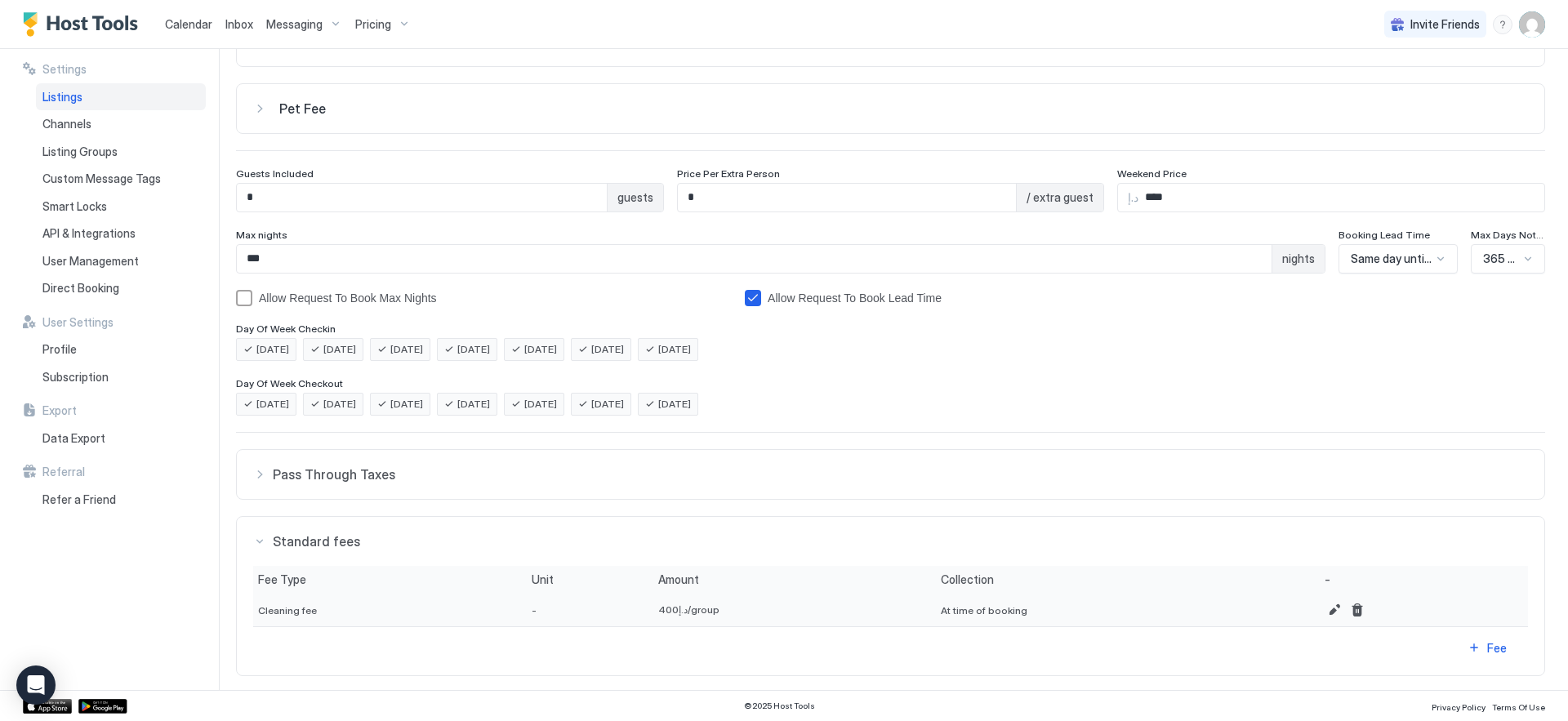
scroll to position [0, 0]
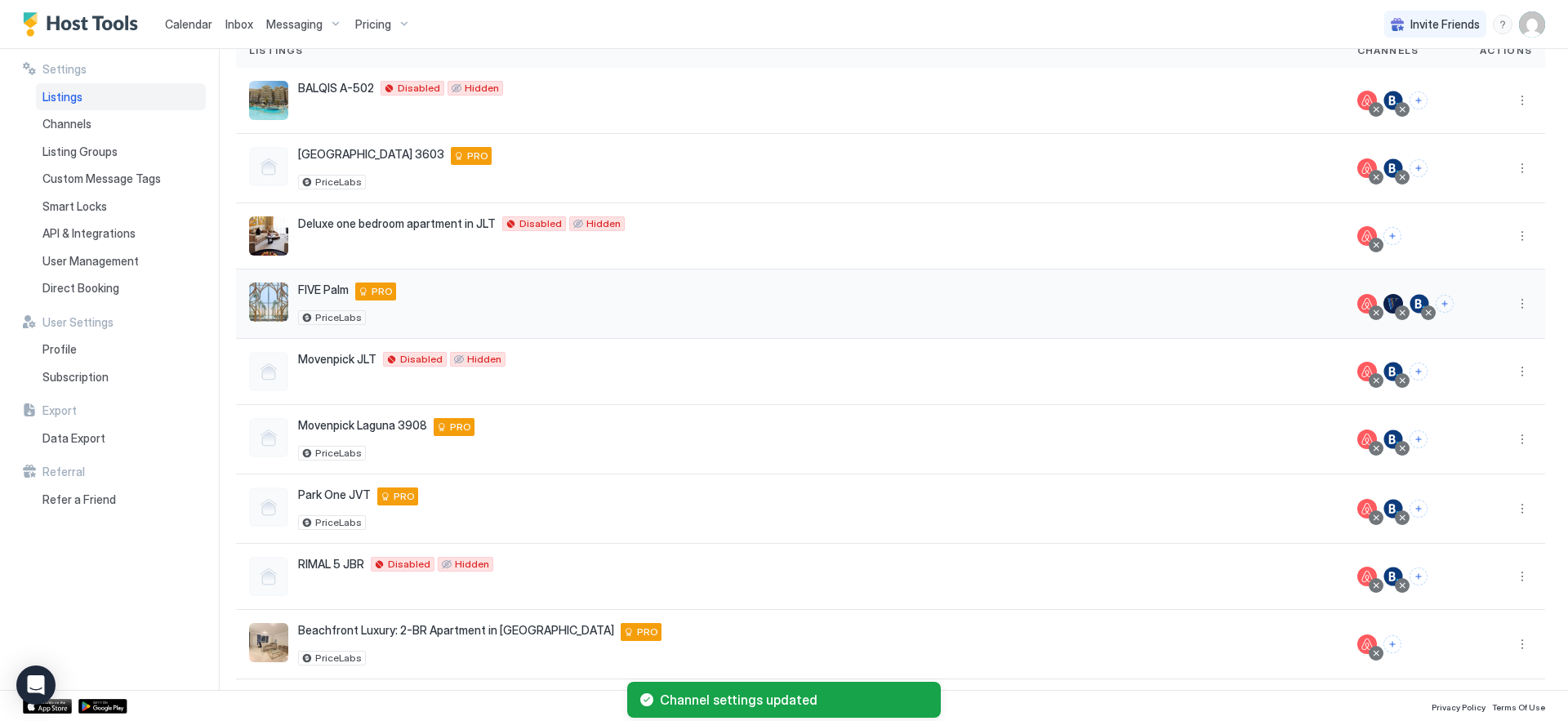
scroll to position [136, 0]
click at [1518, 304] on button "More options" at bounding box center [1522, 303] width 20 height 20
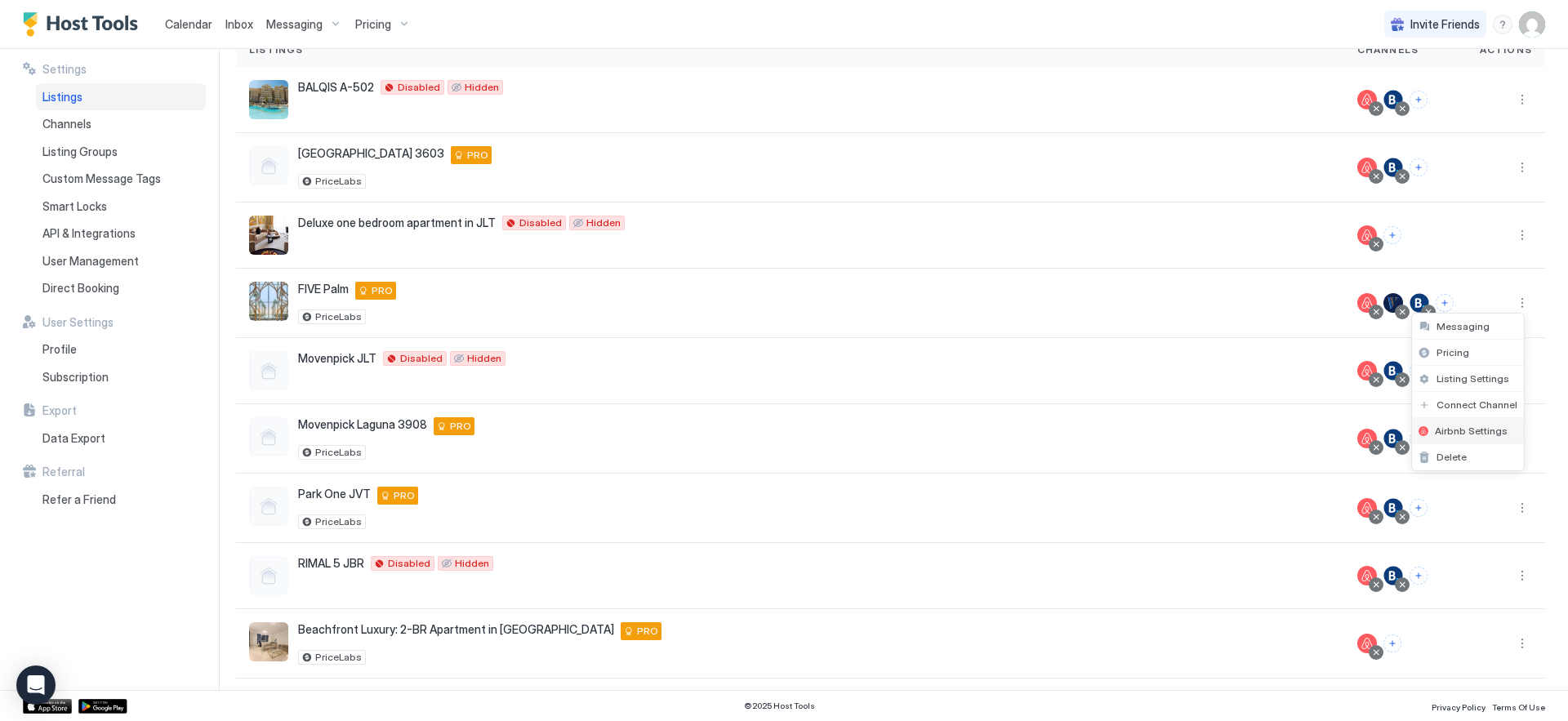
click at [1461, 425] on span "Airbnb Settings" at bounding box center [1471, 431] width 73 height 12
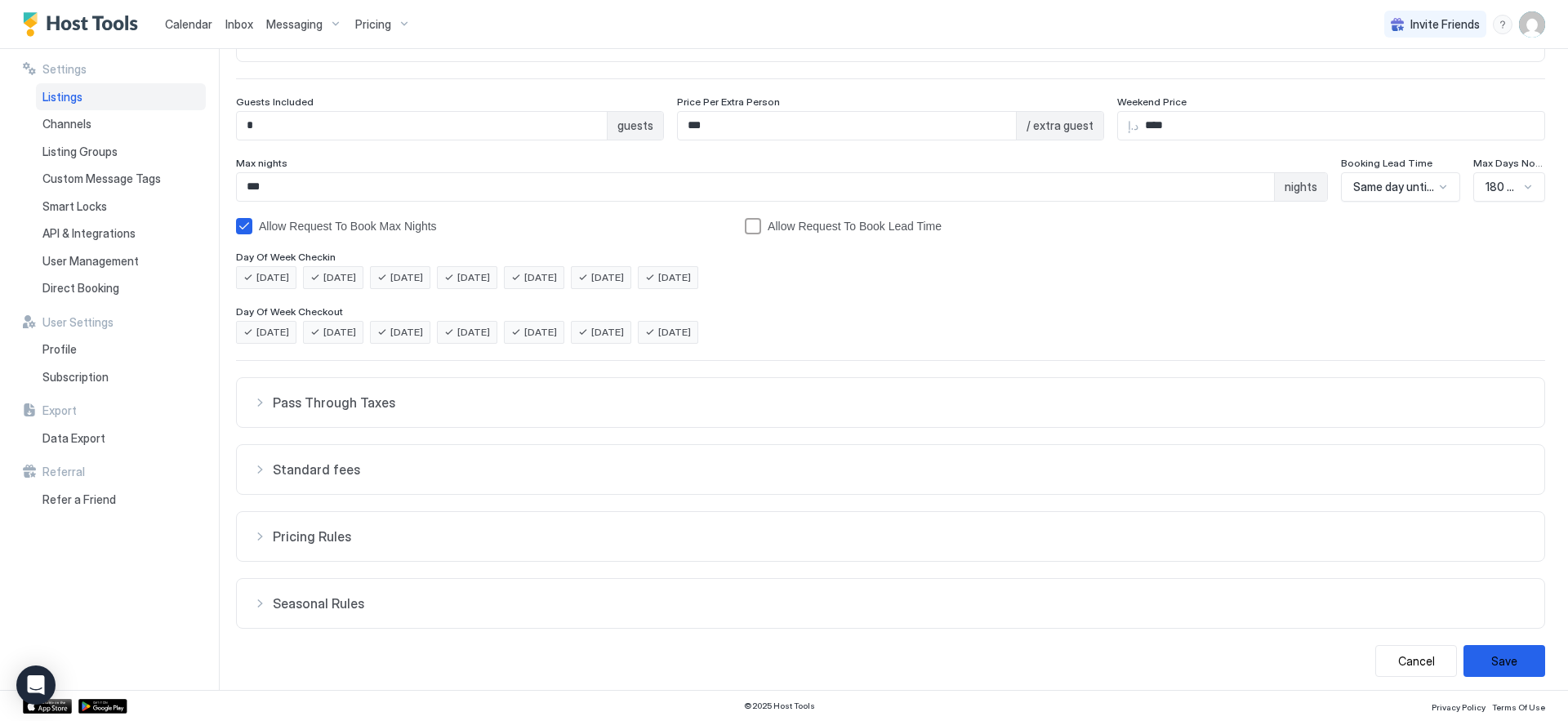
scroll to position [189, 0]
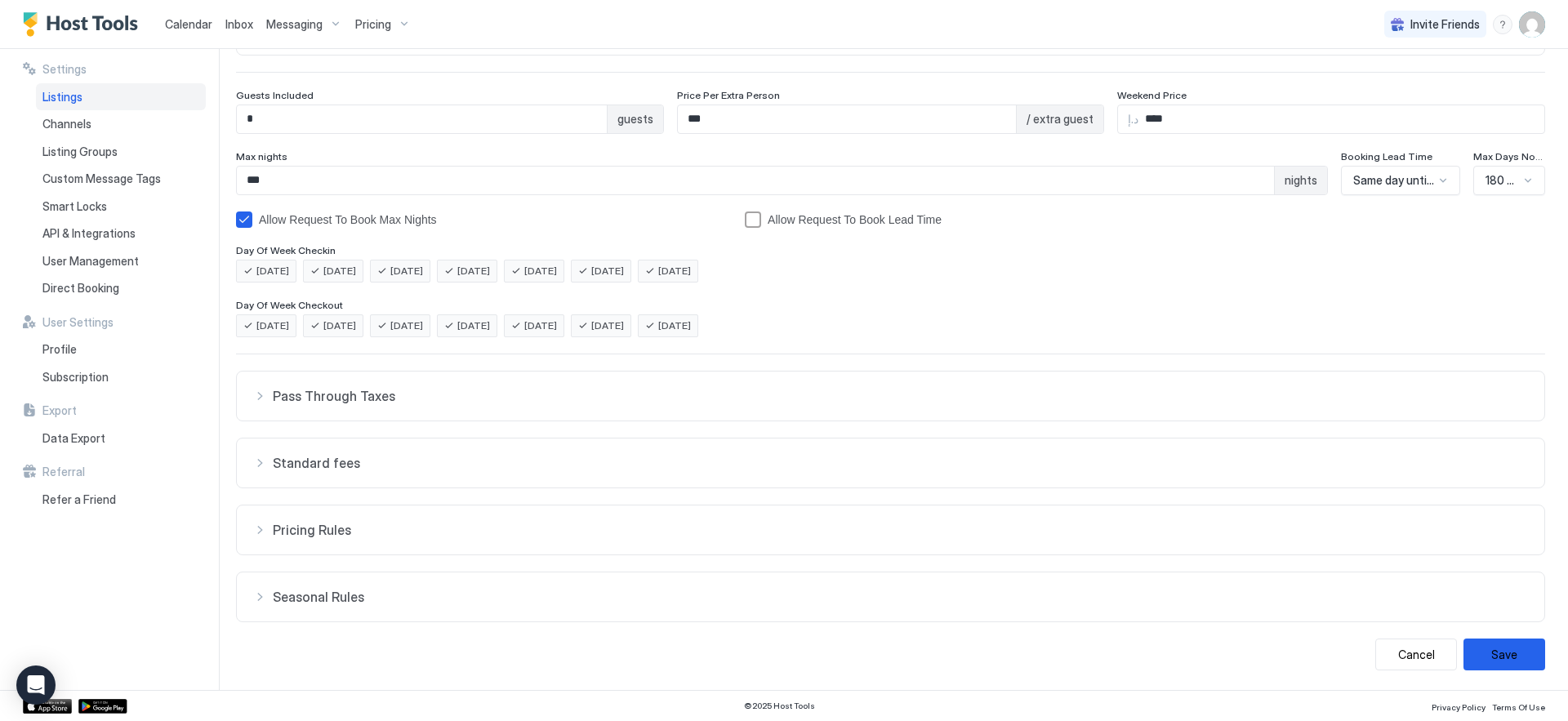
click at [426, 473] on button "Standard fees" at bounding box center [890, 462] width 1307 height 49
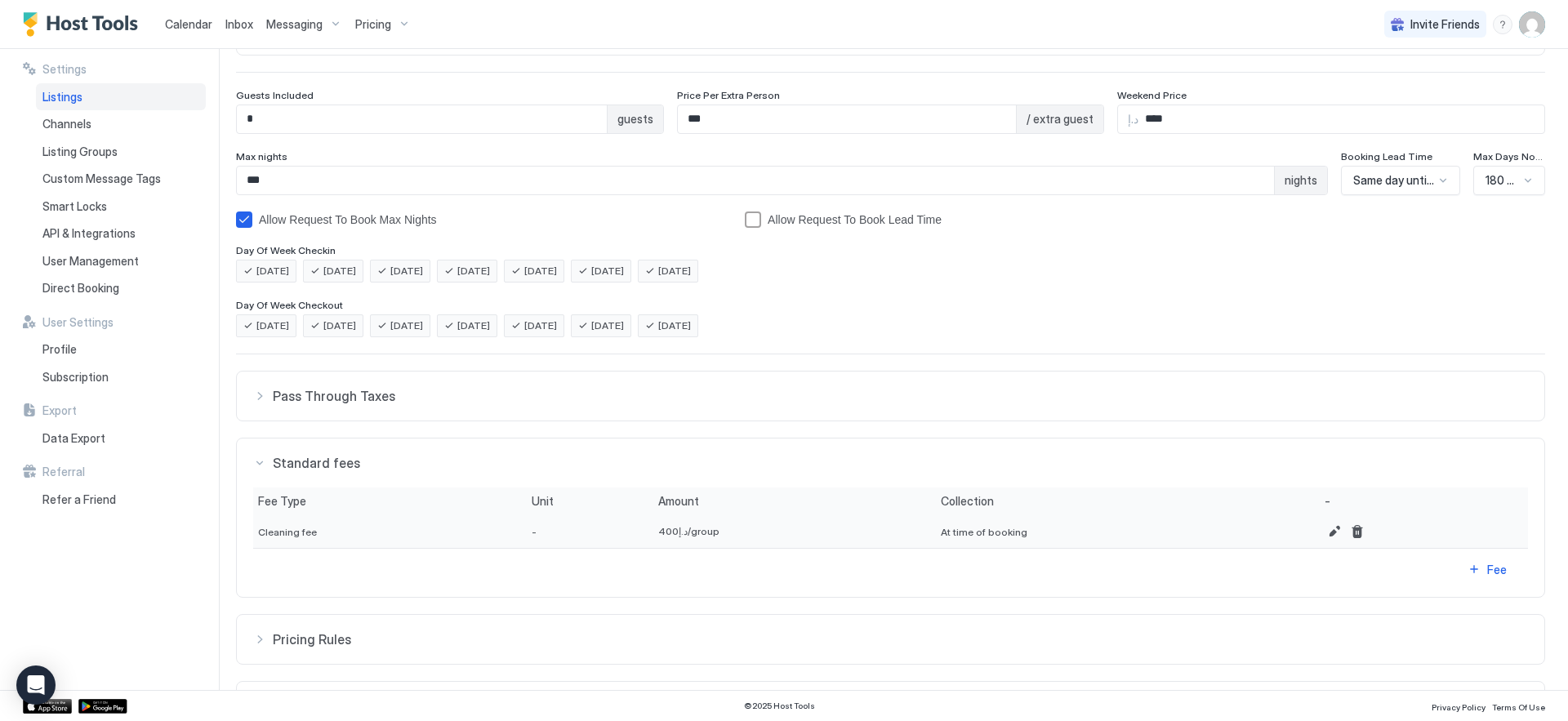
click at [427, 408] on button "Pass Through Taxes" at bounding box center [890, 396] width 1307 height 49
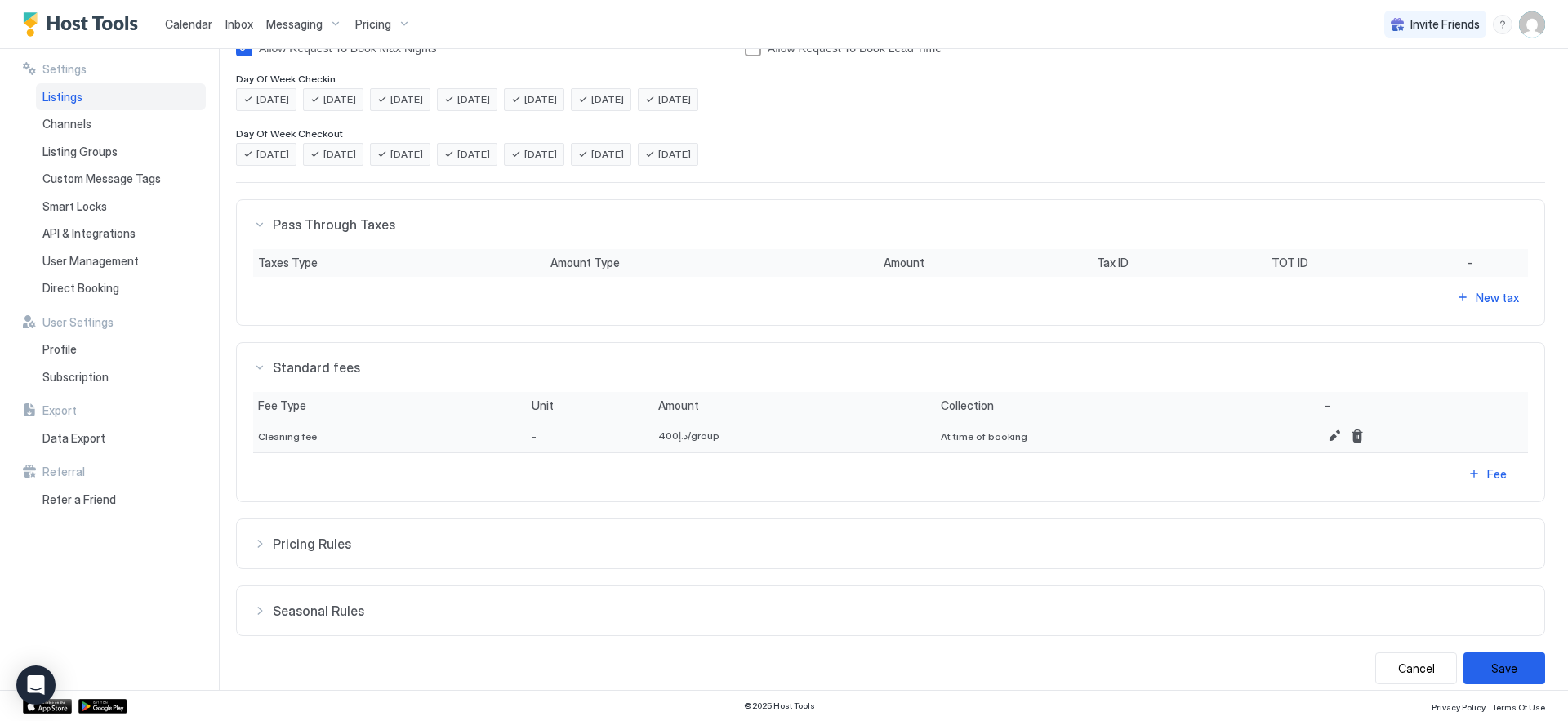
scroll to position [374, 0]
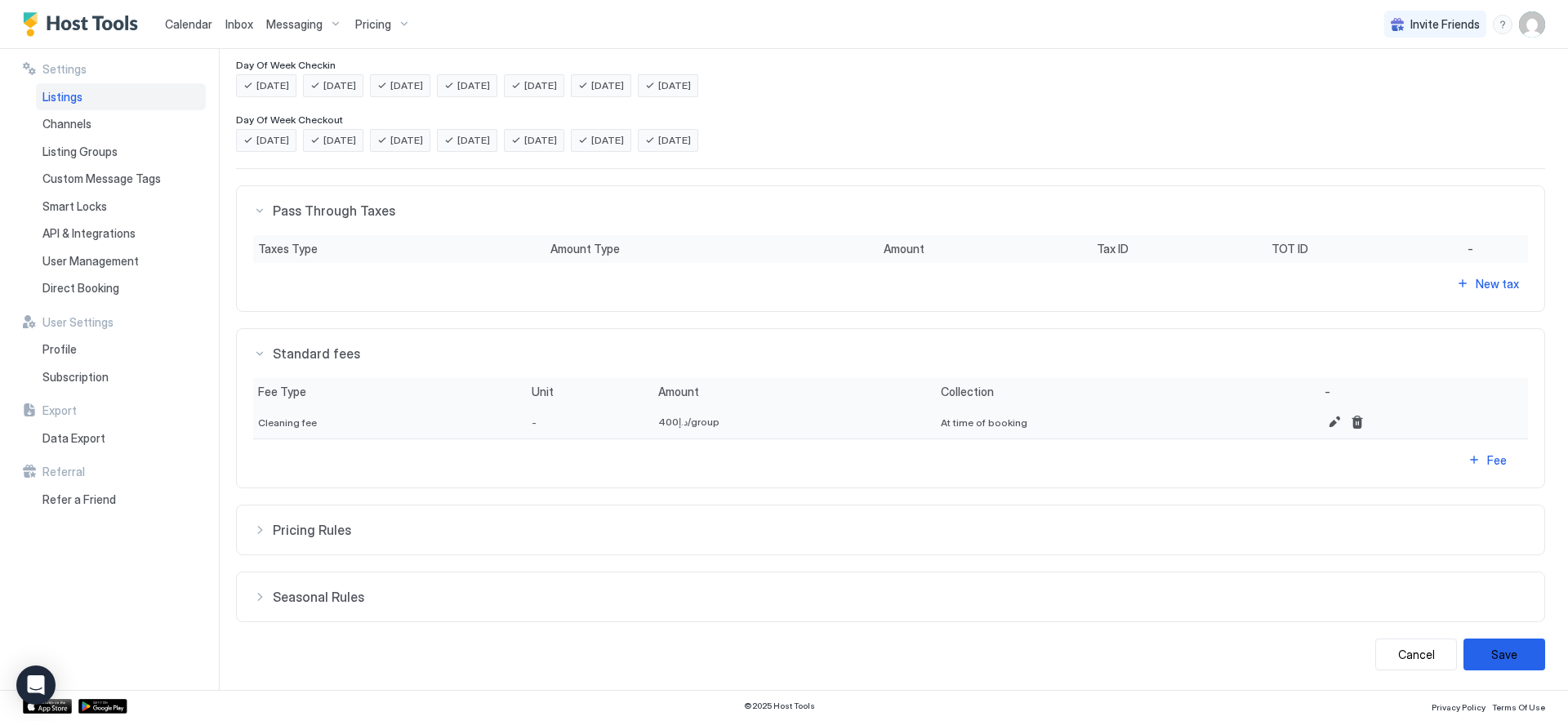
click at [428, 519] on button "Pricing Rules" at bounding box center [890, 529] width 1307 height 49
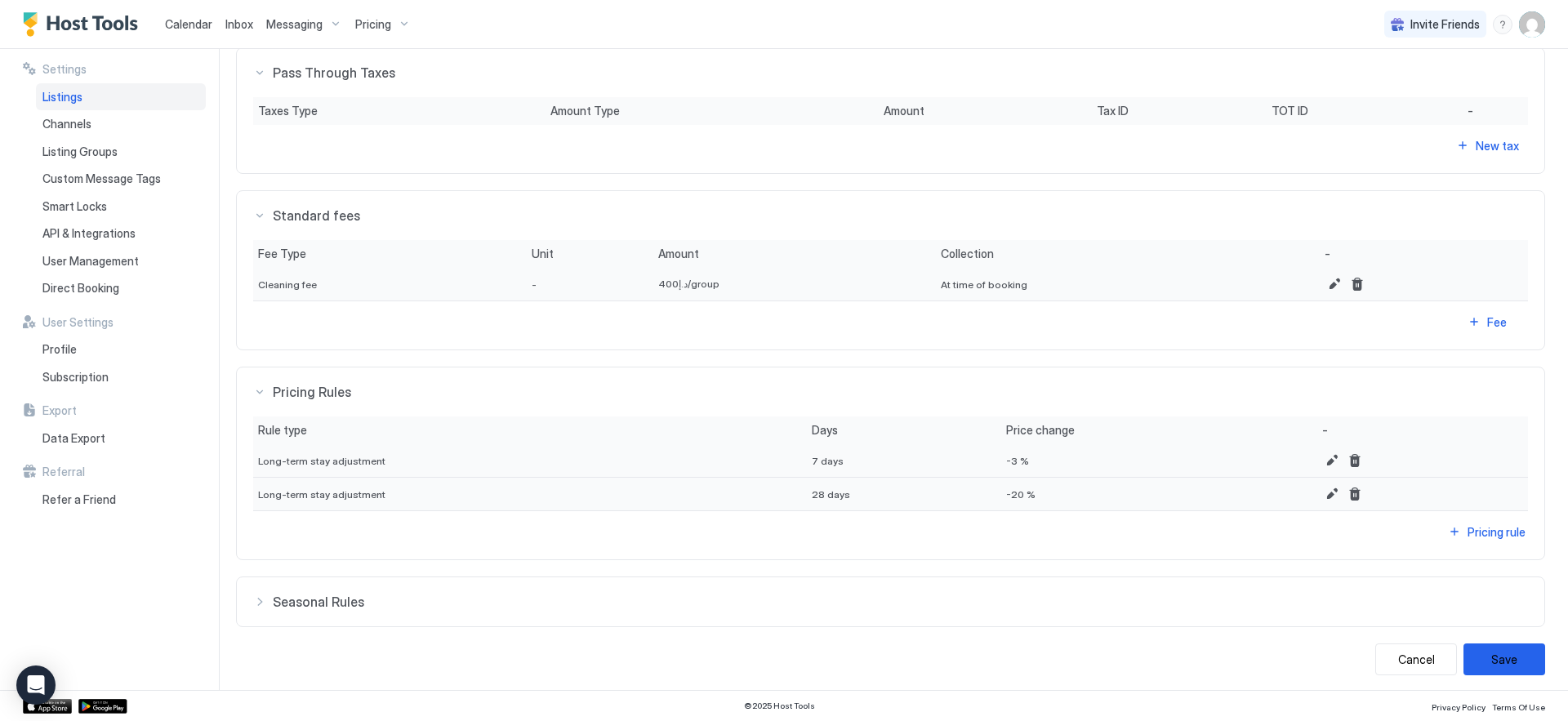
scroll to position [517, 0]
click at [485, 580] on button "Seasonal Rules" at bounding box center [890, 597] width 1307 height 49
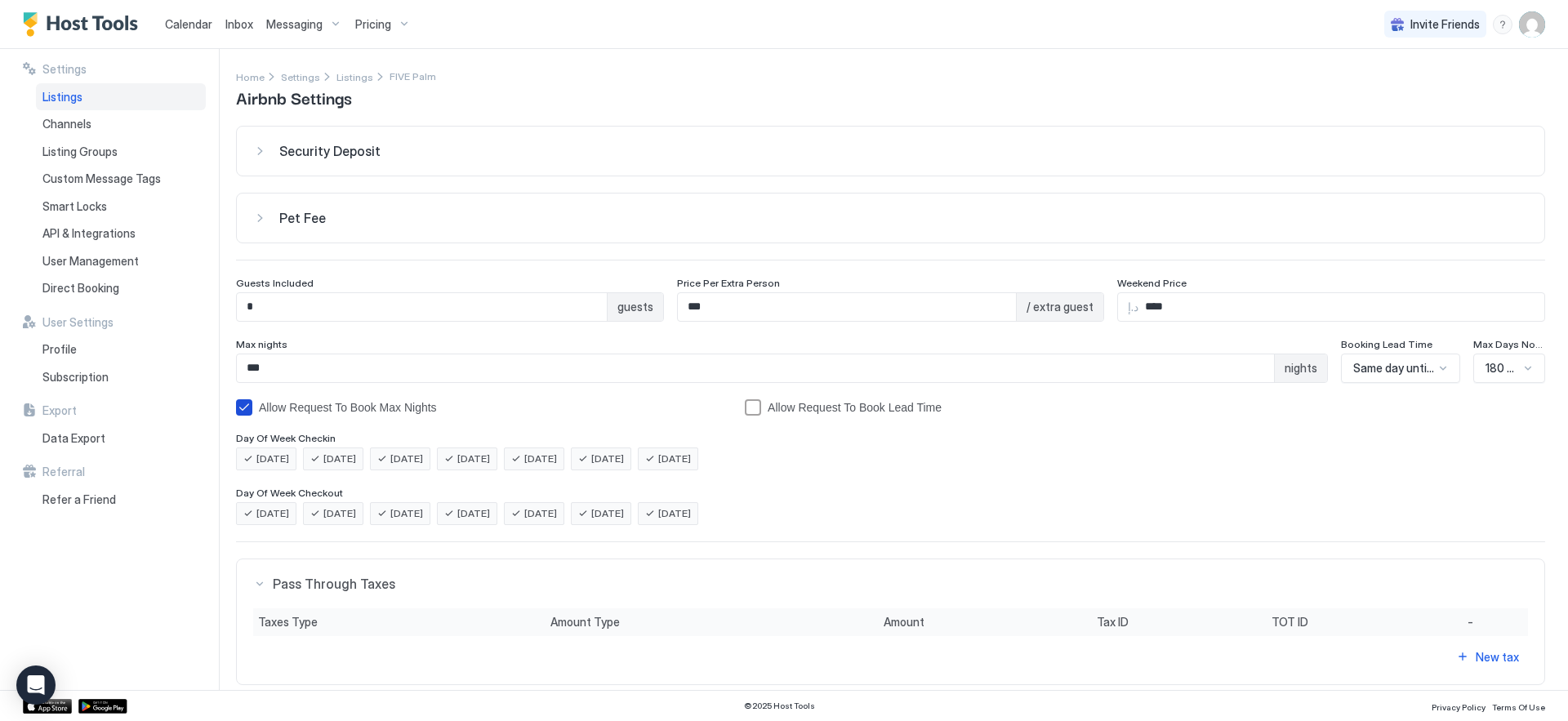
scroll to position [0, 0]
